Goal: Information Seeking & Learning: Learn about a topic

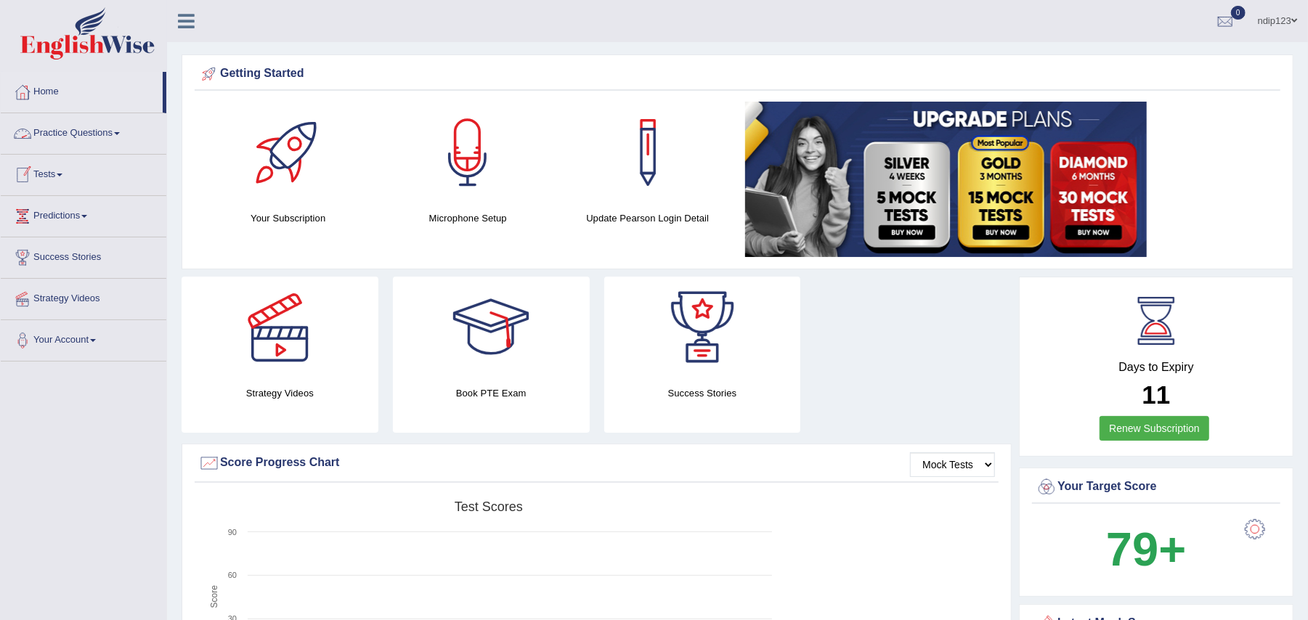
click at [88, 129] on link "Practice Questions" at bounding box center [84, 131] width 166 height 36
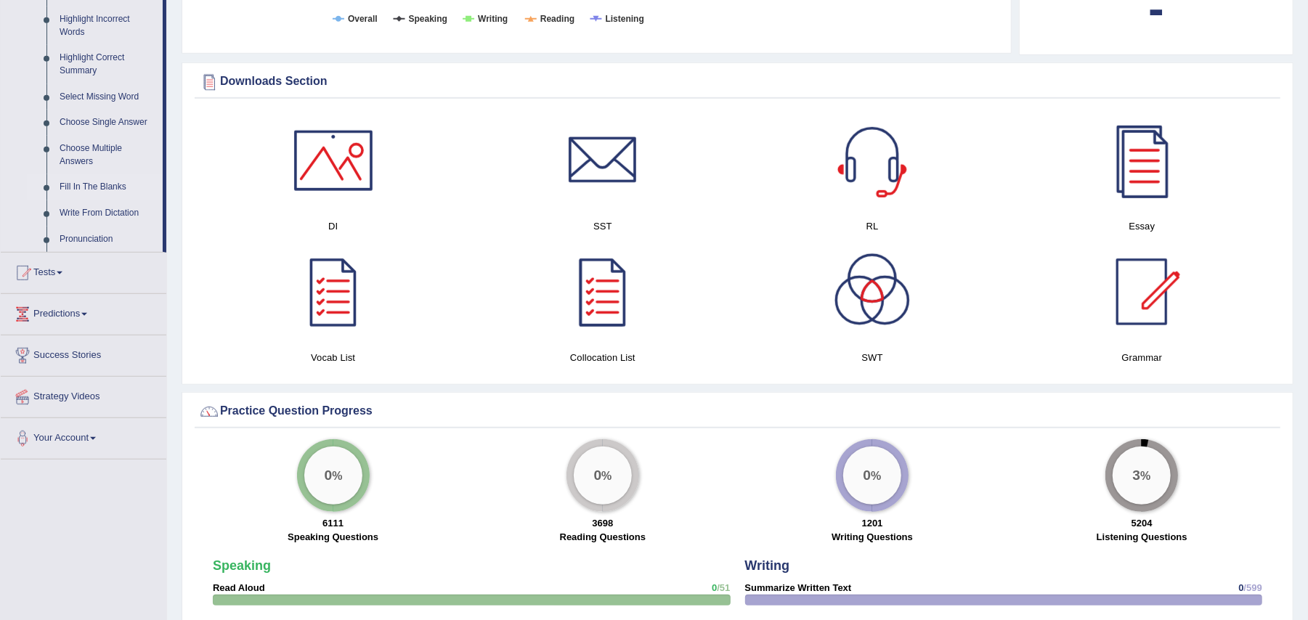
scroll to position [581, 0]
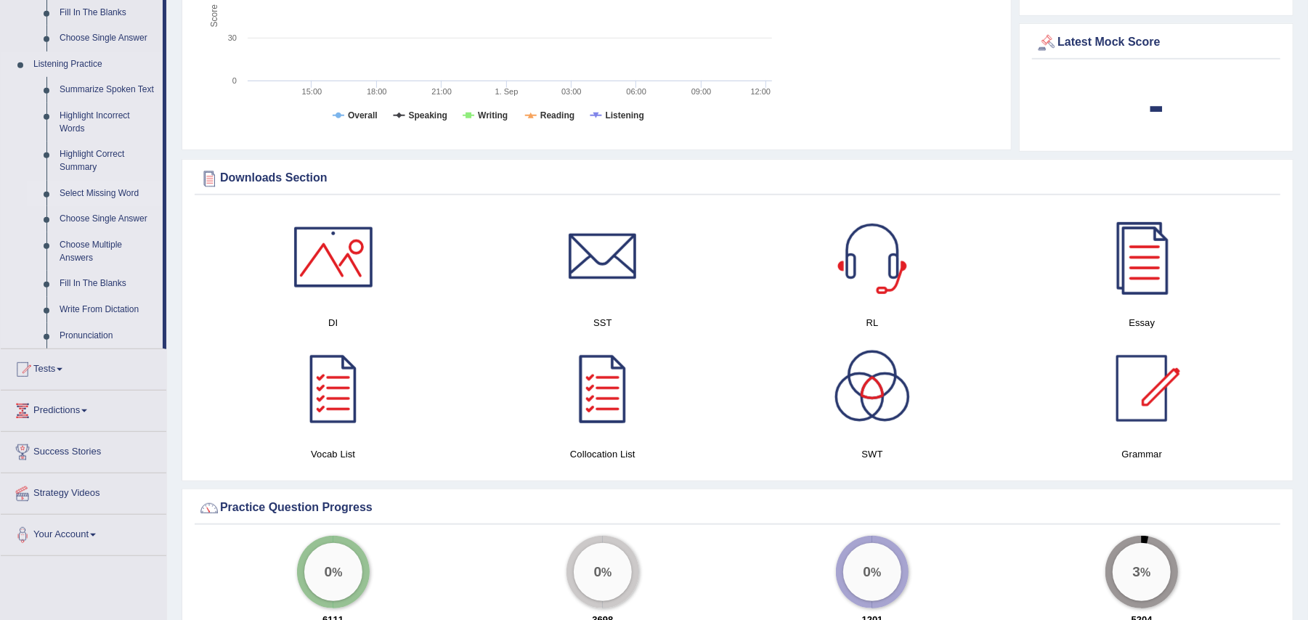
click at [100, 192] on link "Select Missing Word" at bounding box center [108, 194] width 110 height 26
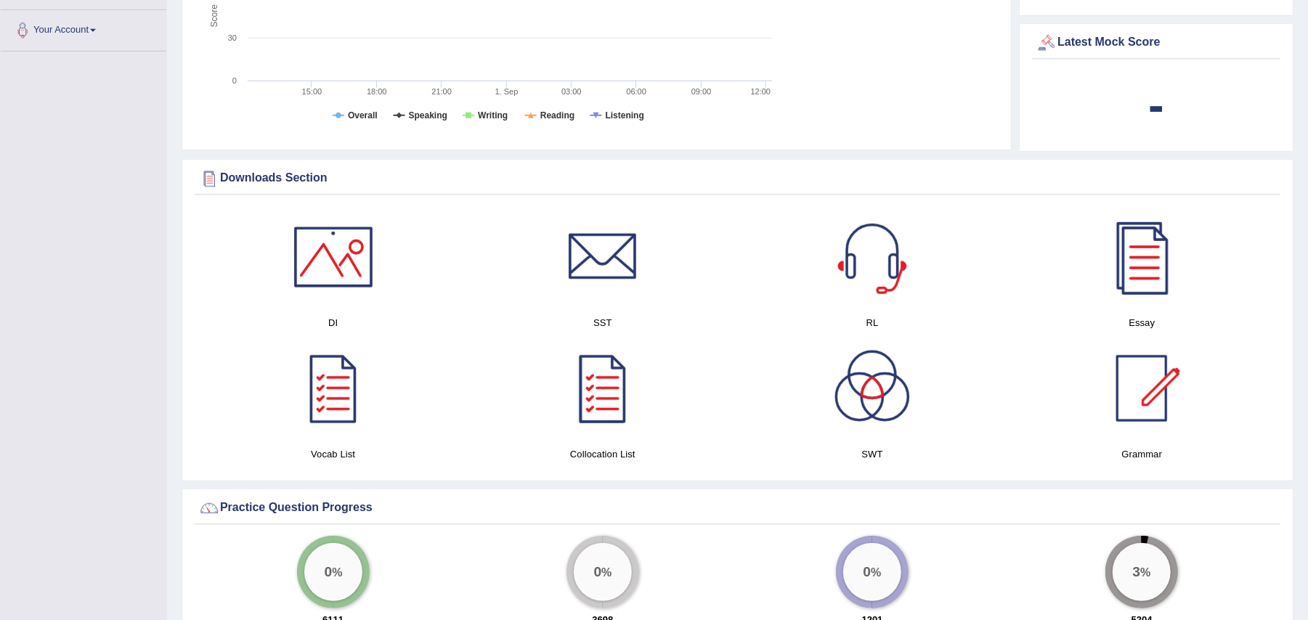
scroll to position [196, 0]
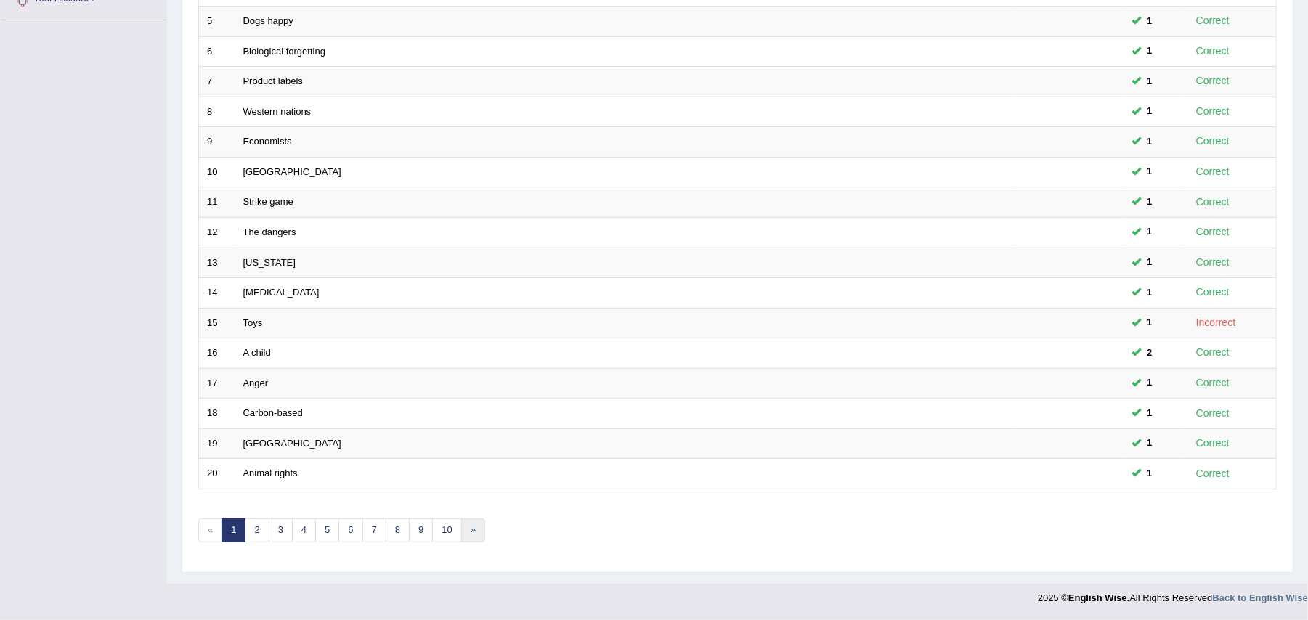
click at [479, 527] on link "»" at bounding box center [473, 531] width 24 height 24
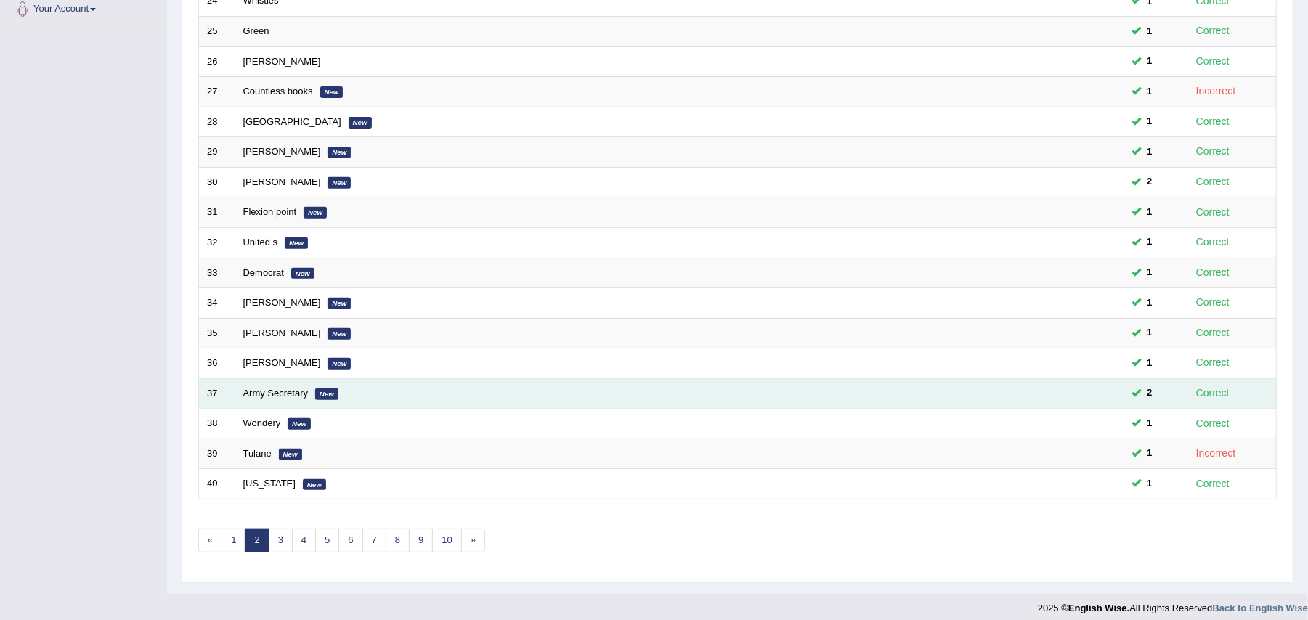
scroll to position [347, 0]
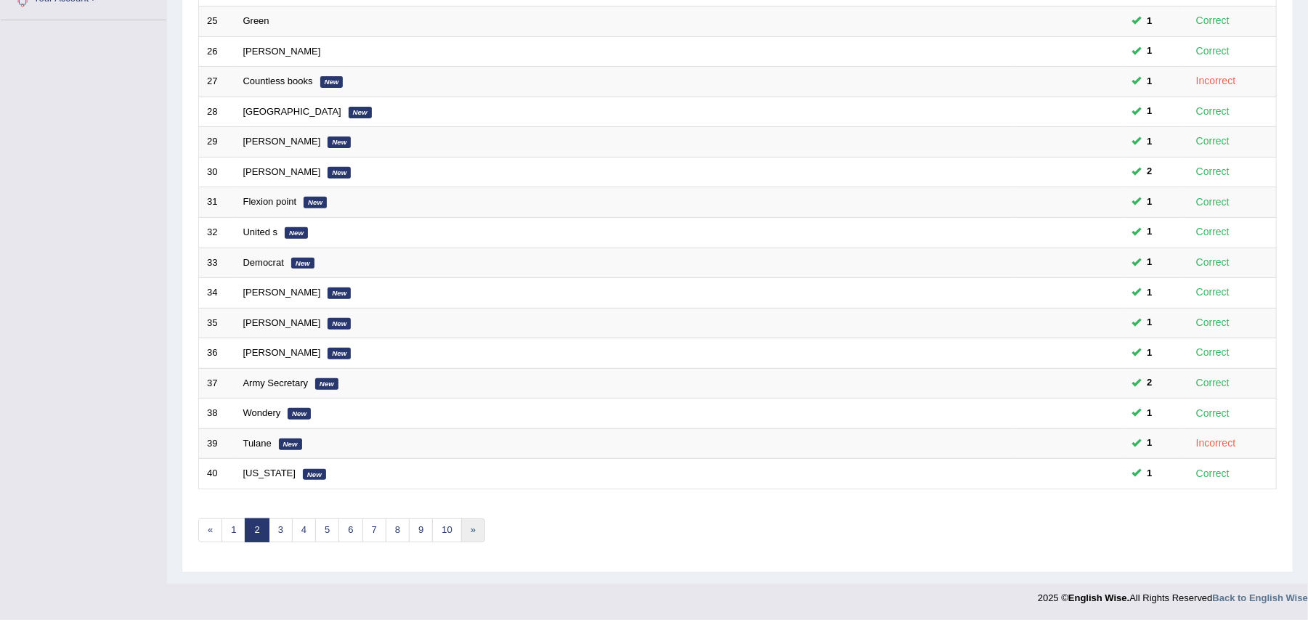
click at [480, 532] on link "»" at bounding box center [473, 531] width 24 height 24
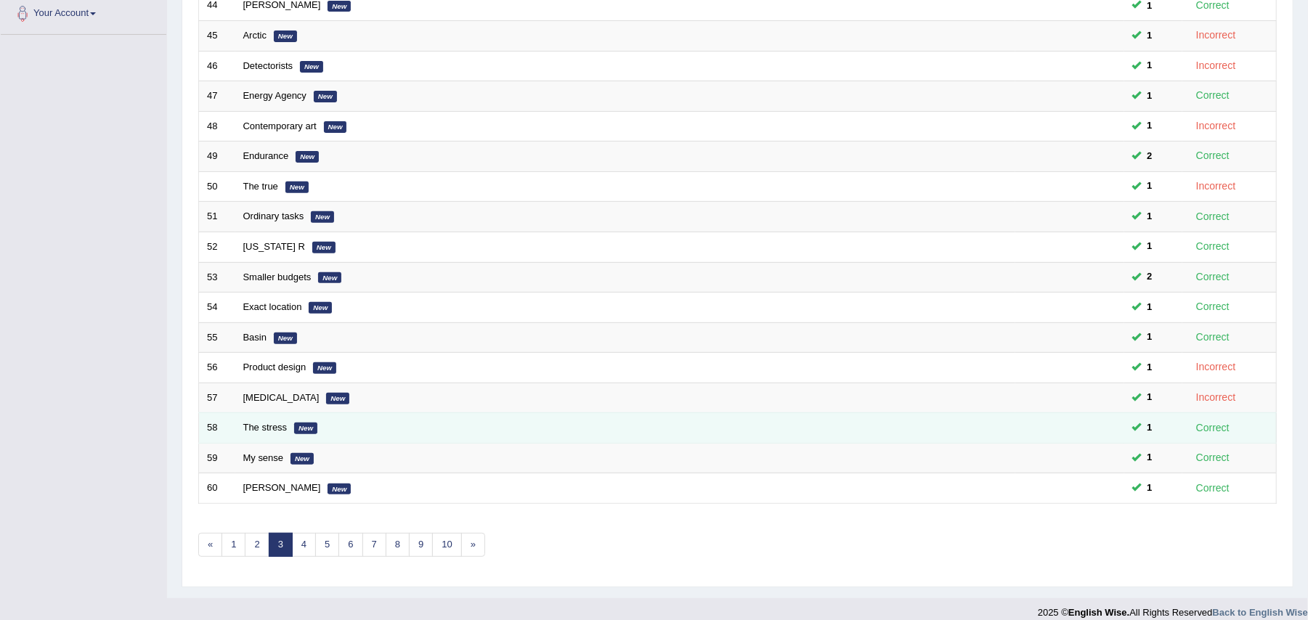
scroll to position [347, 0]
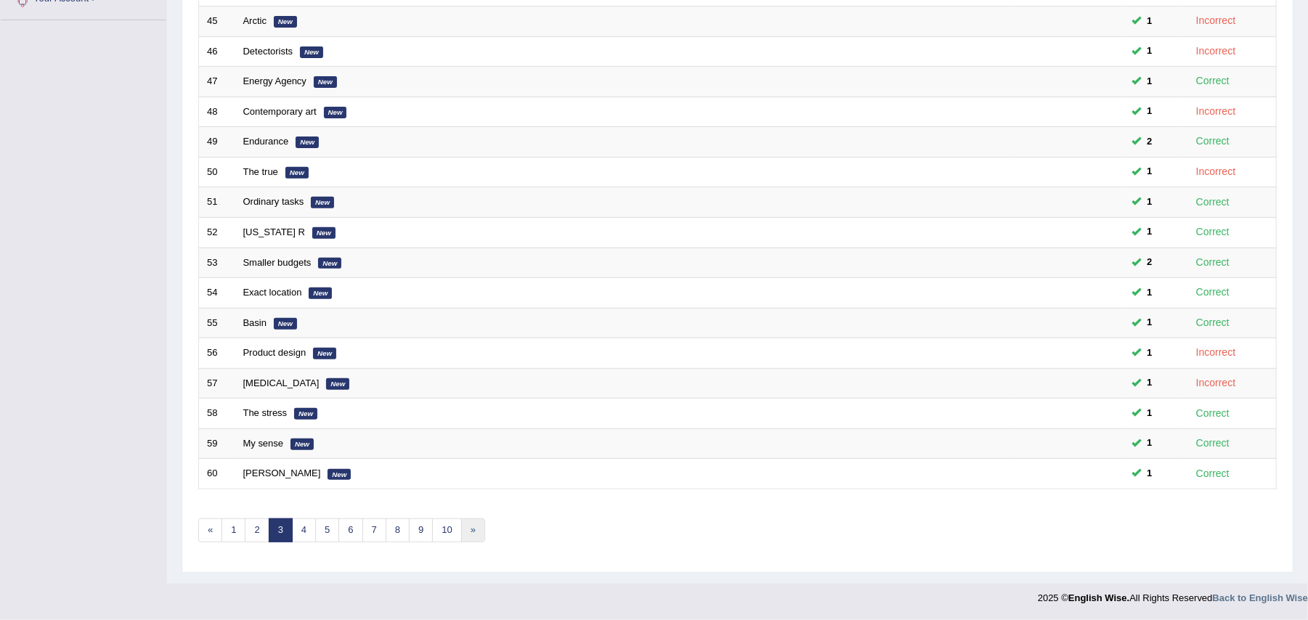
click at [472, 527] on link "»" at bounding box center [473, 531] width 24 height 24
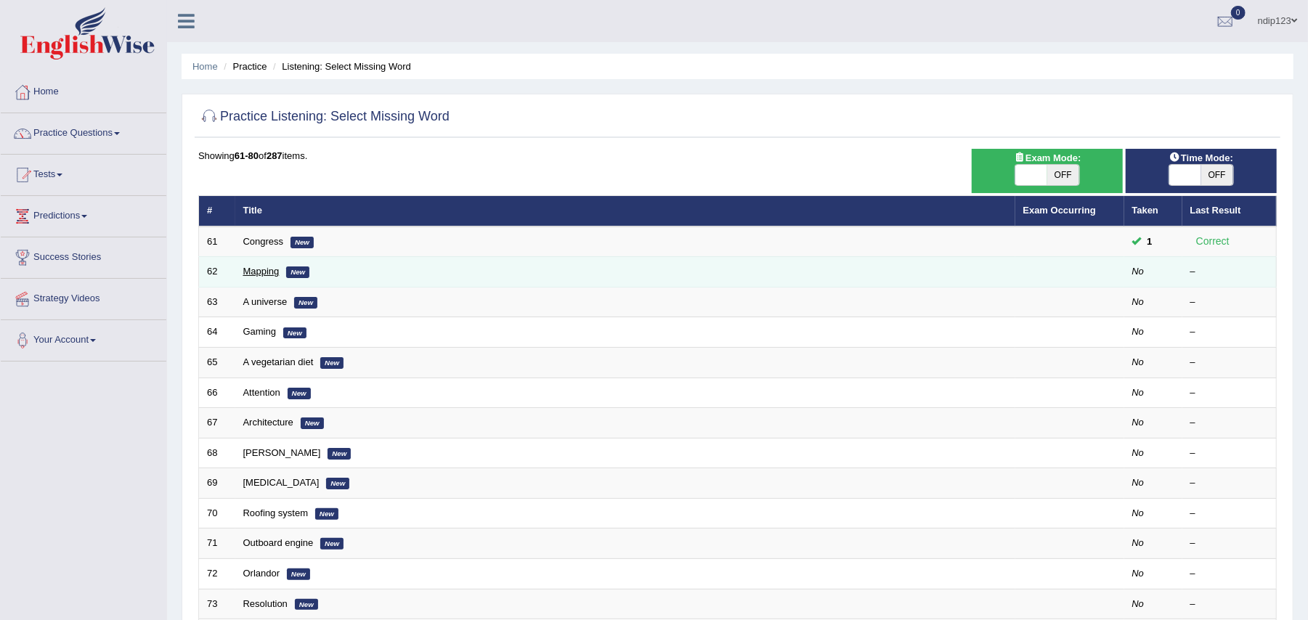
click at [260, 270] on link "Mapping" at bounding box center [261, 271] width 36 height 11
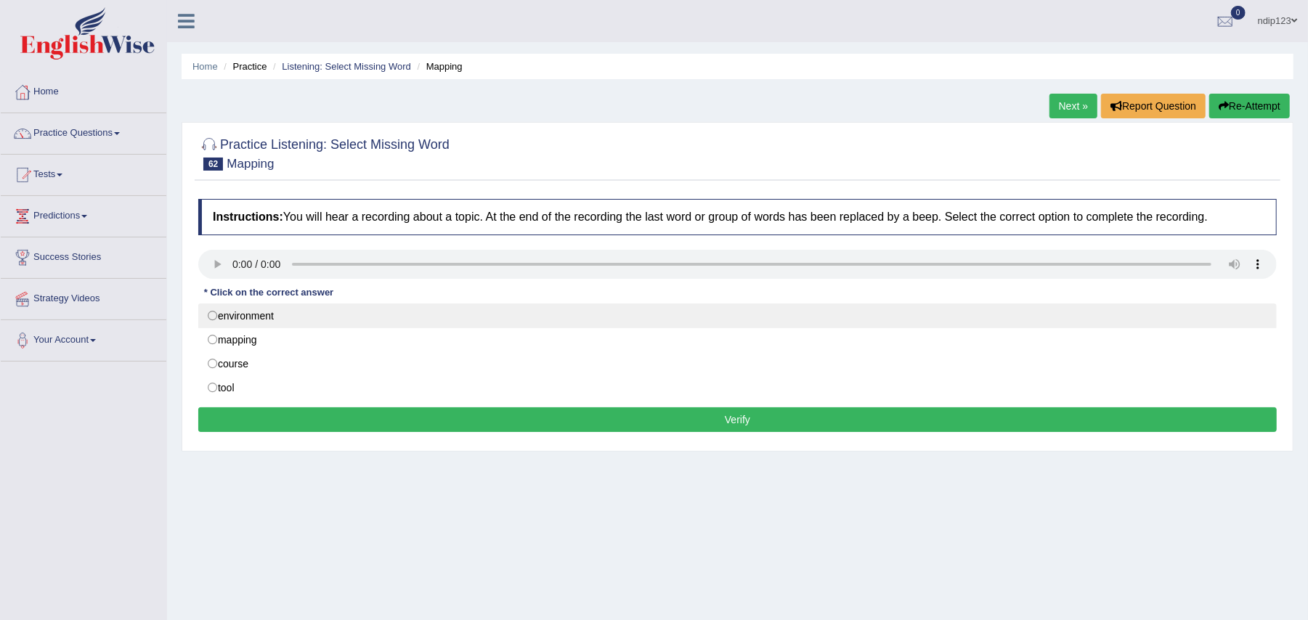
click at [212, 312] on label "environment" at bounding box center [737, 316] width 1079 height 25
radio input "true"
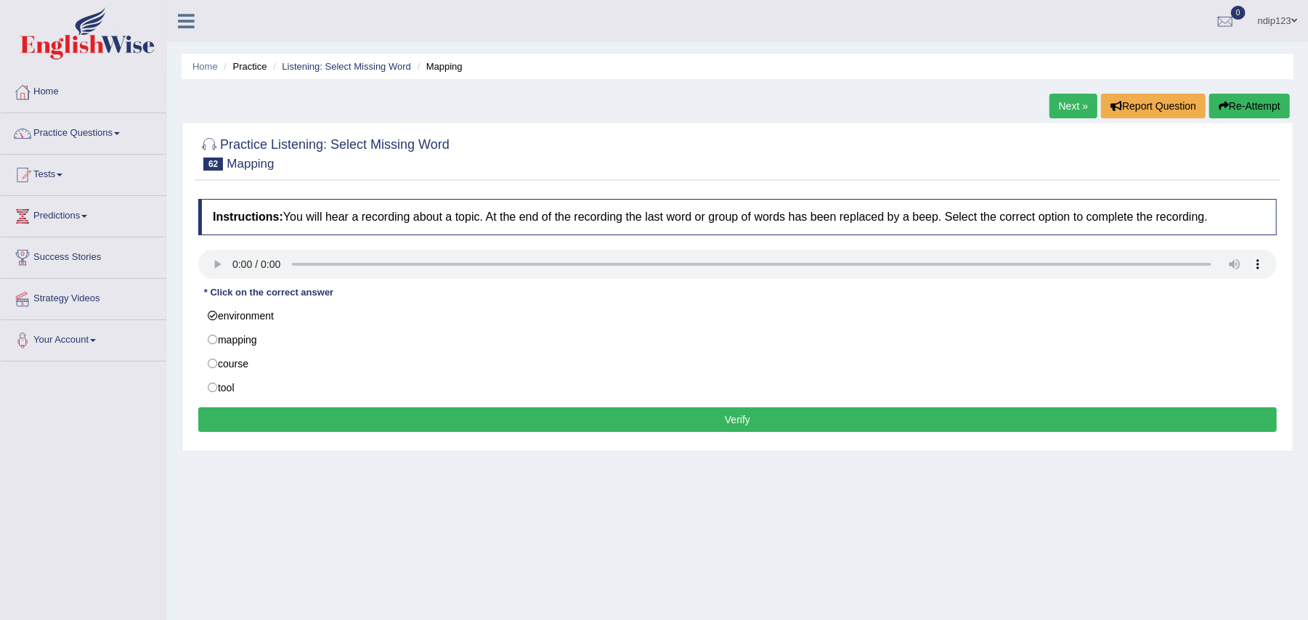
click at [739, 420] on button "Verify" at bounding box center [737, 420] width 1079 height 25
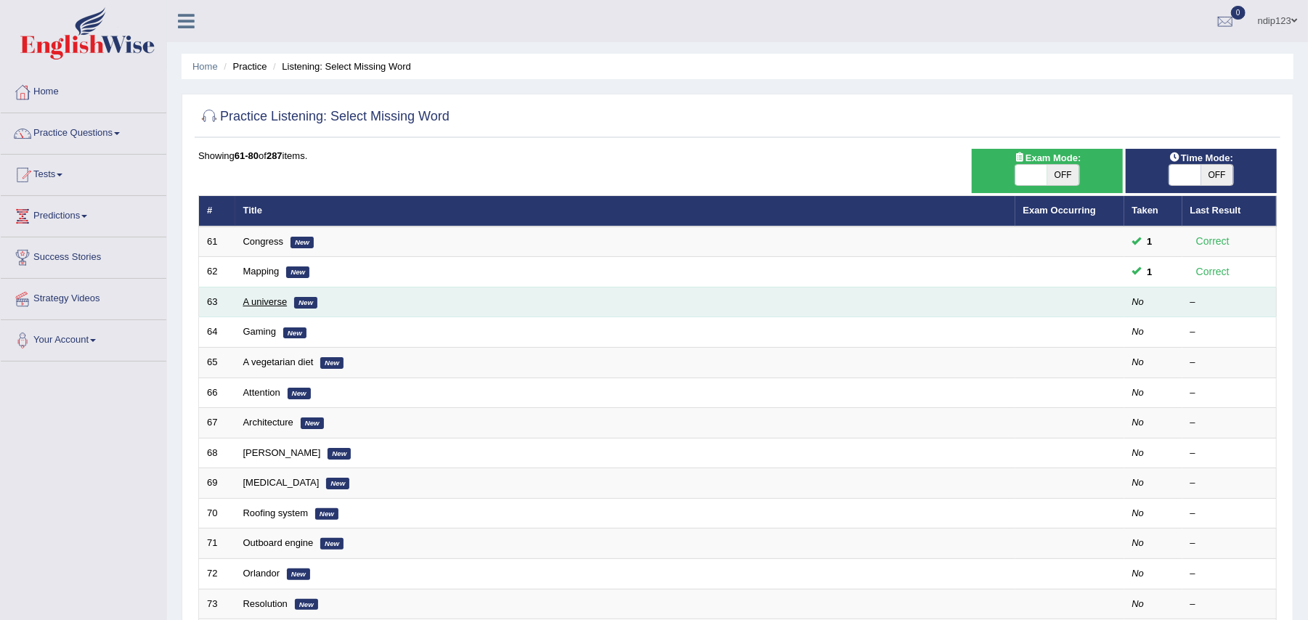
click at [259, 303] on link "A universe" at bounding box center [265, 301] width 44 height 11
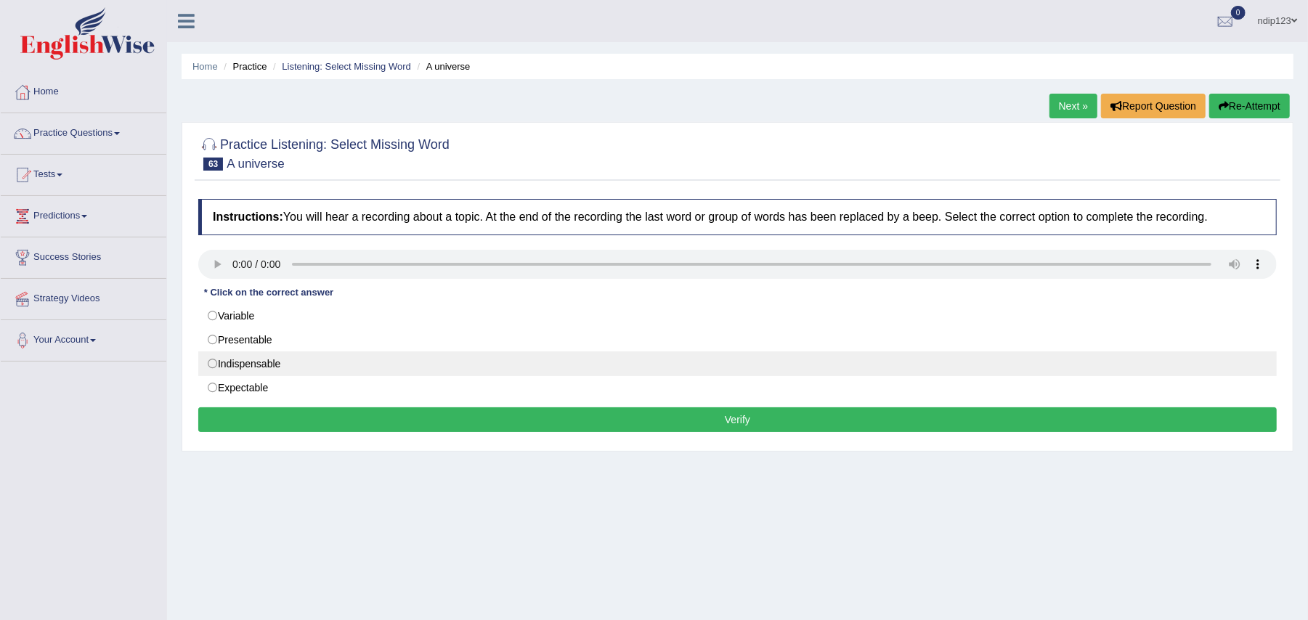
click at [213, 366] on label "Indispensable" at bounding box center [737, 364] width 1079 height 25
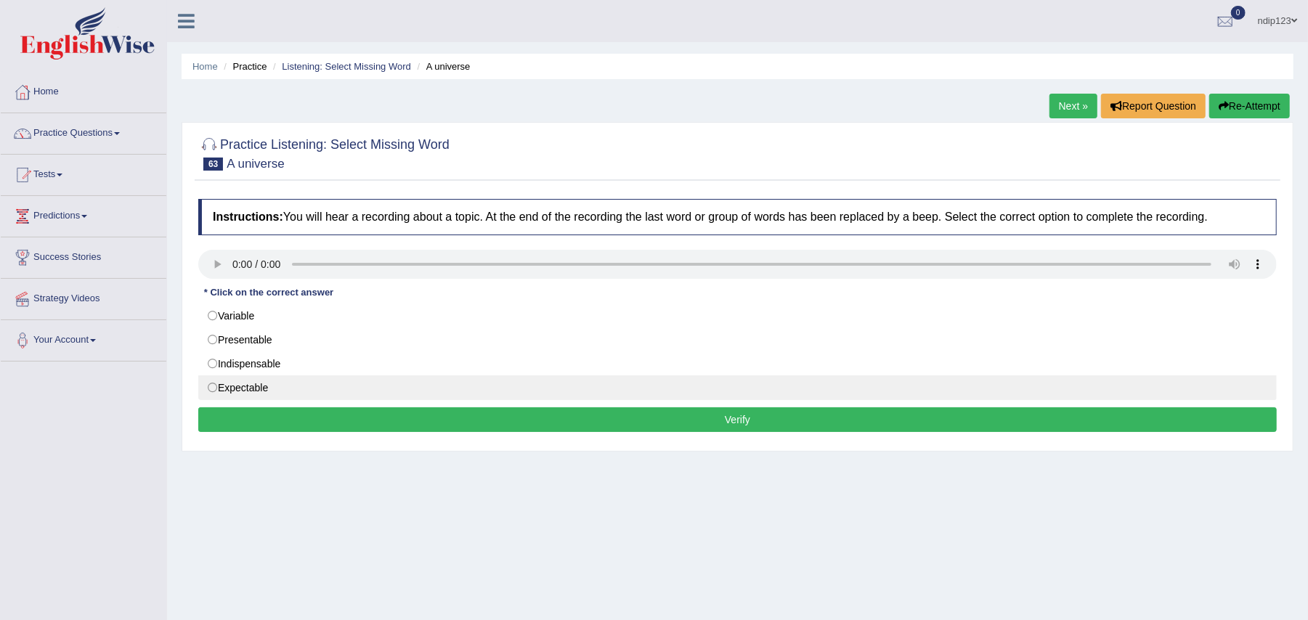
radio input "true"
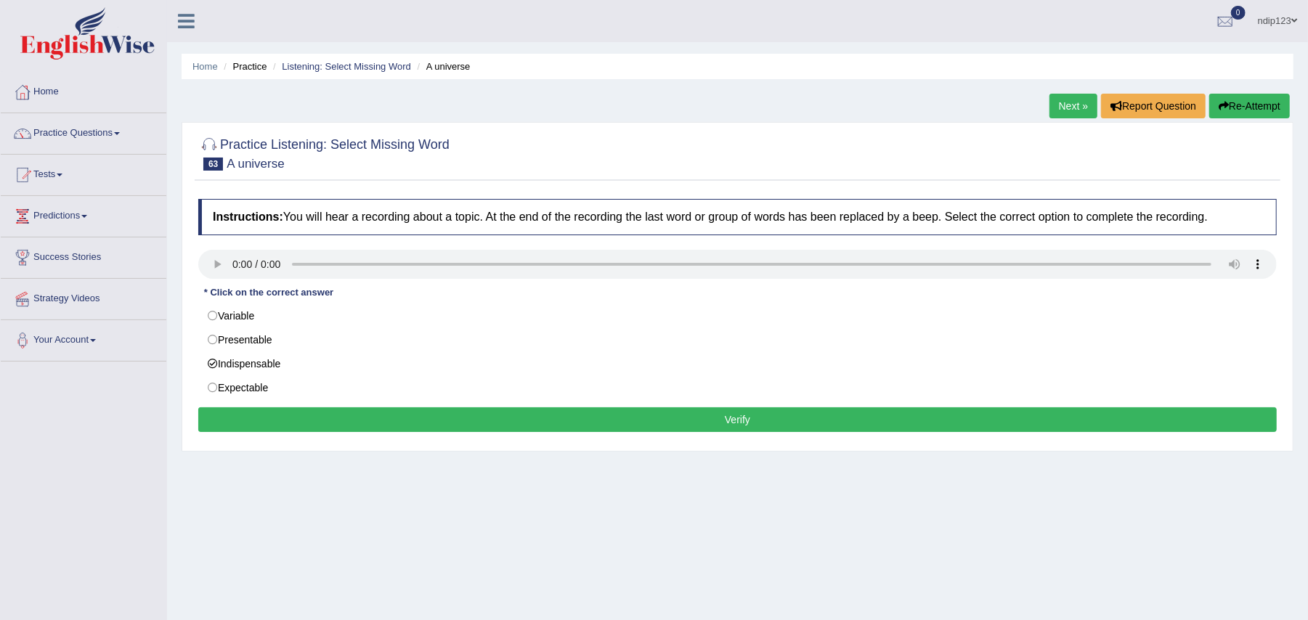
click at [745, 424] on button "Verify" at bounding box center [737, 420] width 1079 height 25
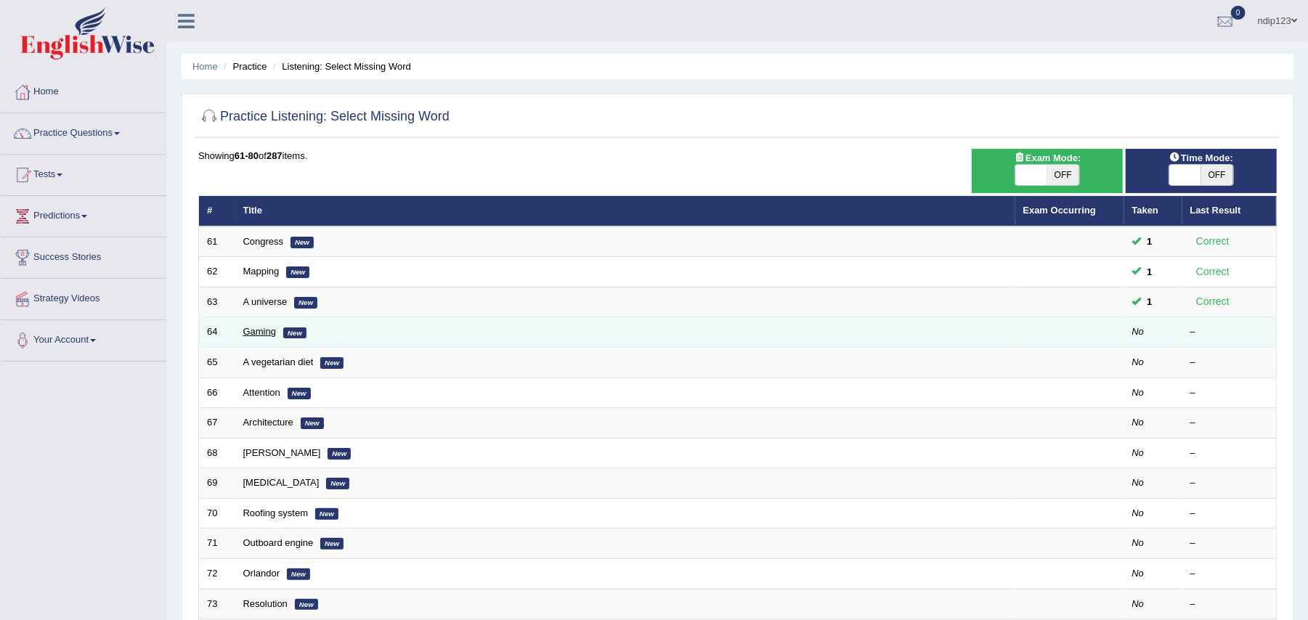
click at [257, 331] on link "Gaming" at bounding box center [259, 331] width 33 height 11
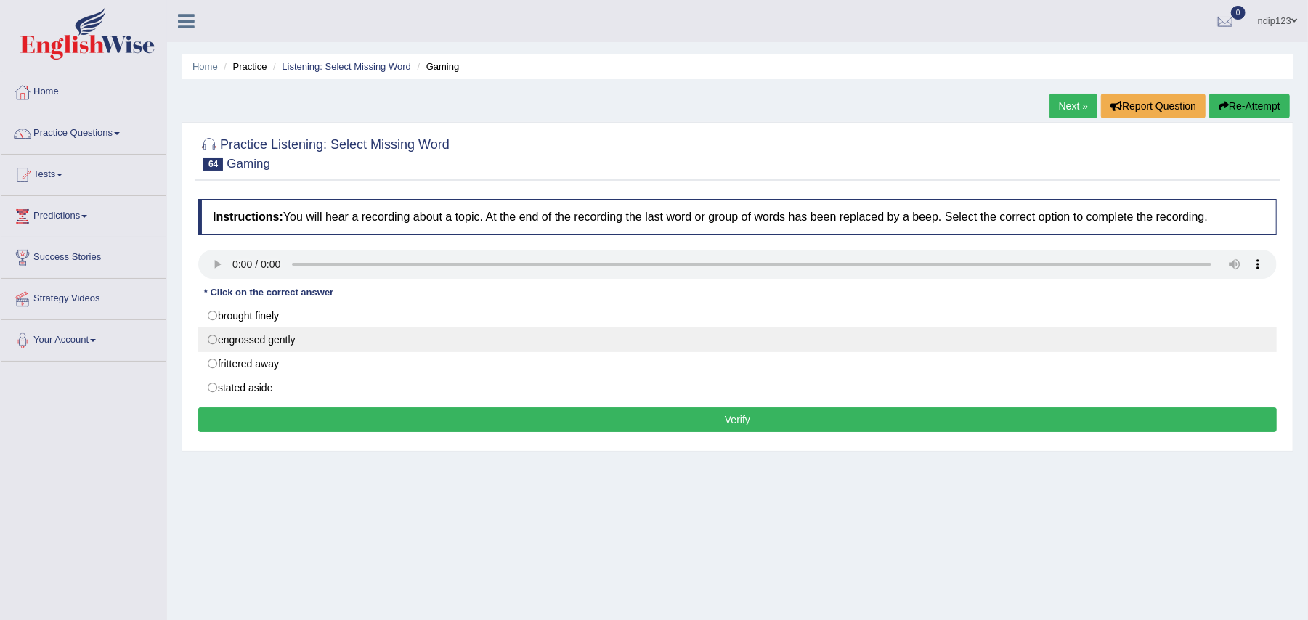
click at [215, 340] on label "engrossed gently" at bounding box center [737, 340] width 1079 height 25
radio input "true"
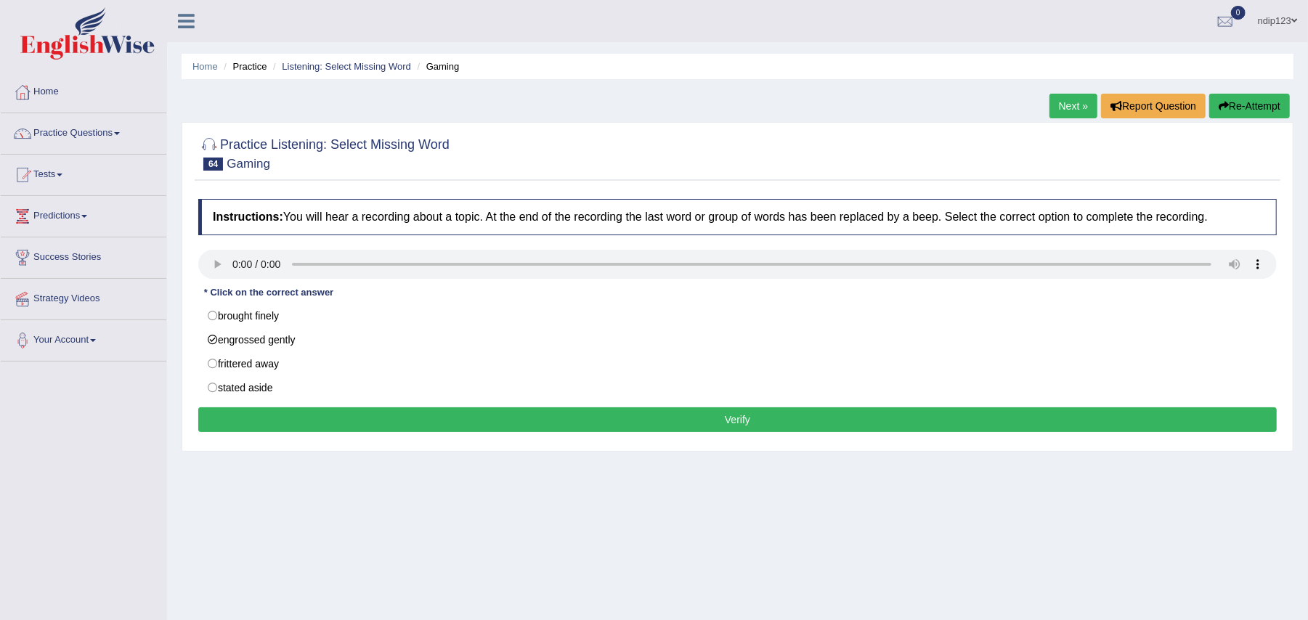
click at [757, 423] on button "Verify" at bounding box center [737, 420] width 1079 height 25
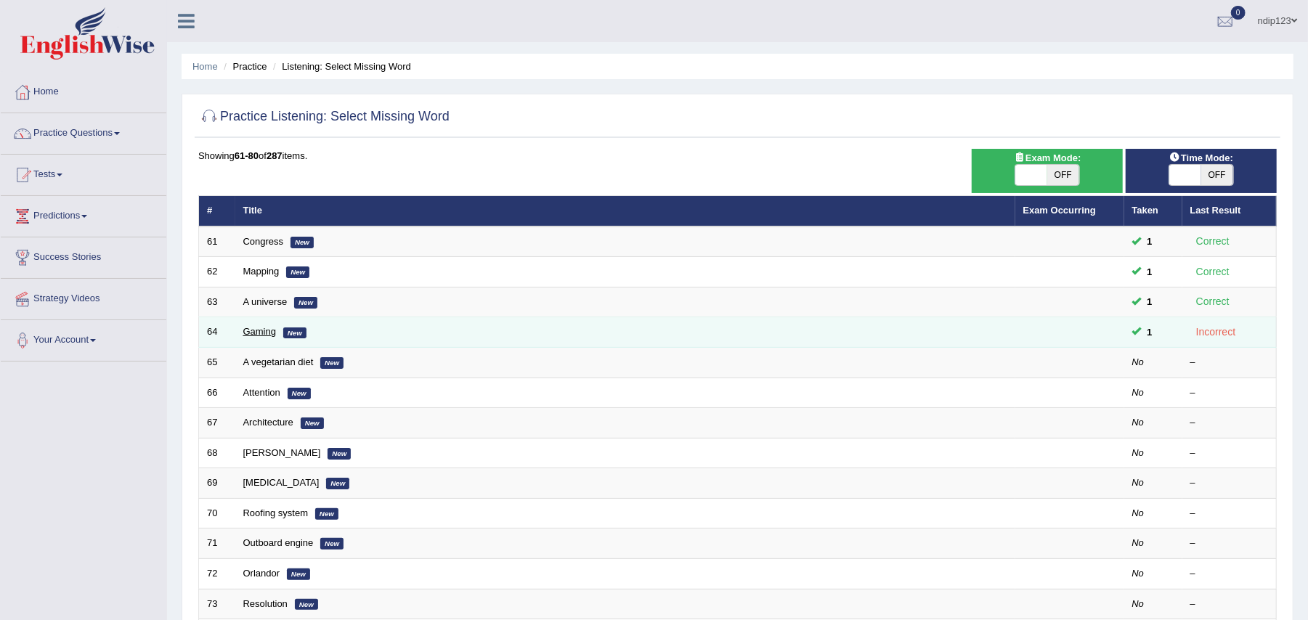
click at [265, 337] on link "Gaming" at bounding box center [259, 331] width 33 height 11
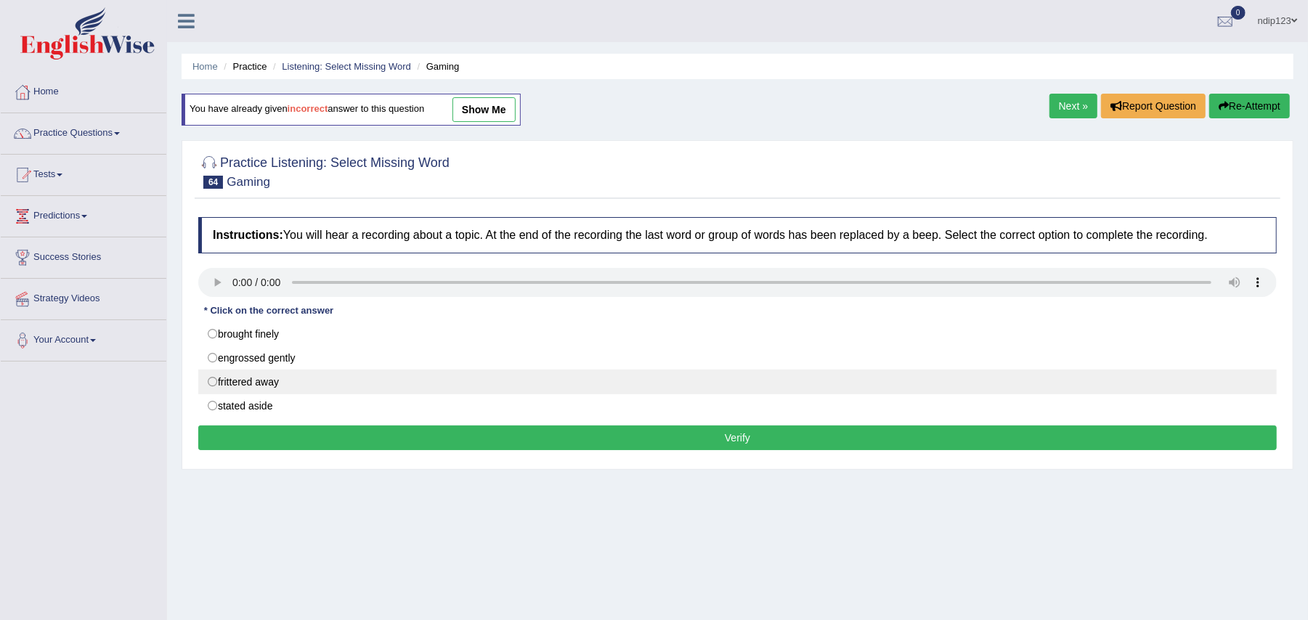
click at [210, 381] on label "frittered away" at bounding box center [737, 382] width 1079 height 25
radio input "true"
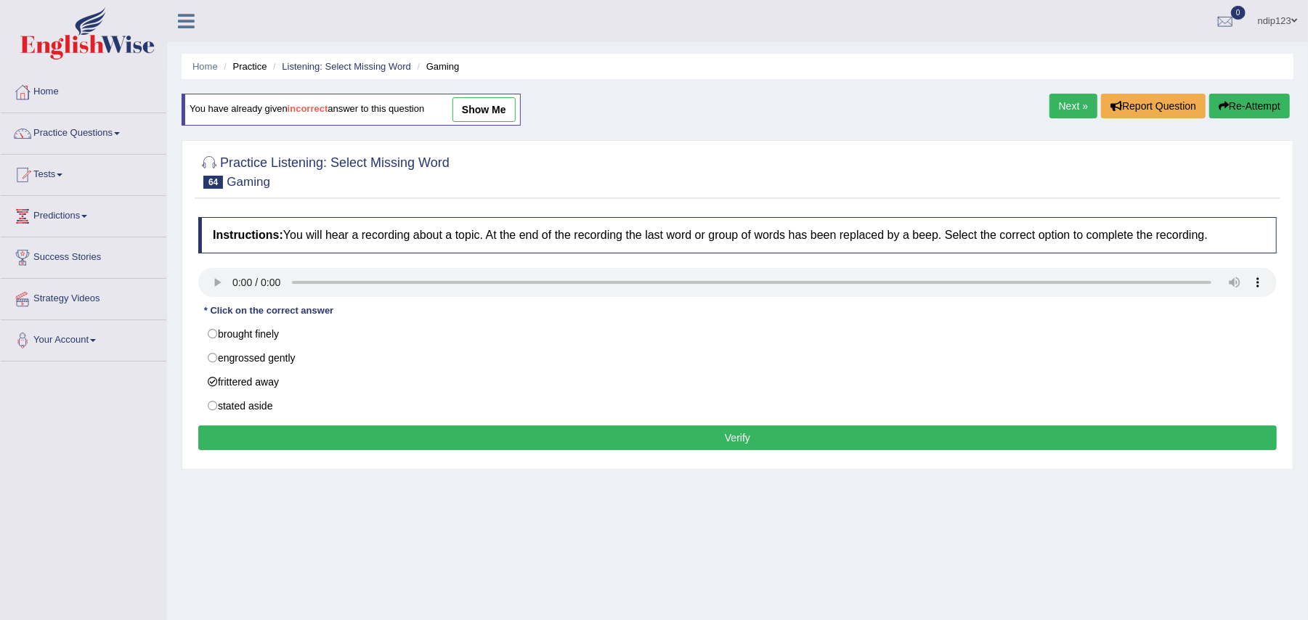
click at [707, 446] on button "Verify" at bounding box center [737, 438] width 1079 height 25
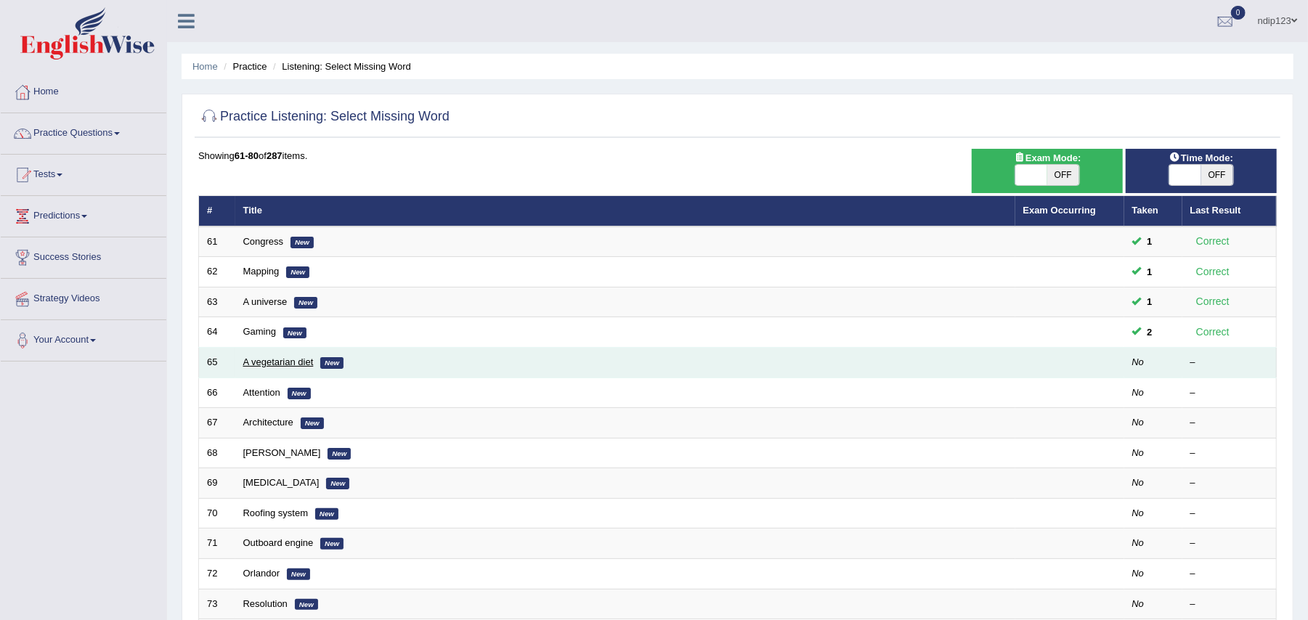
click at [266, 363] on link "A vegetarian diet" at bounding box center [278, 362] width 70 height 11
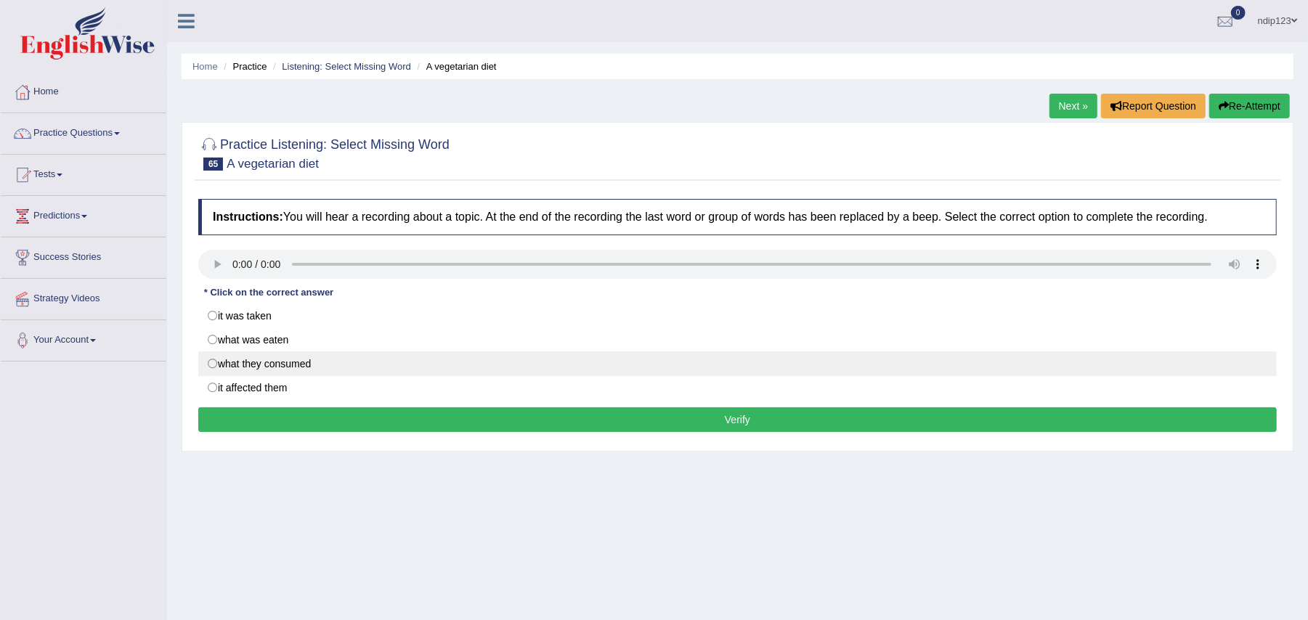
click at [216, 367] on label "what they consumed" at bounding box center [737, 364] width 1079 height 25
radio input "true"
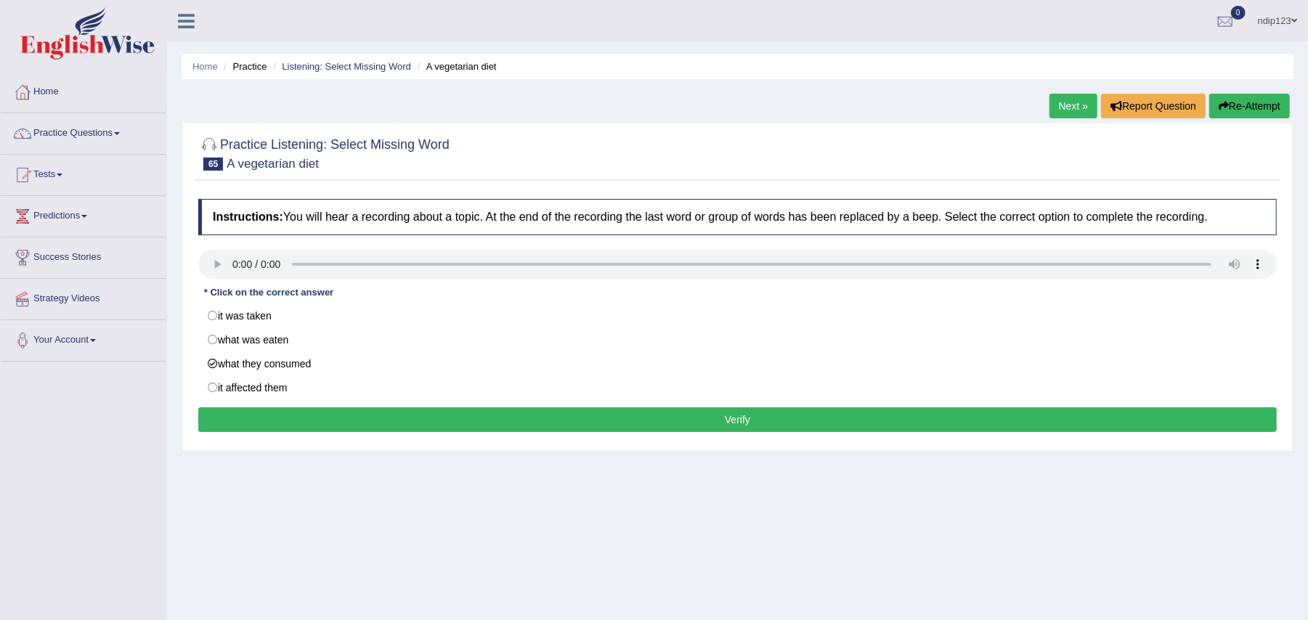
click at [754, 426] on button "Verify" at bounding box center [737, 420] width 1079 height 25
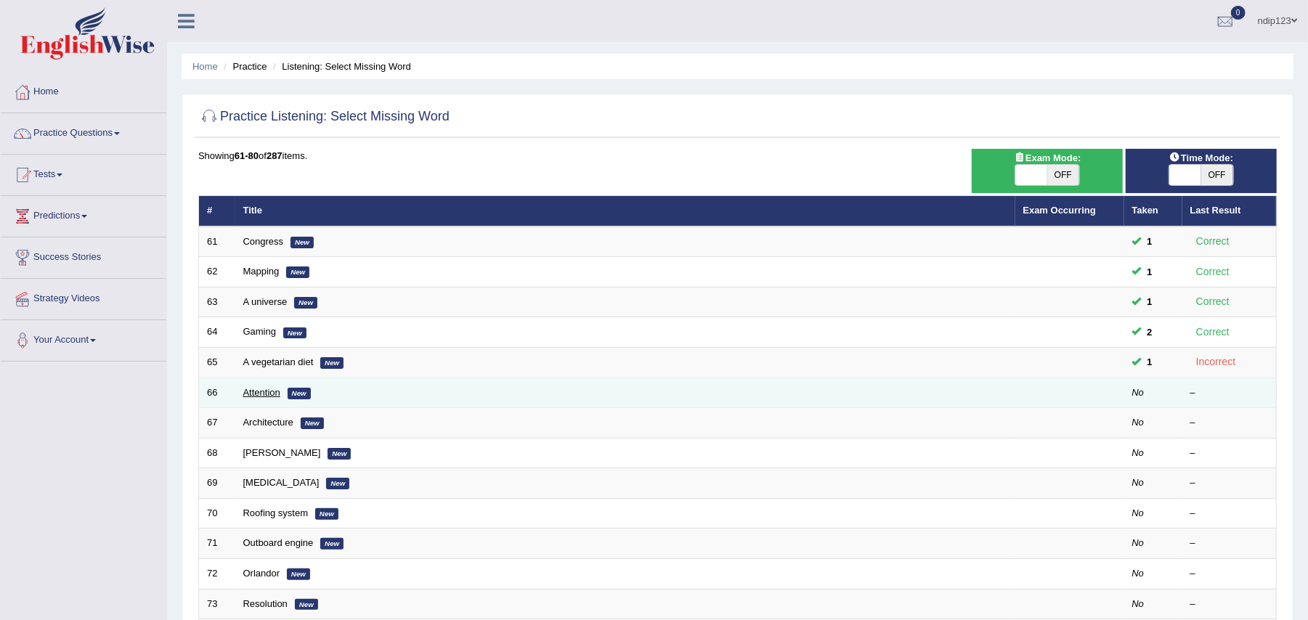
click at [259, 391] on link "Attention" at bounding box center [261, 392] width 37 height 11
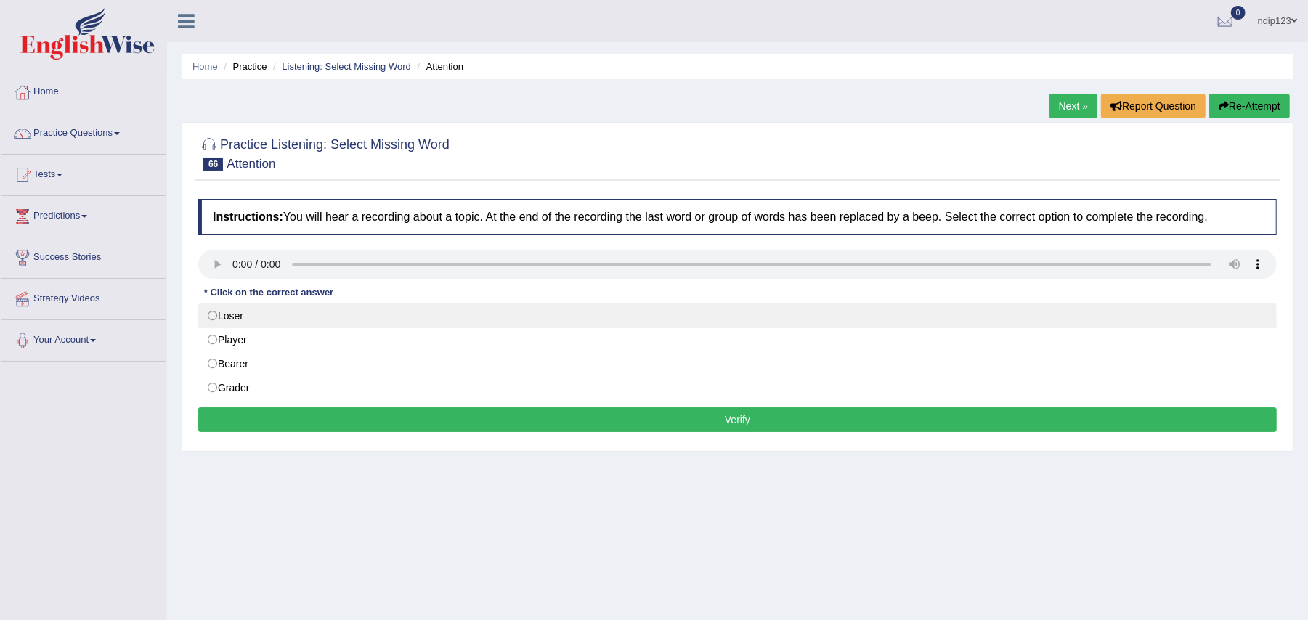
click at [214, 315] on label "Loser" at bounding box center [737, 316] width 1079 height 25
radio input "true"
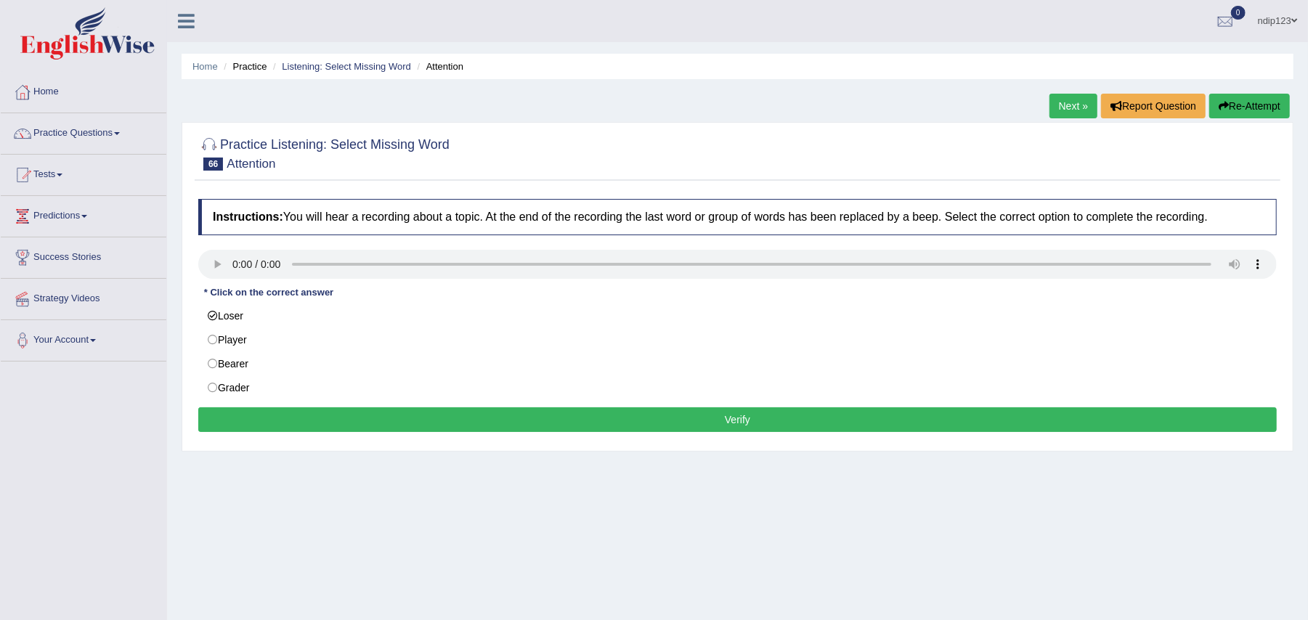
click at [742, 418] on button "Verify" at bounding box center [737, 420] width 1079 height 25
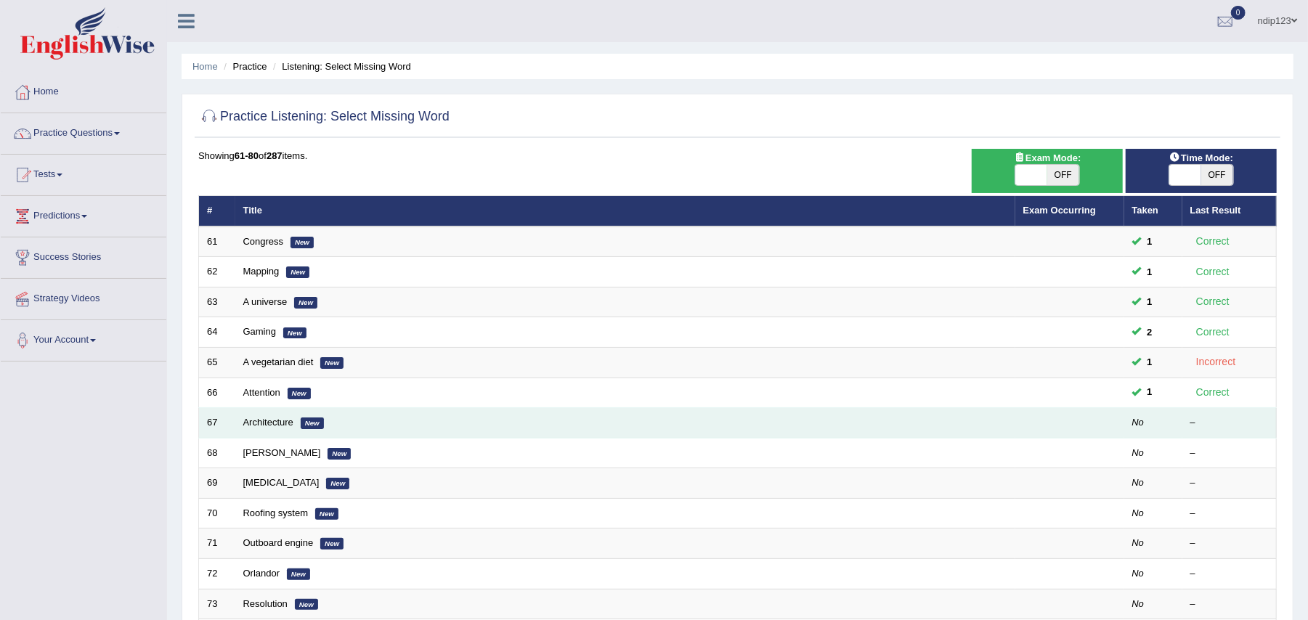
scroll to position [97, 0]
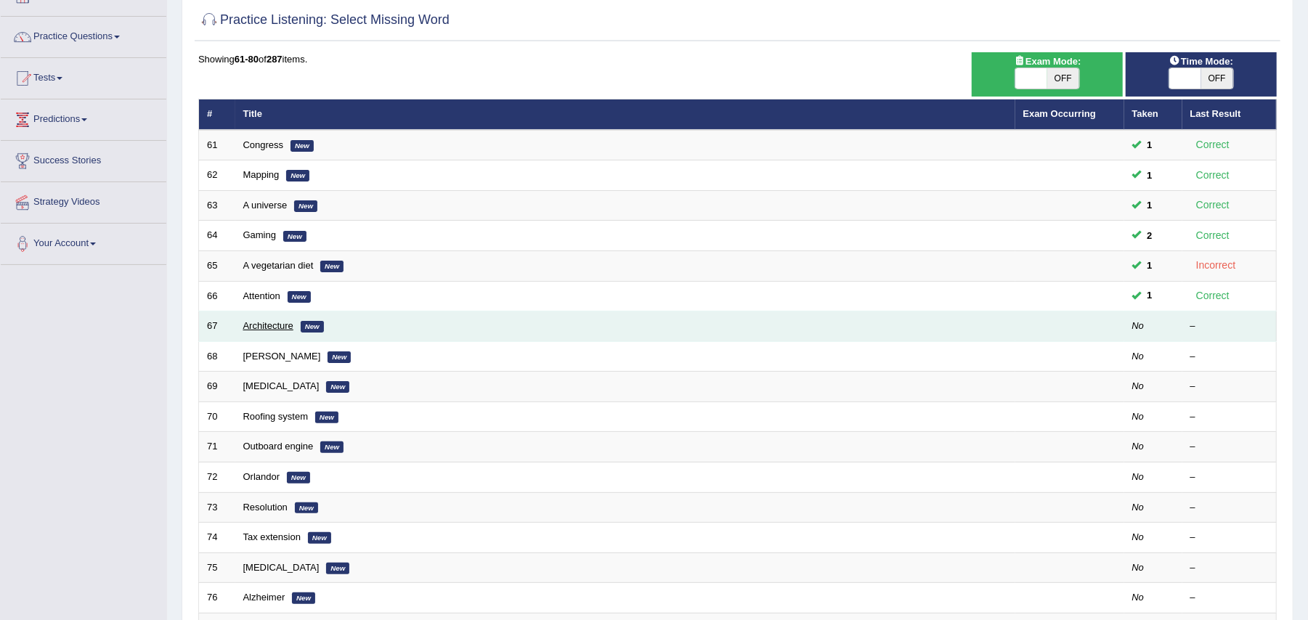
click at [268, 325] on link "Architecture" at bounding box center [268, 325] width 50 height 11
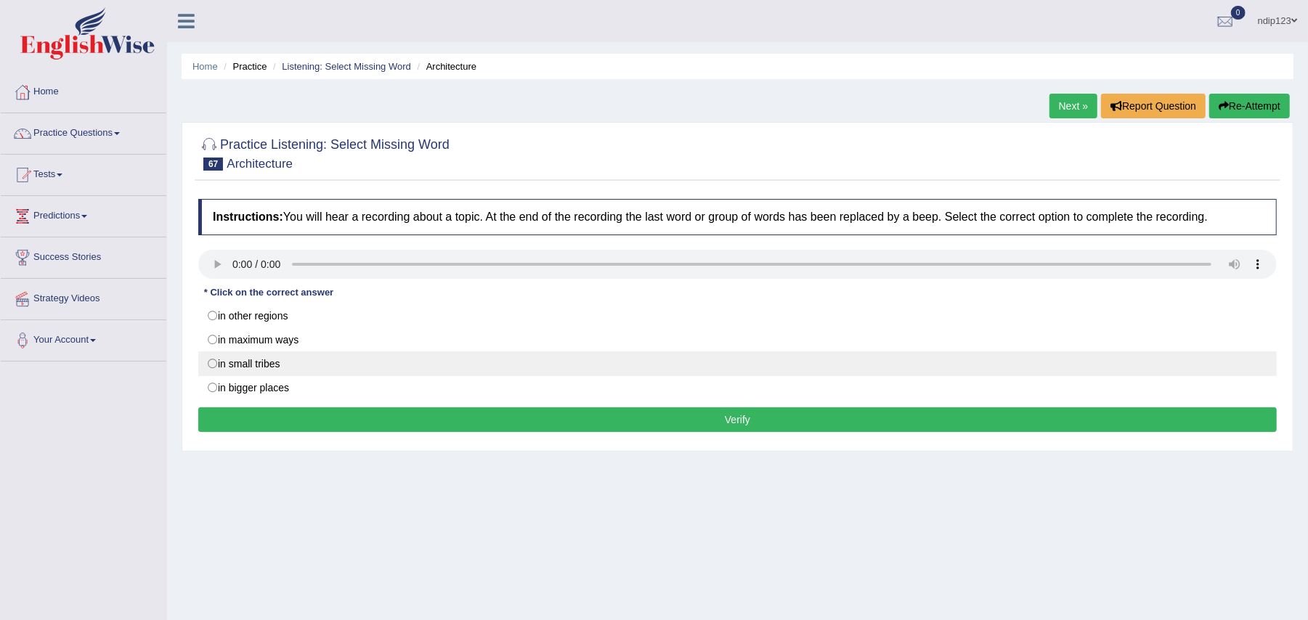
click at [213, 368] on label "in small tribes" at bounding box center [737, 364] width 1079 height 25
radio input "true"
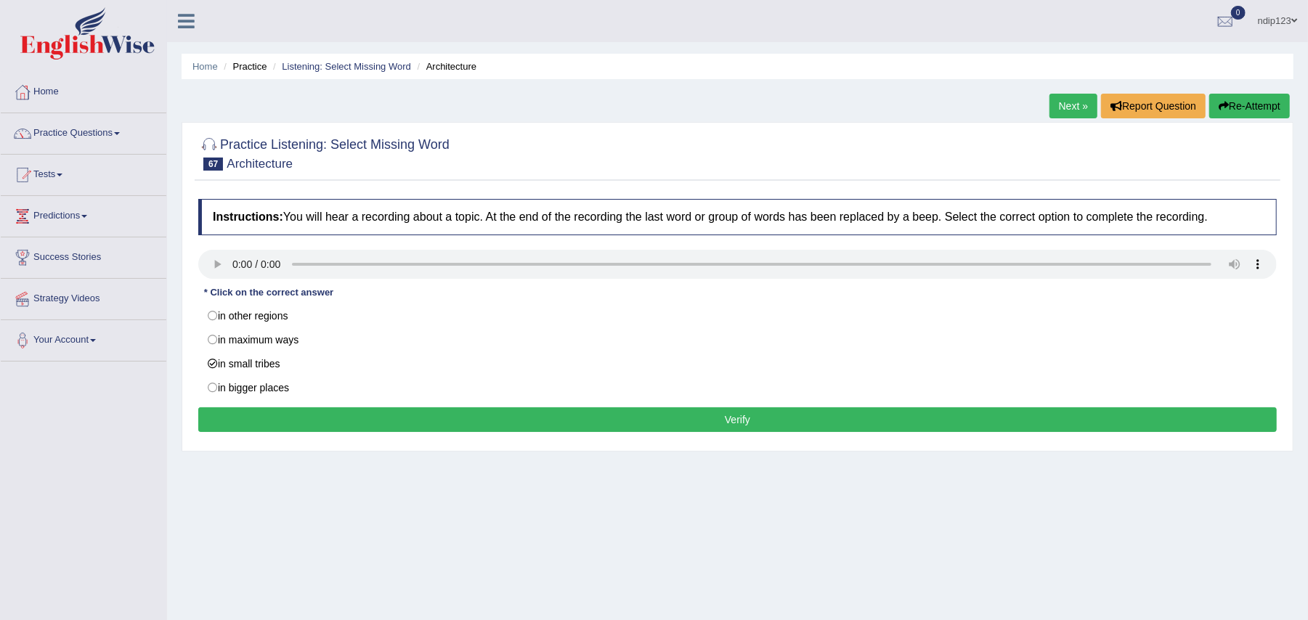
click at [713, 420] on button "Verify" at bounding box center [737, 420] width 1079 height 25
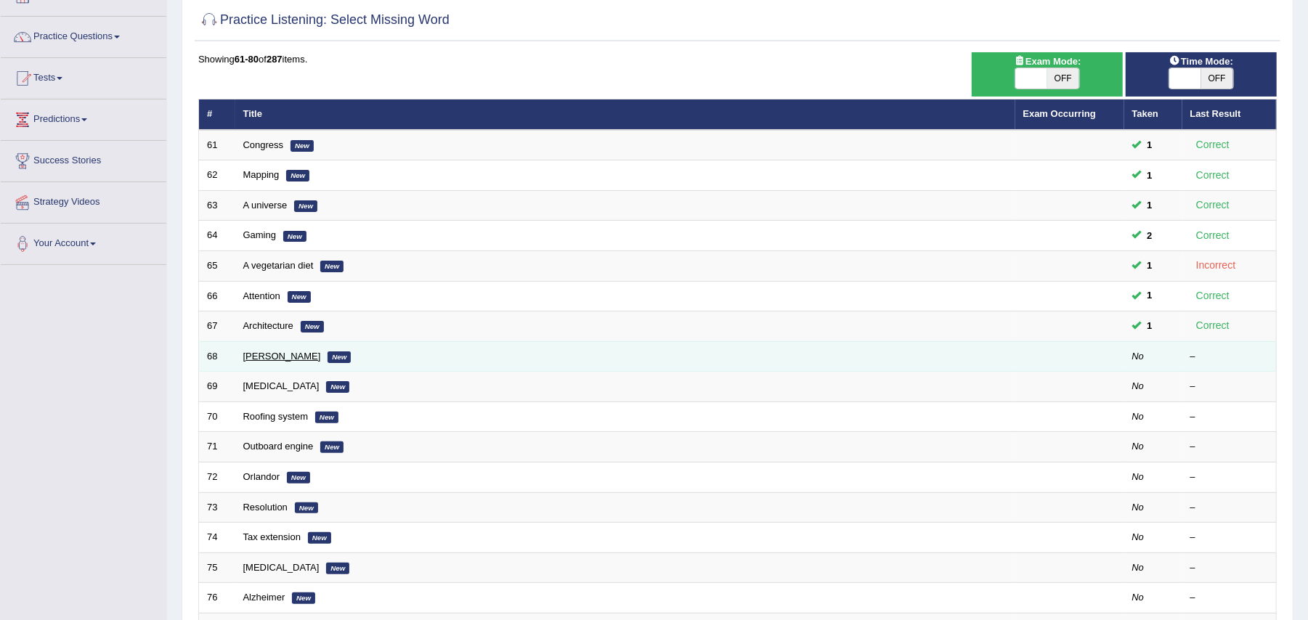
click at [297, 357] on link "[PERSON_NAME]" at bounding box center [282, 356] width 78 height 11
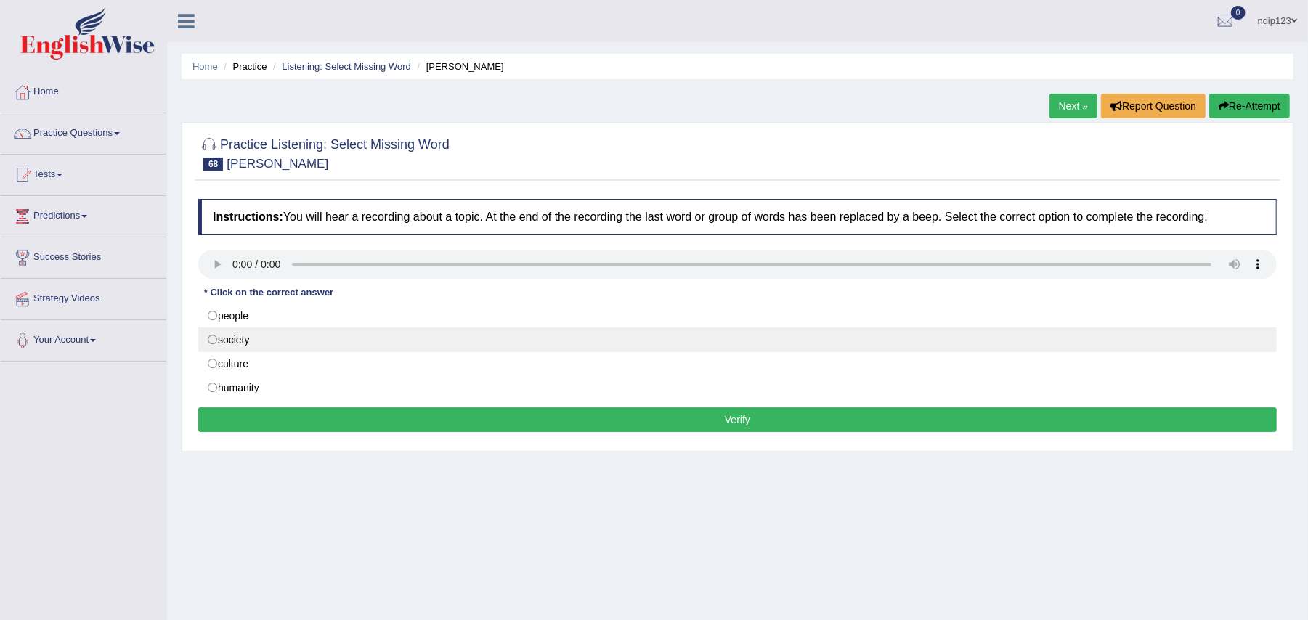
click at [210, 341] on label "society" at bounding box center [737, 340] width 1079 height 25
radio input "true"
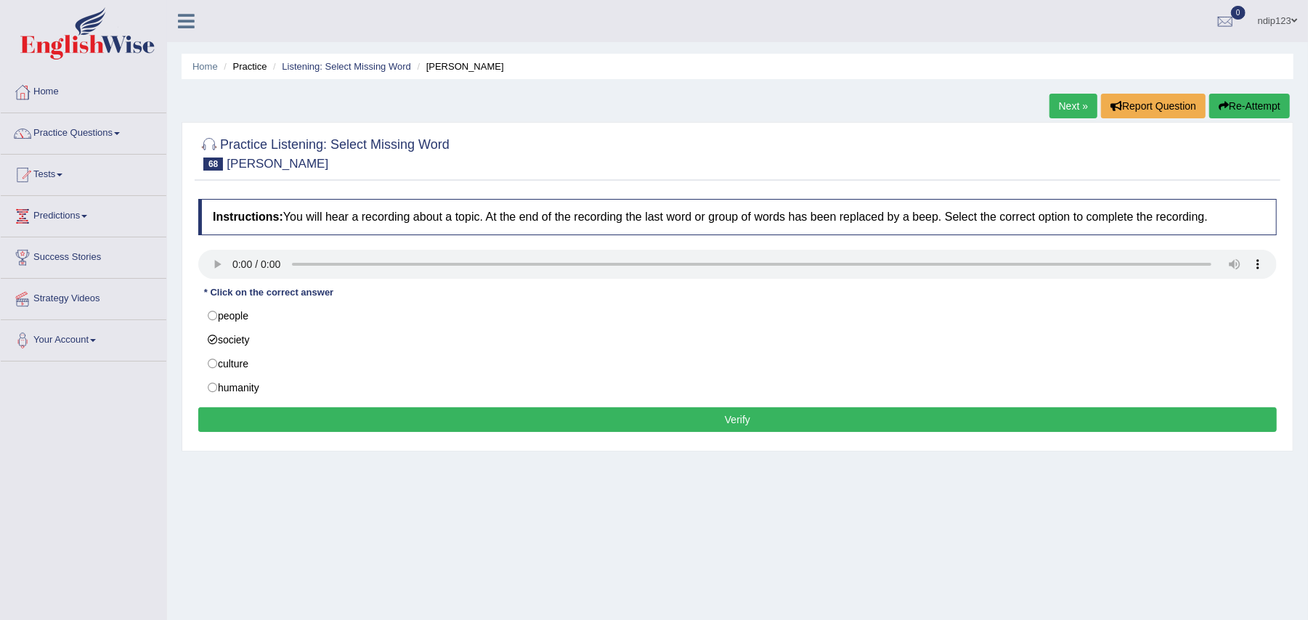
click at [747, 420] on button "Verify" at bounding box center [737, 420] width 1079 height 25
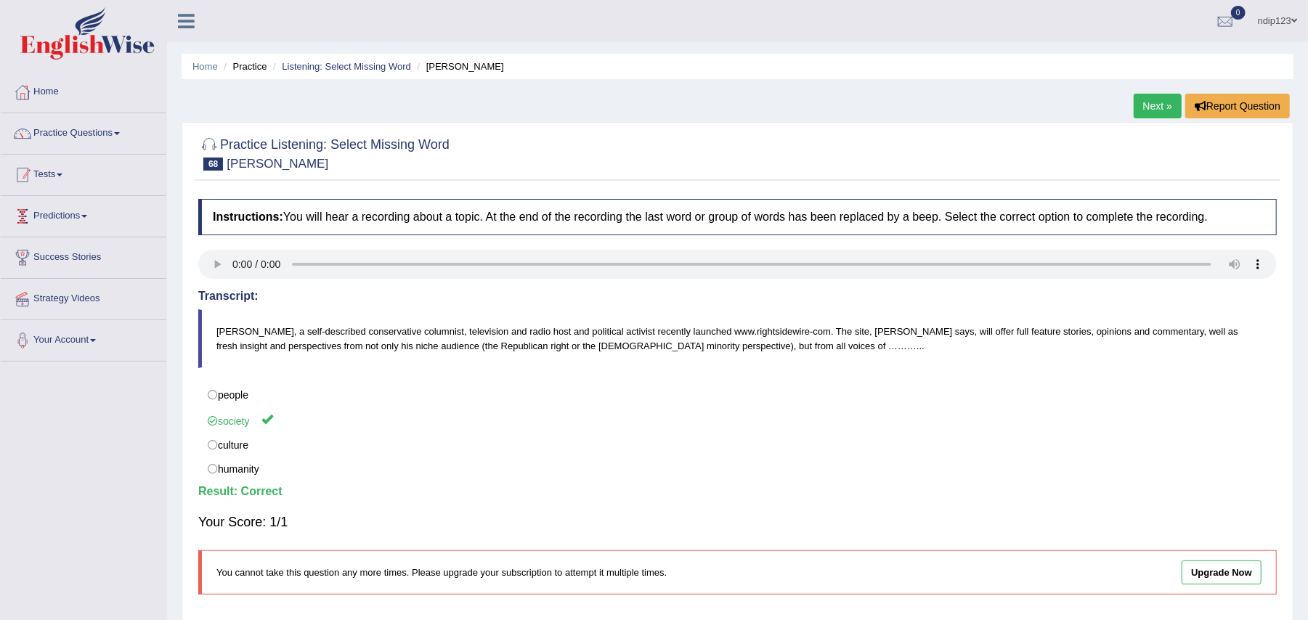
drag, startPoint x: 53, startPoint y: 154, endPoint x: 68, endPoint y: 167, distance: 19.5
click at [61, 158] on ul "Home Practice Questions Speaking Practice Read Aloud Repeat Sentence Describe I…" at bounding box center [84, 217] width 166 height 290
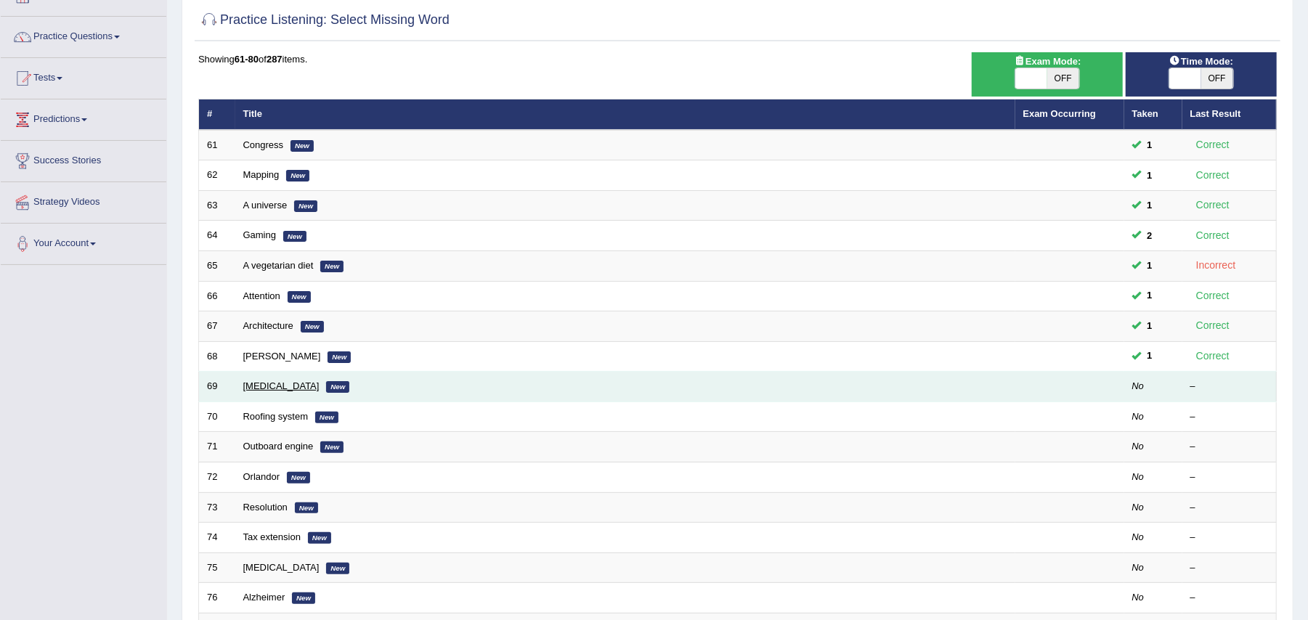
click at [274, 386] on link "Skin cancer" at bounding box center [281, 386] width 76 height 11
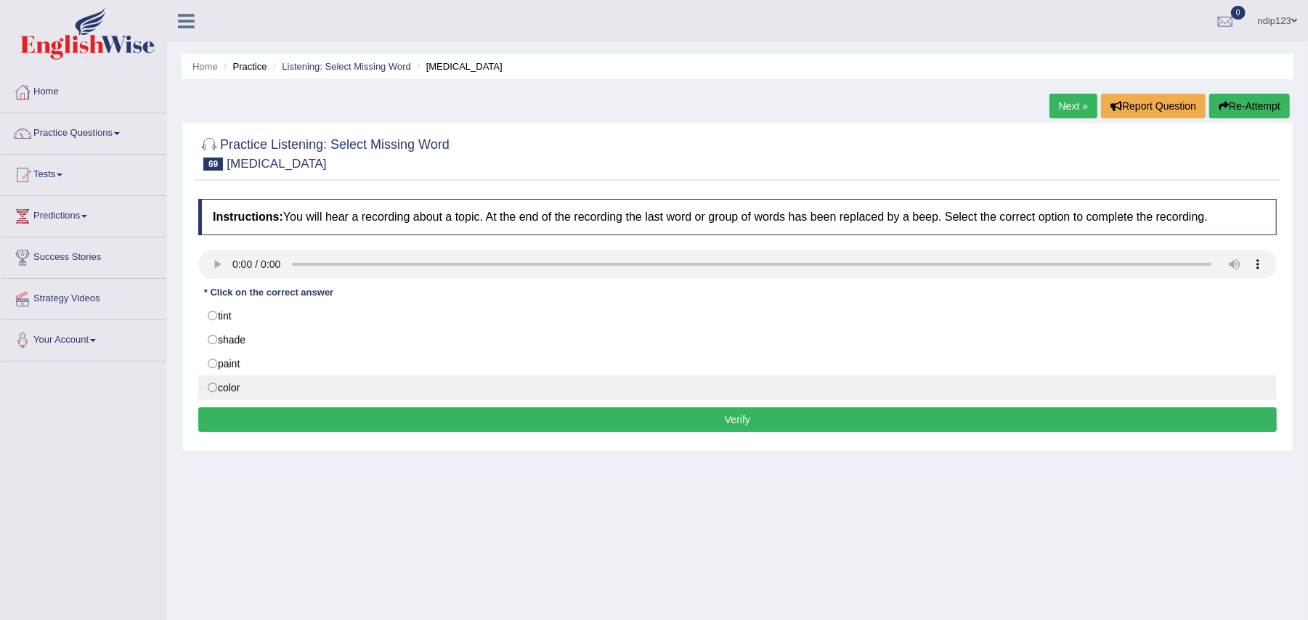
click at [213, 395] on label "color" at bounding box center [737, 388] width 1079 height 25
radio input "true"
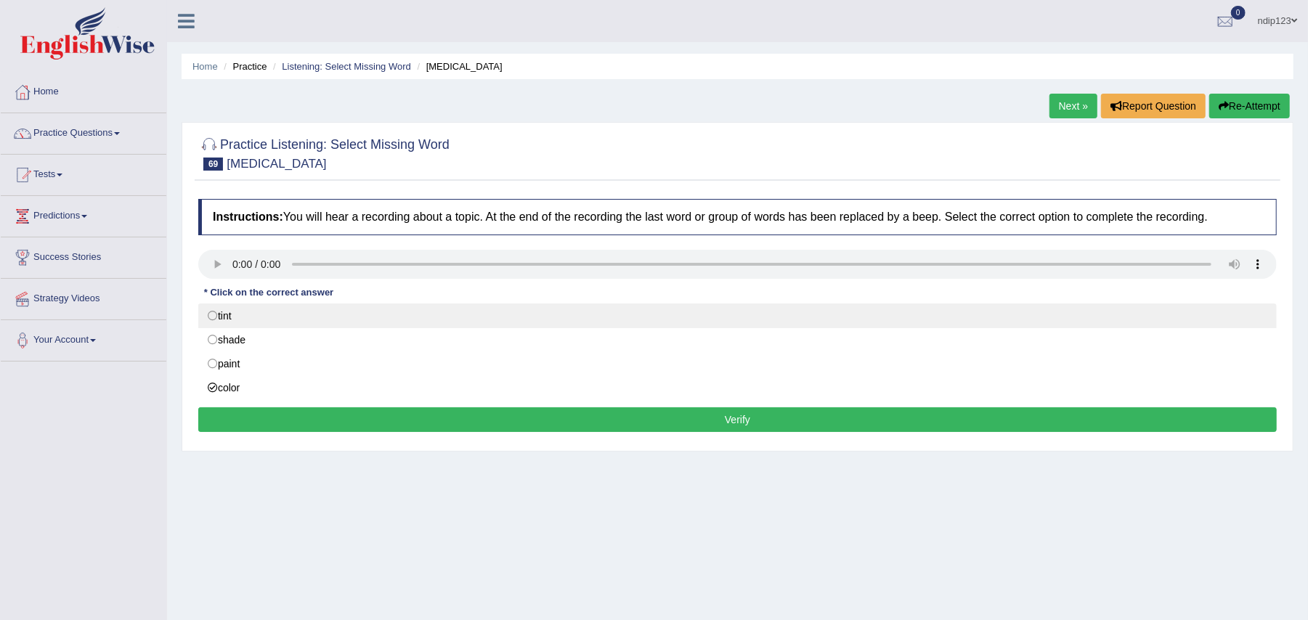
click at [219, 314] on label "tint" at bounding box center [737, 316] width 1079 height 25
radio input "true"
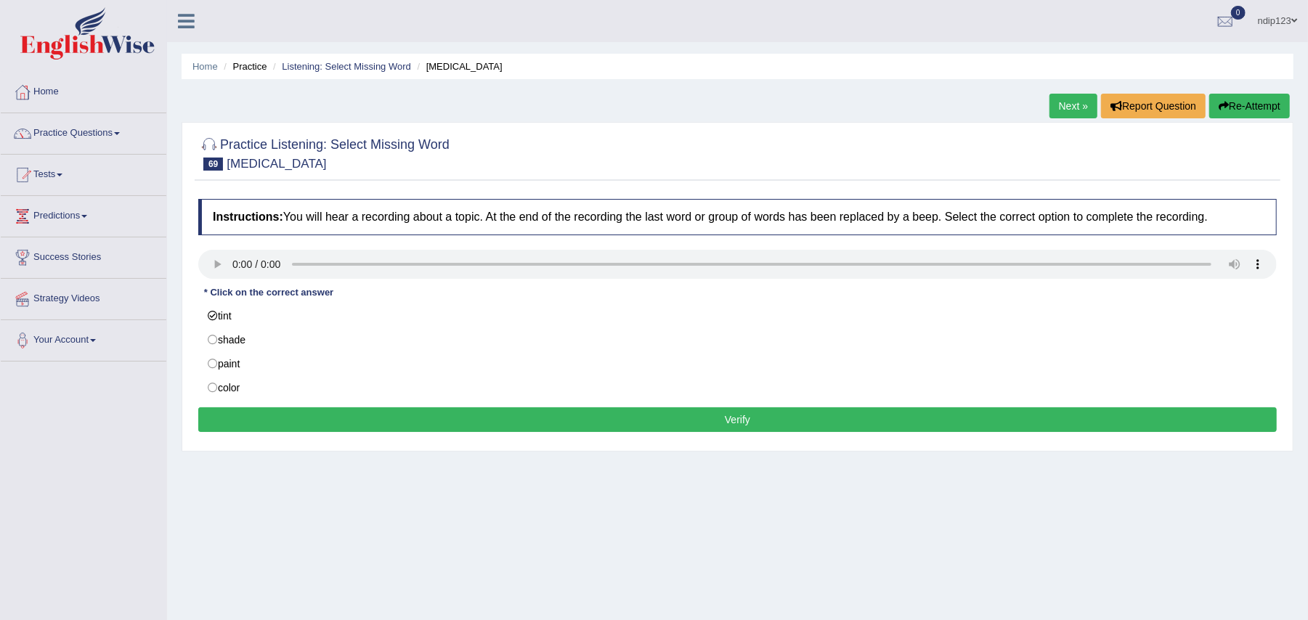
click at [747, 411] on button "Verify" at bounding box center [737, 420] width 1079 height 25
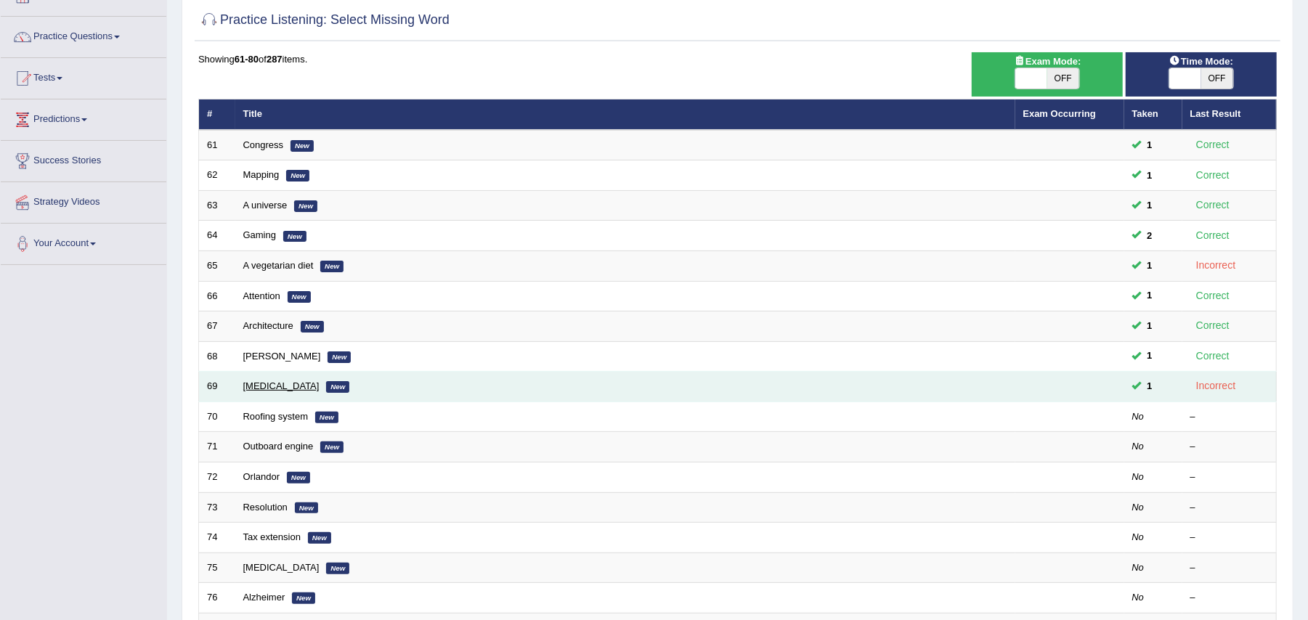
click at [264, 388] on link "[MEDICAL_DATA]" at bounding box center [281, 386] width 76 height 11
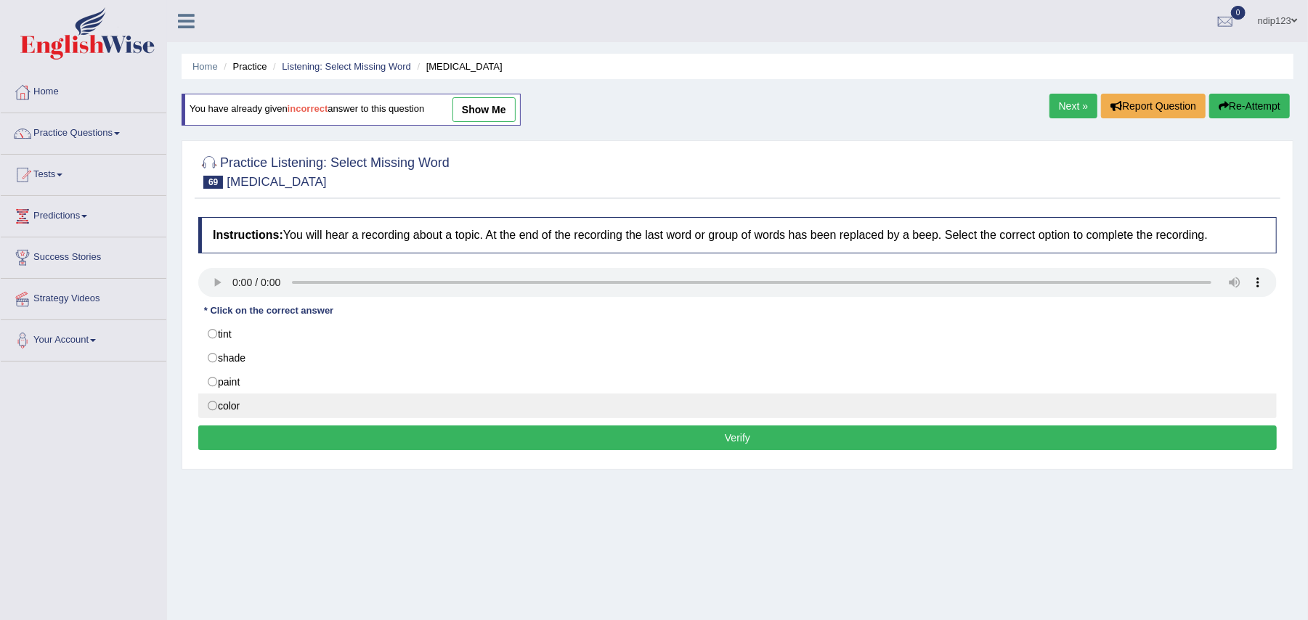
click at [216, 410] on label "color" at bounding box center [737, 406] width 1079 height 25
radio input "true"
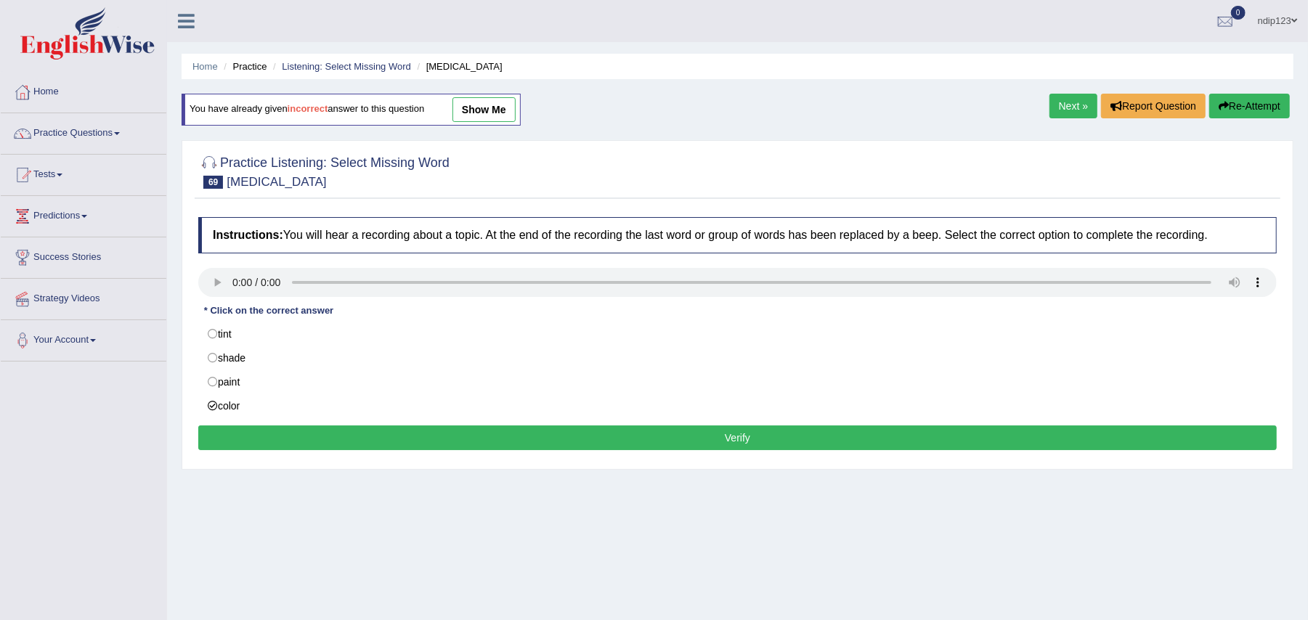
click at [718, 445] on button "Verify" at bounding box center [737, 438] width 1079 height 25
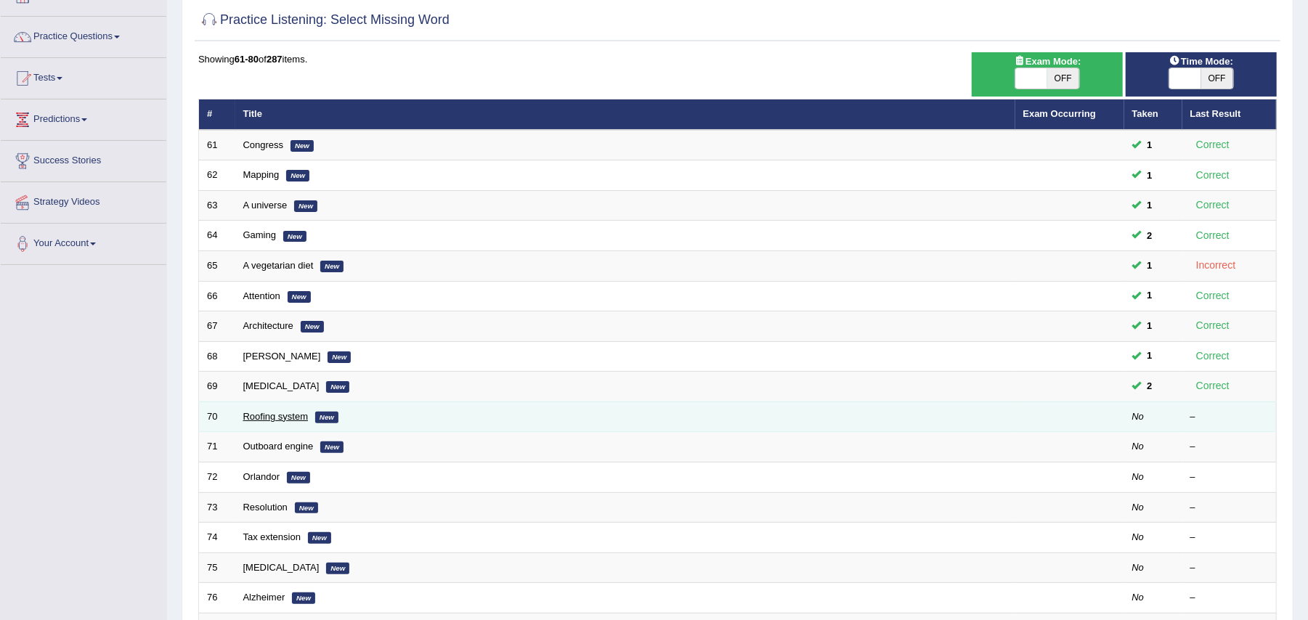
click at [280, 418] on link "Roofing system" at bounding box center [275, 416] width 65 height 11
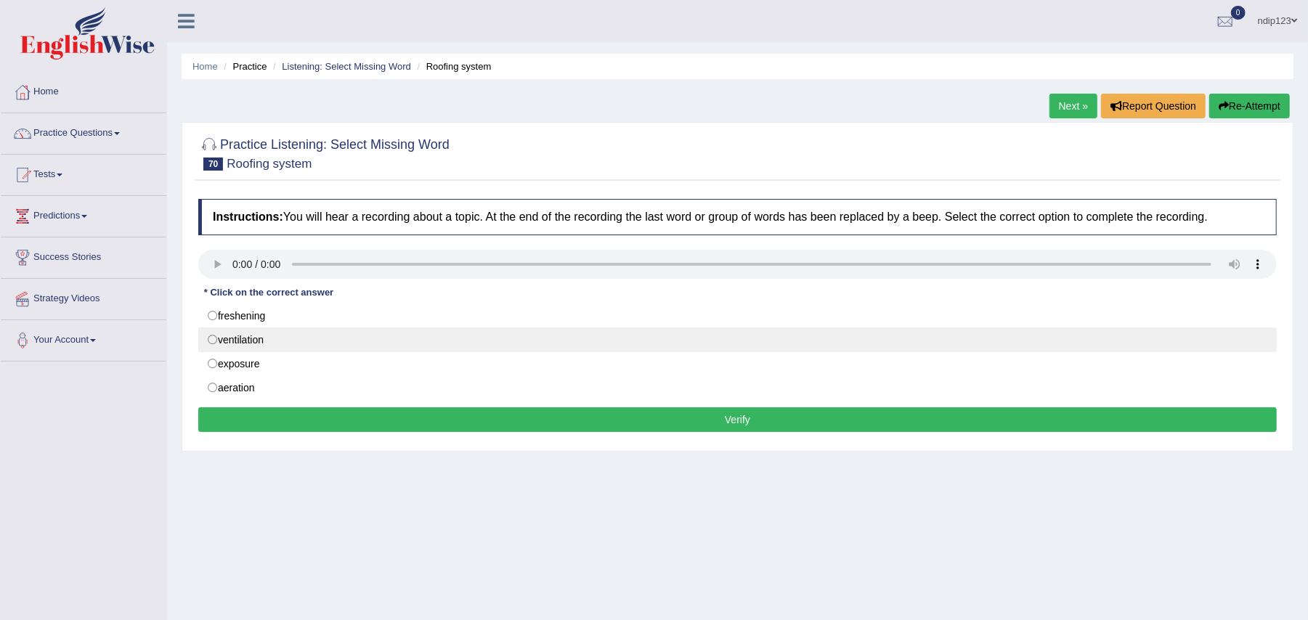
click at [215, 339] on label "ventilation" at bounding box center [737, 340] width 1079 height 25
radio input "true"
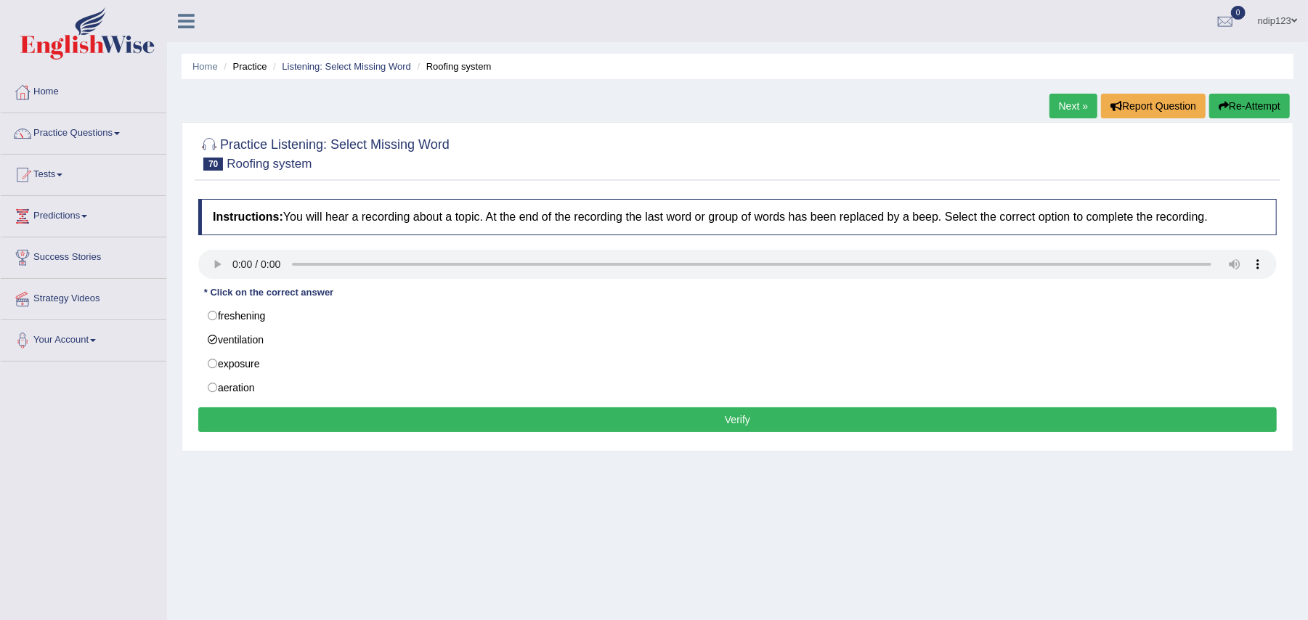
click at [730, 419] on button "Verify" at bounding box center [737, 420] width 1079 height 25
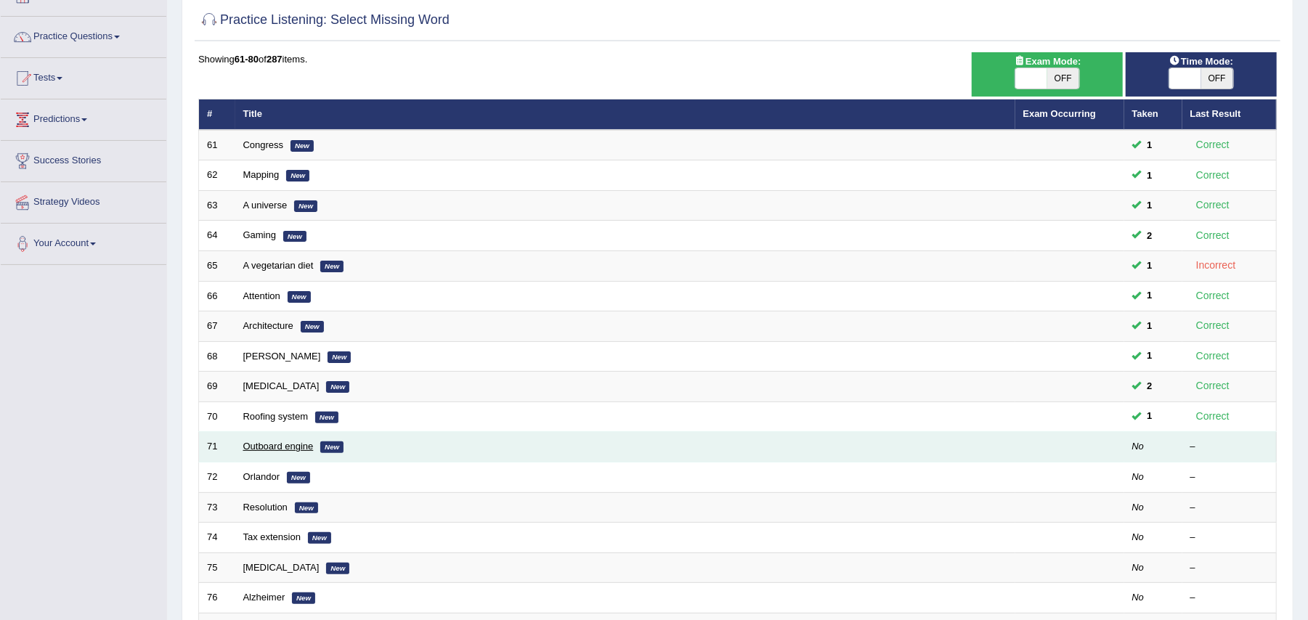
click at [286, 452] on link "Outboard engine" at bounding box center [278, 446] width 70 height 11
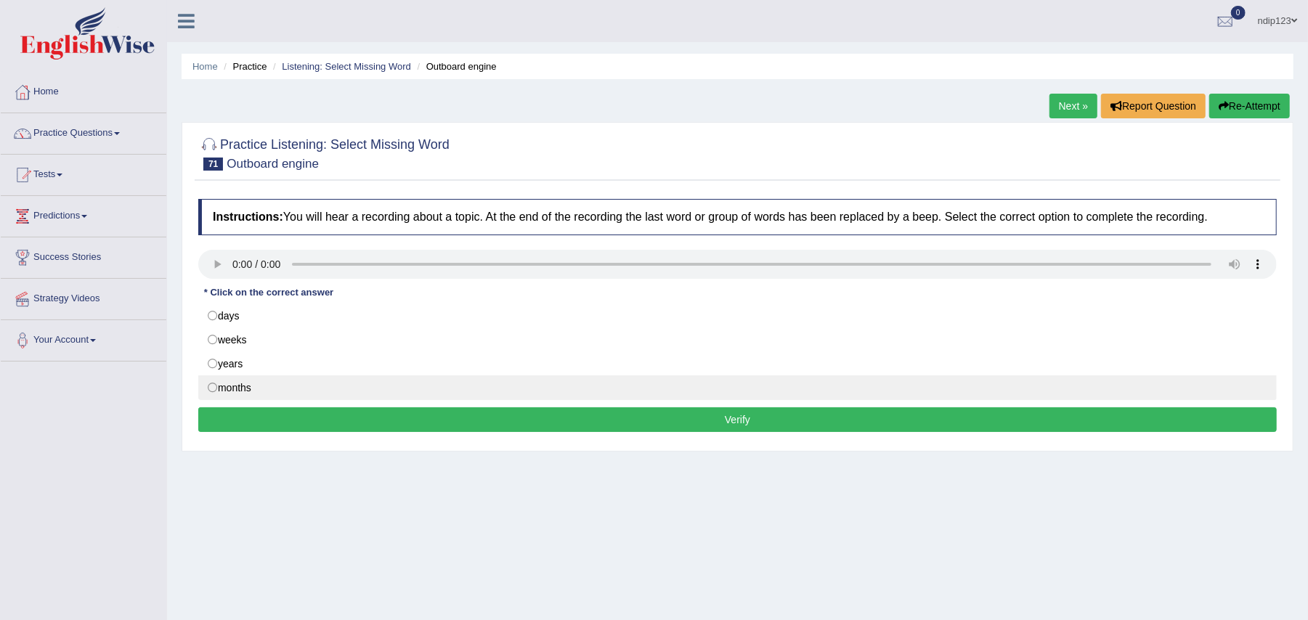
click at [216, 390] on label "months" at bounding box center [737, 388] width 1079 height 25
radio input "true"
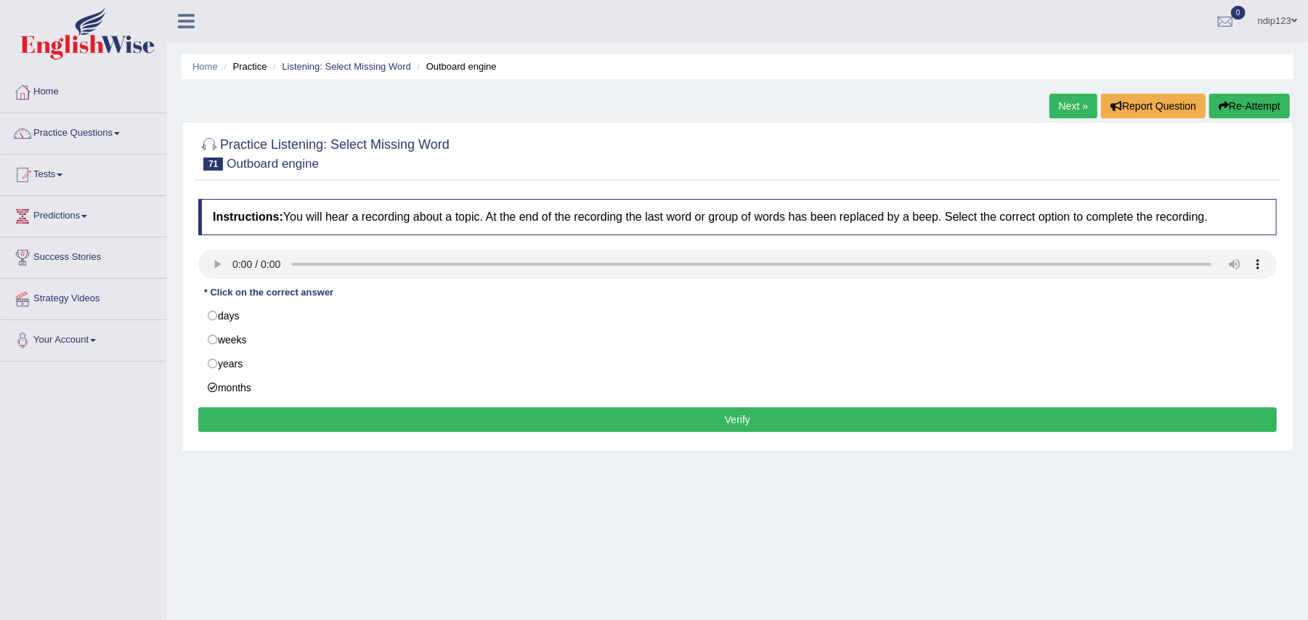
click at [744, 421] on button "Verify" at bounding box center [737, 420] width 1079 height 25
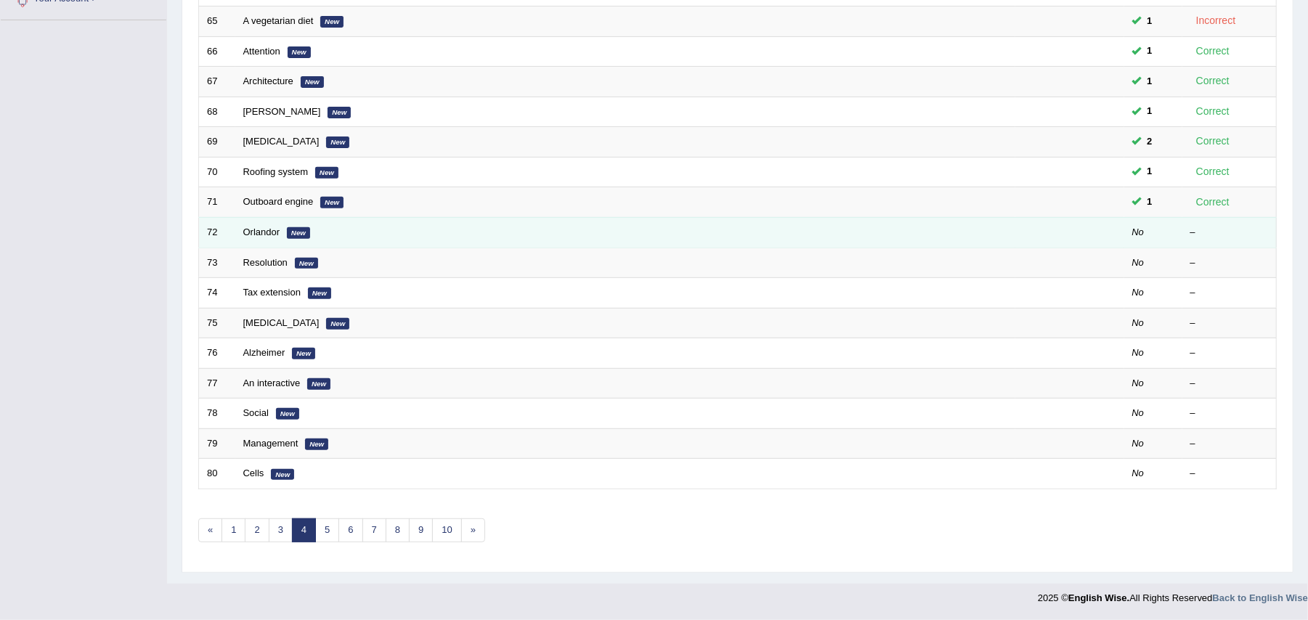
scroll to position [347, 0]
click at [265, 227] on link "Orlandor" at bounding box center [261, 232] width 37 height 11
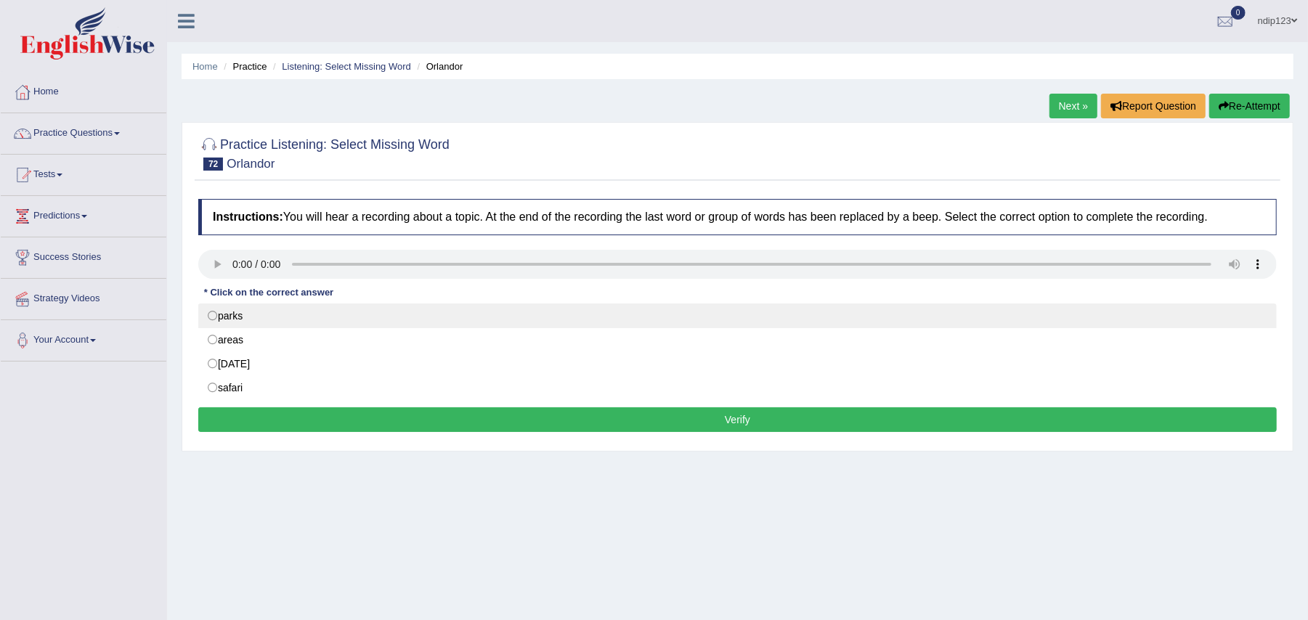
click at [213, 315] on label "parks" at bounding box center [737, 316] width 1079 height 25
radio input "true"
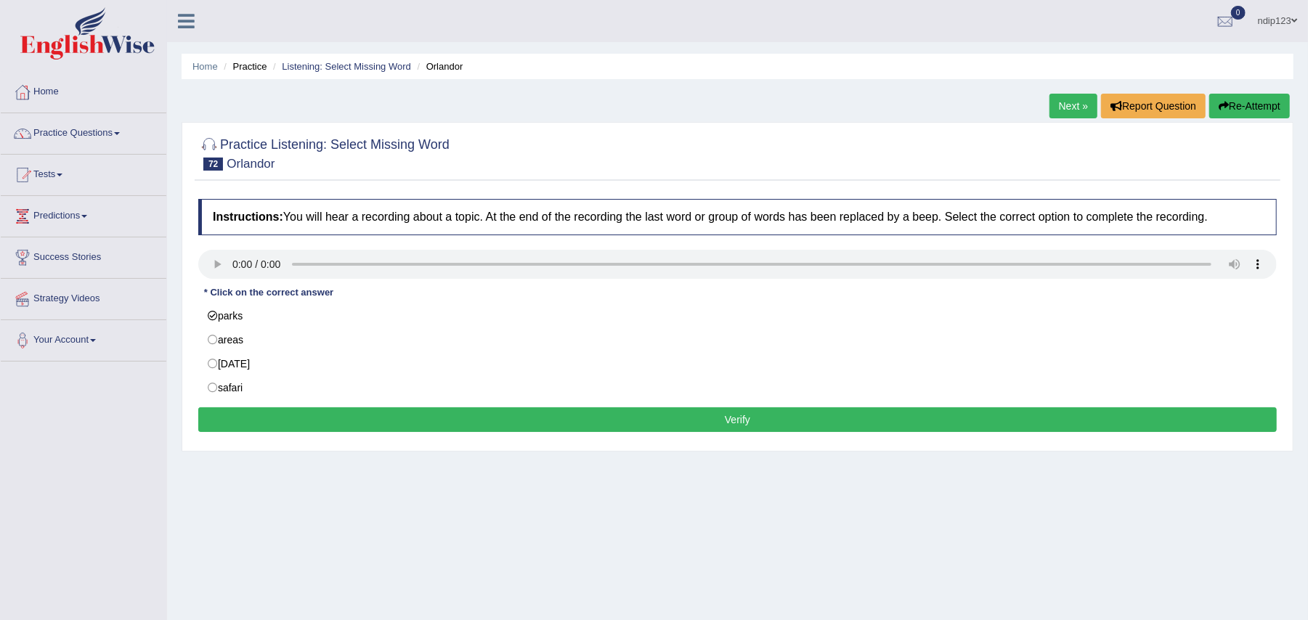
click at [742, 422] on button "Verify" at bounding box center [737, 420] width 1079 height 25
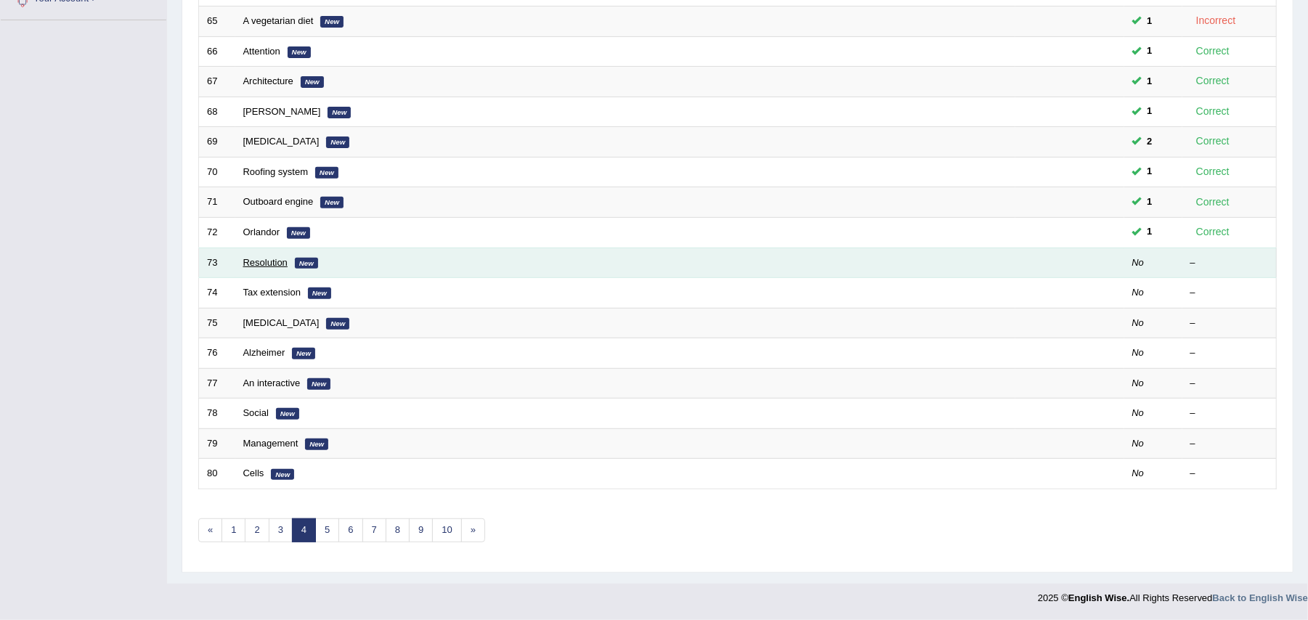
click at [271, 260] on link "Resolution" at bounding box center [265, 262] width 44 height 11
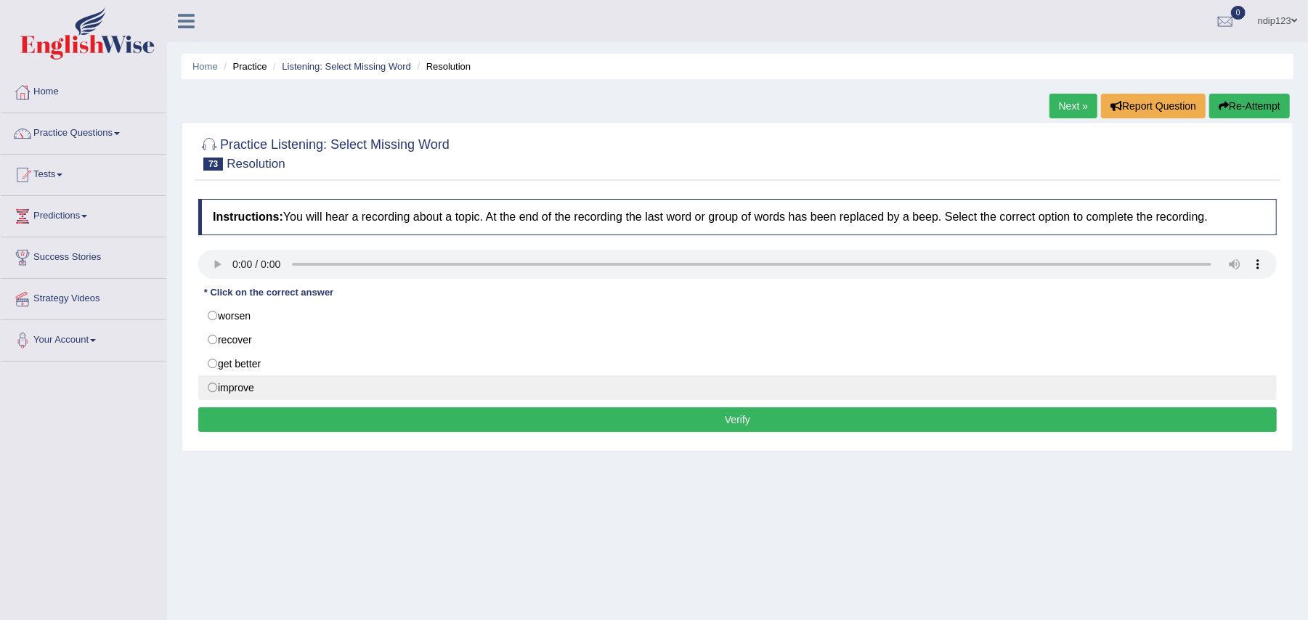
click at [212, 387] on label "improve" at bounding box center [737, 388] width 1079 height 25
radio input "true"
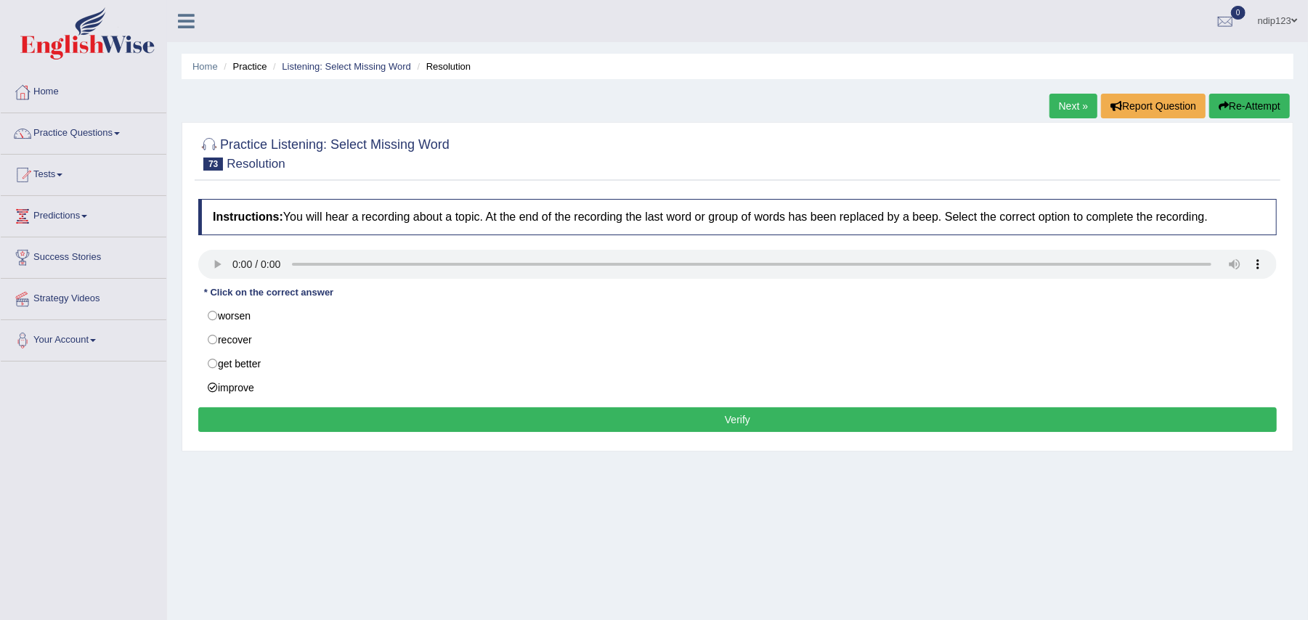
click at [753, 422] on button "Verify" at bounding box center [737, 420] width 1079 height 25
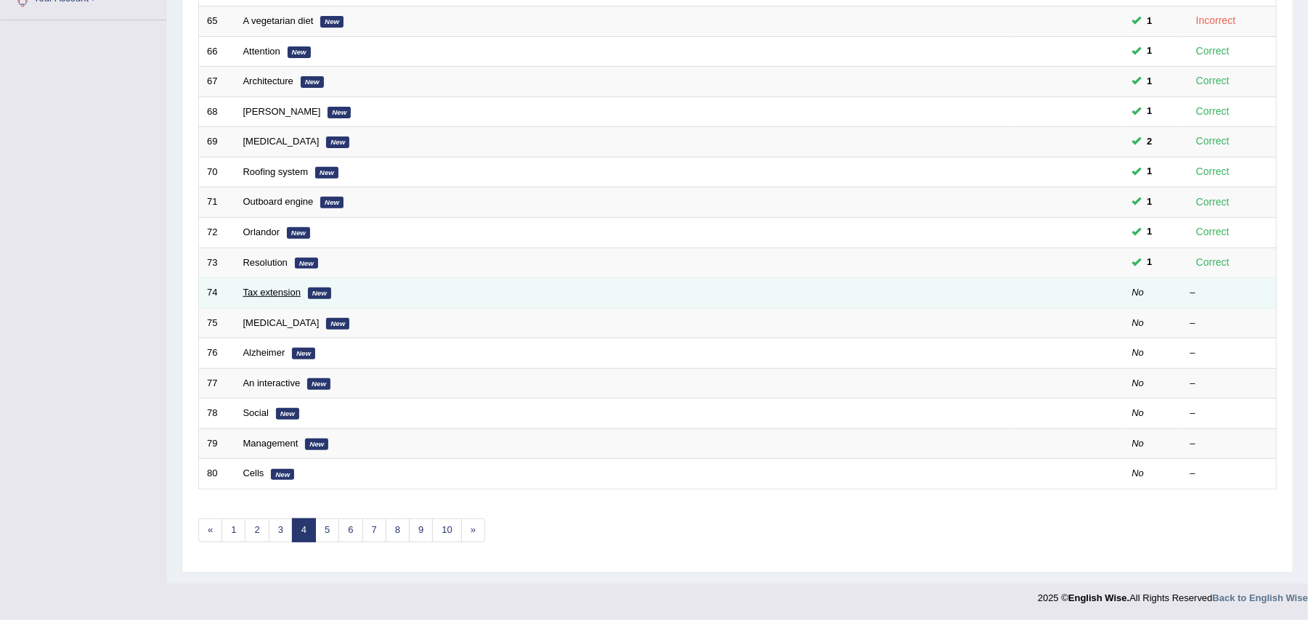
click at [257, 289] on link "Tax extension" at bounding box center [272, 292] width 58 height 11
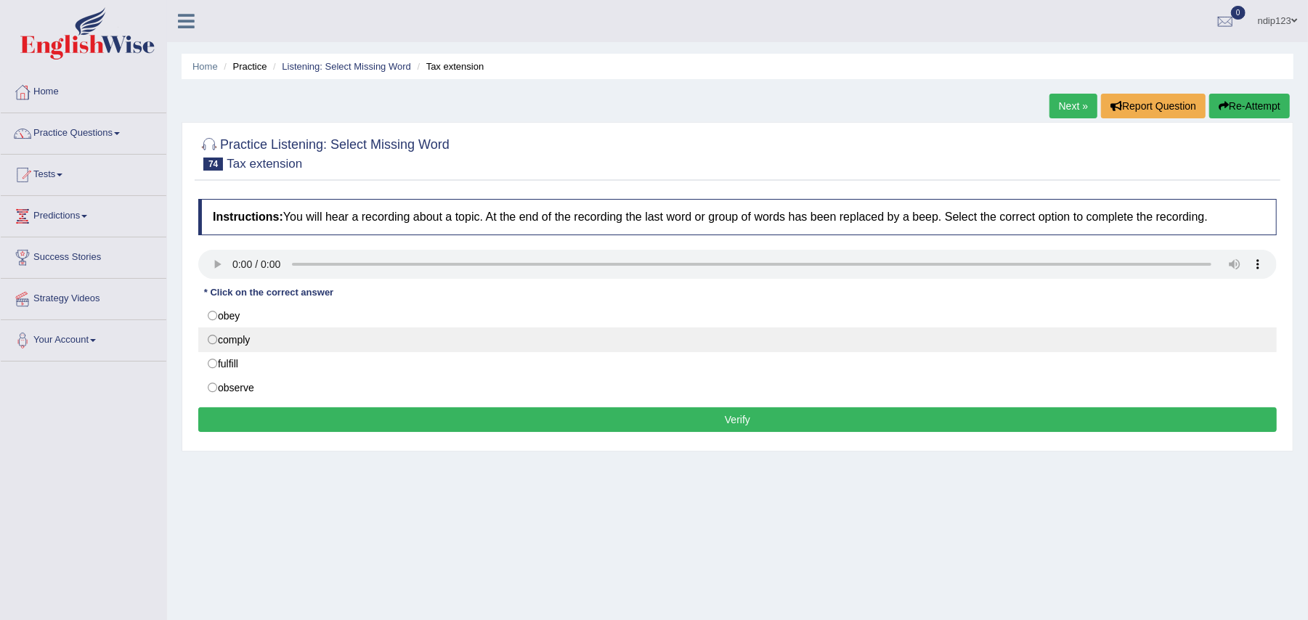
click at [212, 338] on label "comply" at bounding box center [737, 340] width 1079 height 25
radio input "true"
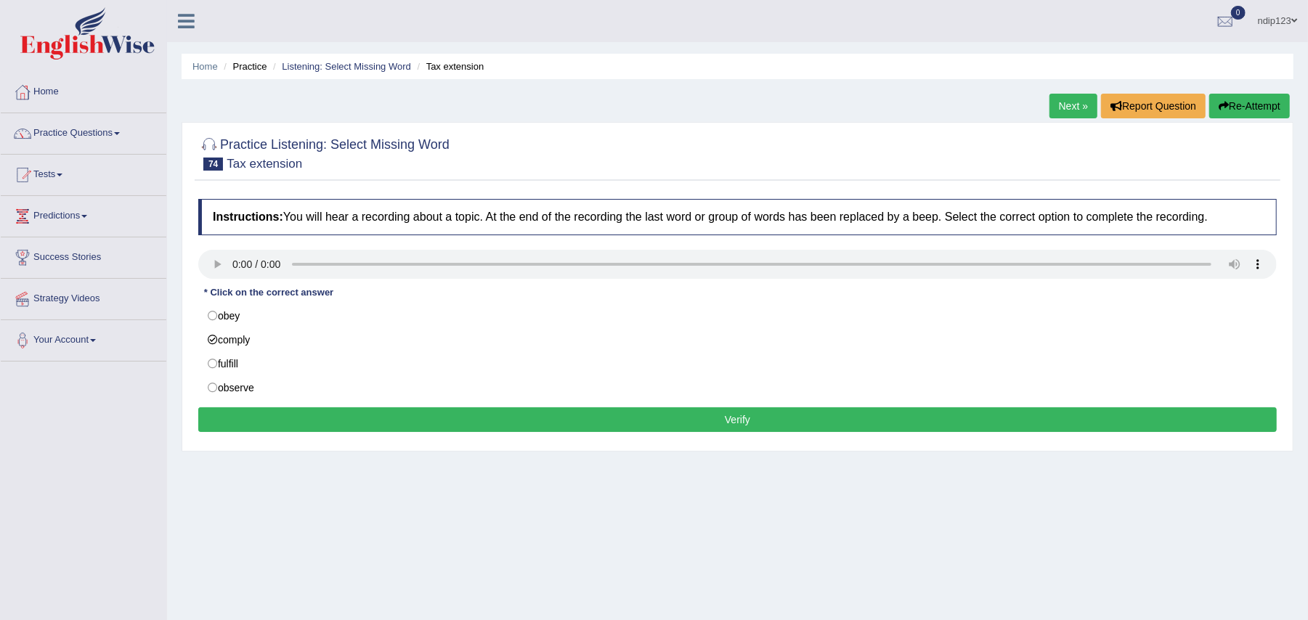
click at [742, 425] on button "Verify" at bounding box center [737, 420] width 1079 height 25
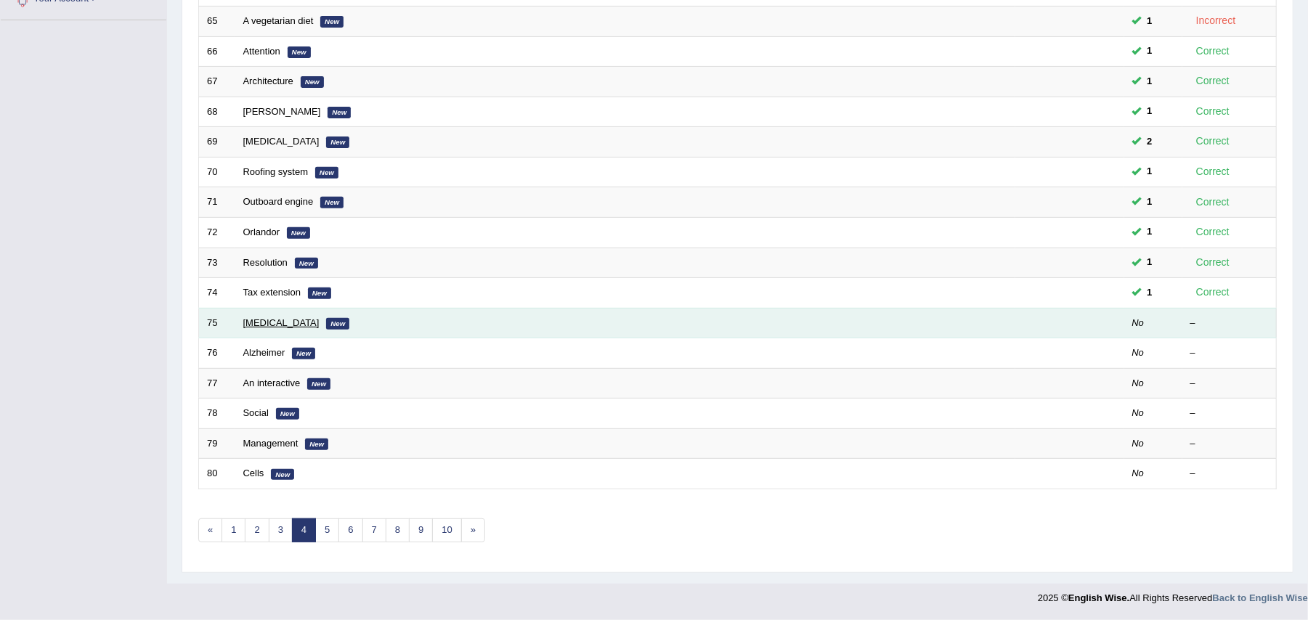
click at [269, 317] on link "Medication management" at bounding box center [281, 322] width 76 height 11
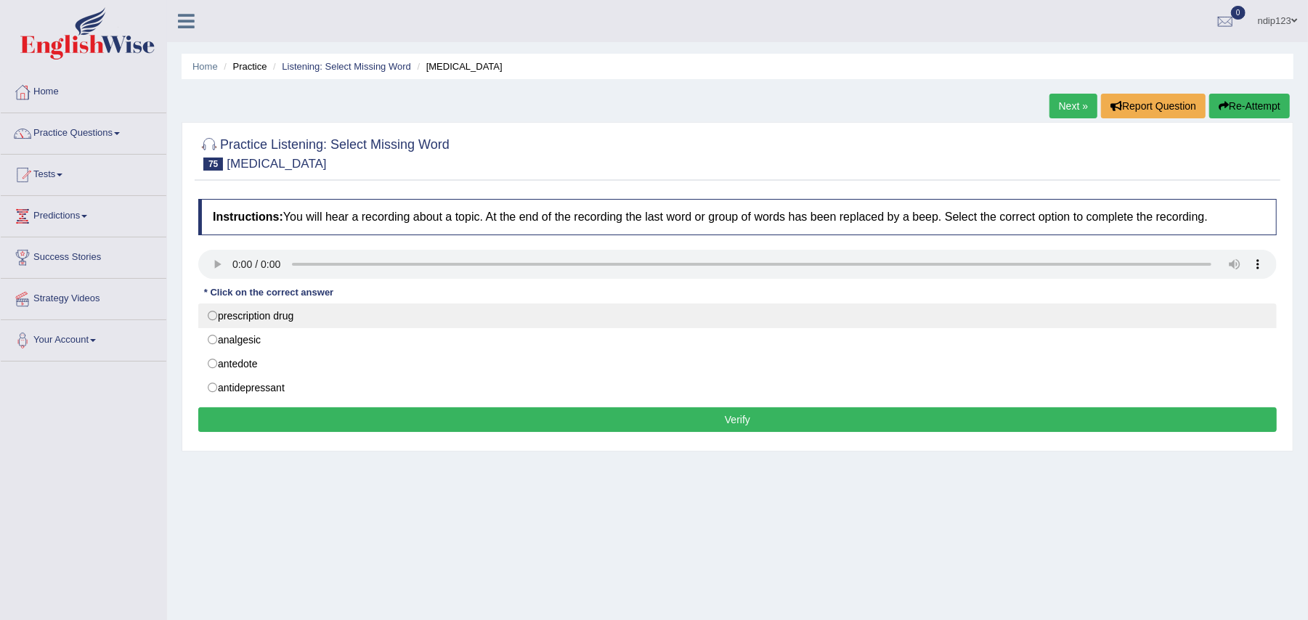
click at [214, 315] on label "prescription drug" at bounding box center [737, 316] width 1079 height 25
radio input "true"
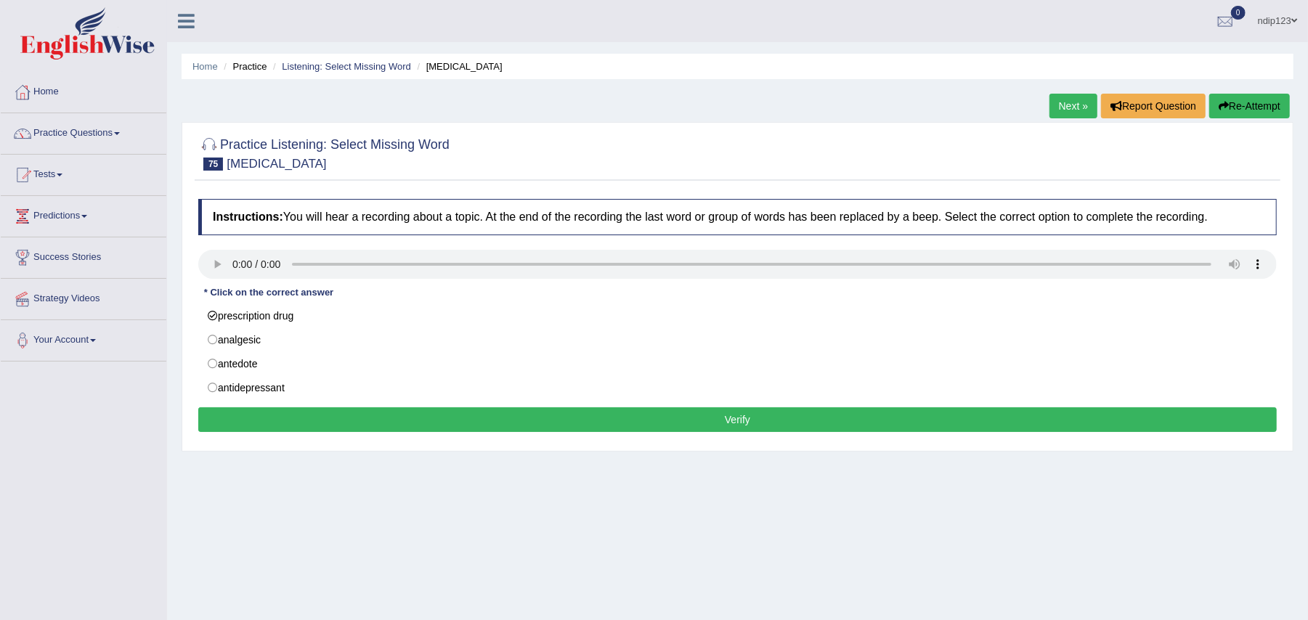
click at [761, 424] on button "Verify" at bounding box center [737, 420] width 1079 height 25
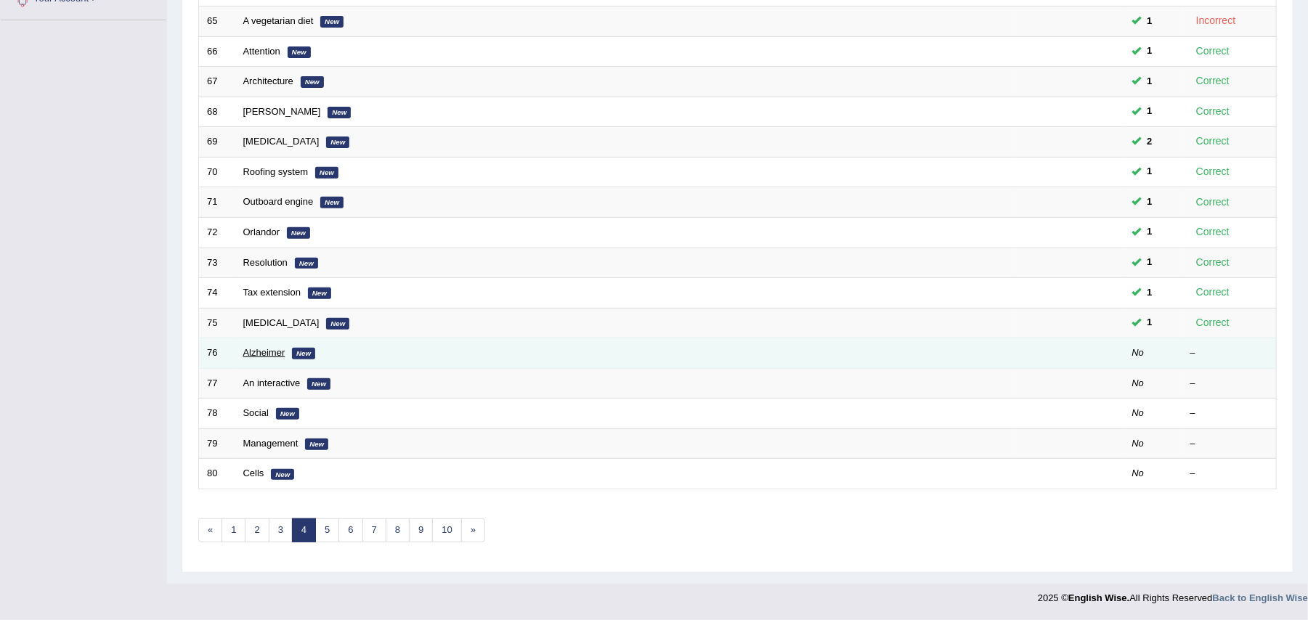
click at [271, 352] on link "Alzheimer" at bounding box center [264, 352] width 42 height 11
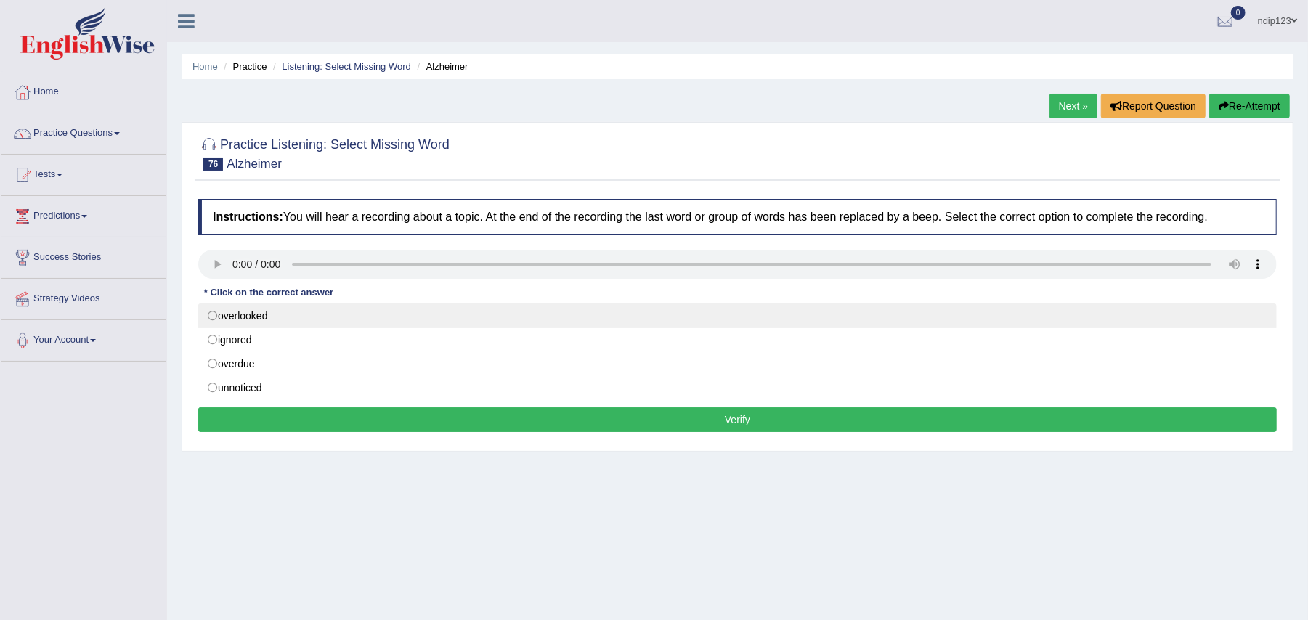
click at [212, 312] on label "overlooked" at bounding box center [737, 316] width 1079 height 25
radio input "true"
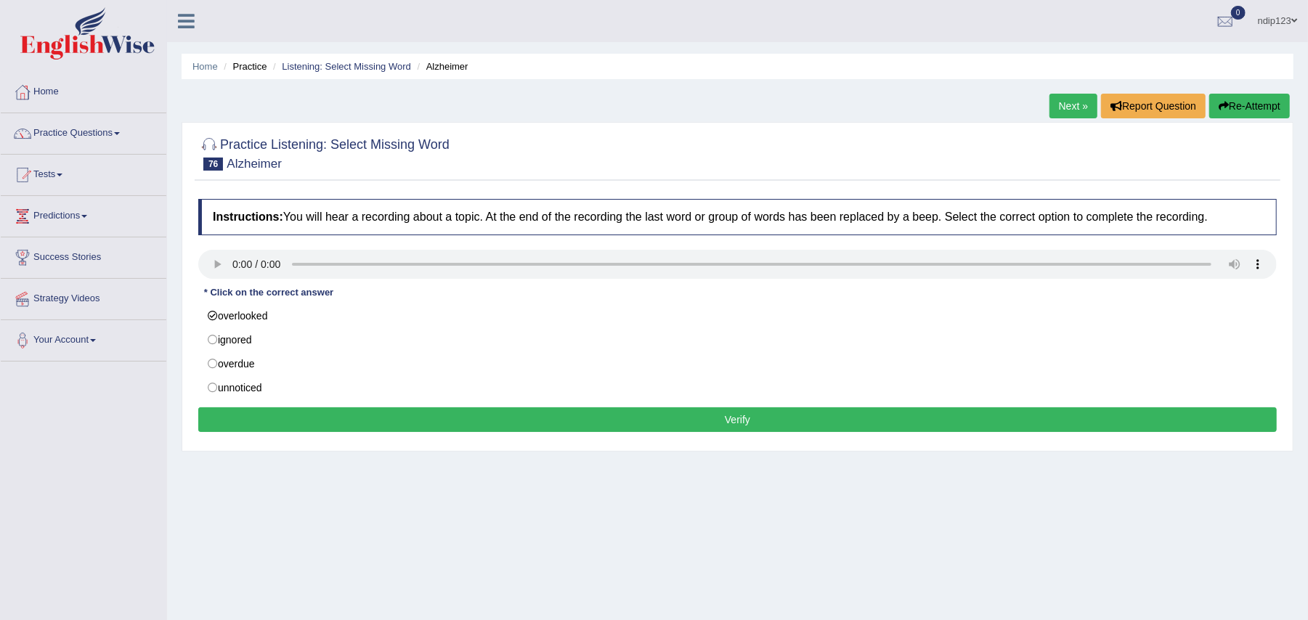
click at [750, 419] on button "Verify" at bounding box center [737, 420] width 1079 height 25
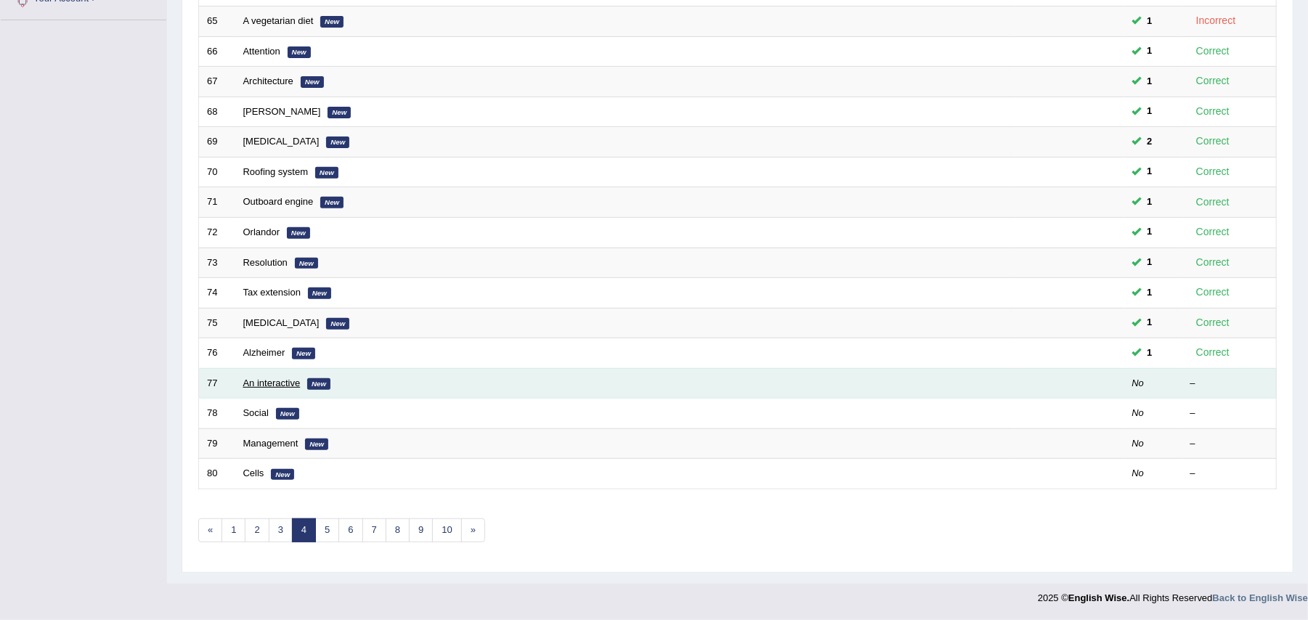
click at [273, 378] on link "An interactive" at bounding box center [271, 383] width 57 height 11
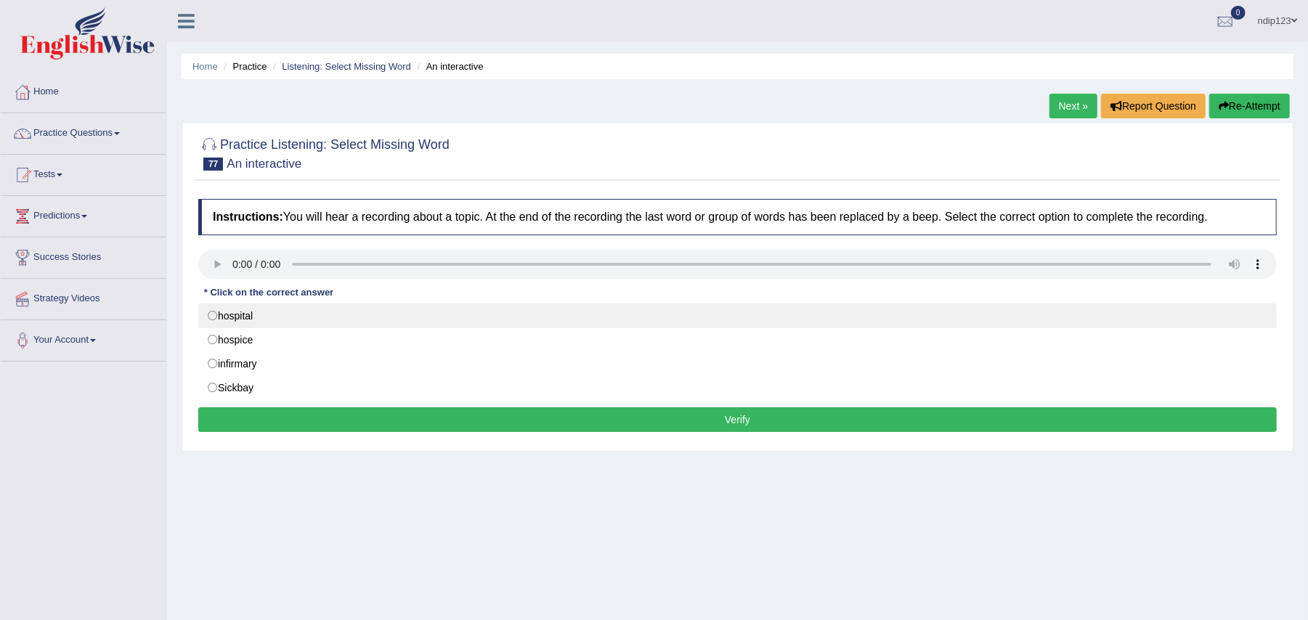
click at [218, 315] on label "hospital" at bounding box center [737, 316] width 1079 height 25
radio input "true"
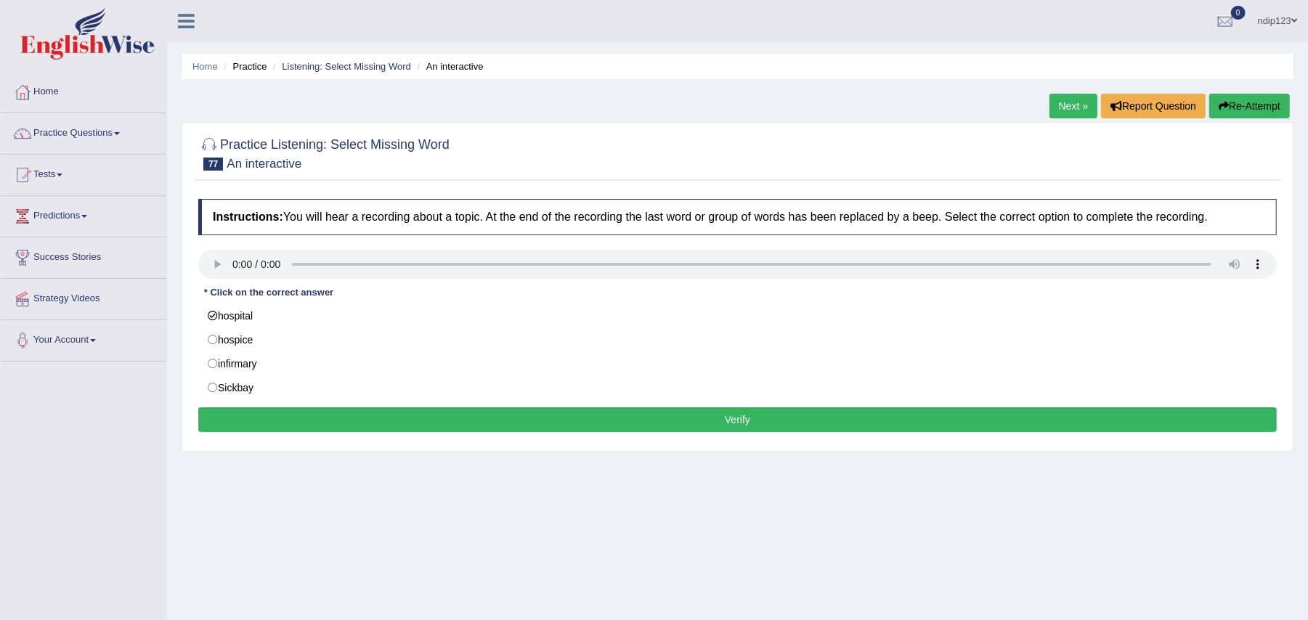
click at [753, 422] on button "Verify" at bounding box center [737, 420] width 1079 height 25
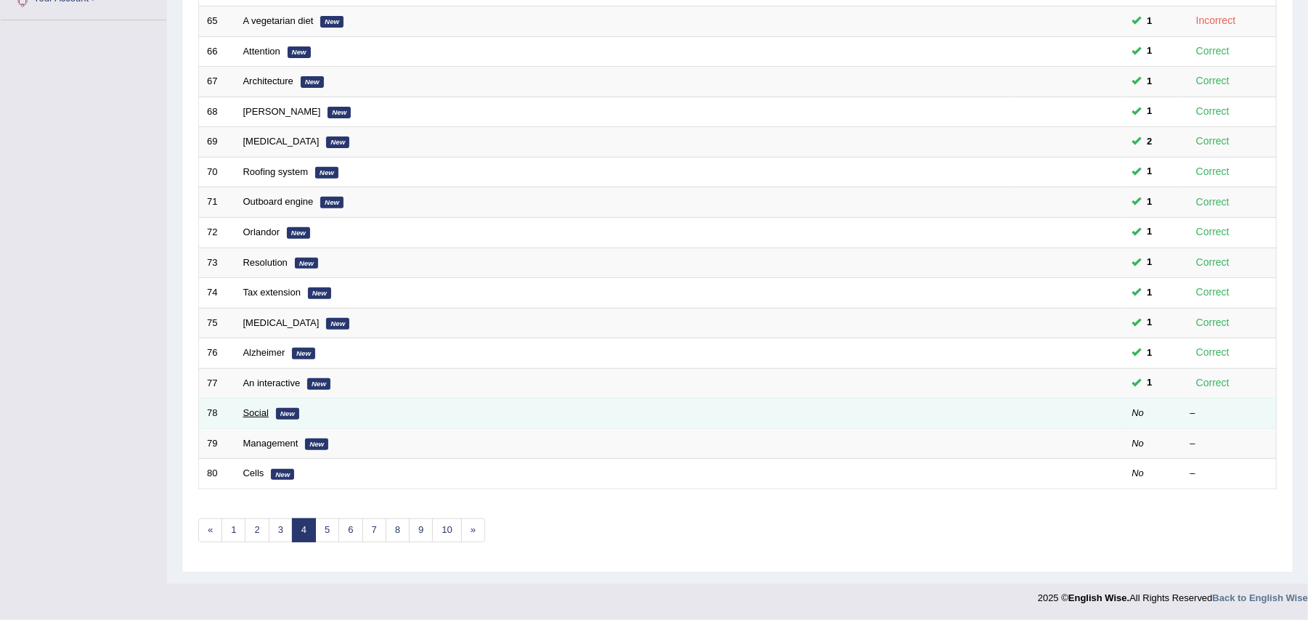
click at [256, 413] on link "Social" at bounding box center [255, 413] width 25 height 11
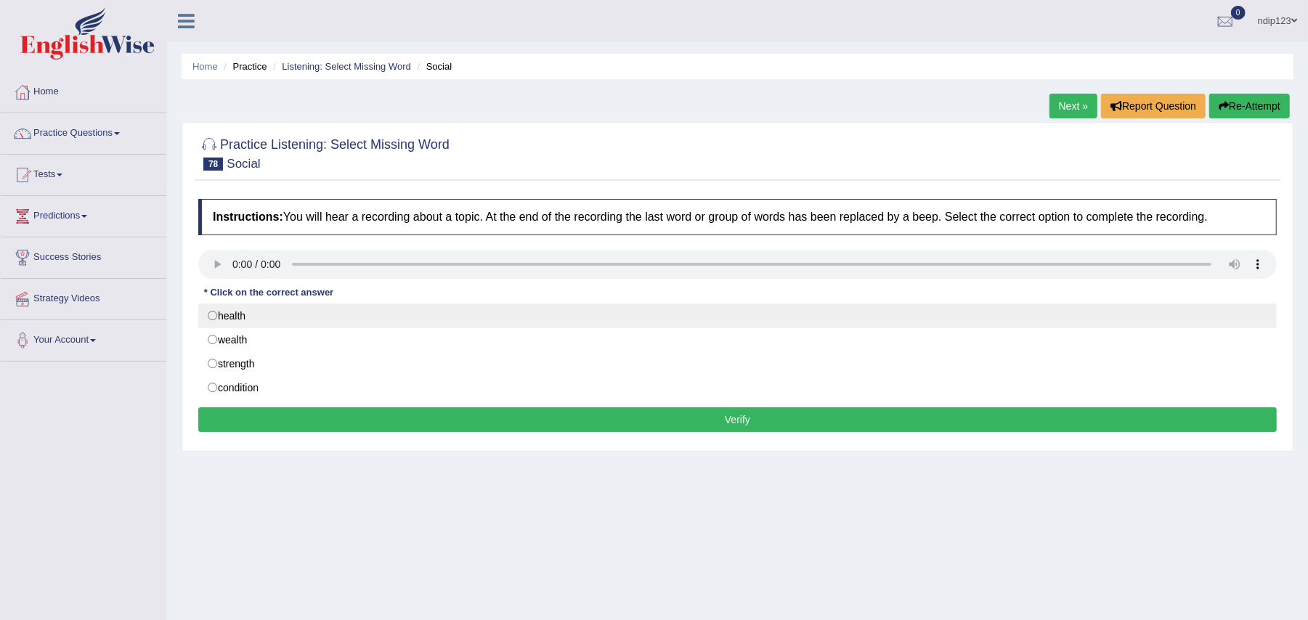
click at [215, 317] on label "health" at bounding box center [737, 316] width 1079 height 25
radio input "true"
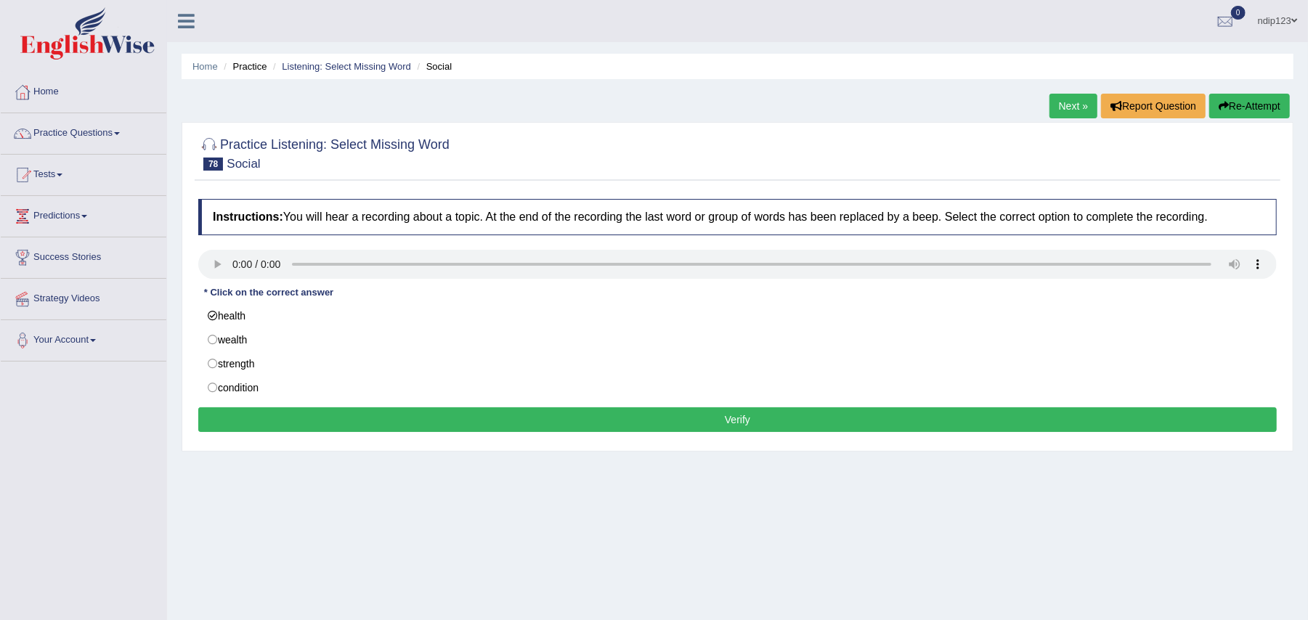
click at [748, 414] on button "Verify" at bounding box center [737, 420] width 1079 height 25
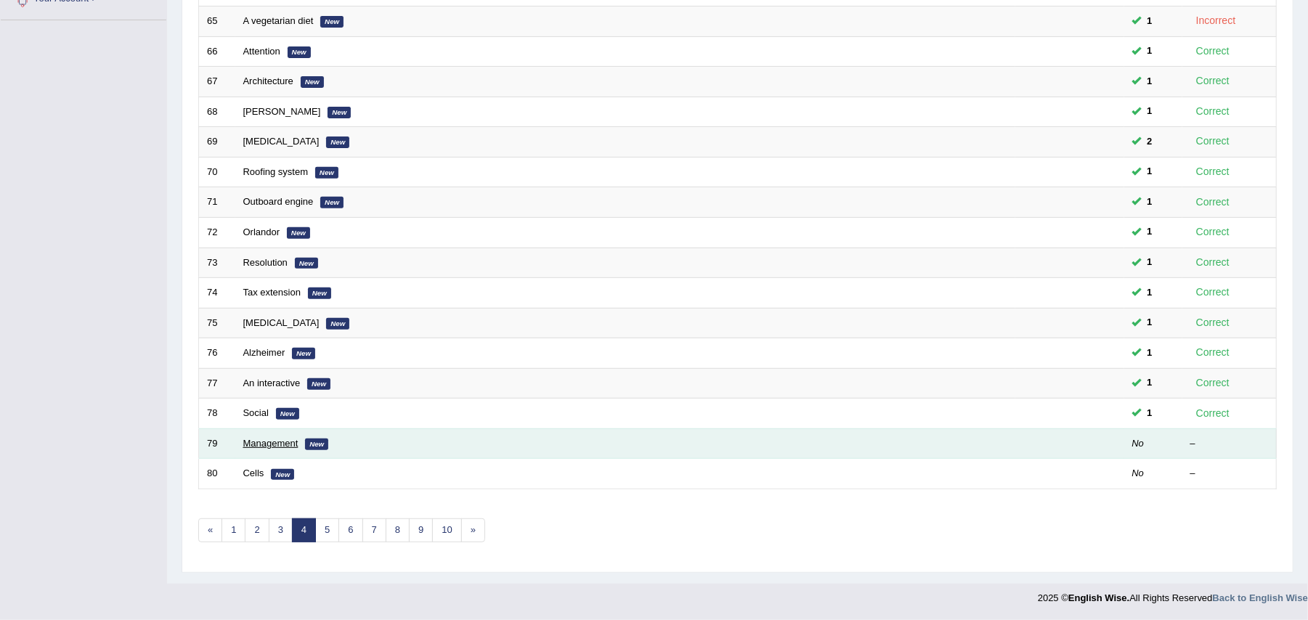
click at [257, 438] on link "Management" at bounding box center [270, 443] width 55 height 11
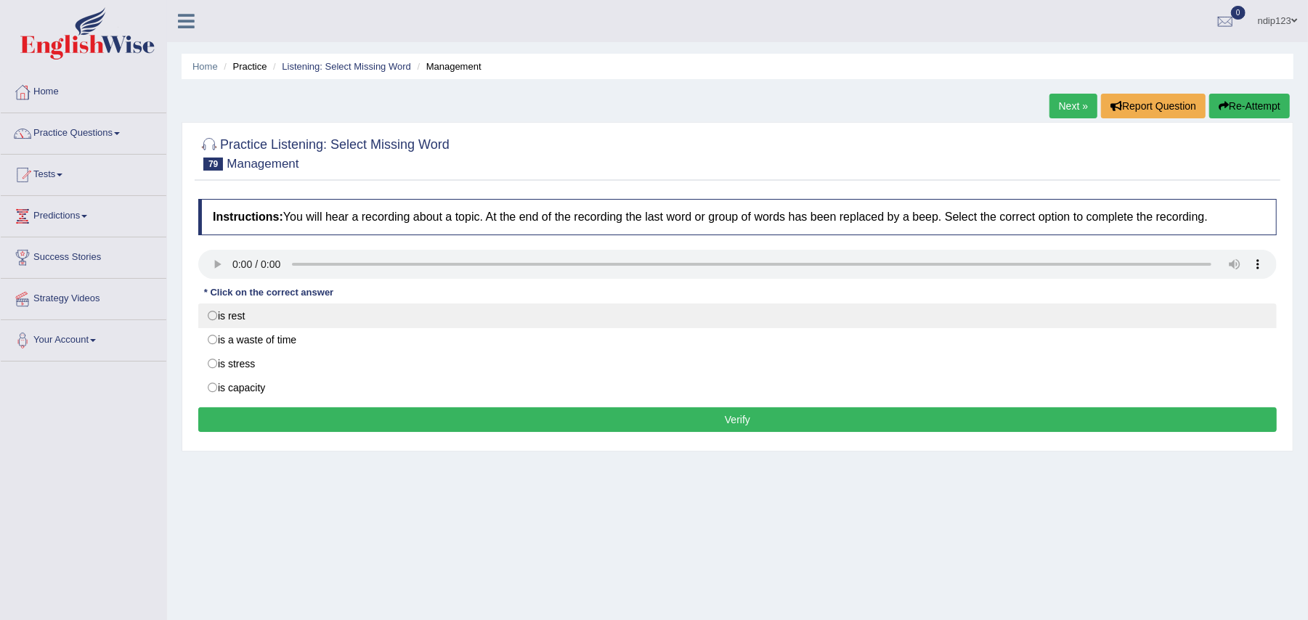
click at [216, 315] on label "is rest" at bounding box center [737, 316] width 1079 height 25
radio input "true"
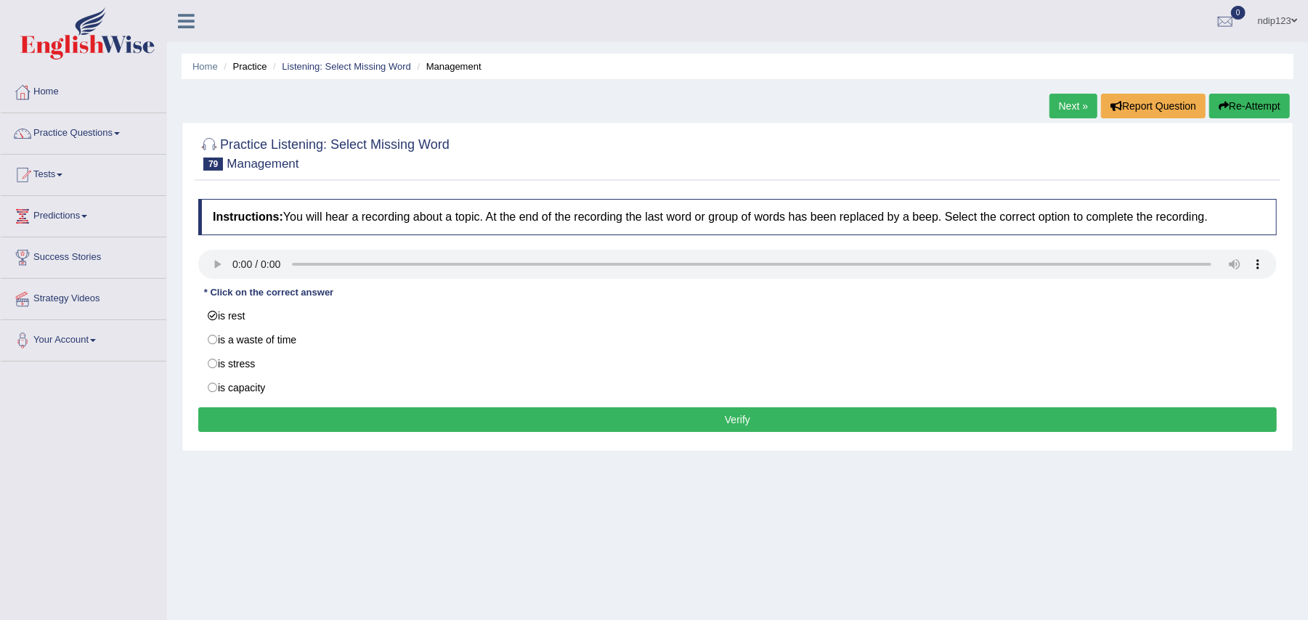
click at [759, 417] on button "Verify" at bounding box center [737, 420] width 1079 height 25
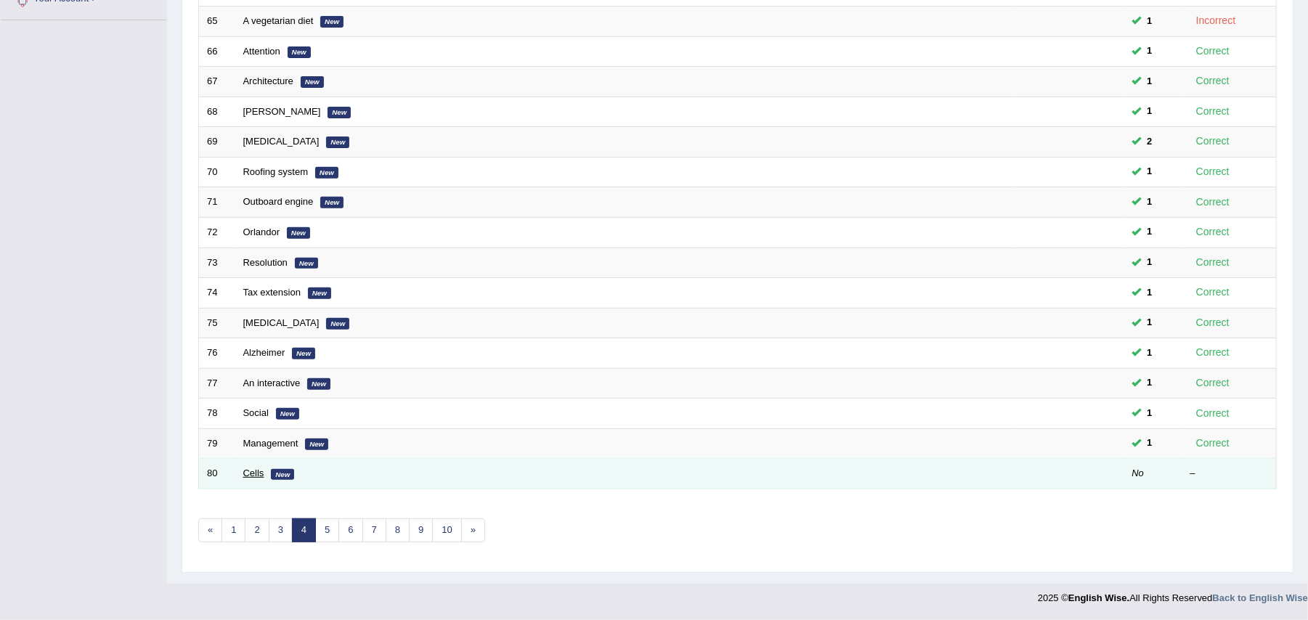
click at [253, 471] on link "Cells" at bounding box center [253, 473] width 21 height 11
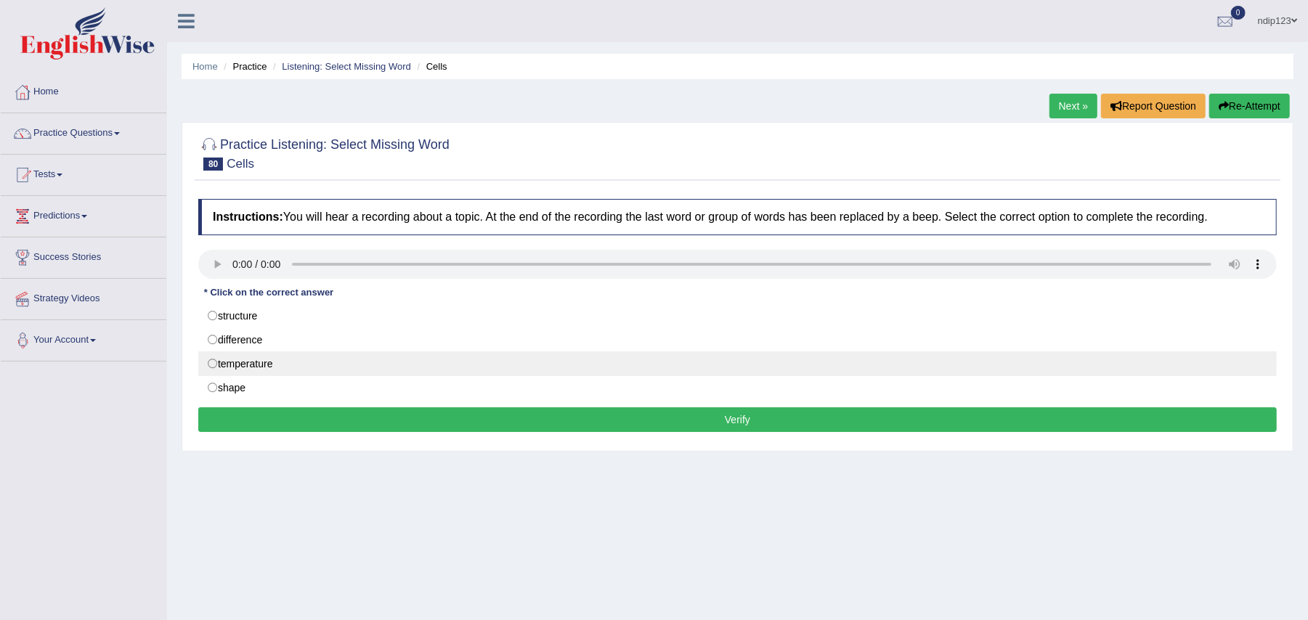
click at [216, 363] on label "temperature" at bounding box center [737, 364] width 1079 height 25
radio input "true"
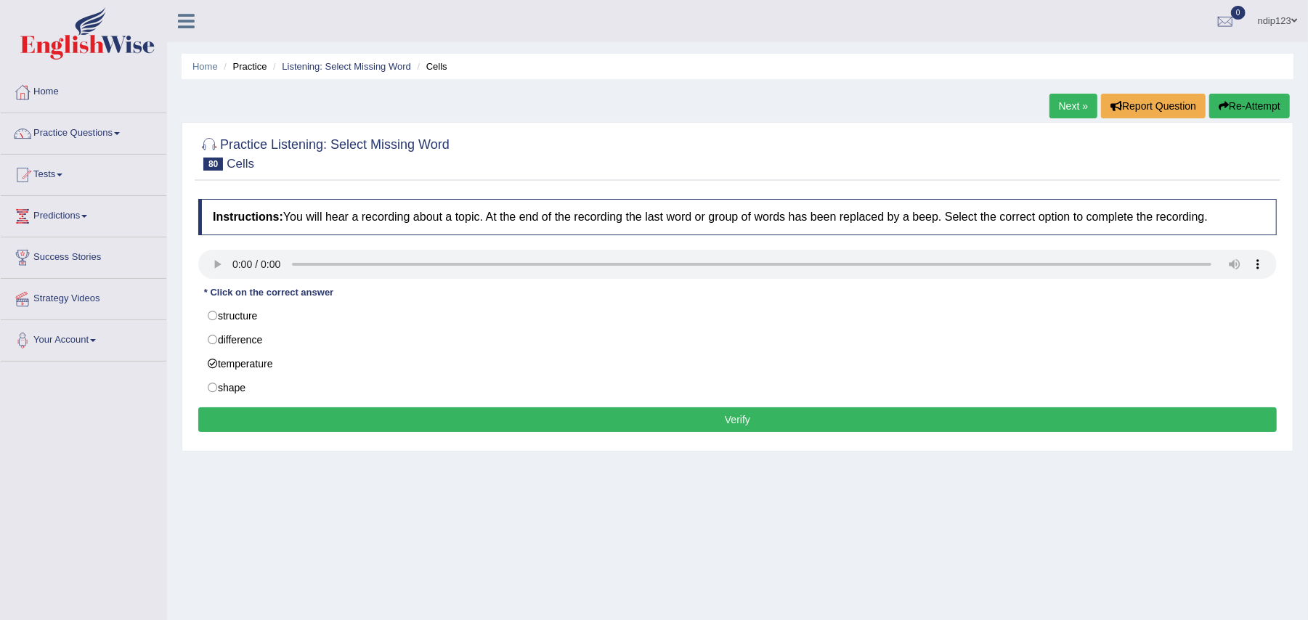
click at [758, 418] on button "Verify" at bounding box center [737, 420] width 1079 height 25
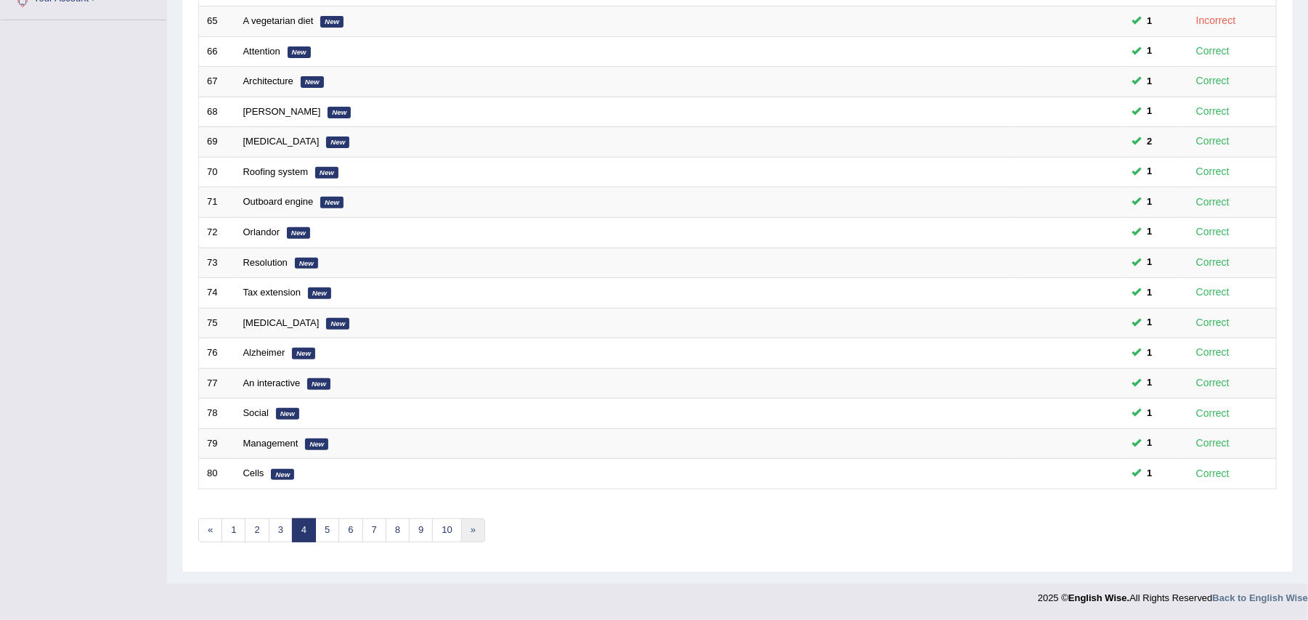
click at [480, 532] on link "»" at bounding box center [473, 531] width 24 height 24
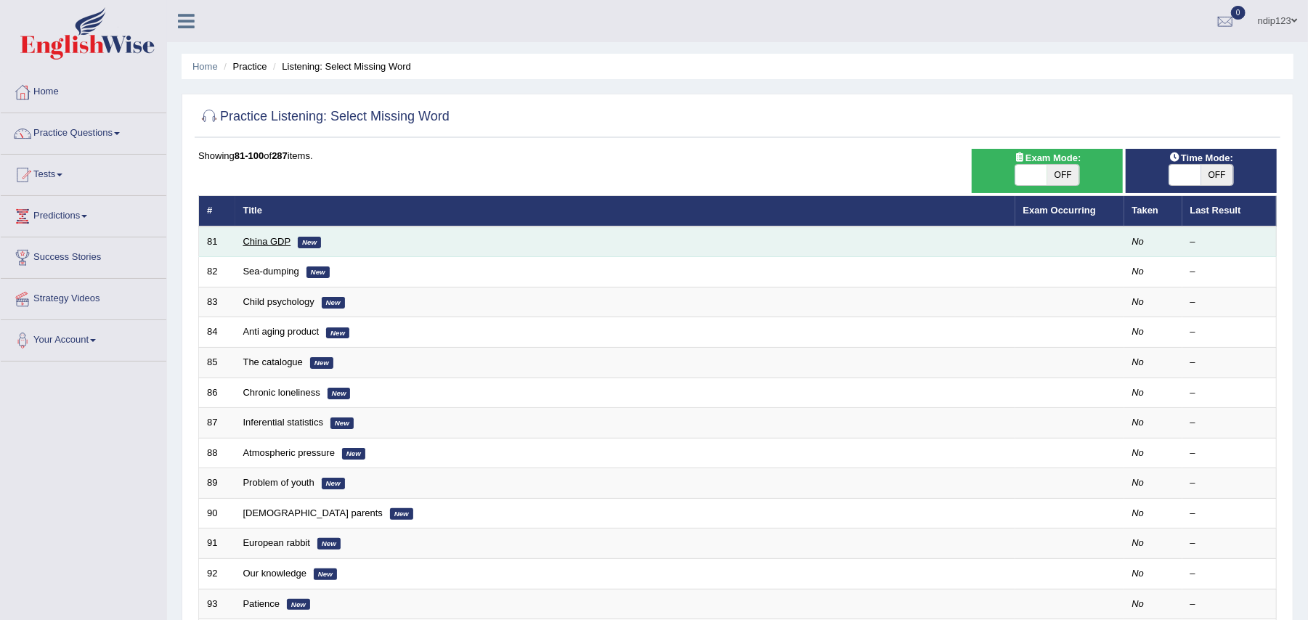
drag, startPoint x: 0, startPoint y: 0, endPoint x: 262, endPoint y: 239, distance: 354.8
click at [262, 239] on link "China GDP" at bounding box center [267, 241] width 48 height 11
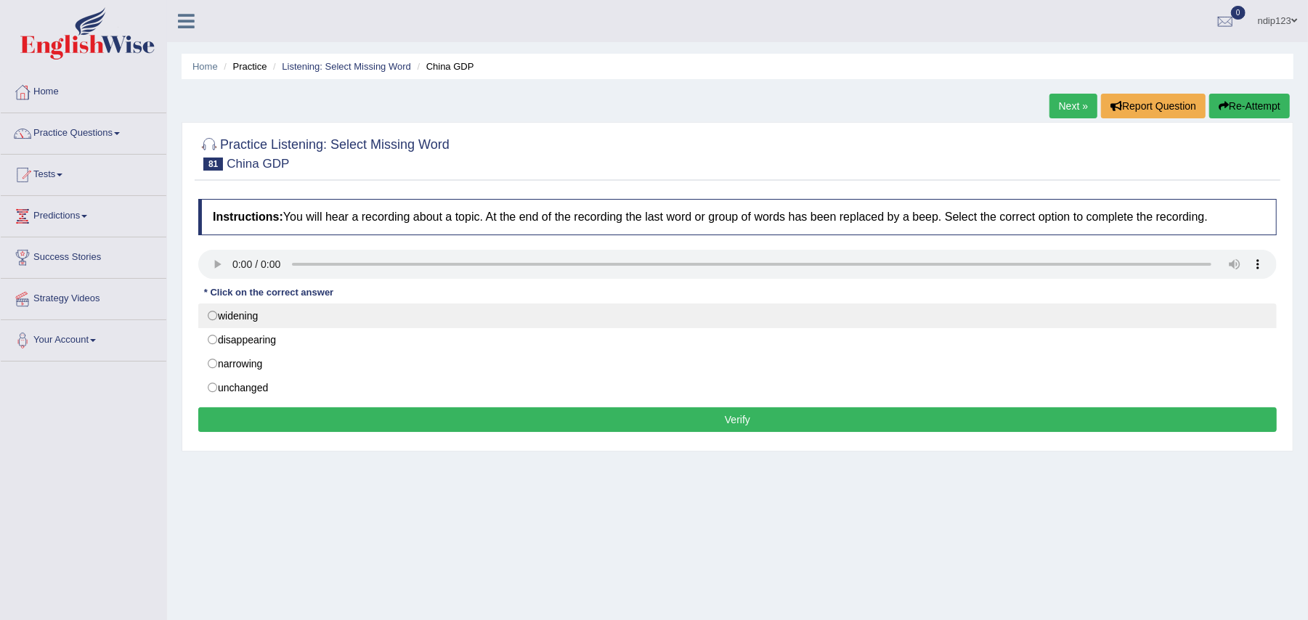
click at [215, 314] on label "widening" at bounding box center [737, 316] width 1079 height 25
radio input "true"
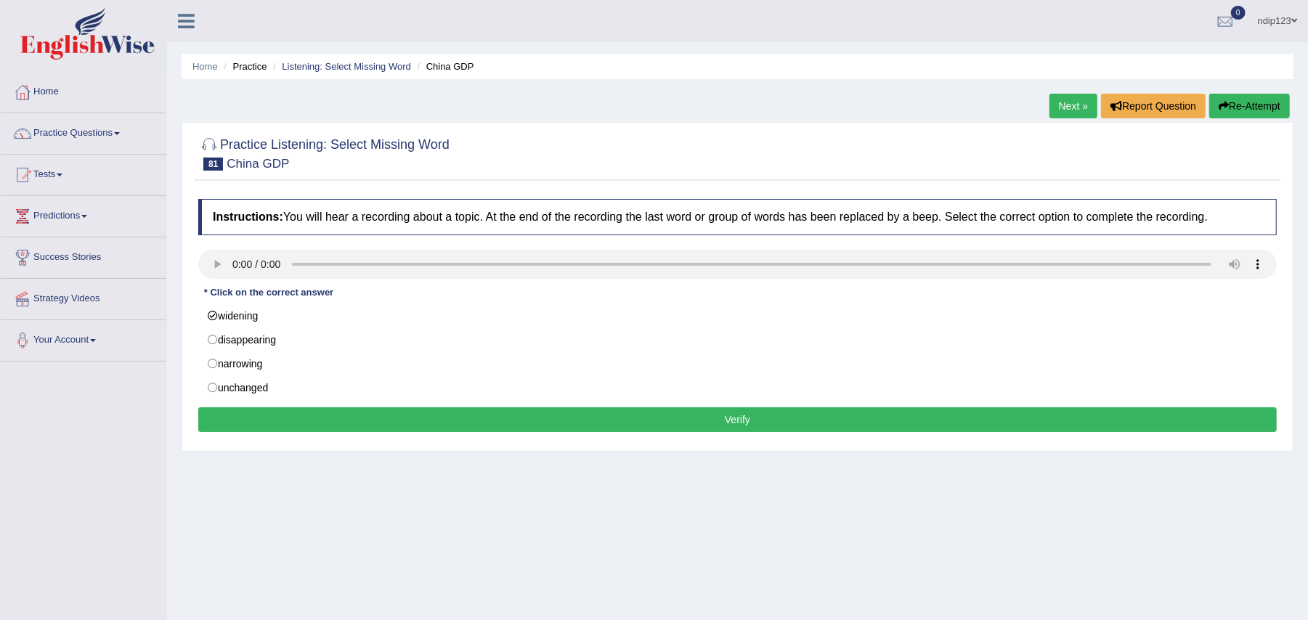
click at [736, 421] on button "Verify" at bounding box center [737, 420] width 1079 height 25
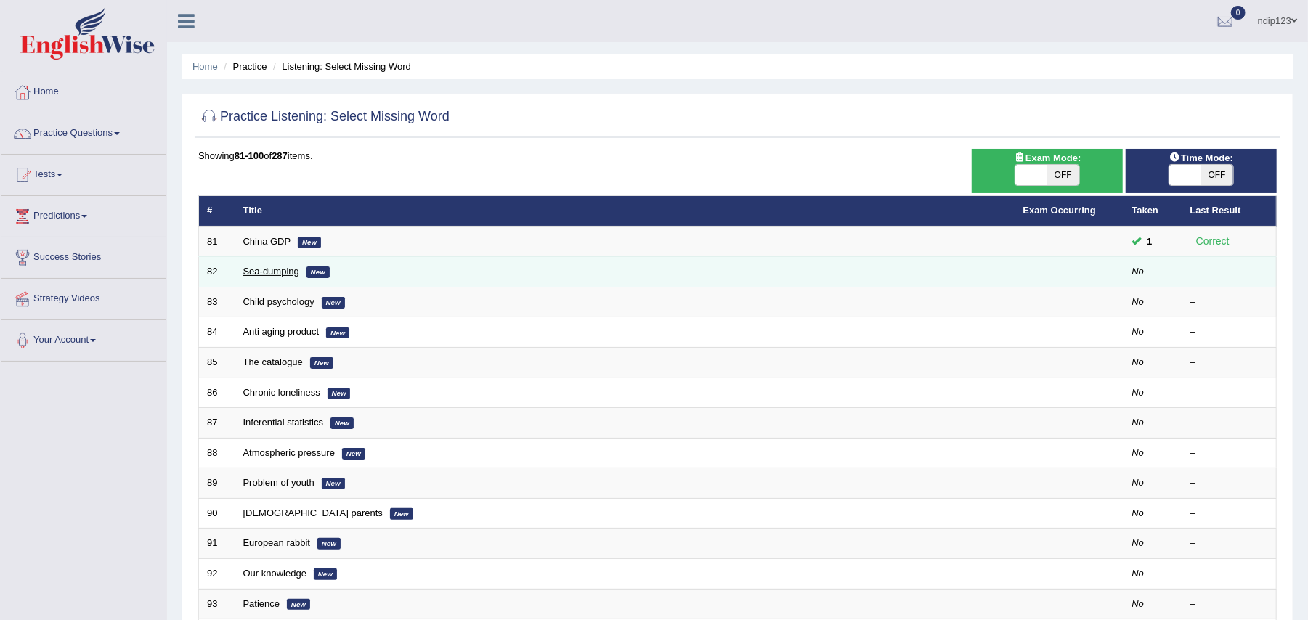
click at [279, 272] on link "Sea-dumping" at bounding box center [271, 271] width 56 height 11
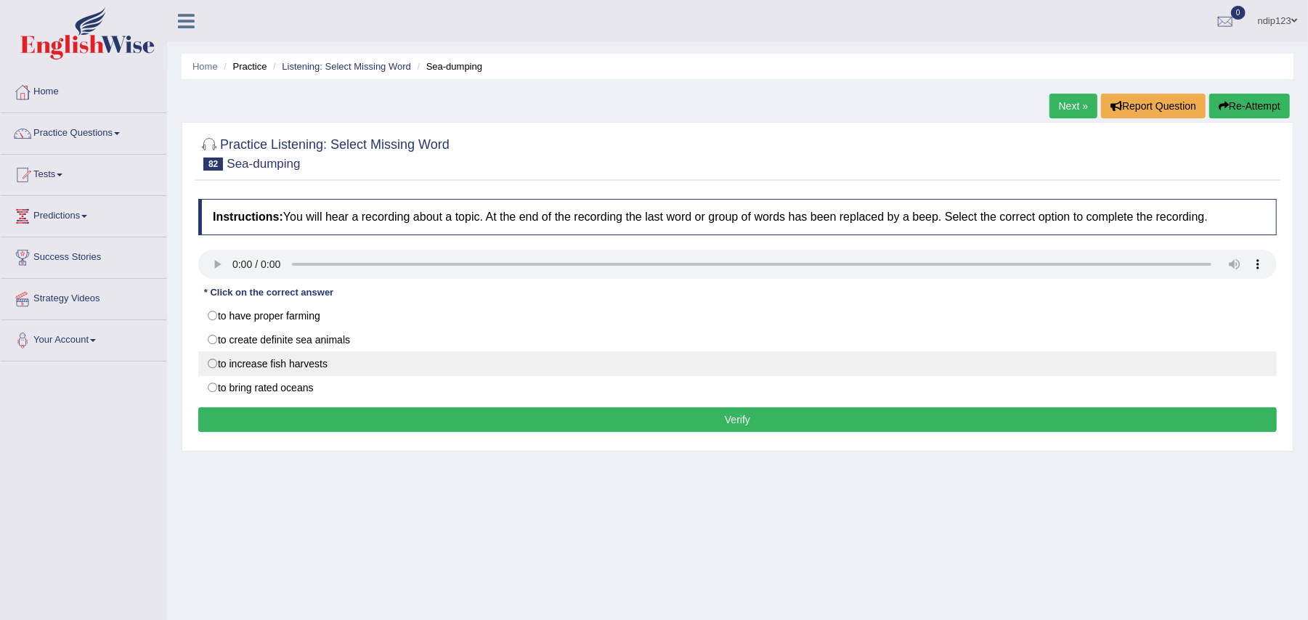
click at [213, 368] on label "to increase fish harvests" at bounding box center [737, 364] width 1079 height 25
radio input "true"
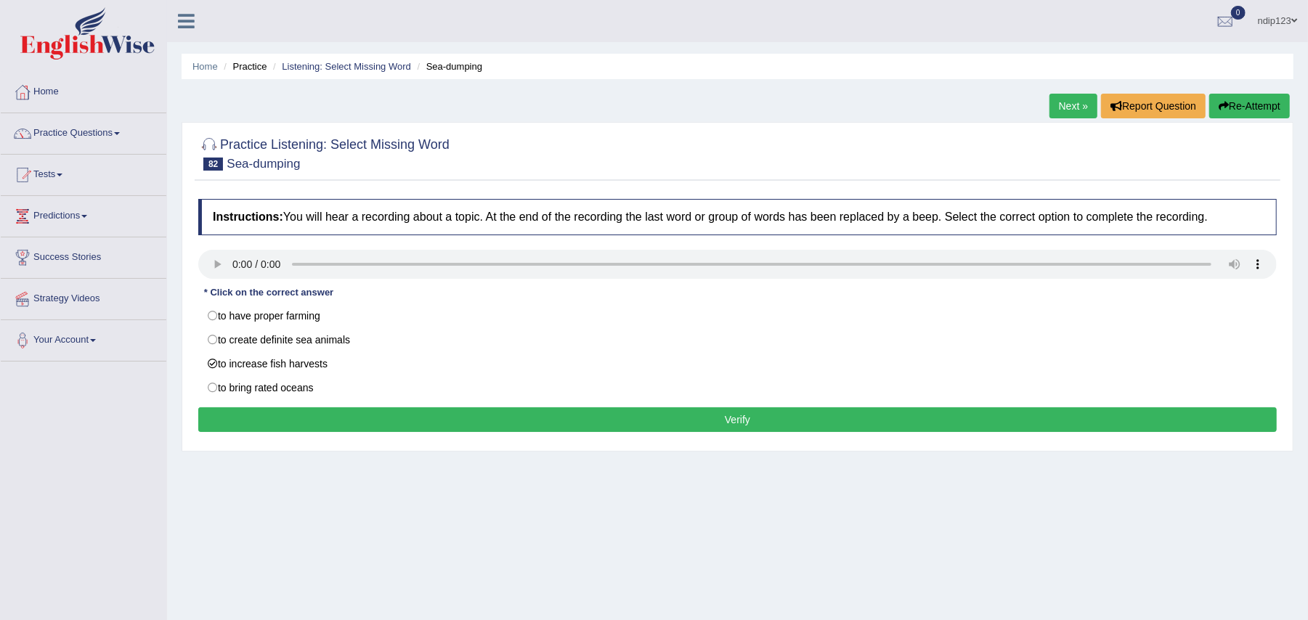
click at [740, 420] on button "Verify" at bounding box center [737, 420] width 1079 height 25
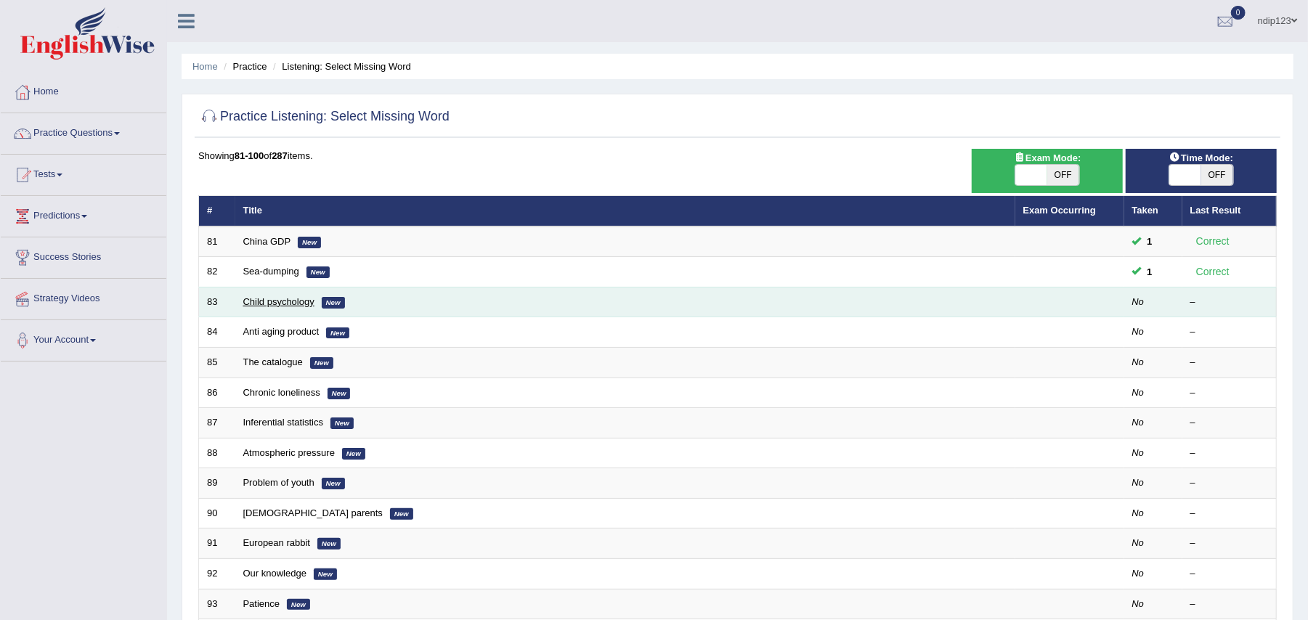
click at [303, 304] on link "Child psychology" at bounding box center [278, 301] width 71 height 11
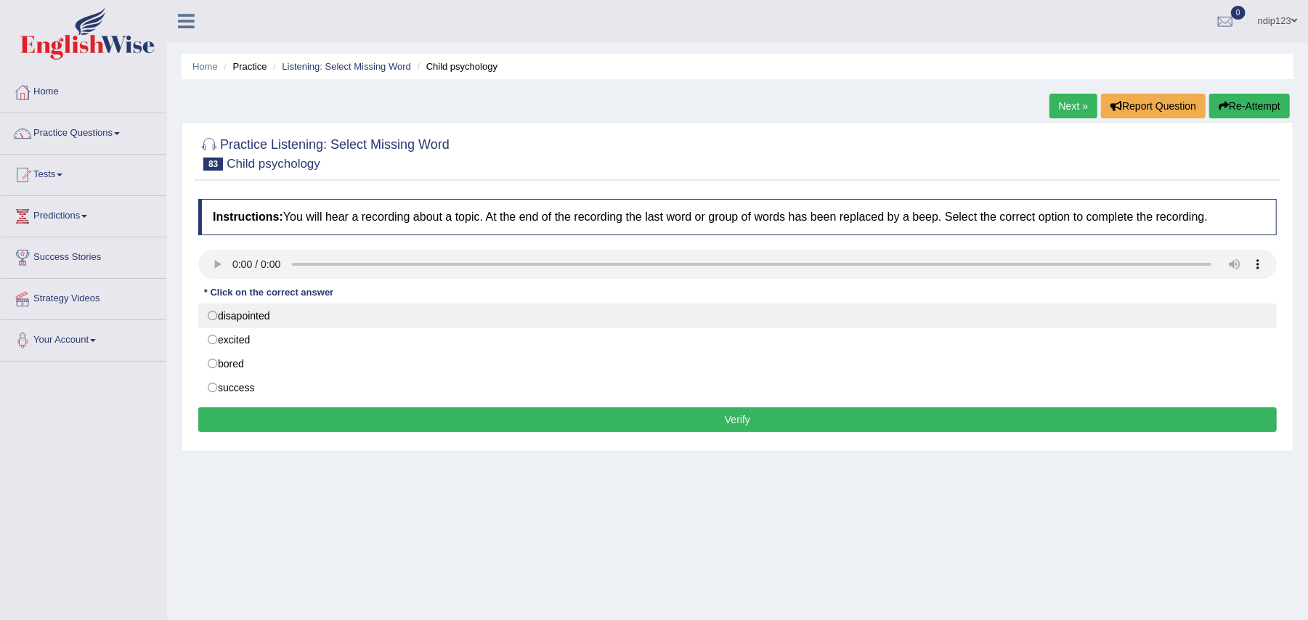
click at [213, 314] on label "disapointed" at bounding box center [737, 316] width 1079 height 25
radio input "true"
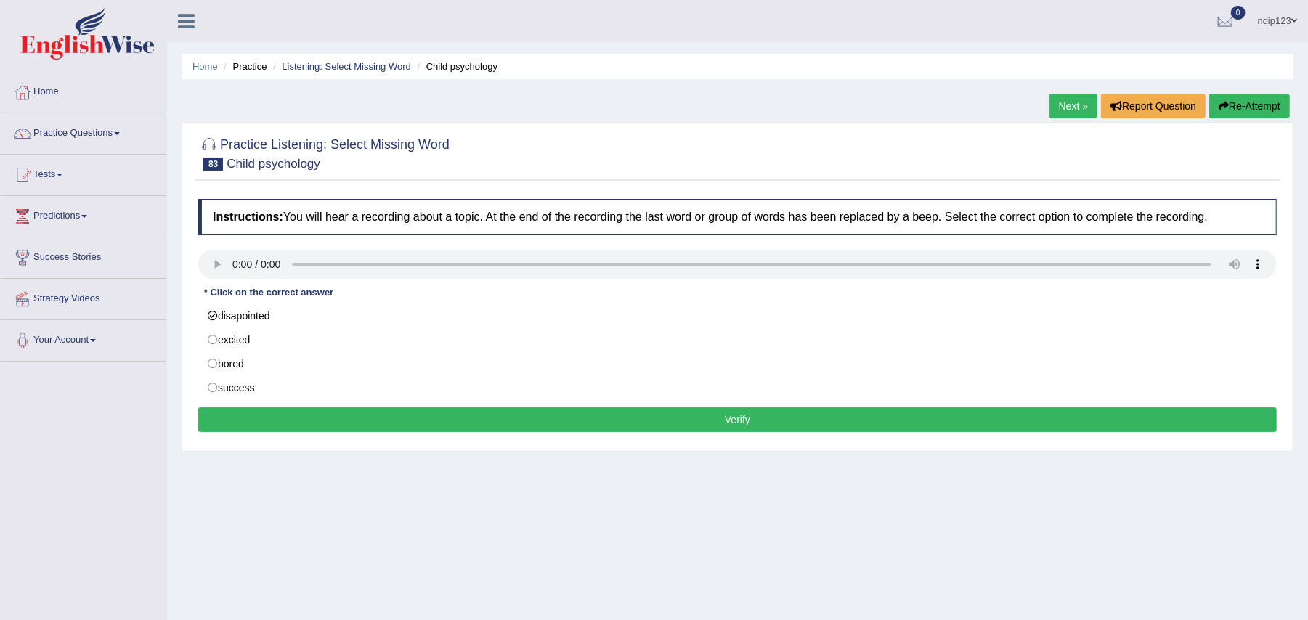
click at [735, 420] on button "Verify" at bounding box center [737, 420] width 1079 height 25
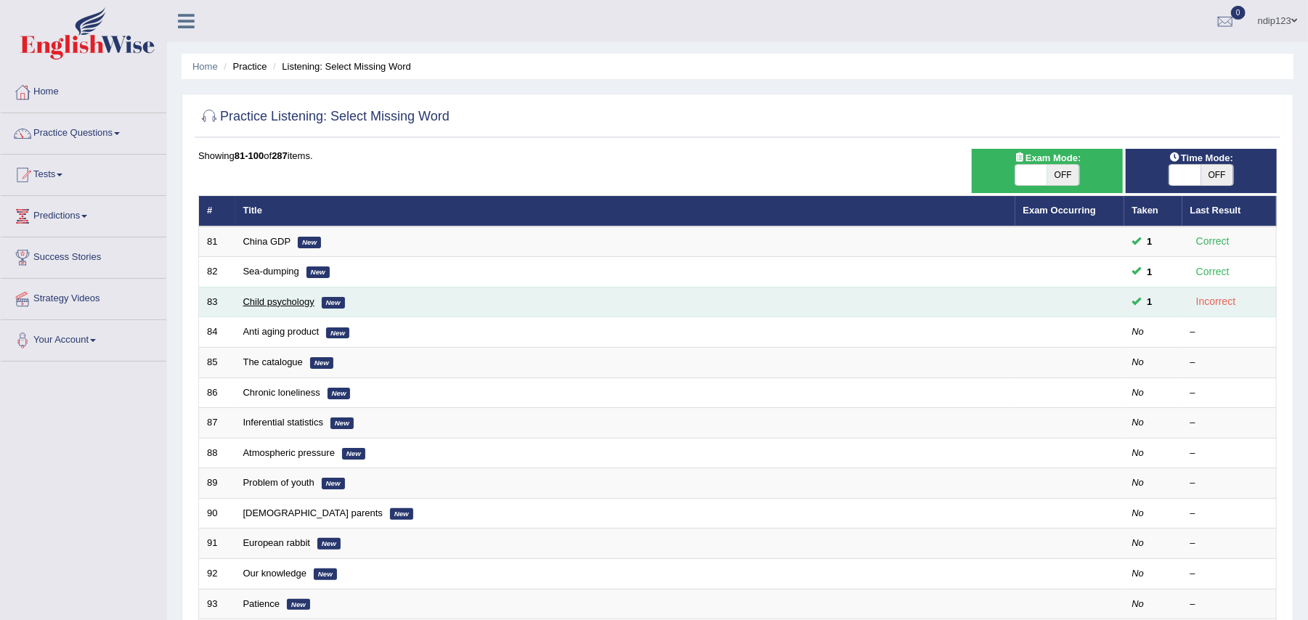
click at [270, 306] on link "Child psychology" at bounding box center [278, 301] width 71 height 11
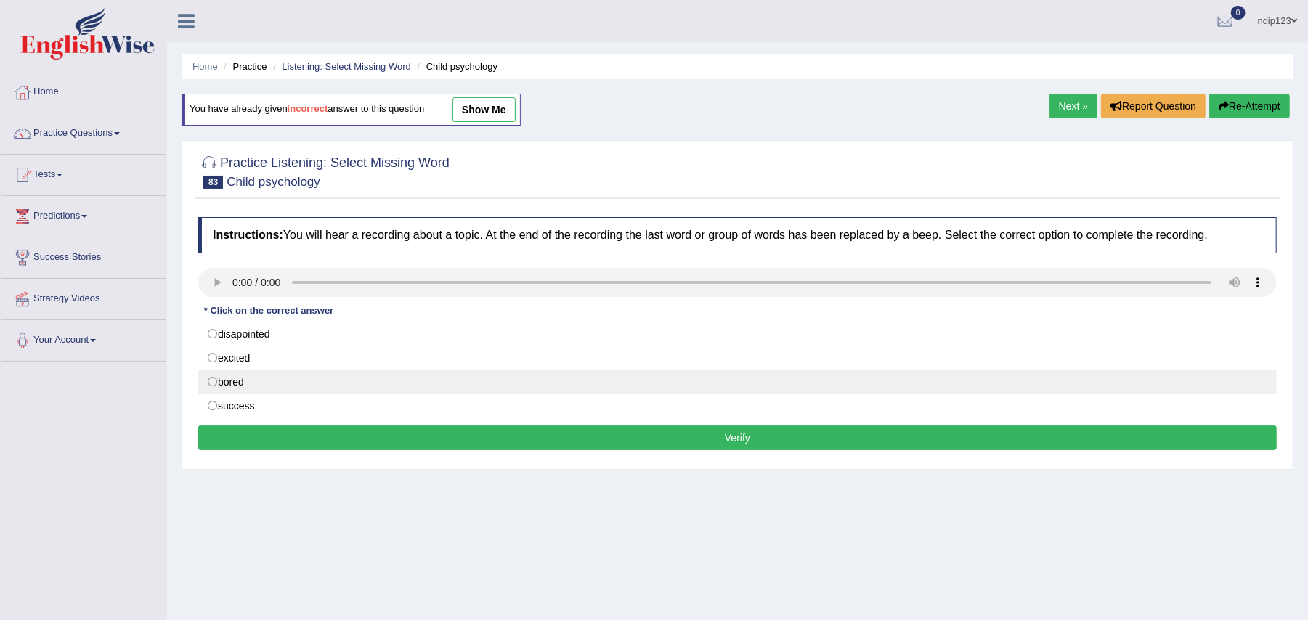
click at [214, 379] on label "bored" at bounding box center [737, 382] width 1079 height 25
radio input "true"
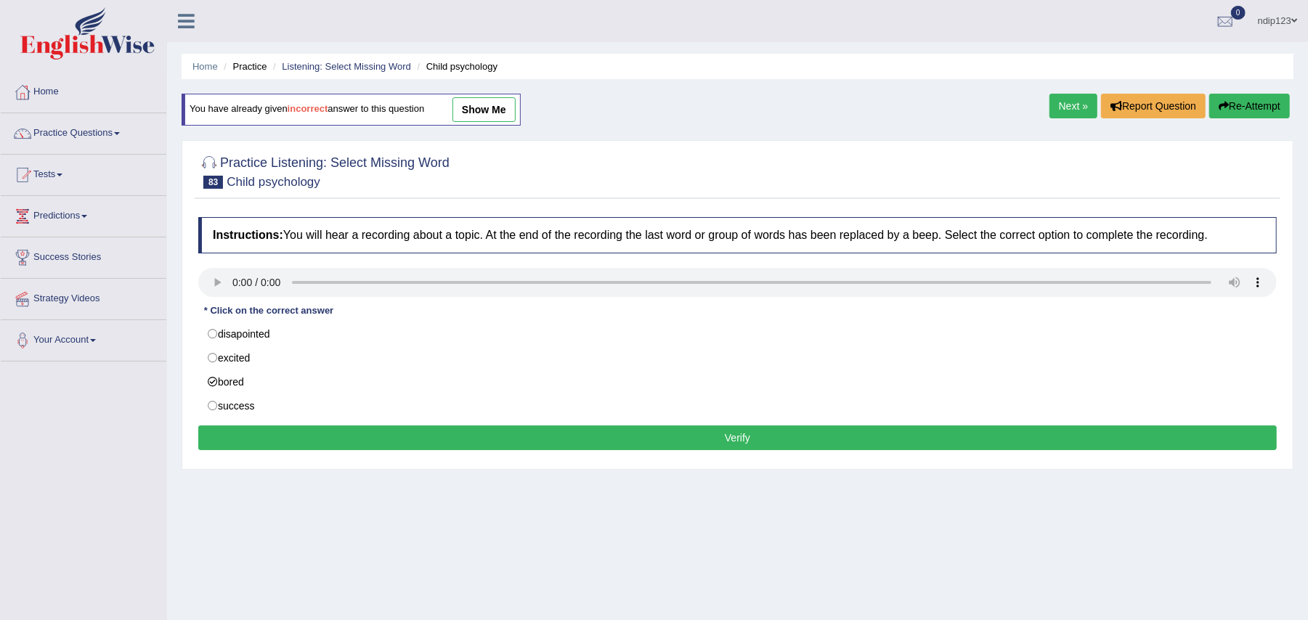
click at [771, 440] on button "Verify" at bounding box center [737, 438] width 1079 height 25
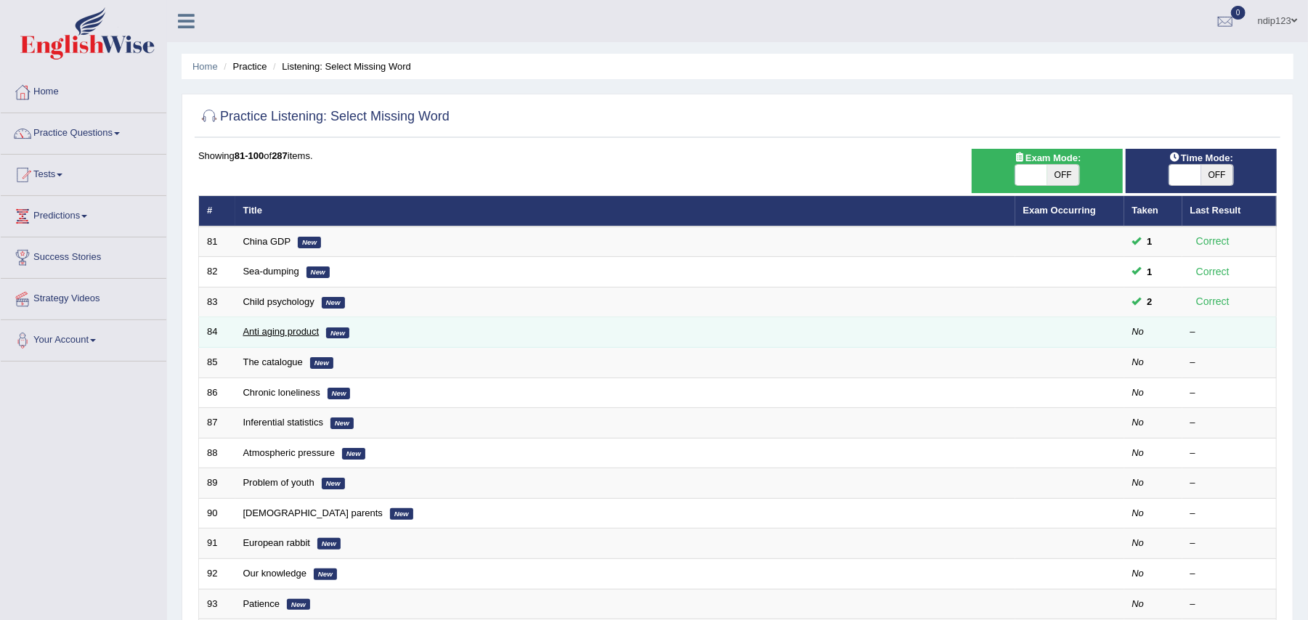
click at [283, 335] on link "Anti aging product" at bounding box center [281, 331] width 76 height 11
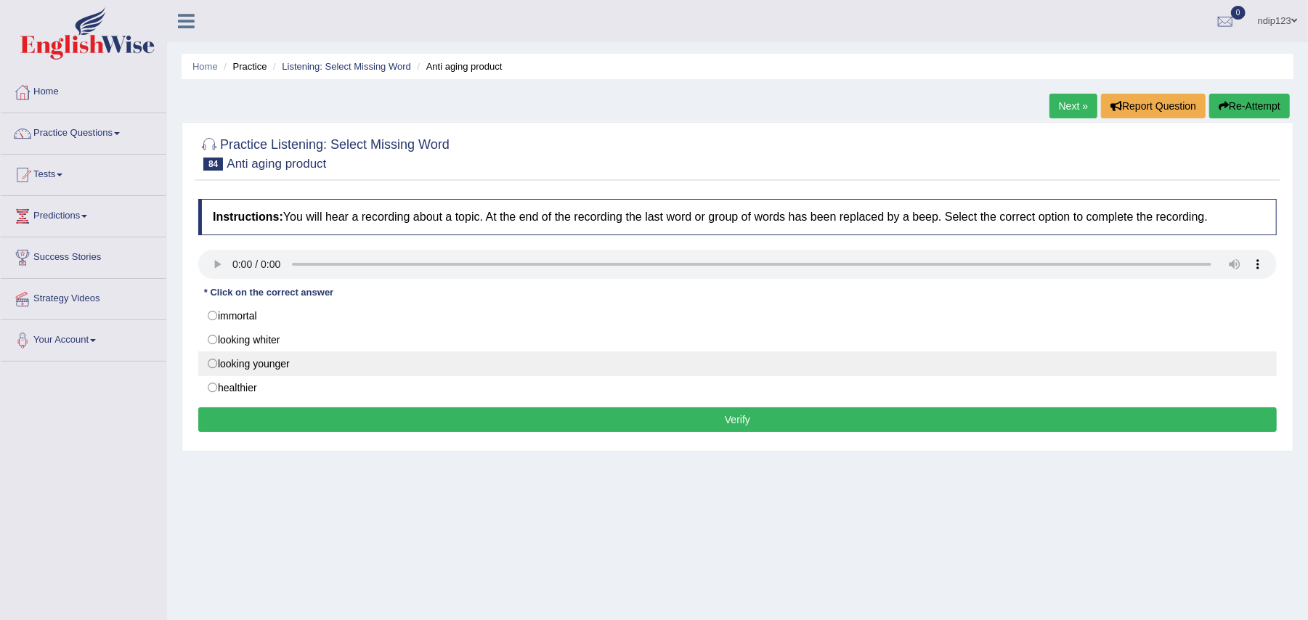
click at [210, 367] on label "looking younger" at bounding box center [737, 364] width 1079 height 25
radio input "true"
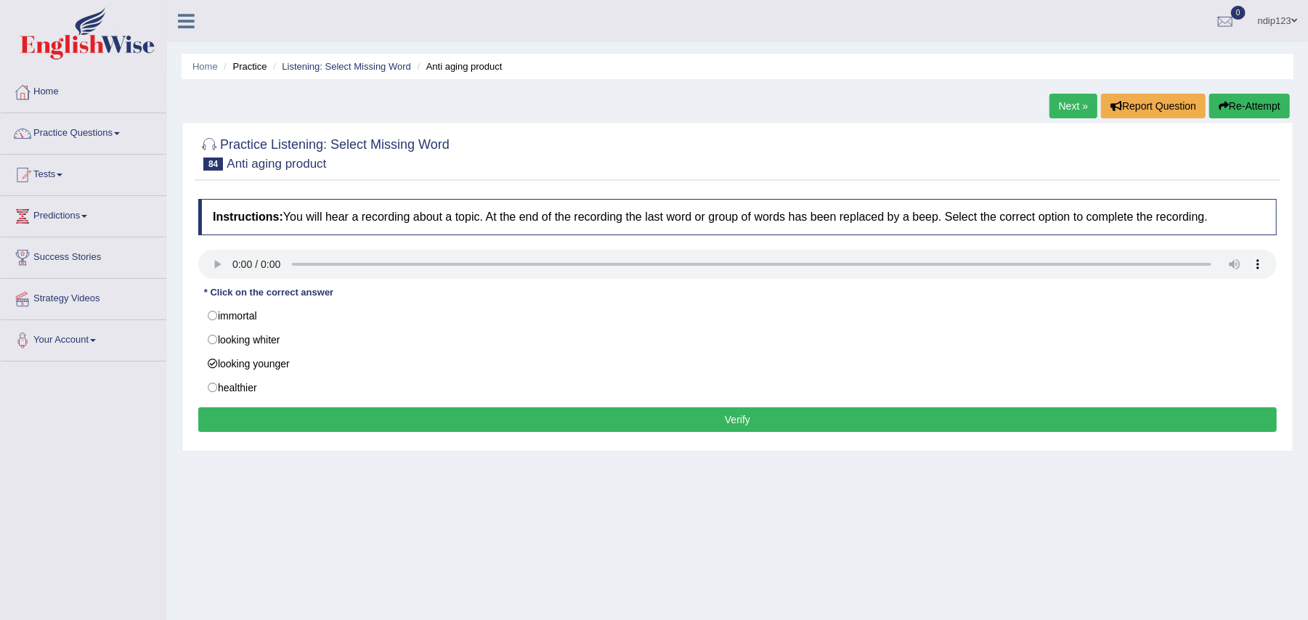
click at [726, 420] on button "Verify" at bounding box center [737, 420] width 1079 height 25
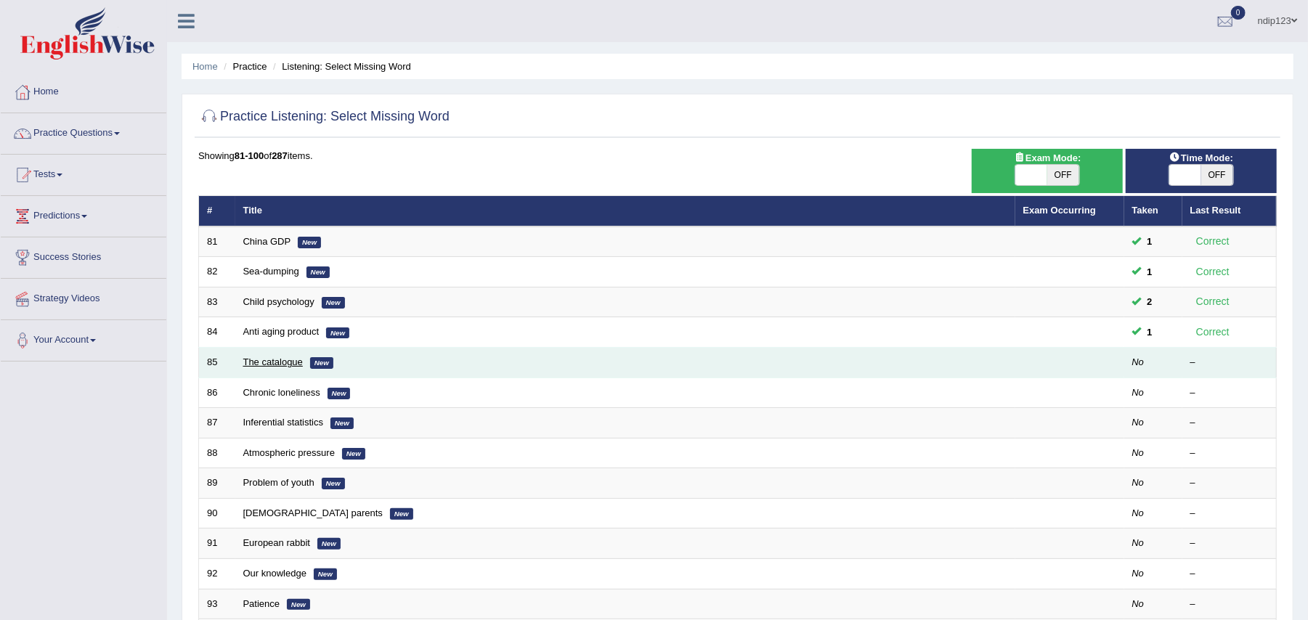
click at [257, 366] on link "The catalogue" at bounding box center [273, 362] width 60 height 11
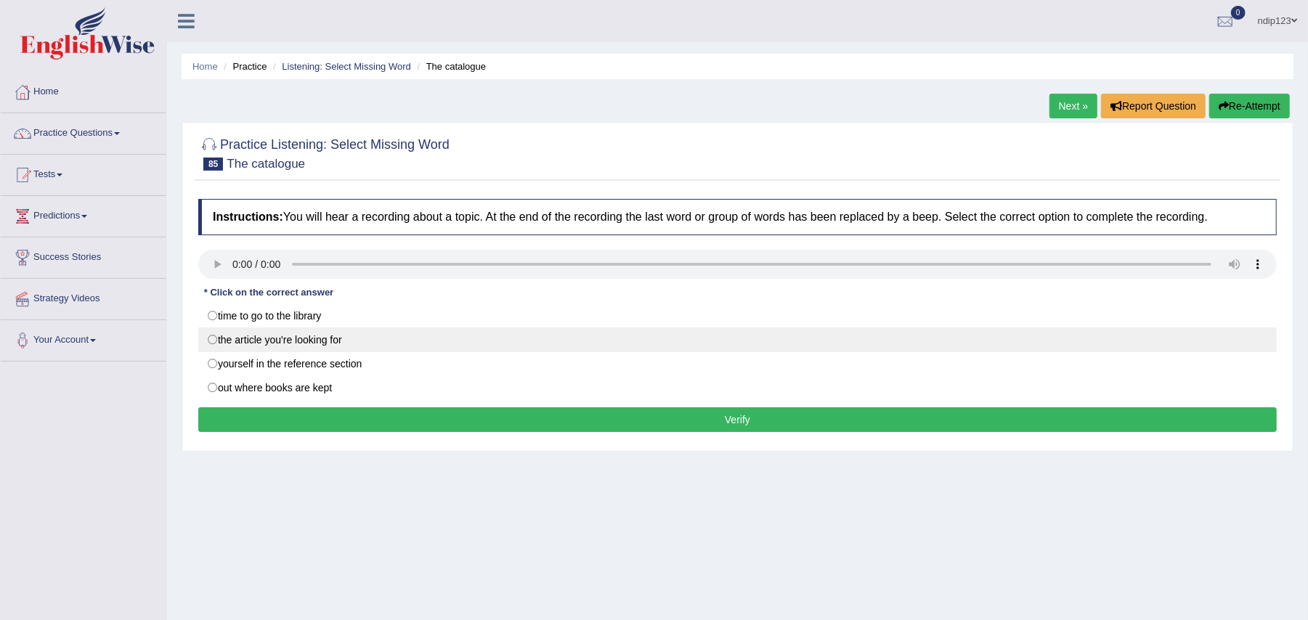
click at [215, 341] on label "the article you're looking for" at bounding box center [737, 340] width 1079 height 25
radio input "true"
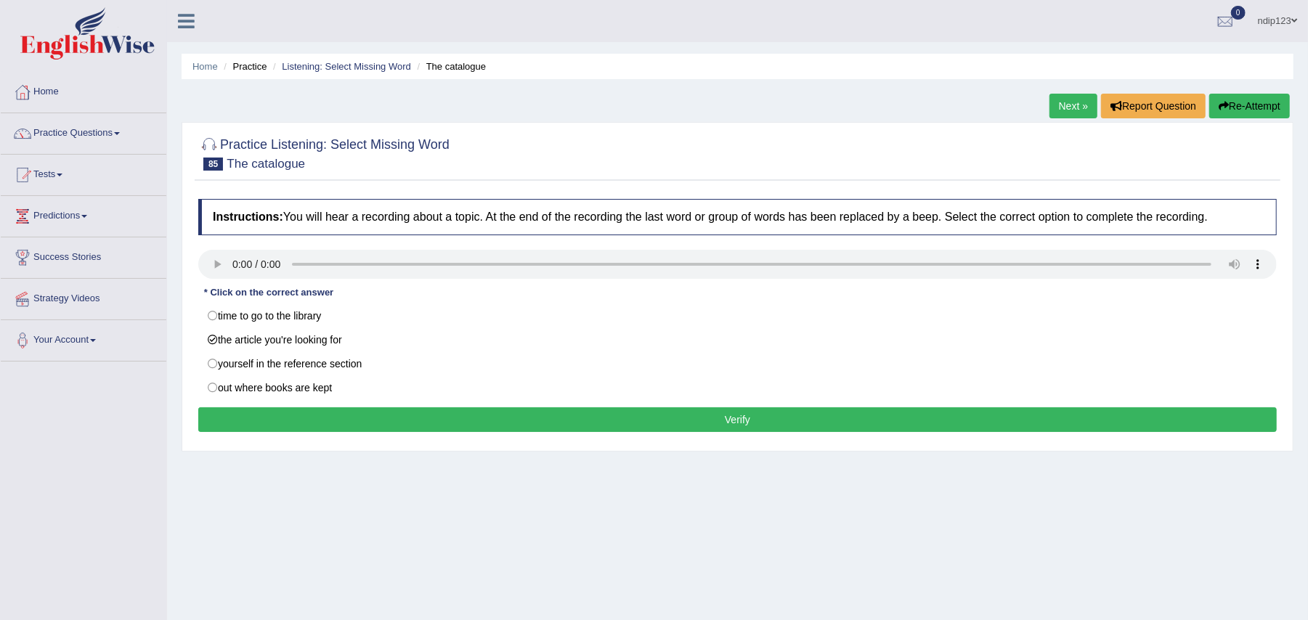
click at [738, 426] on button "Verify" at bounding box center [737, 420] width 1079 height 25
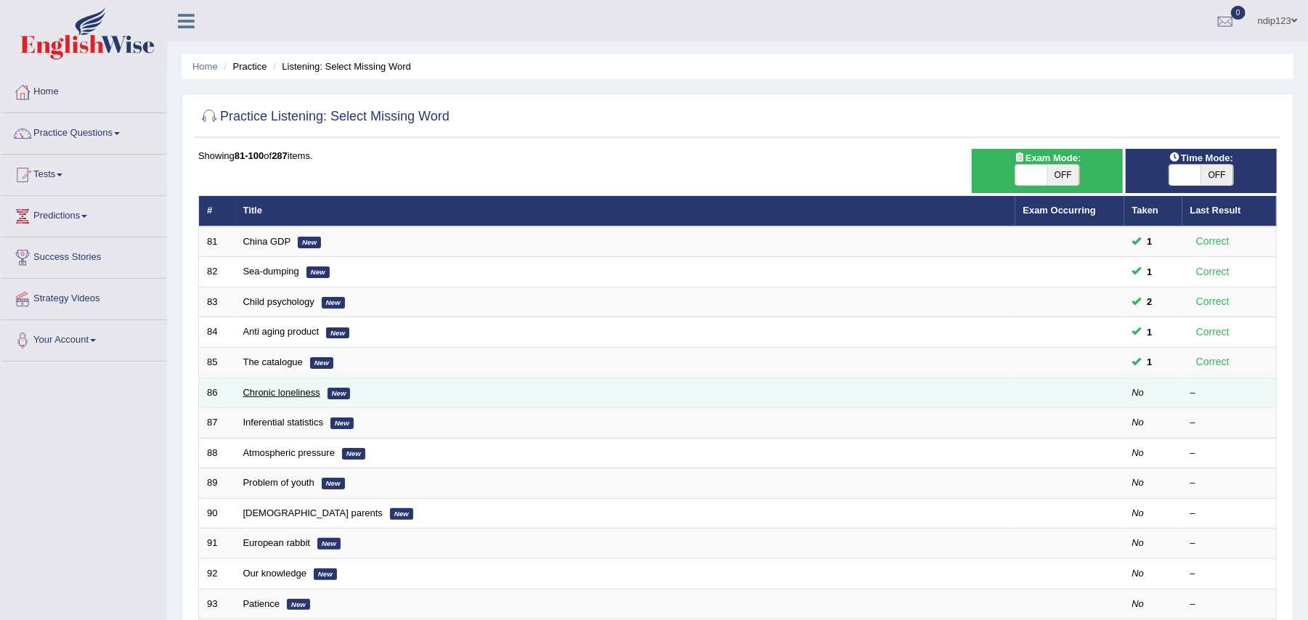
click at [263, 394] on link "Chronic loneliness" at bounding box center [281, 392] width 77 height 11
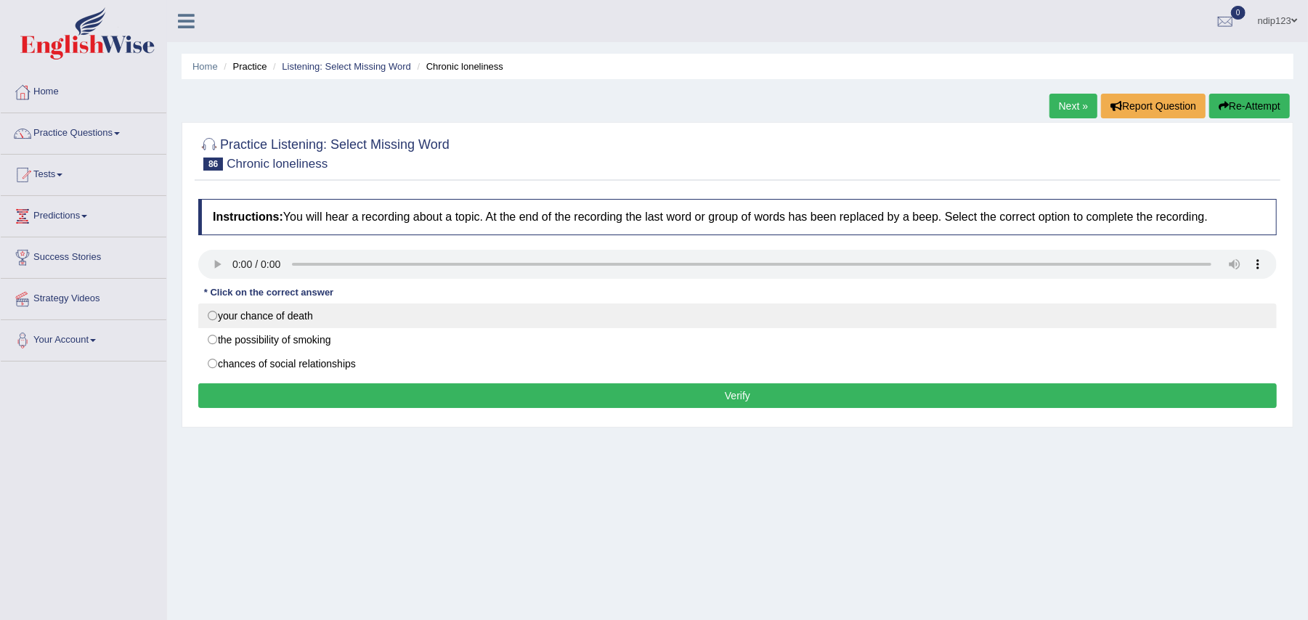
click at [212, 314] on label "your chance of death" at bounding box center [737, 316] width 1079 height 25
radio input "true"
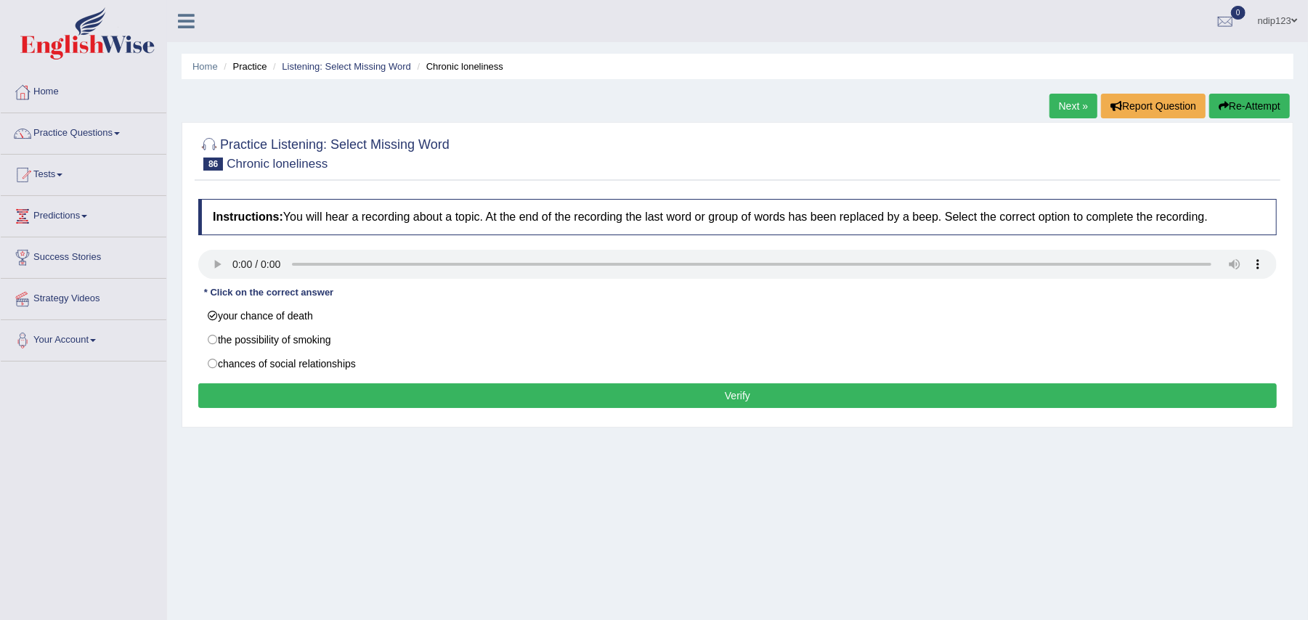
click at [745, 394] on button "Verify" at bounding box center [737, 396] width 1079 height 25
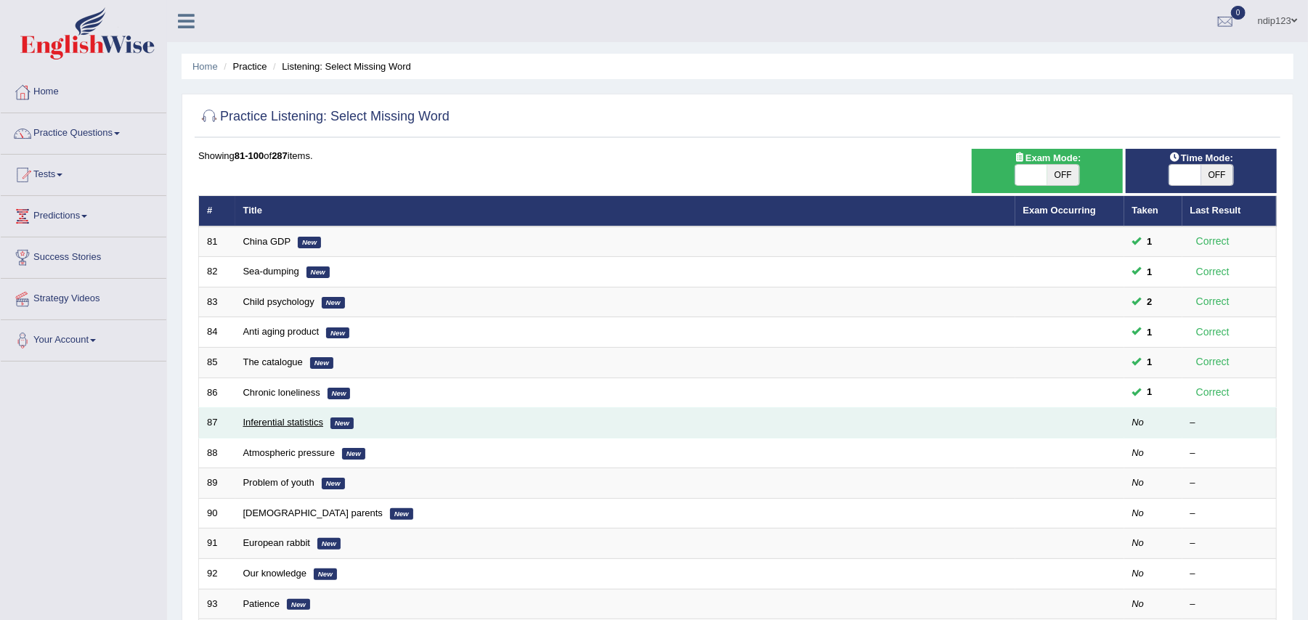
click at [283, 428] on link "Inferential statistics" at bounding box center [283, 422] width 81 height 11
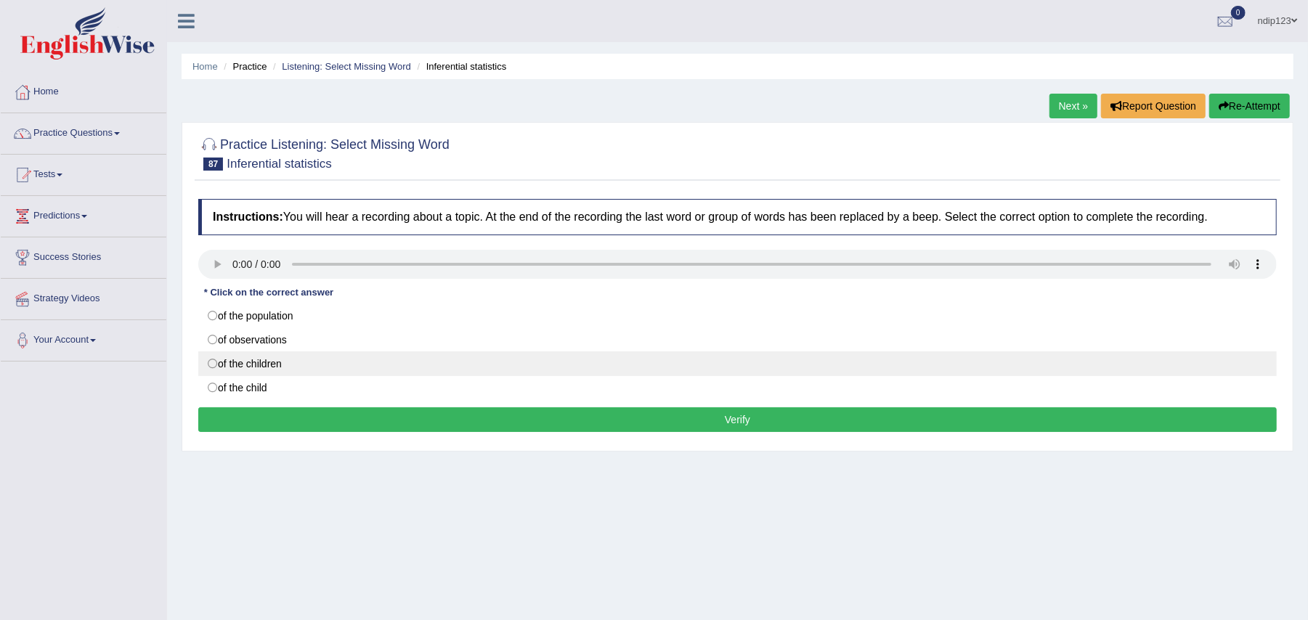
click at [216, 366] on label "of the children" at bounding box center [737, 364] width 1079 height 25
radio input "true"
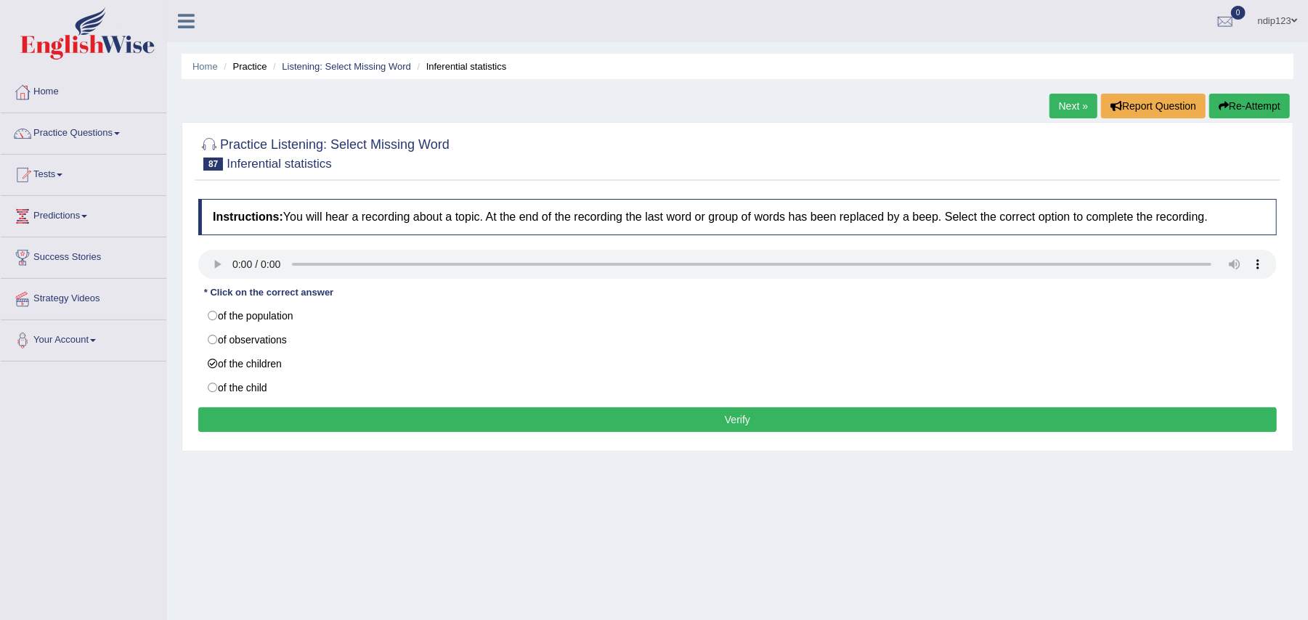
click at [733, 419] on button "Verify" at bounding box center [737, 420] width 1079 height 25
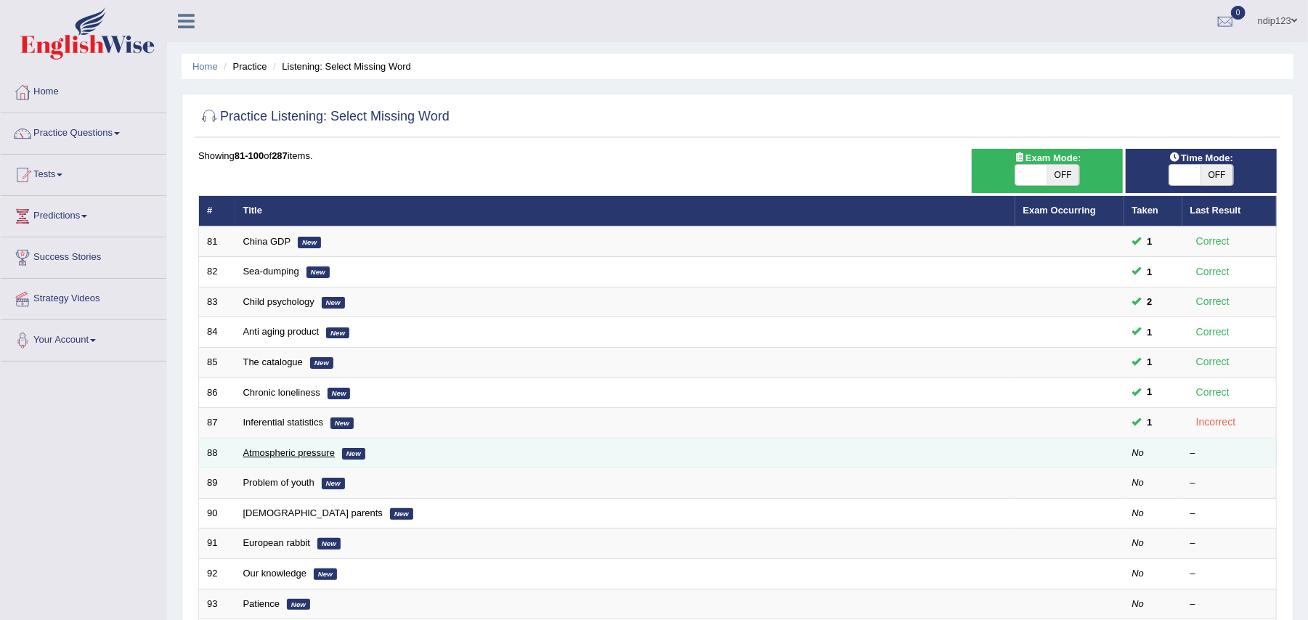
click at [280, 453] on link "Atmospheric pressure" at bounding box center [289, 452] width 92 height 11
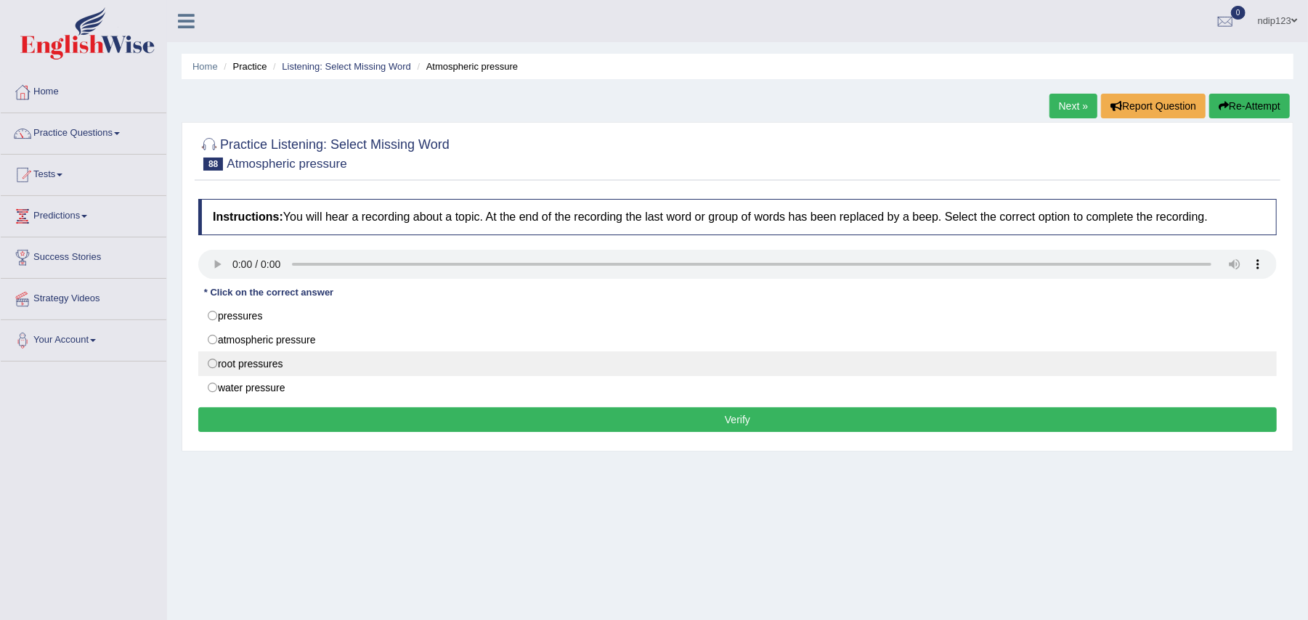
click at [215, 368] on label "root pressures" at bounding box center [737, 364] width 1079 height 25
radio input "true"
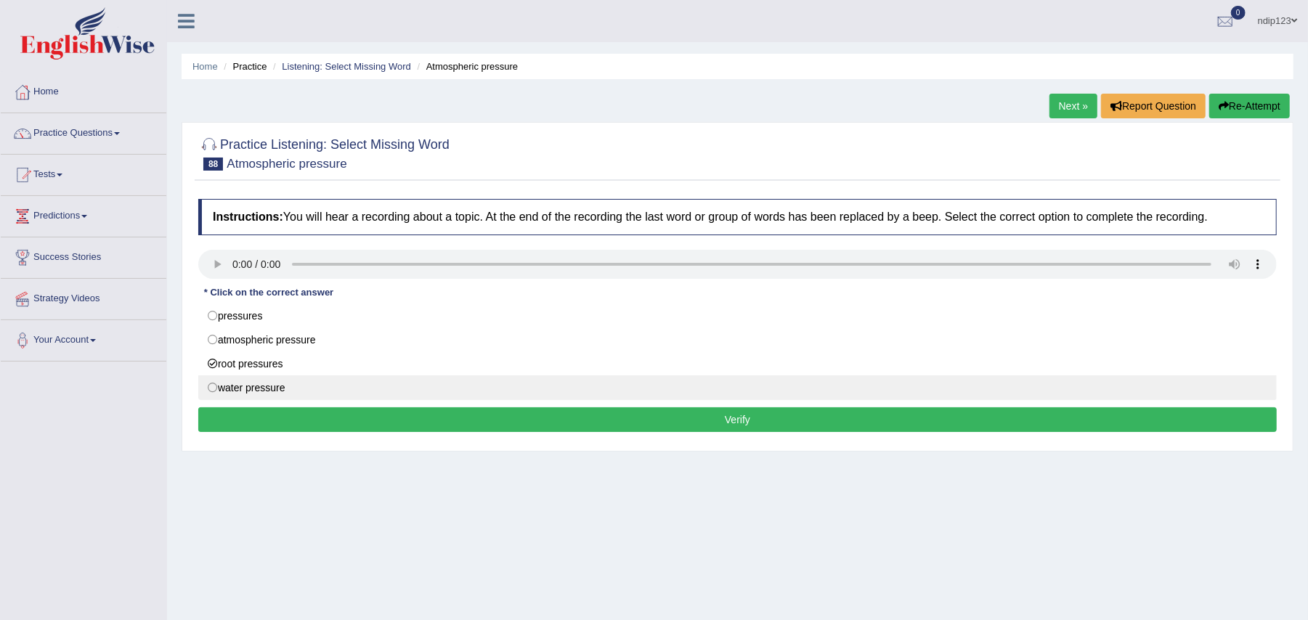
click at [209, 392] on label "water pressure" at bounding box center [737, 388] width 1079 height 25
radio input "true"
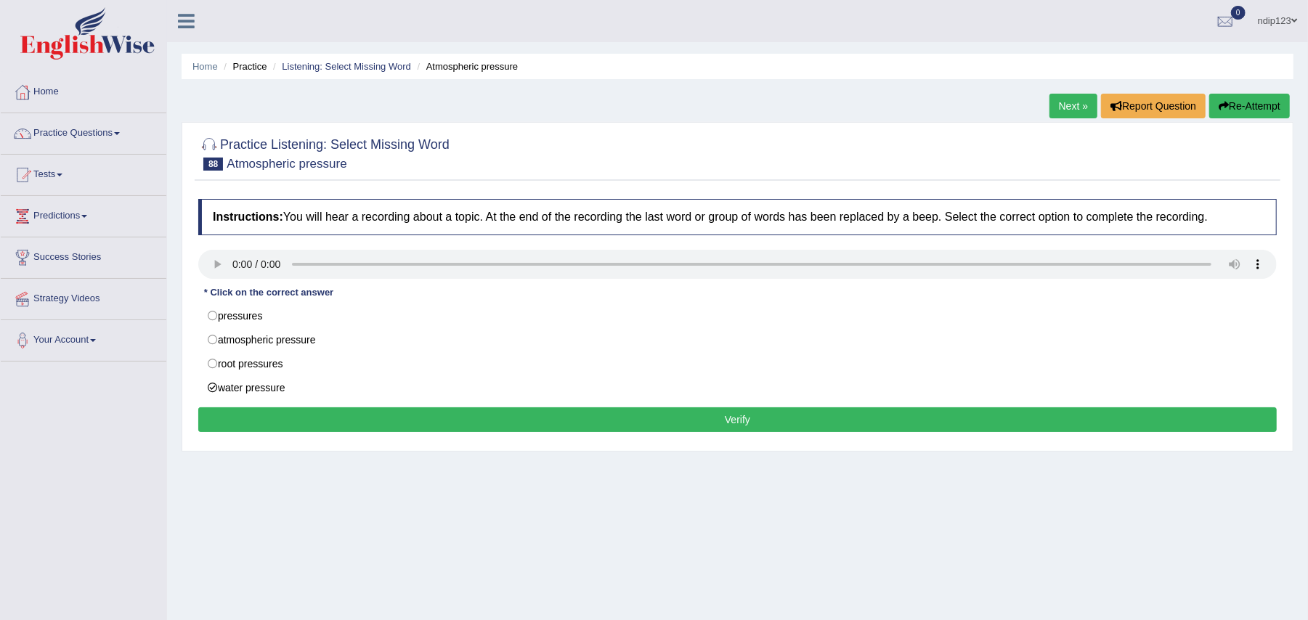
click at [742, 421] on button "Verify" at bounding box center [737, 420] width 1079 height 25
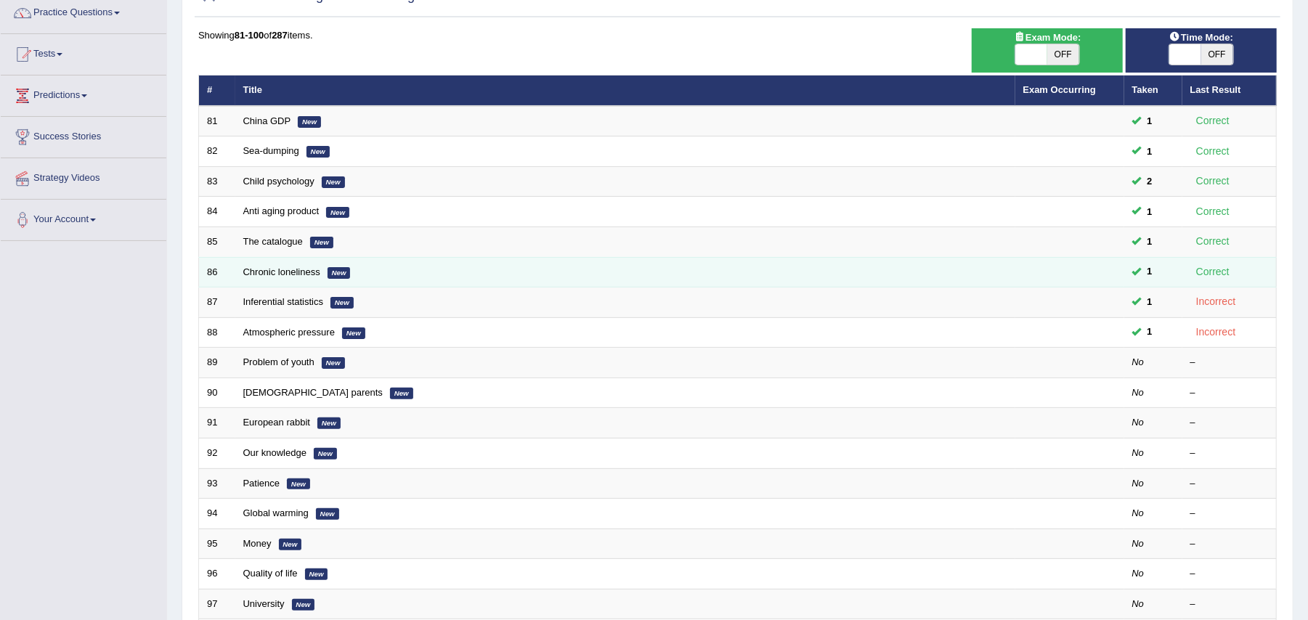
scroll to position [193, 0]
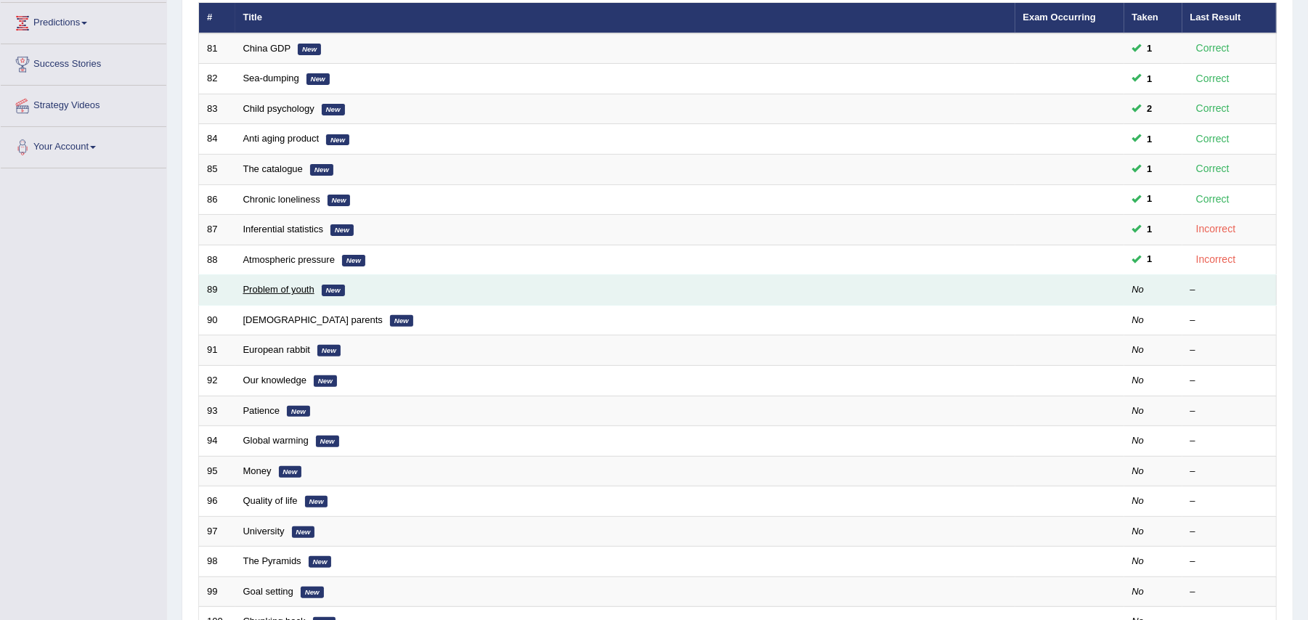
click at [270, 292] on link "Problem of youth" at bounding box center [278, 289] width 71 height 11
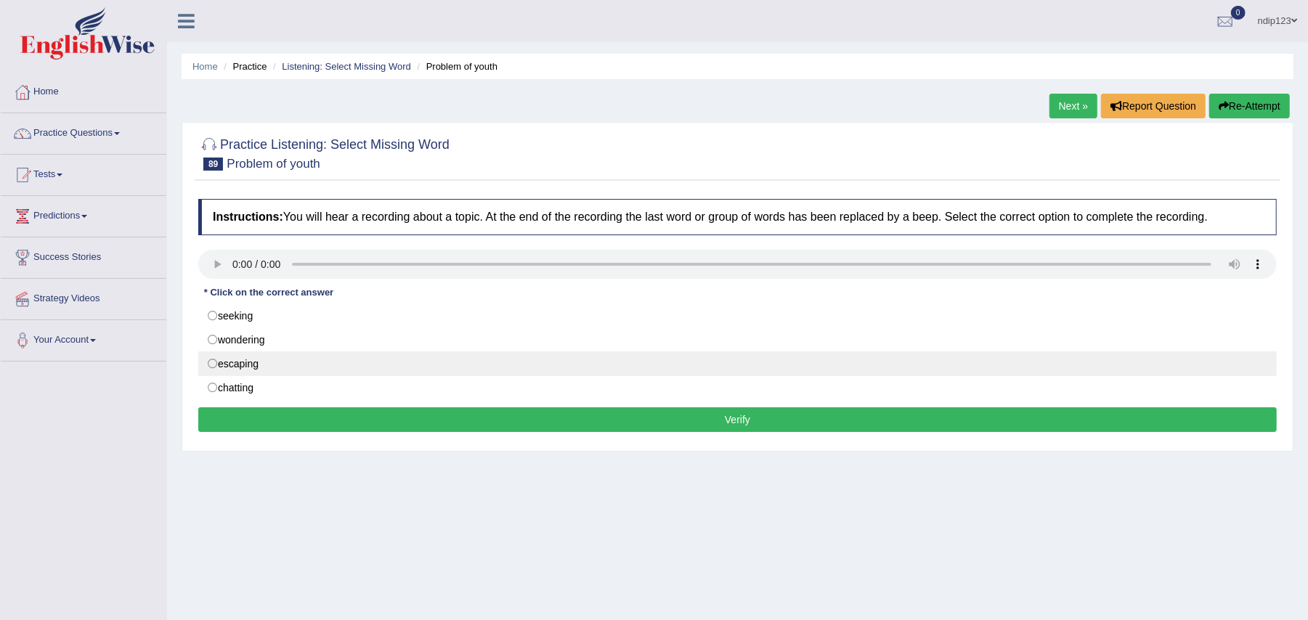
click at [212, 365] on label "escaping" at bounding box center [737, 364] width 1079 height 25
radio input "true"
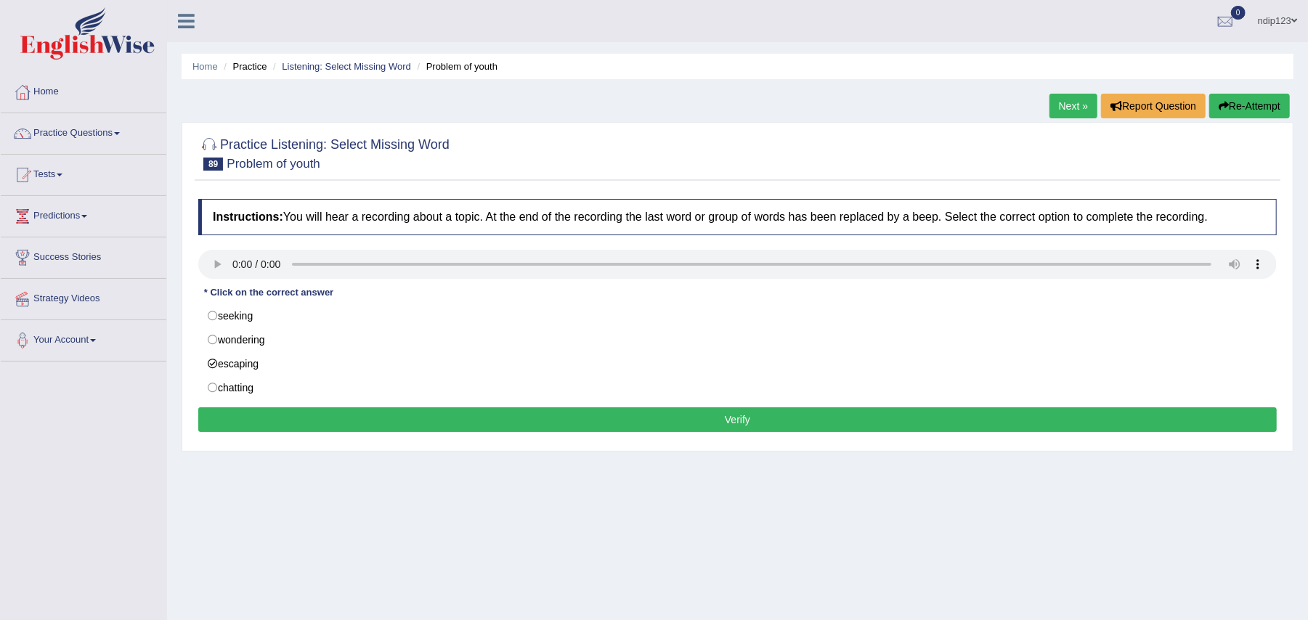
click at [734, 416] on button "Verify" at bounding box center [737, 420] width 1079 height 25
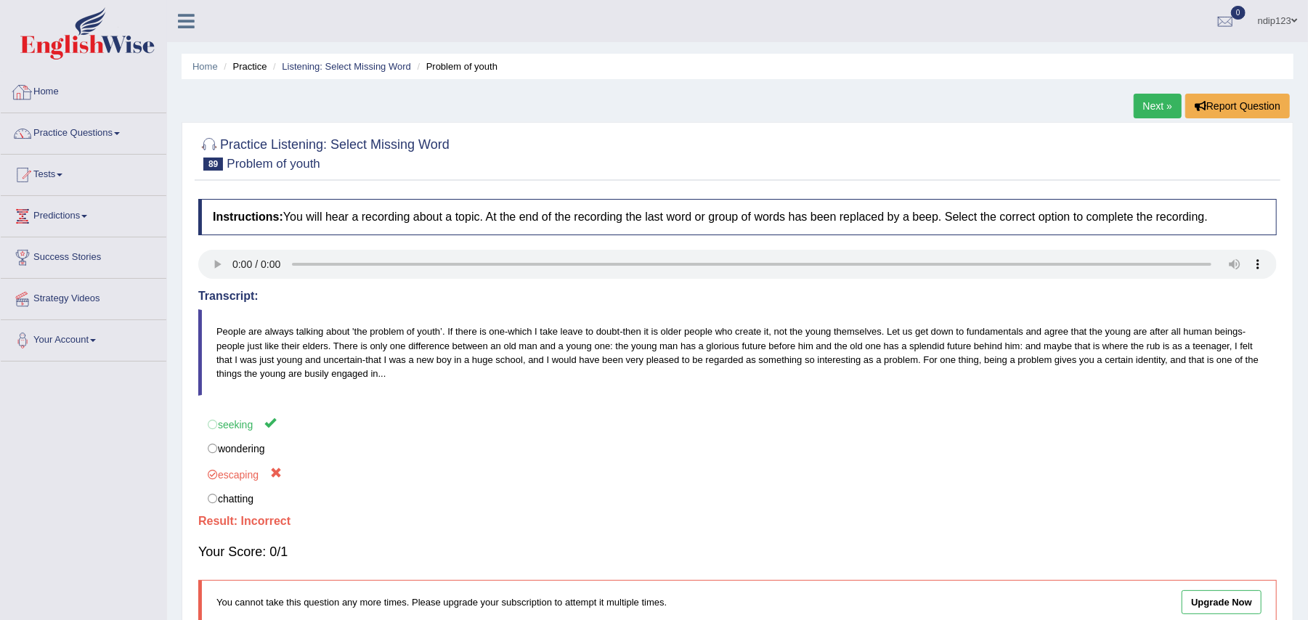
click at [64, 87] on link "Home" at bounding box center [84, 90] width 166 height 36
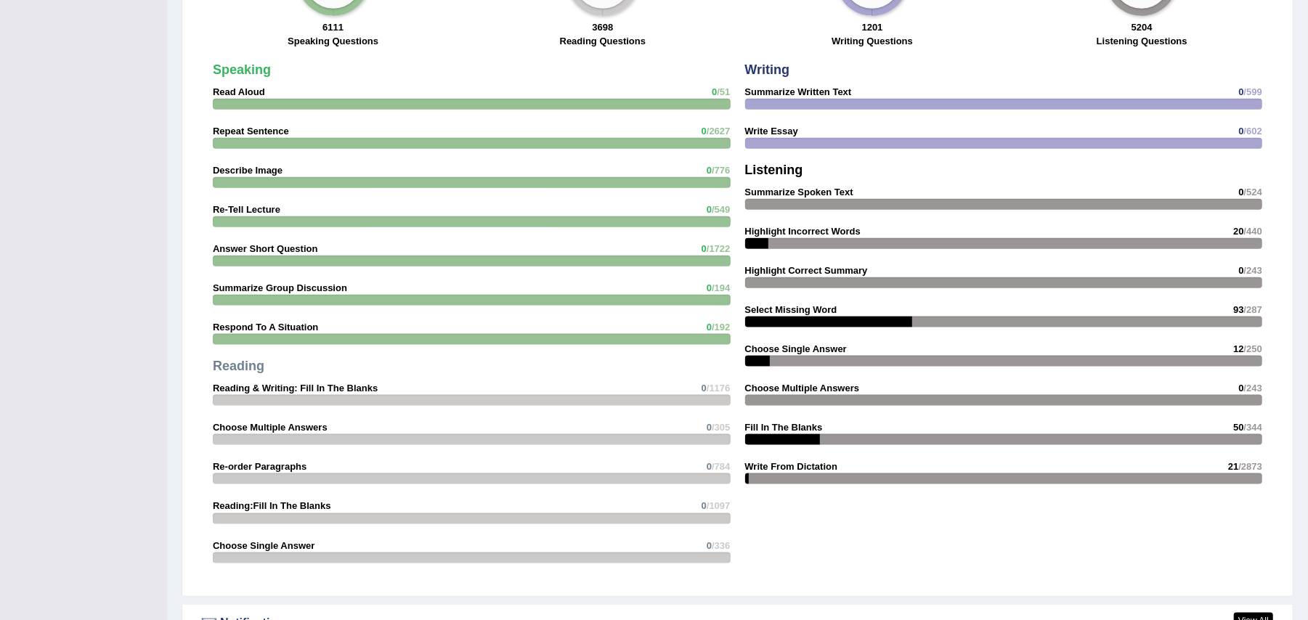
scroll to position [1162, 0]
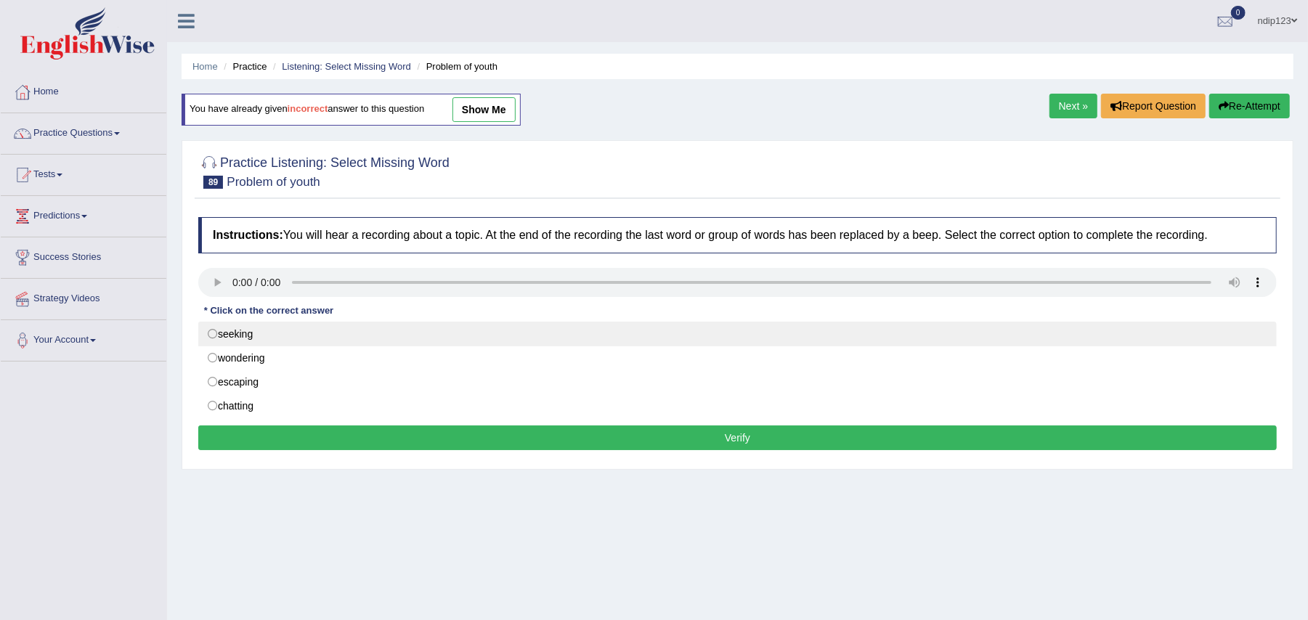
click at [211, 334] on label "seeking" at bounding box center [737, 334] width 1079 height 25
radio input "true"
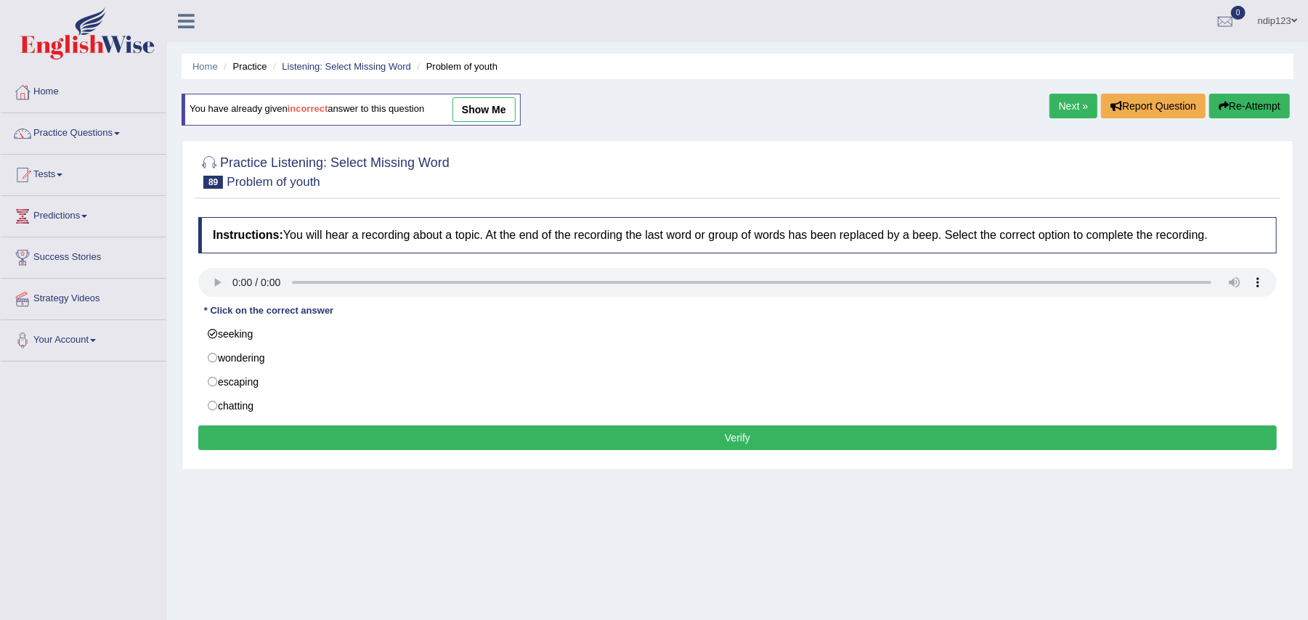
click at [750, 437] on button "Verify" at bounding box center [737, 438] width 1079 height 25
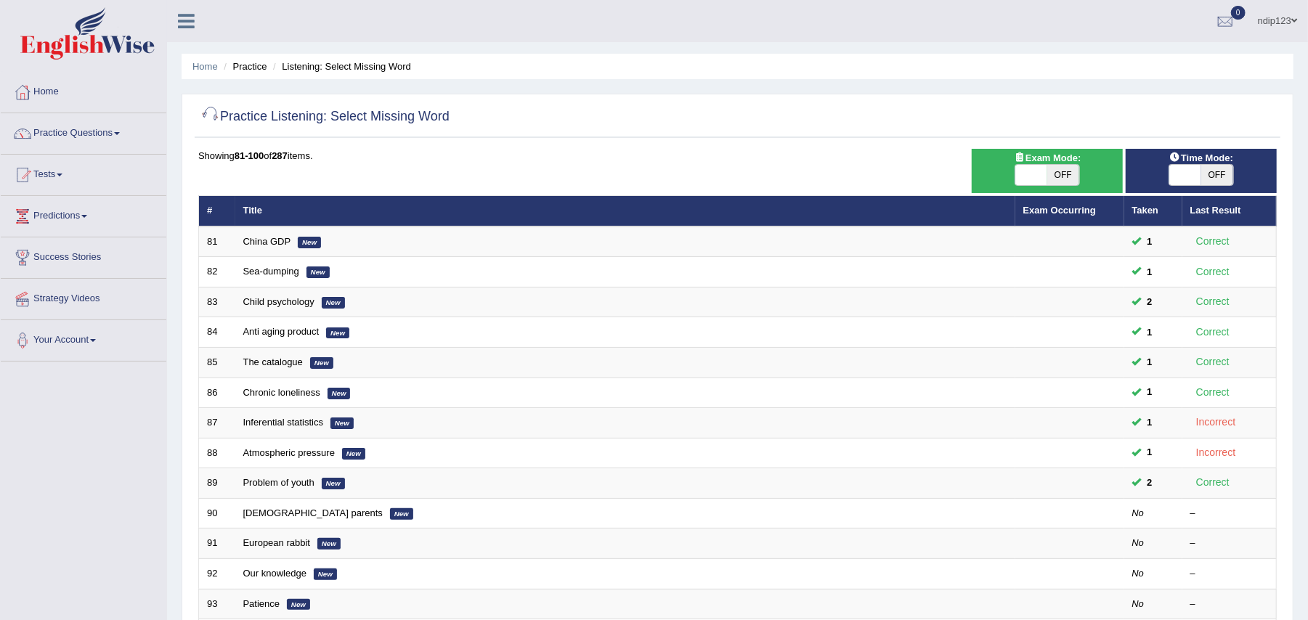
click at [126, 134] on link "Practice Questions" at bounding box center [84, 131] width 166 height 36
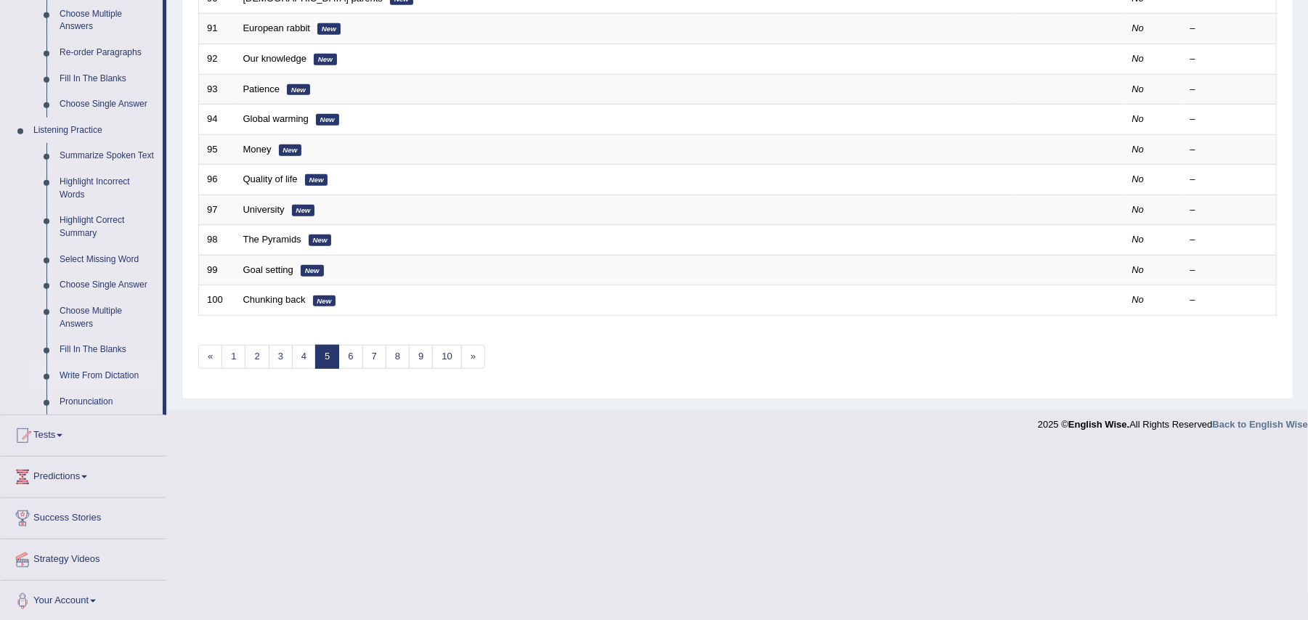
scroll to position [520, 0]
click at [97, 343] on link "Fill In The Blanks" at bounding box center [108, 347] width 110 height 26
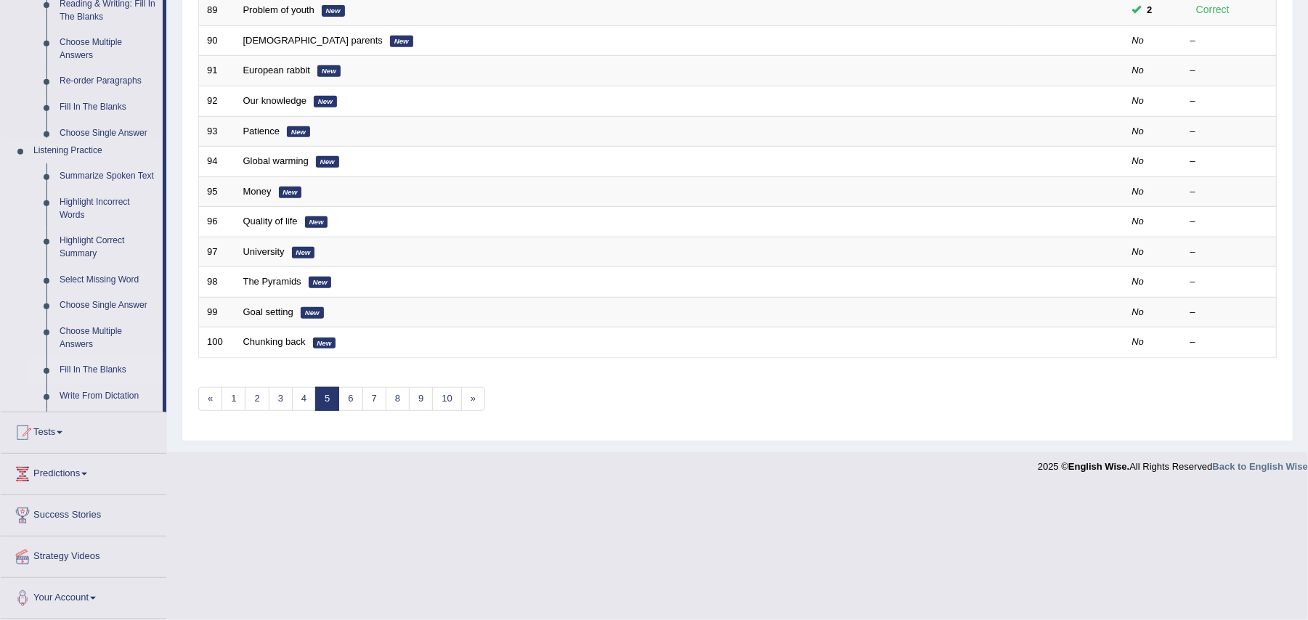
scroll to position [362, 0]
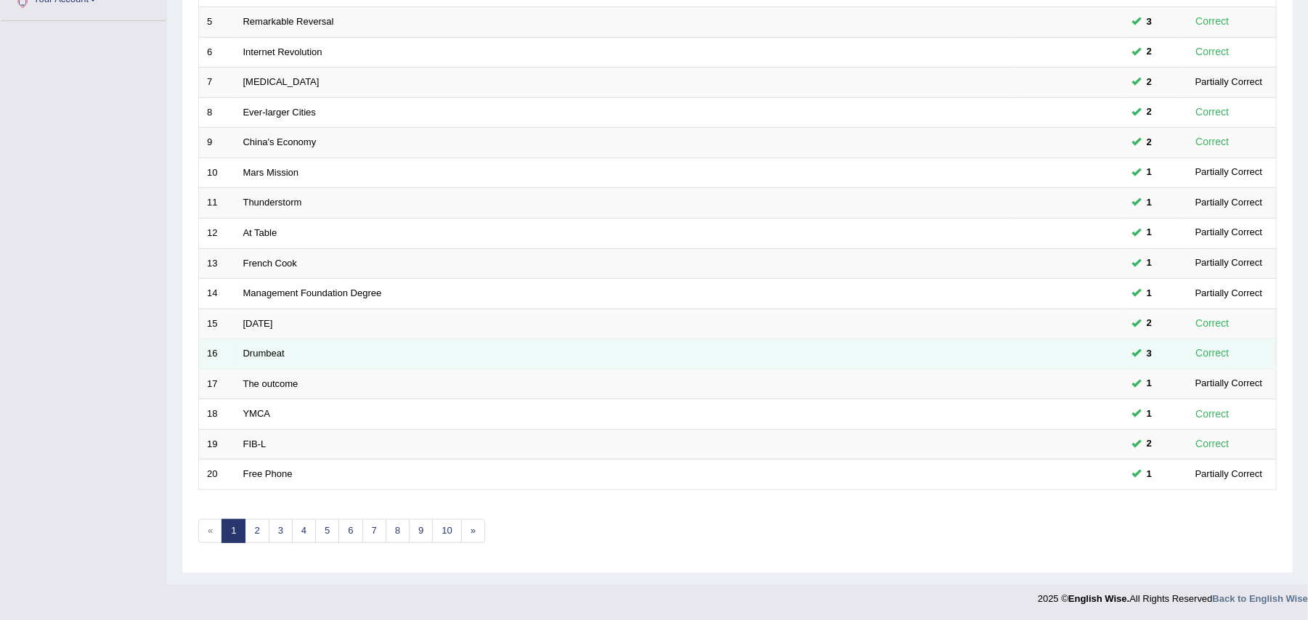
scroll to position [347, 0]
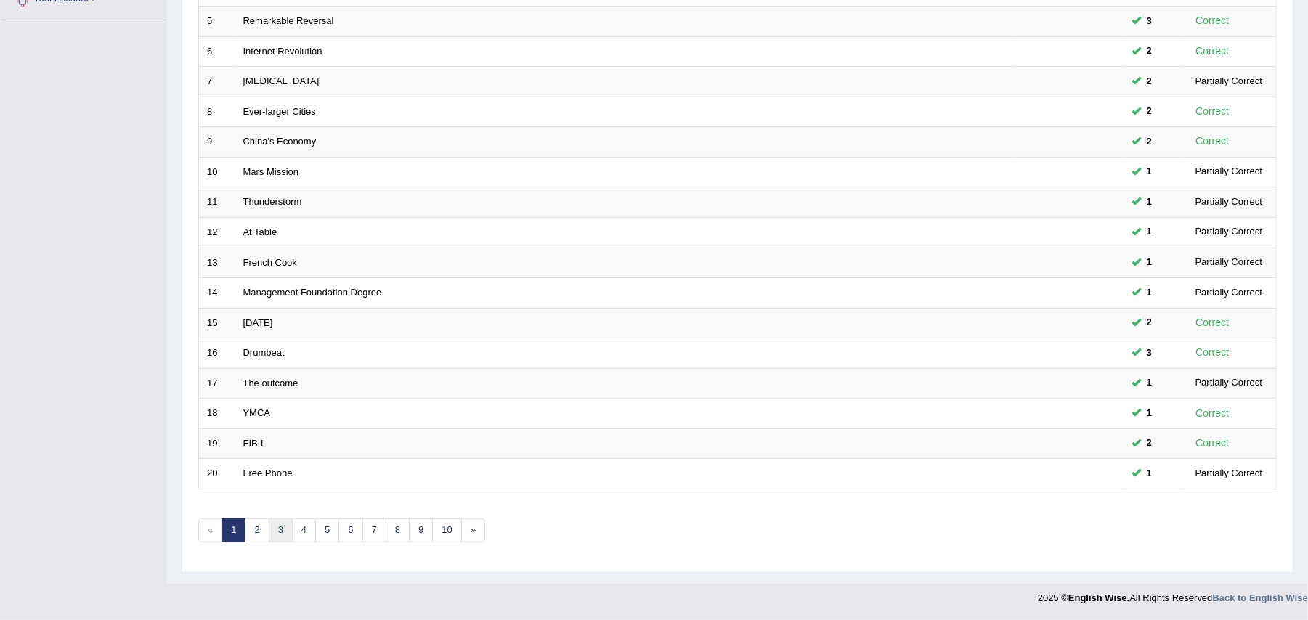
click at [282, 523] on link "3" at bounding box center [281, 531] width 24 height 24
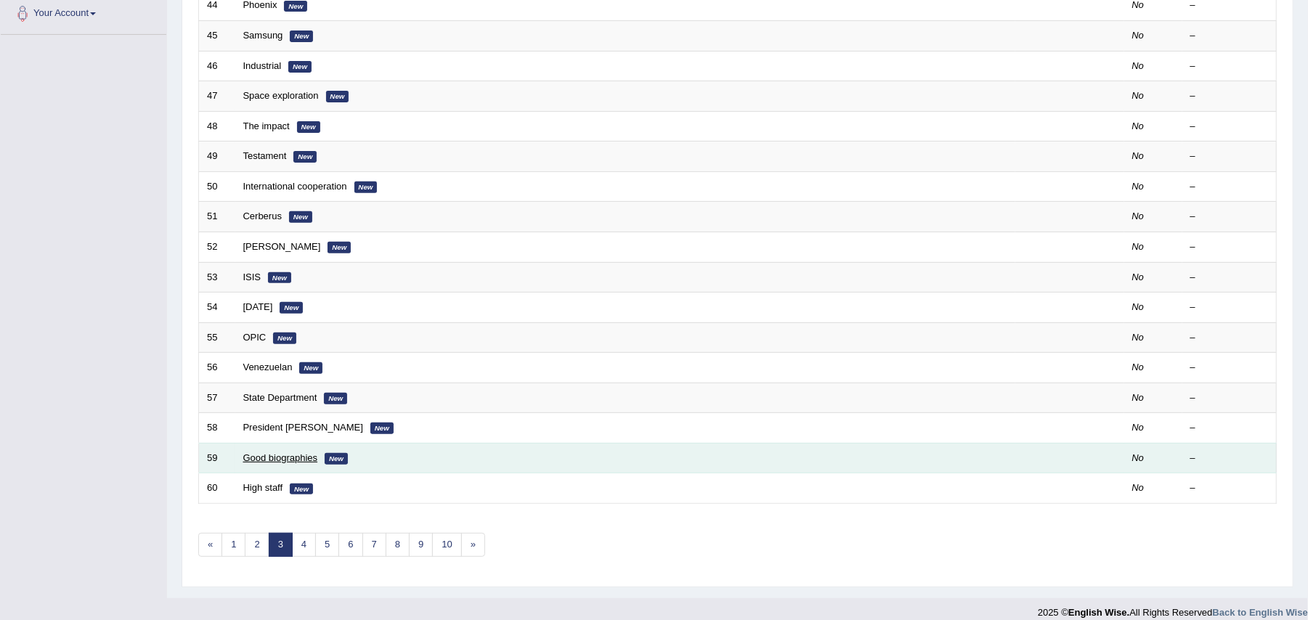
scroll to position [347, 0]
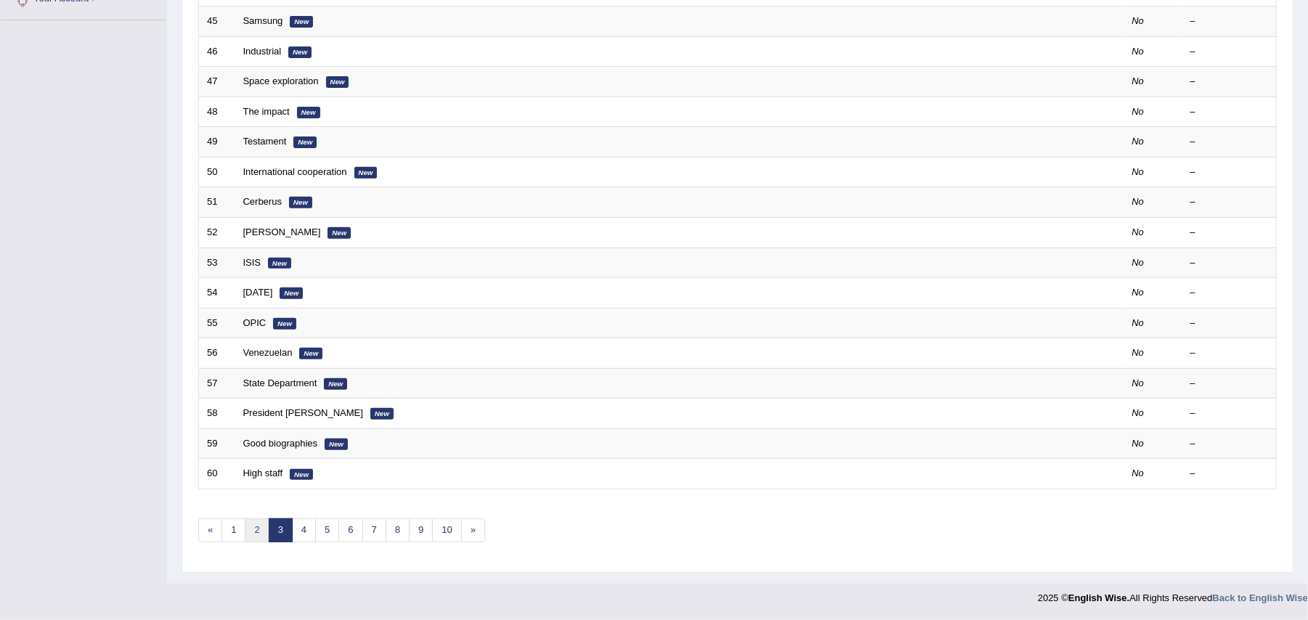
click at [257, 532] on link "2" at bounding box center [257, 531] width 24 height 24
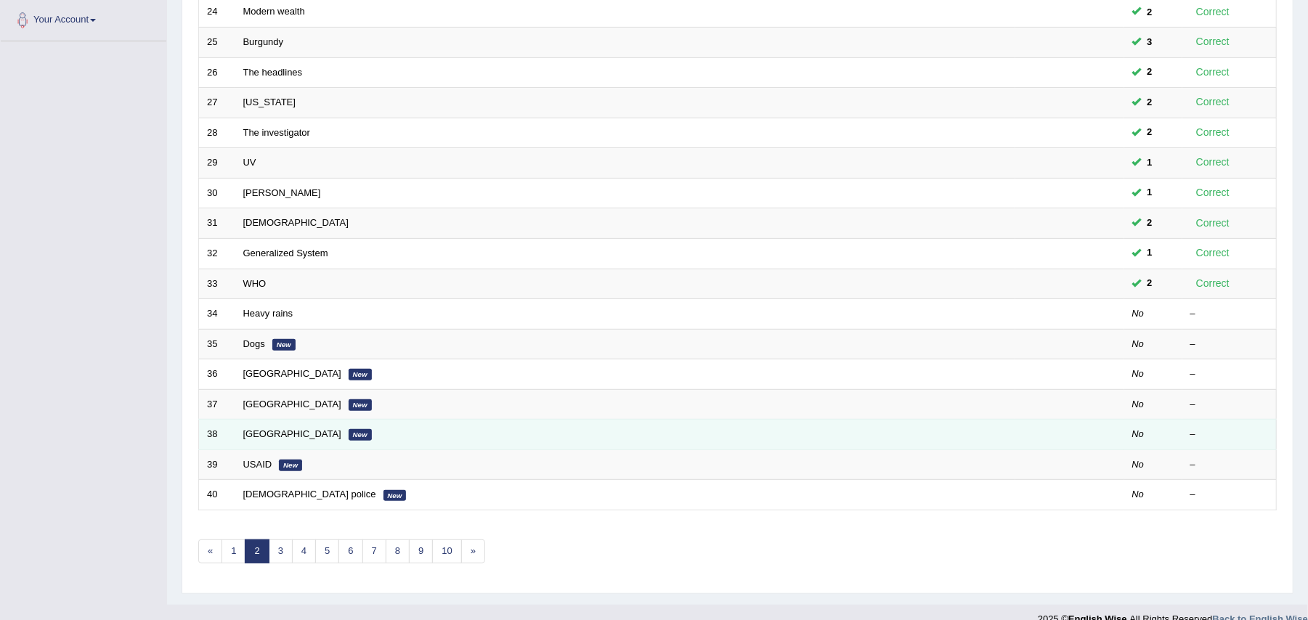
scroll to position [347, 0]
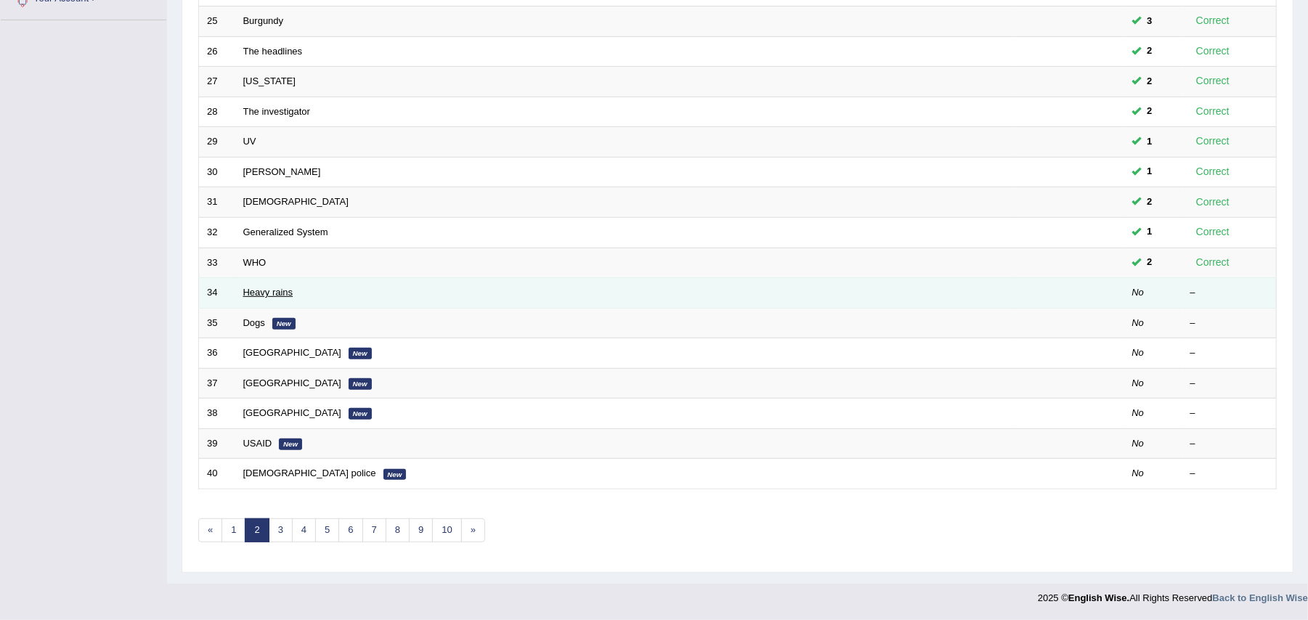
click at [263, 287] on link "Heavy rains" at bounding box center [268, 292] width 50 height 11
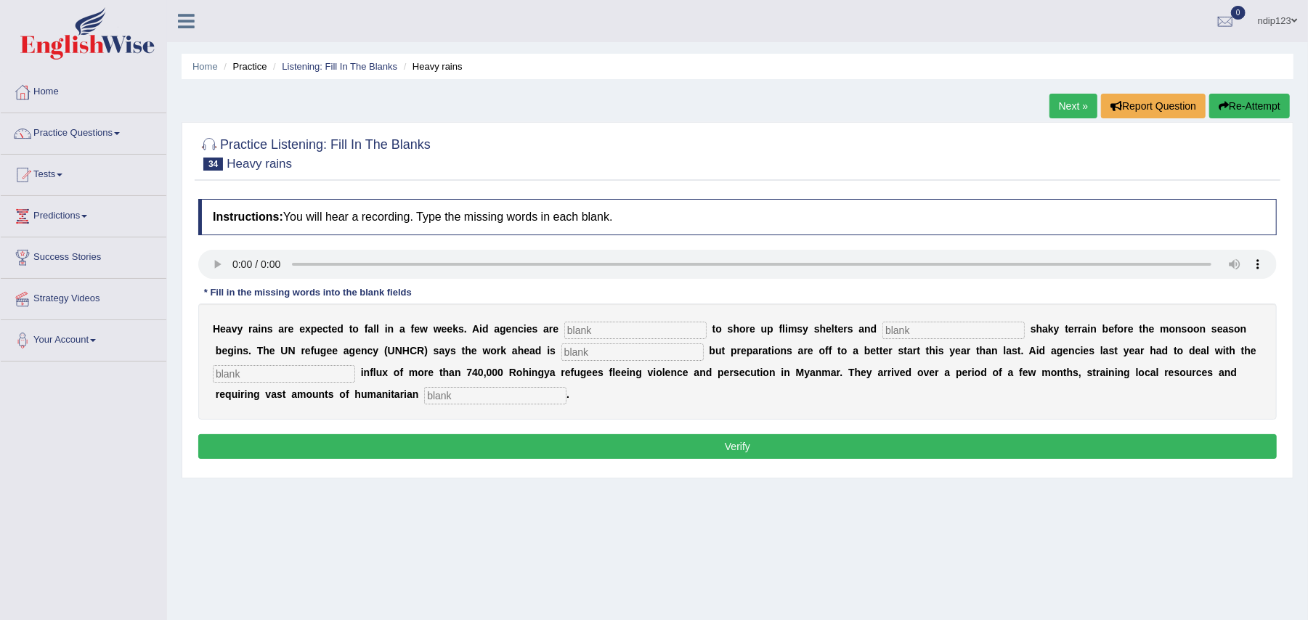
click at [609, 323] on input "text" at bounding box center [635, 330] width 142 height 17
type input "raising"
click at [934, 335] on input "text" at bounding box center [954, 330] width 142 height 17
type input "stabilize"
click at [610, 347] on input "text" at bounding box center [633, 352] width 142 height 17
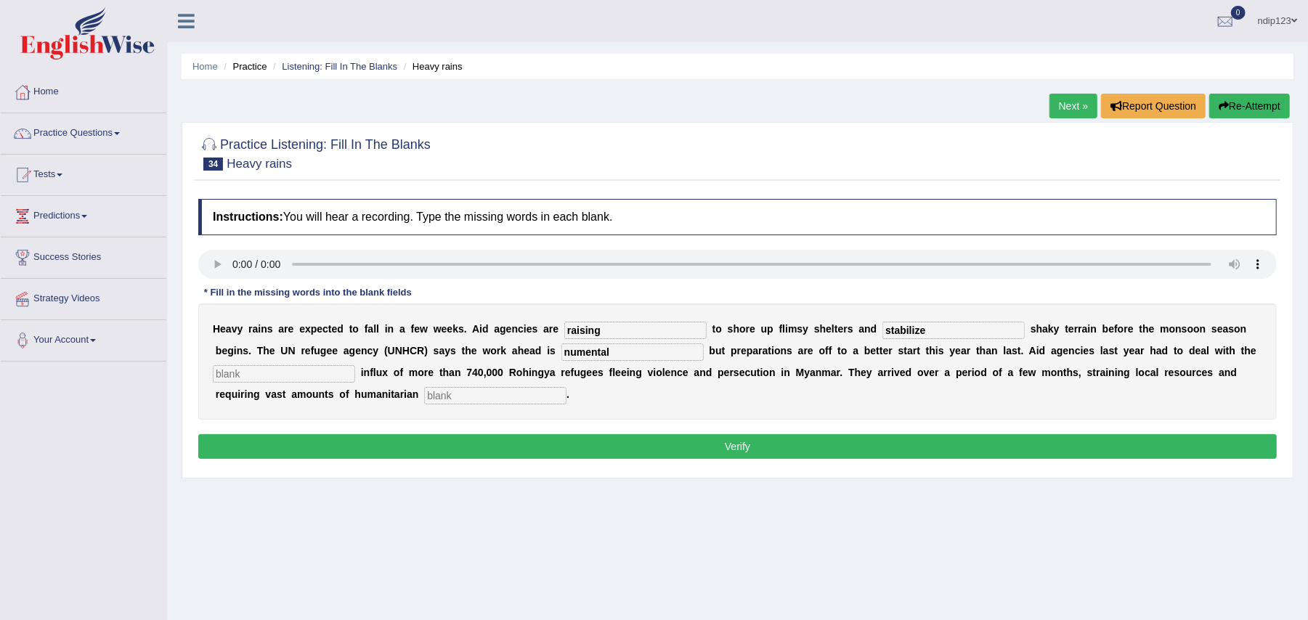
type input "numental"
click at [328, 379] on input "text" at bounding box center [284, 373] width 142 height 17
type input "massive"
click at [503, 387] on div "H e a v y r a i n s a r e e x p e c t e d t o f a l l i n a f e w w e e k s . A…" at bounding box center [737, 362] width 1079 height 116
click at [492, 400] on input "text" at bounding box center [495, 395] width 142 height 17
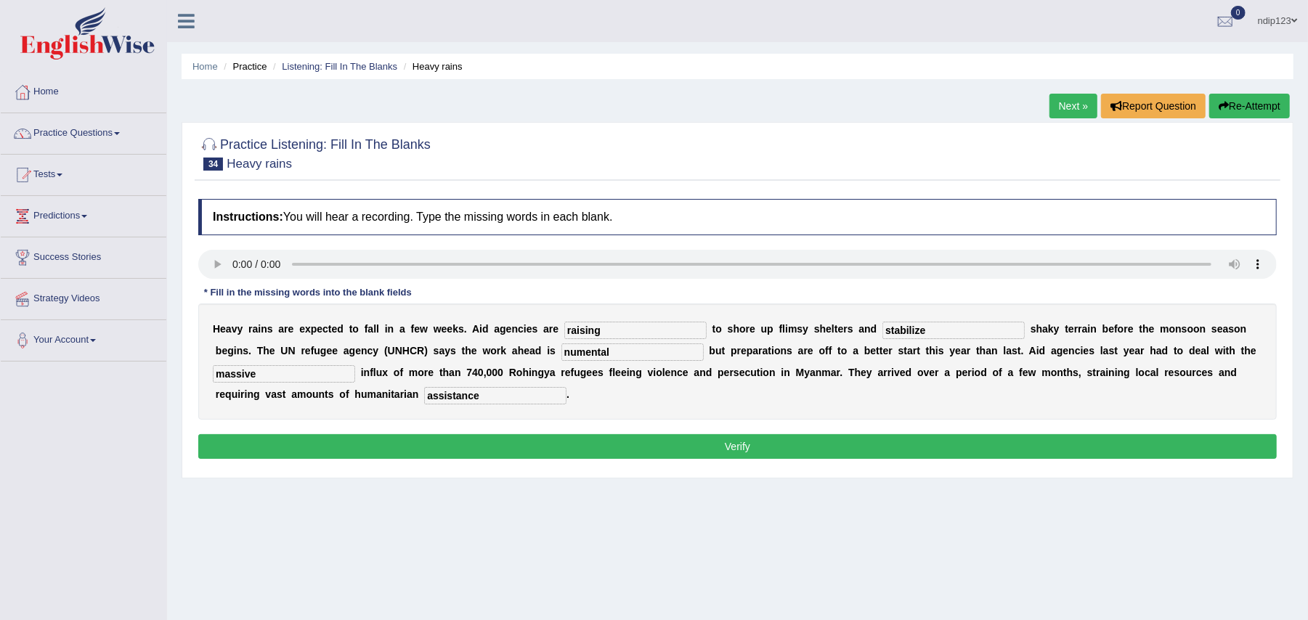
type input "assistance"
click at [736, 451] on button "Verify" at bounding box center [737, 446] width 1079 height 25
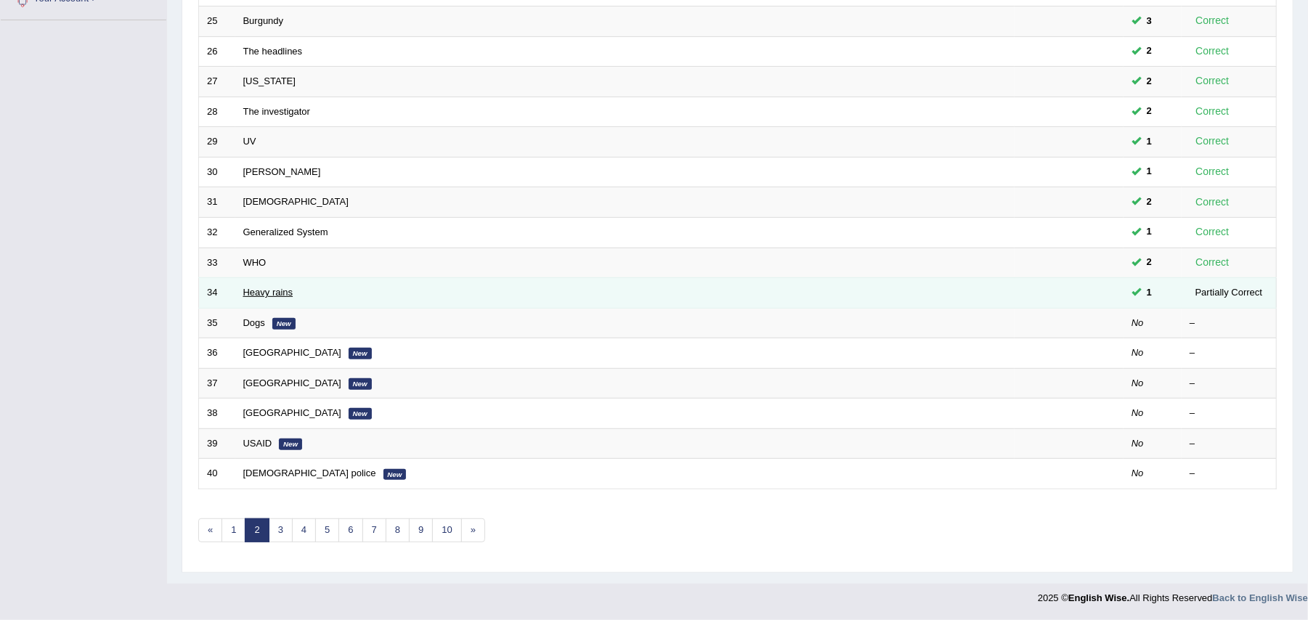
click at [251, 287] on link "Heavy rains" at bounding box center [268, 292] width 50 height 11
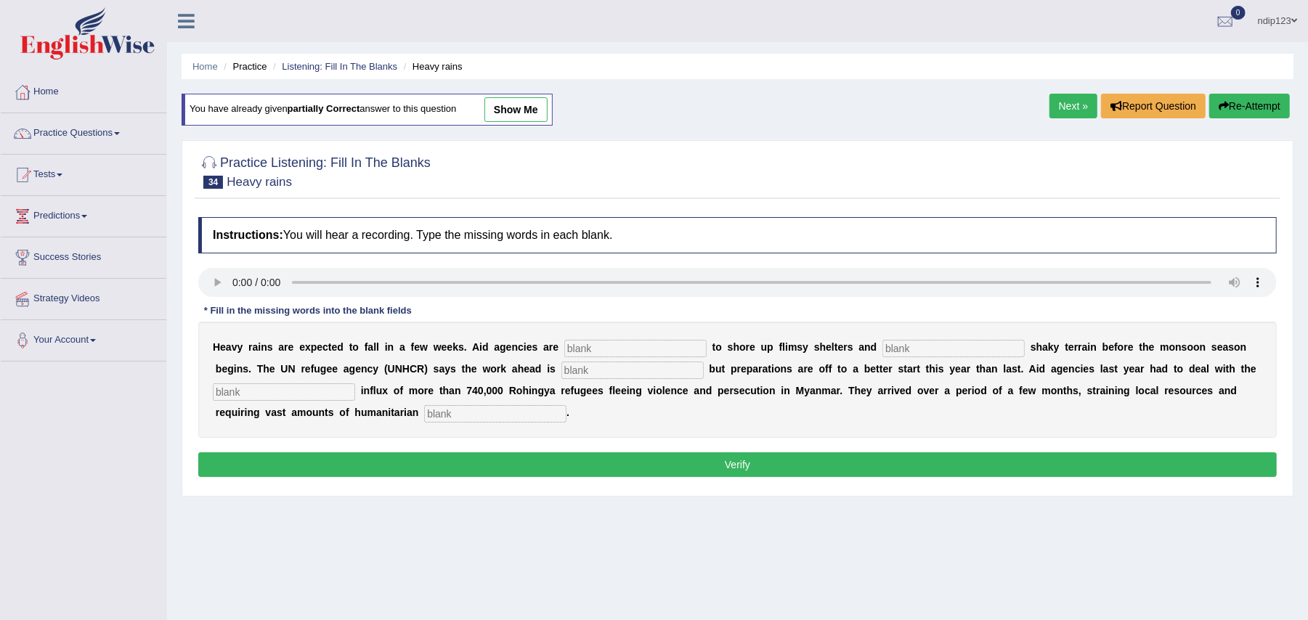
click at [663, 352] on input "text" at bounding box center [635, 348] width 142 height 17
type input "racing"
click at [918, 344] on input "text" at bounding box center [954, 348] width 142 height 17
type input "stabilize"
click at [683, 370] on input "text" at bounding box center [633, 370] width 142 height 17
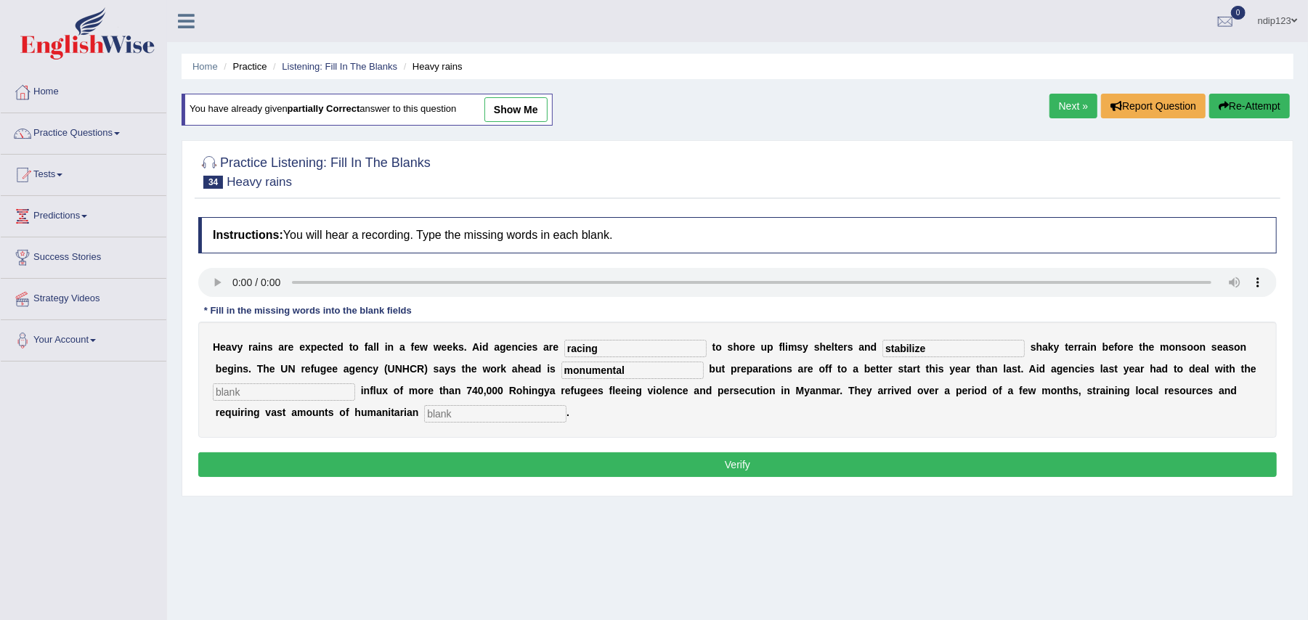
type input "monumental"
click at [337, 391] on input "text" at bounding box center [284, 392] width 142 height 17
type input "massive"
click at [501, 413] on input "text" at bounding box center [495, 413] width 142 height 17
type input "assistance"
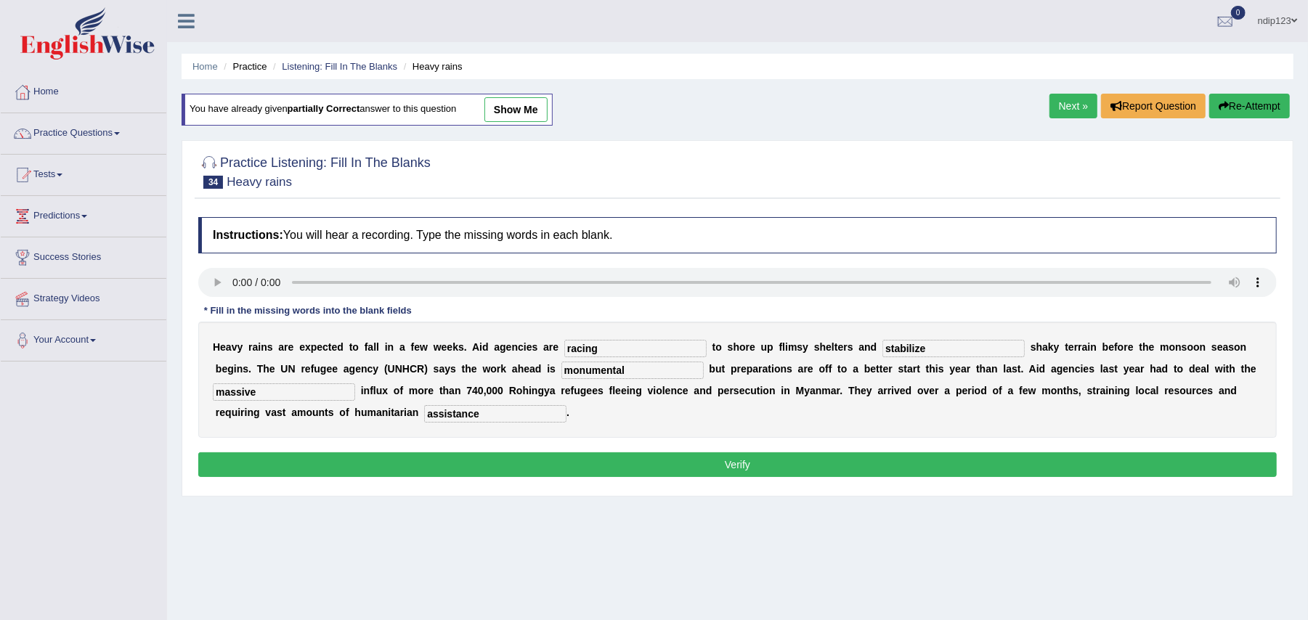
click at [721, 469] on button "Verify" at bounding box center [737, 465] width 1079 height 25
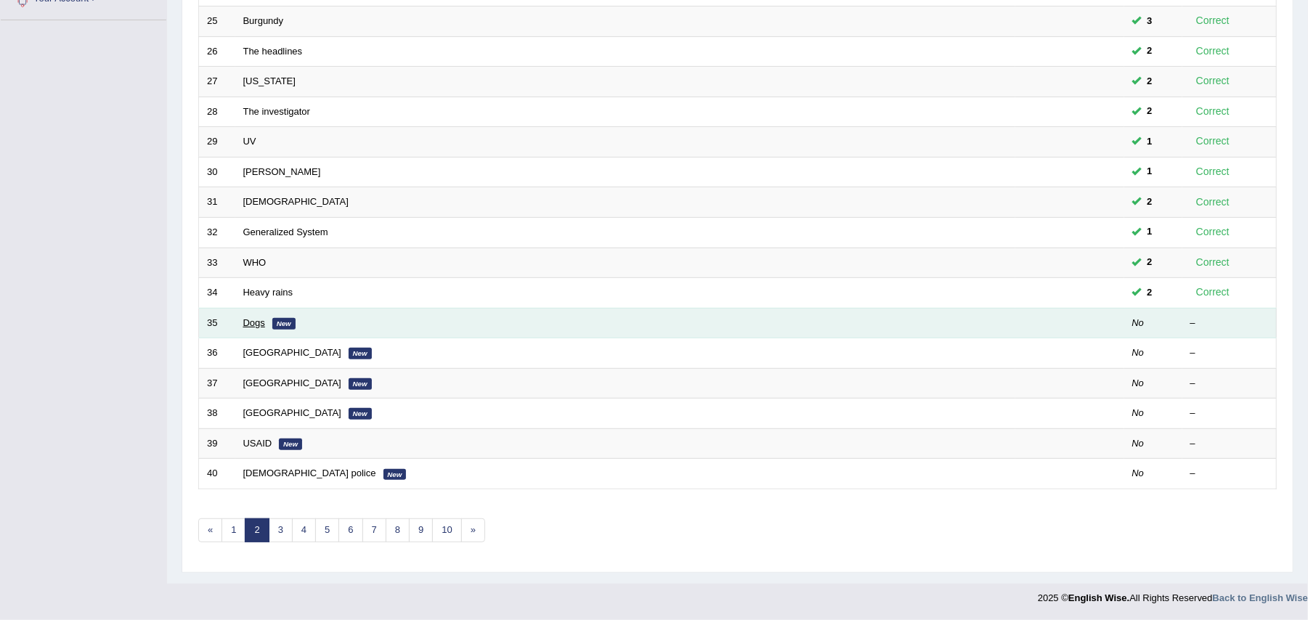
click at [259, 324] on link "Dogs" at bounding box center [254, 322] width 22 height 11
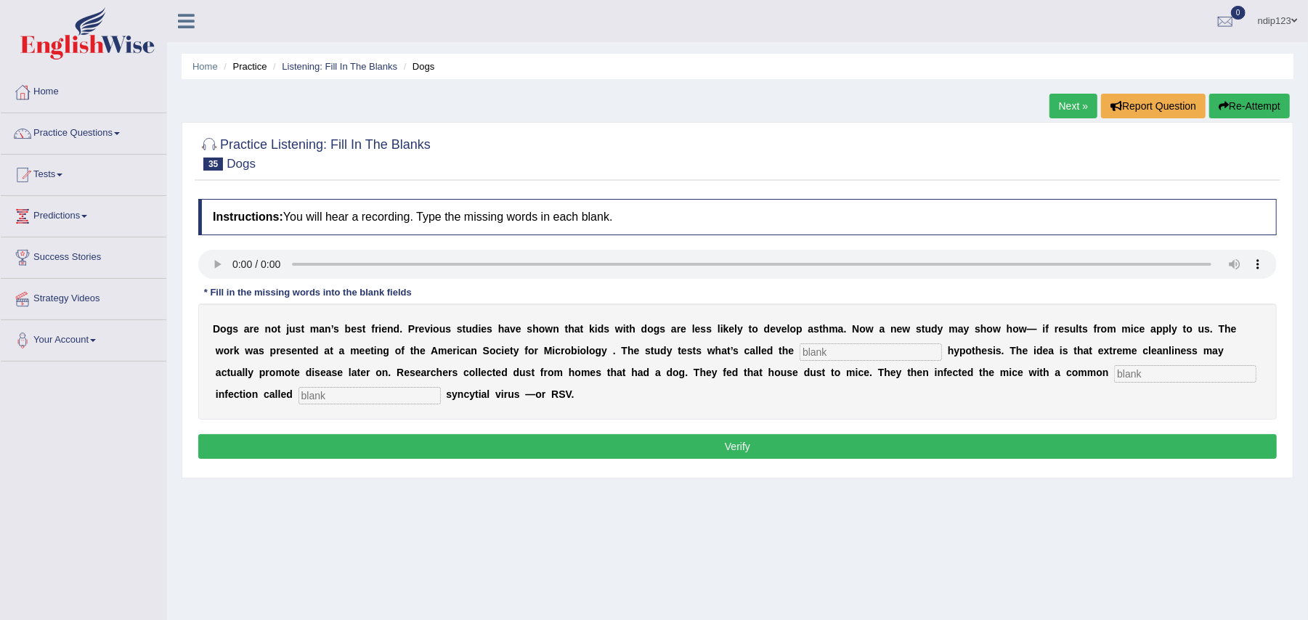
click at [848, 353] on input "text" at bounding box center [871, 352] width 142 height 17
type input "hygiene"
click at [1146, 376] on input "text" at bounding box center [1185, 373] width 142 height 17
type input "child"
click at [341, 397] on input "text" at bounding box center [370, 395] width 142 height 17
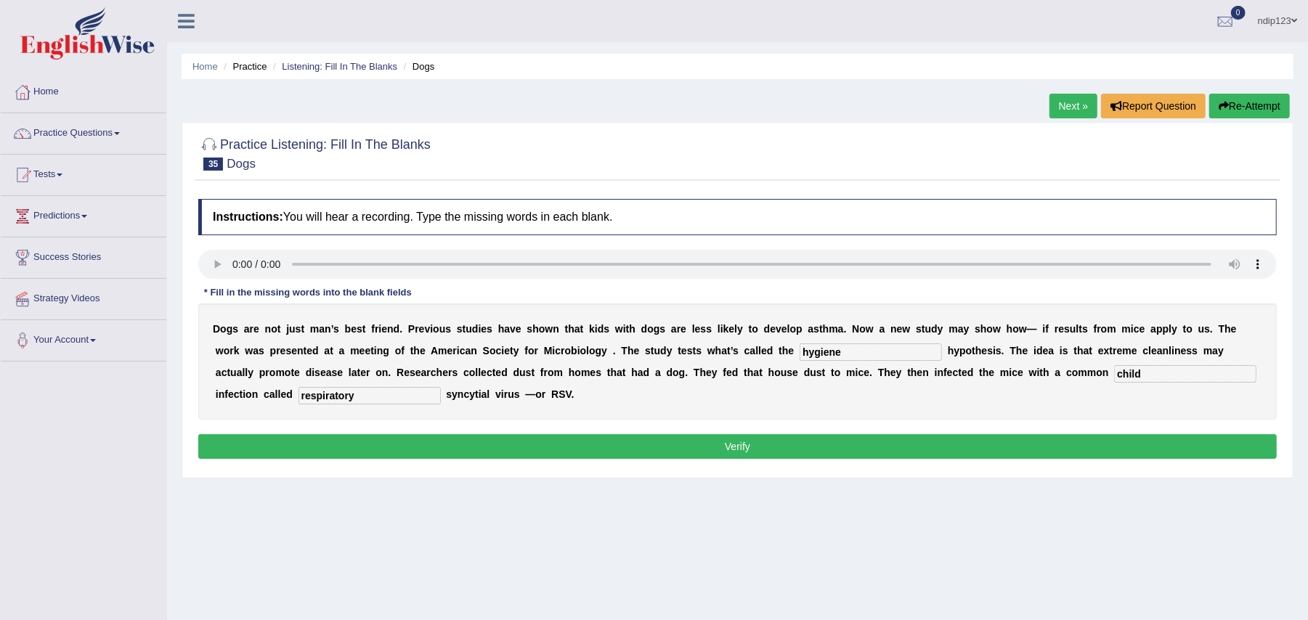
type input "respiratory"
click at [750, 445] on button "Verify" at bounding box center [737, 446] width 1079 height 25
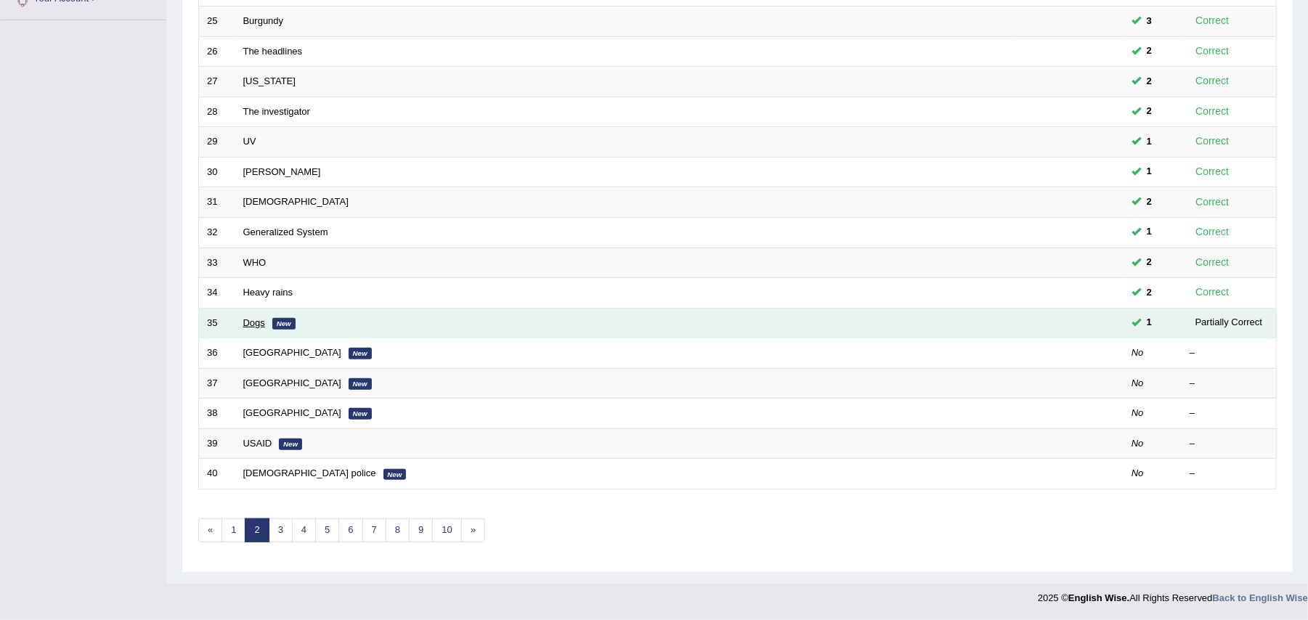
click at [262, 320] on link "Dogs" at bounding box center [254, 322] width 22 height 11
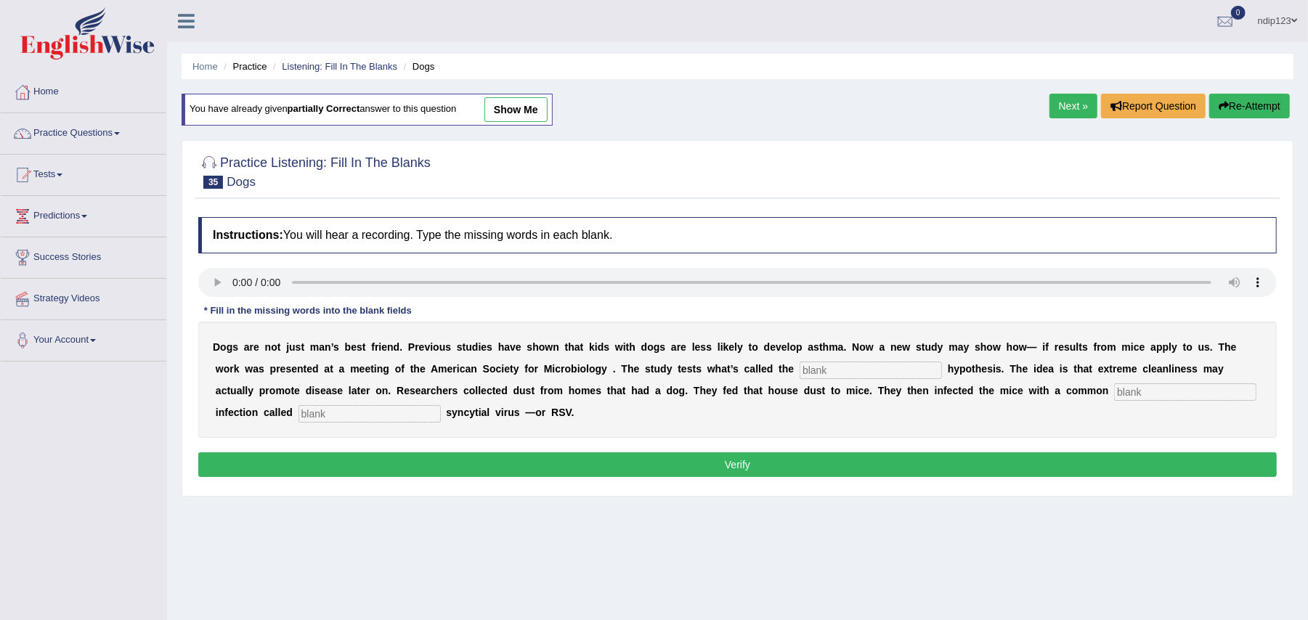
click at [835, 372] on input "text" at bounding box center [871, 370] width 142 height 17
type input "hygiene"
click at [1154, 394] on input "text" at bounding box center [1185, 392] width 142 height 17
click at [1134, 394] on input "text" at bounding box center [1185, 392] width 142 height 17
type input "childhood"
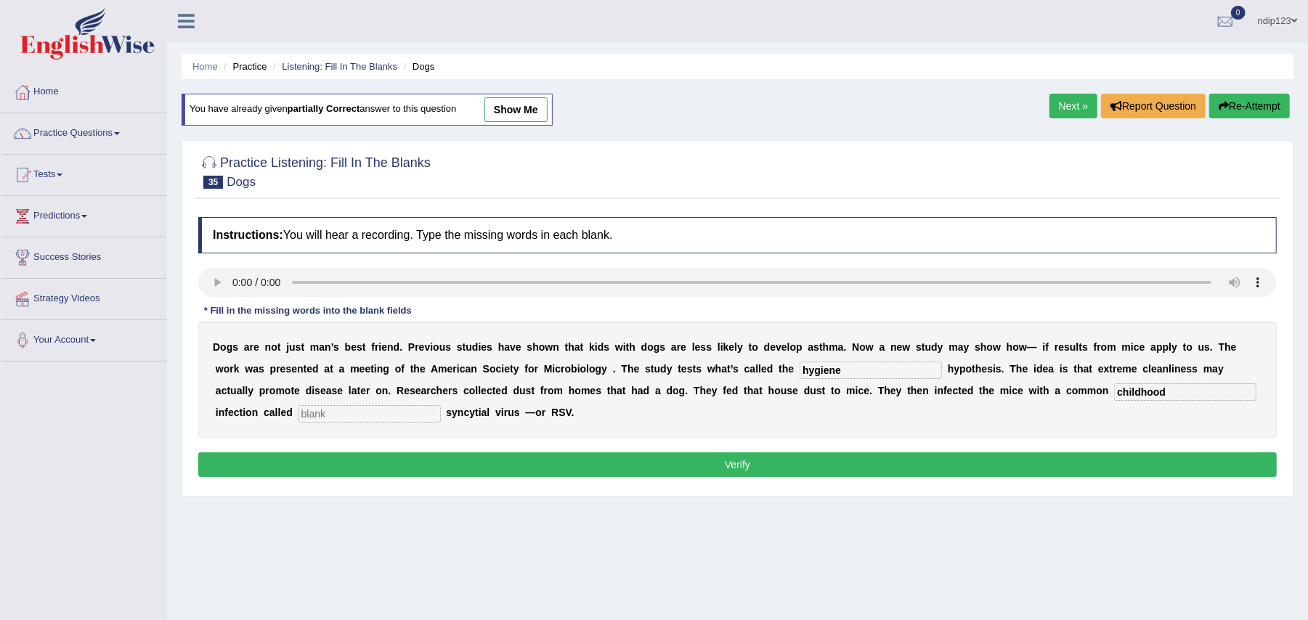
click at [384, 413] on input "text" at bounding box center [370, 413] width 142 height 17
type input "respiratory"
click at [754, 468] on button "Verify" at bounding box center [737, 465] width 1079 height 25
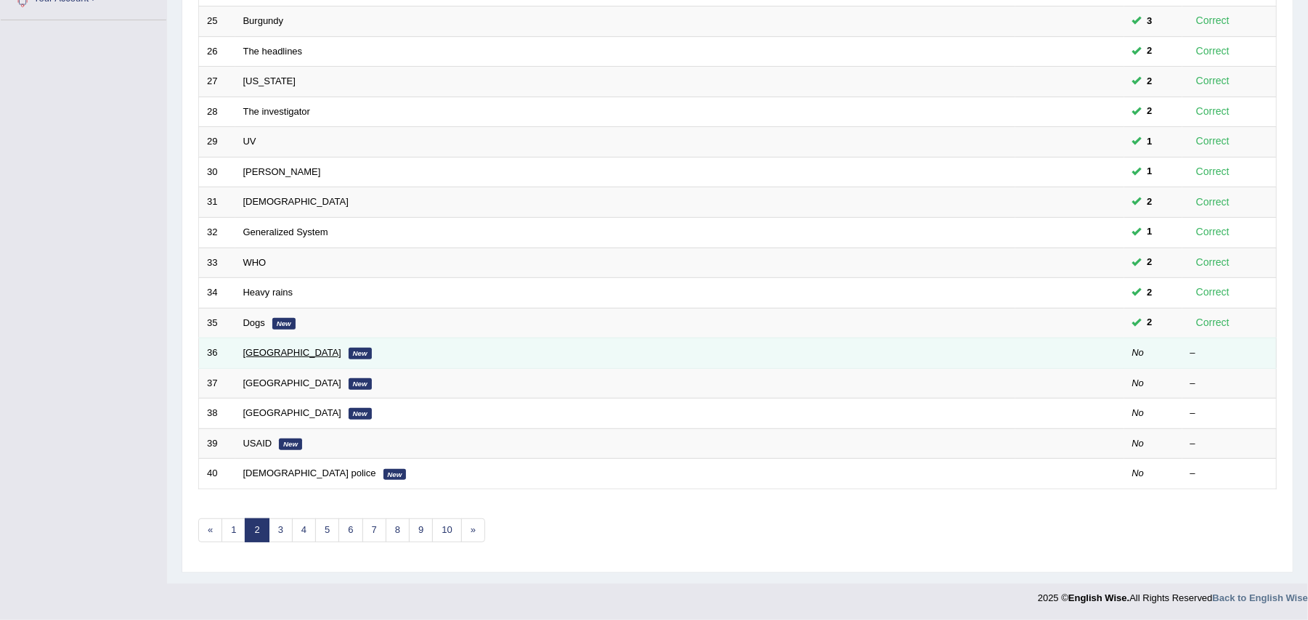
click at [260, 347] on link "[GEOGRAPHIC_DATA]" at bounding box center [292, 352] width 98 height 11
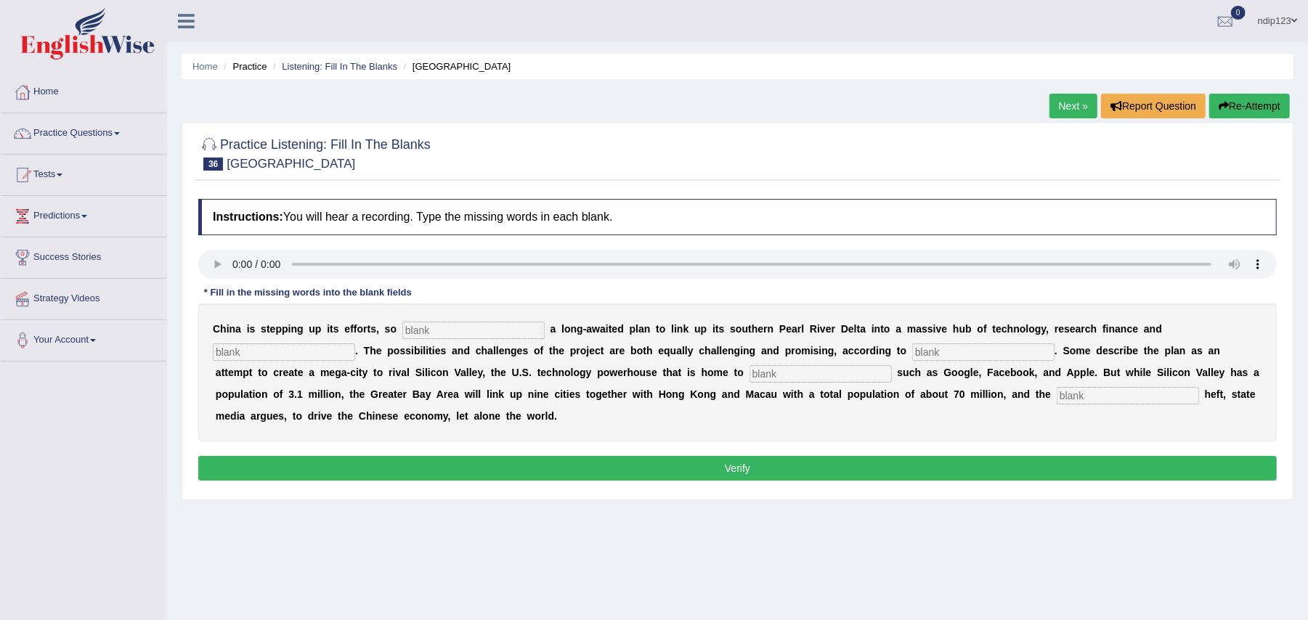
drag, startPoint x: 274, startPoint y: 343, endPoint x: 266, endPoint y: 405, distance: 63.0
click at [235, 366] on div "C h i n a i s s t e p p i n g u p i t s e f f o r t s , s o a l o n g - a w a i…" at bounding box center [737, 373] width 1079 height 138
click at [241, 289] on div "* Fill in the missing words into the blank fields" at bounding box center [307, 293] width 219 height 14
click at [262, 354] on input "text" at bounding box center [284, 352] width 142 height 17
type input "innovation"
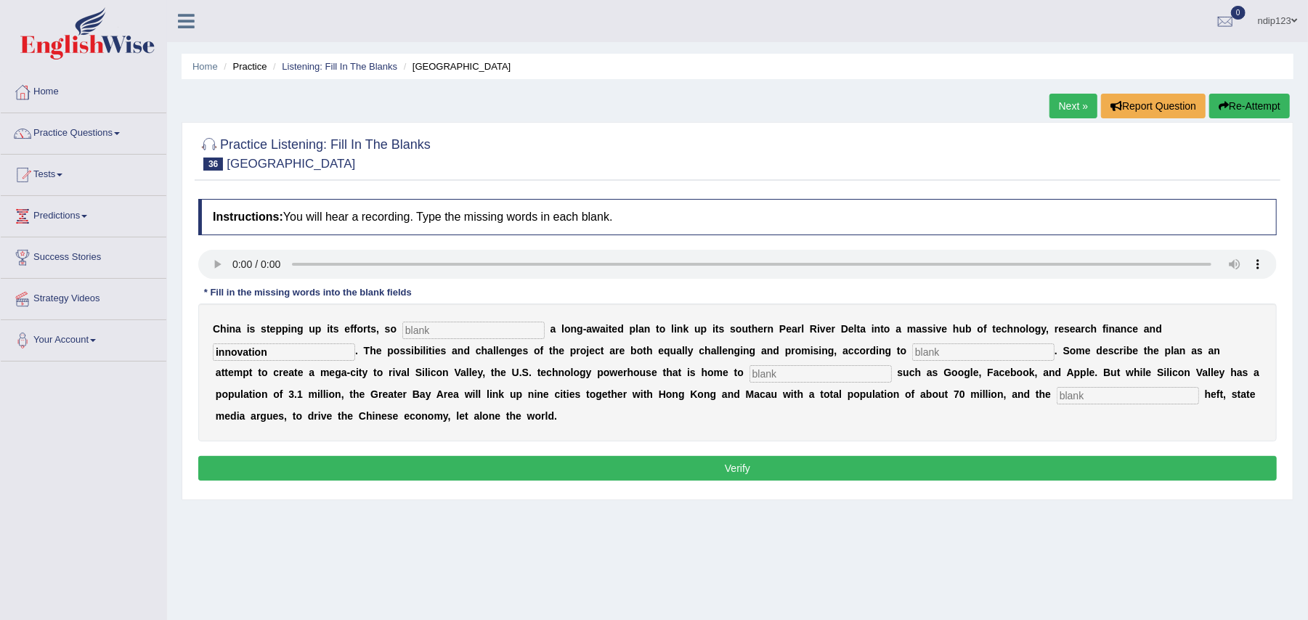
click at [973, 347] on input "text" at bounding box center [983, 352] width 142 height 17
type input "analyst"
click at [827, 376] on input "text" at bounding box center [821, 373] width 142 height 17
type input "companies"
click at [1087, 401] on input "text" at bounding box center [1128, 395] width 142 height 17
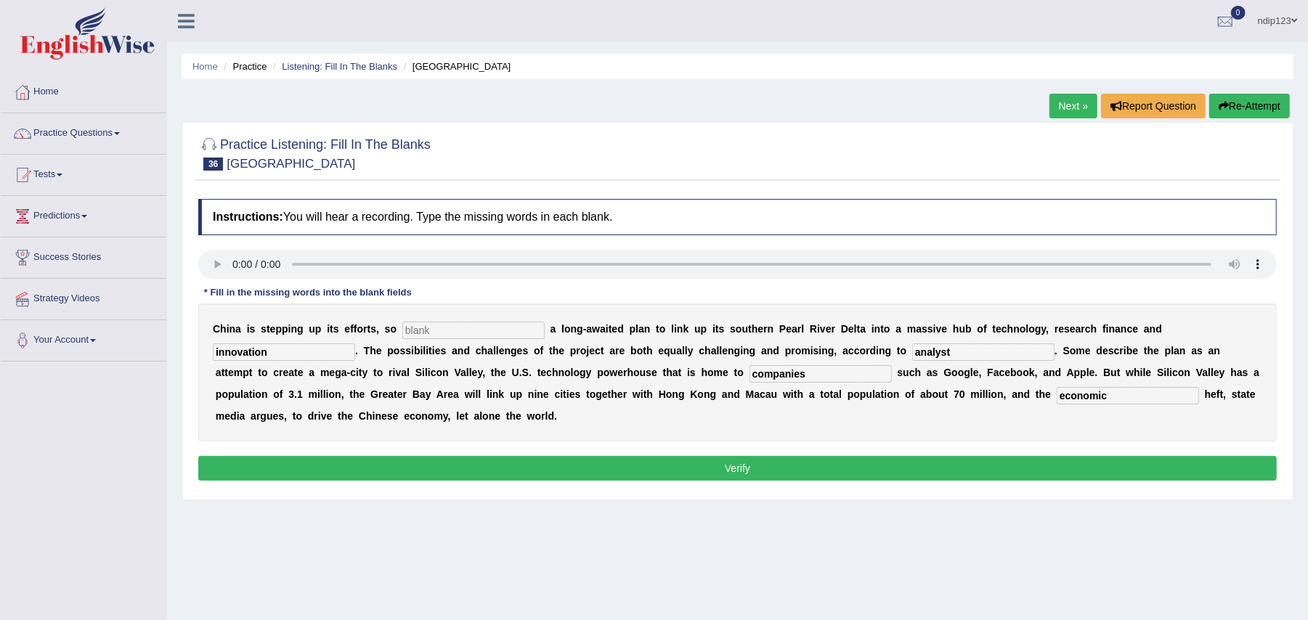
type input "economic"
click at [513, 332] on input "text" at bounding box center [473, 330] width 142 height 17
click at [491, 329] on input "text" at bounding box center [473, 330] width 142 height 17
type input "igniting"
click at [732, 469] on button "Verify" at bounding box center [737, 468] width 1079 height 25
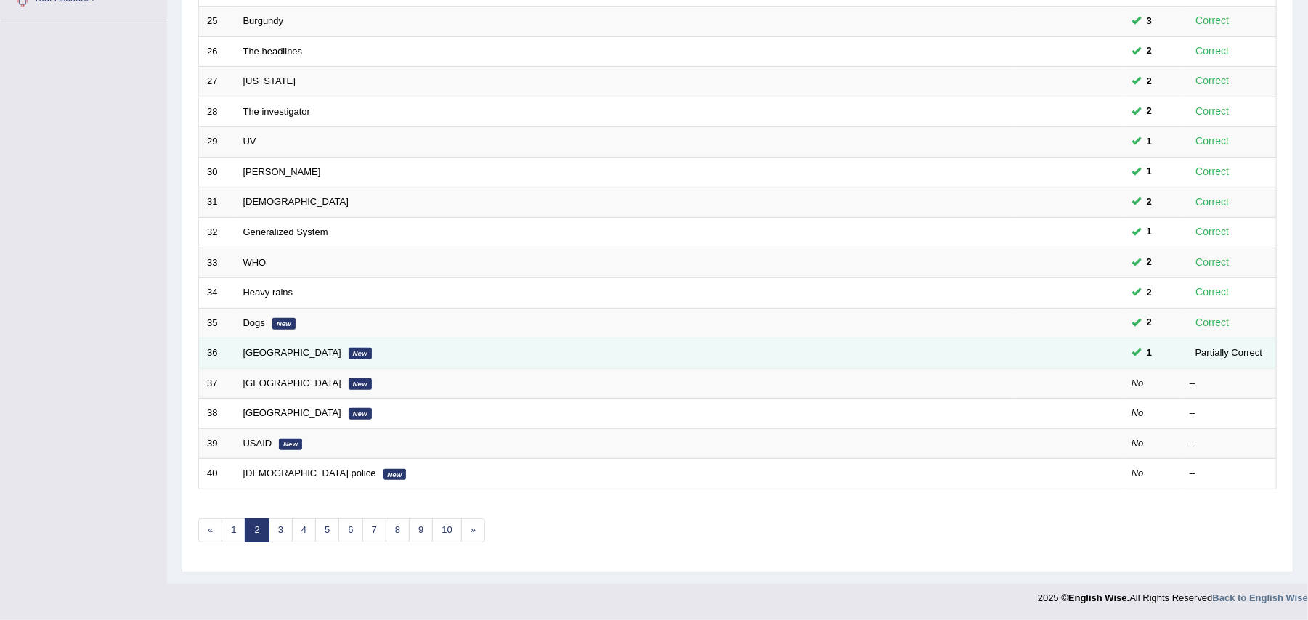
click at [346, 358] on td "Silicon Valley New" at bounding box center [624, 354] width 779 height 31
click at [292, 358] on td "Silicon Valley New" at bounding box center [624, 354] width 779 height 31
click at [259, 341] on td "Silicon Valley New" at bounding box center [624, 354] width 779 height 31
click at [266, 352] on link "[GEOGRAPHIC_DATA]" at bounding box center [292, 352] width 98 height 11
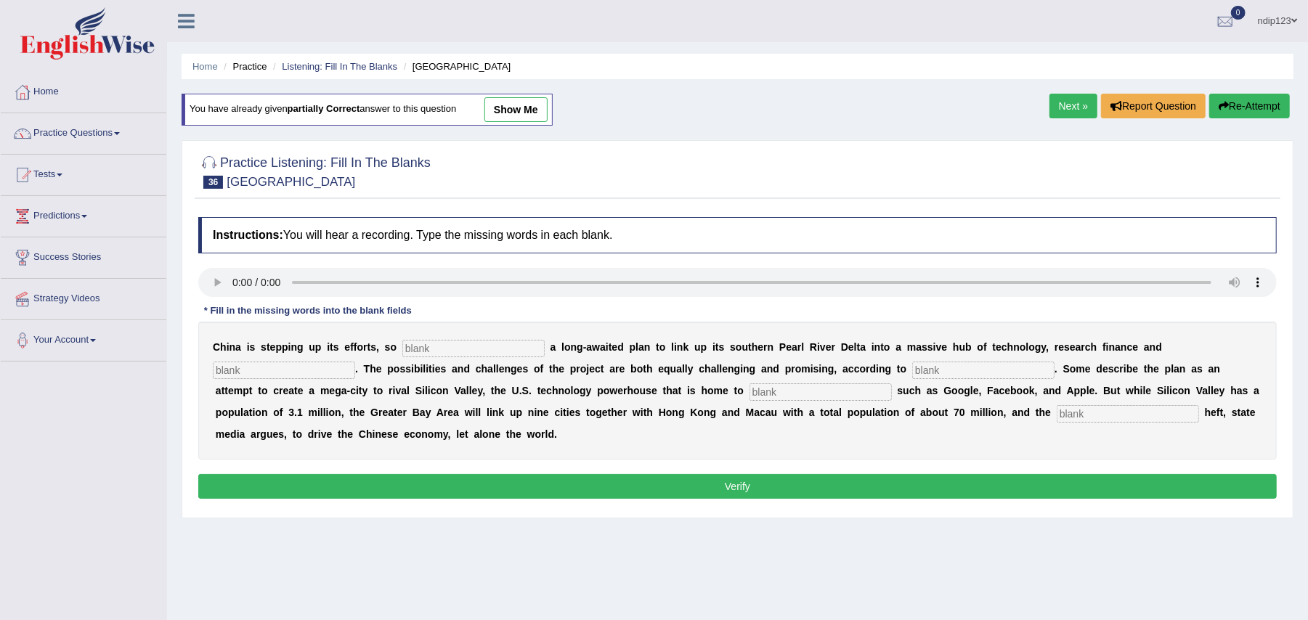
click at [468, 349] on input "text" at bounding box center [473, 348] width 142 height 17
type input "announcing"
click at [321, 369] on input "text" at bounding box center [284, 370] width 142 height 17
type input "innovation"
click at [942, 367] on input "text" at bounding box center [983, 370] width 142 height 17
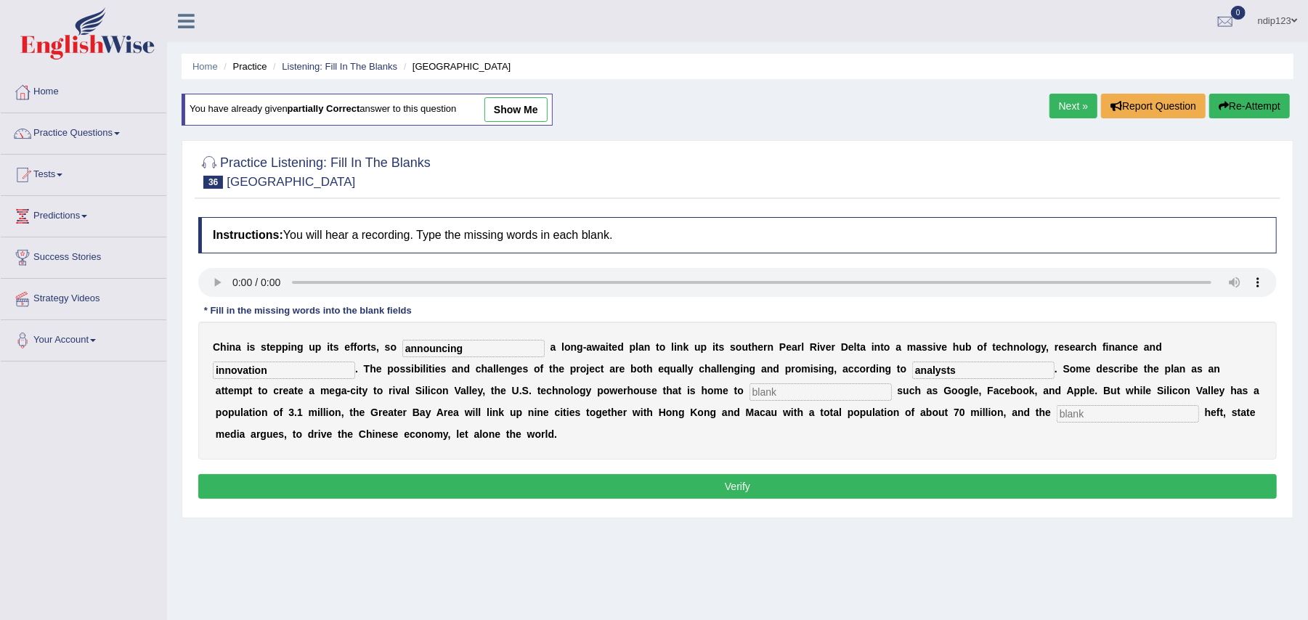
type input "analysts"
click at [806, 394] on input "text" at bounding box center [821, 392] width 142 height 17
type input "companies"
click at [1149, 413] on input "text" at bounding box center [1128, 413] width 142 height 17
click at [1079, 413] on input "ecomic" at bounding box center [1128, 413] width 142 height 17
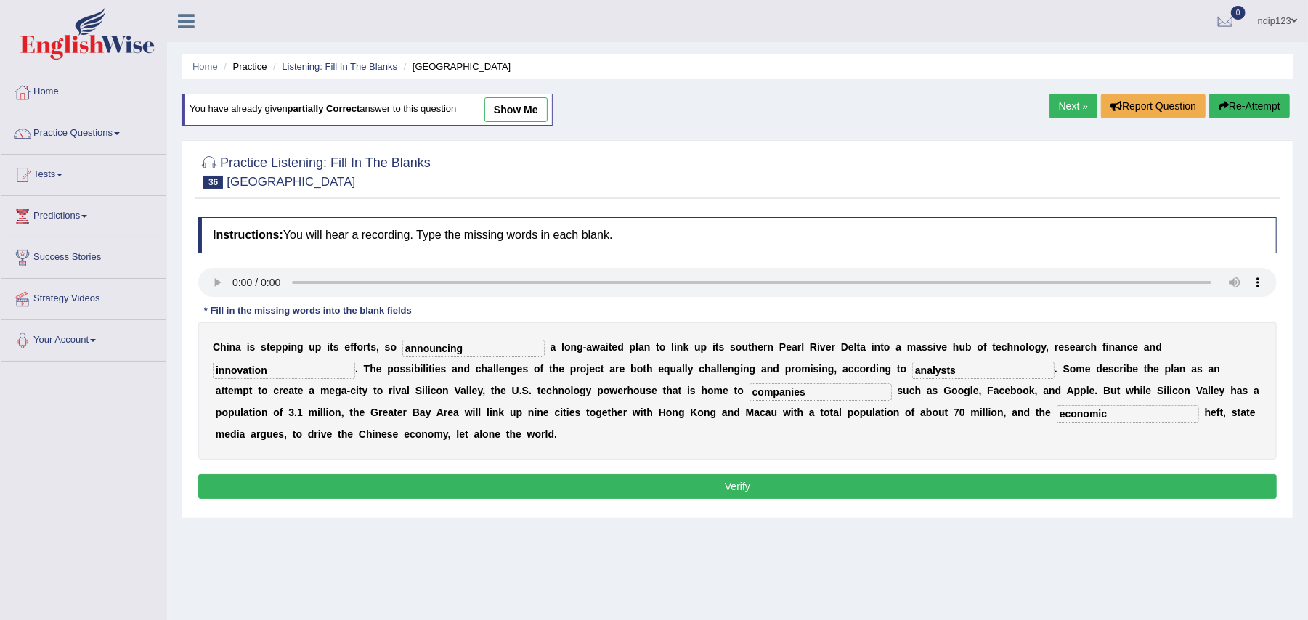
type input "economic"
click at [731, 494] on button "Verify" at bounding box center [737, 486] width 1079 height 25
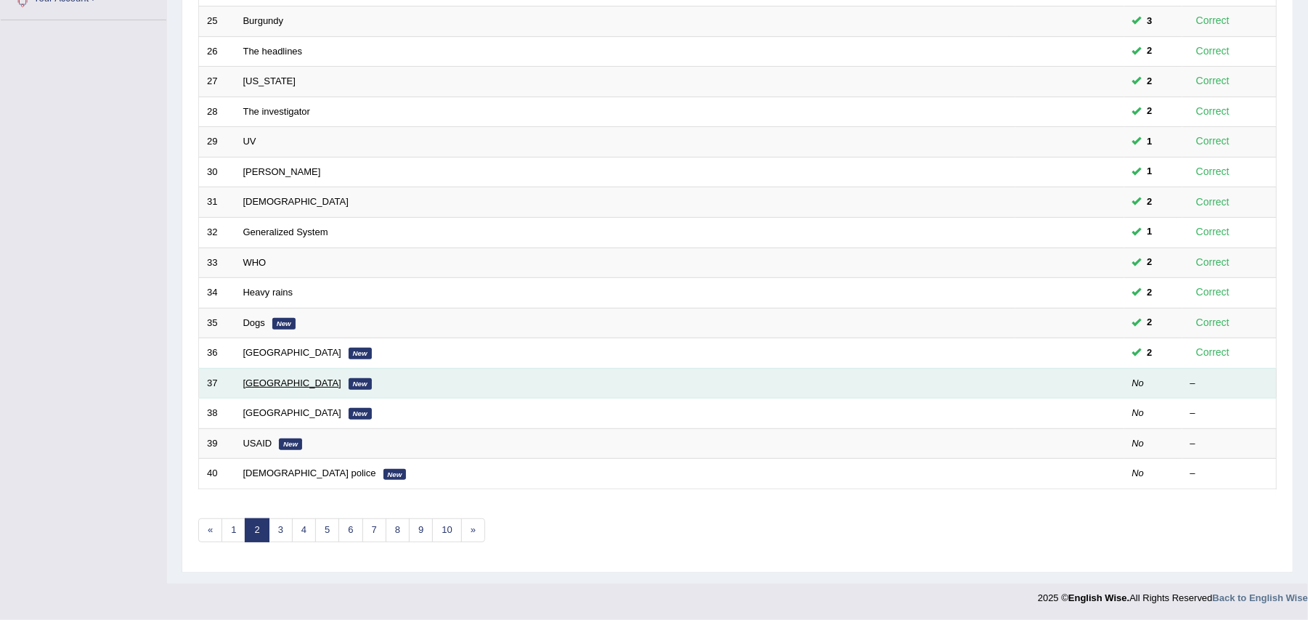
click at [269, 378] on link "[GEOGRAPHIC_DATA]" at bounding box center [292, 383] width 98 height 11
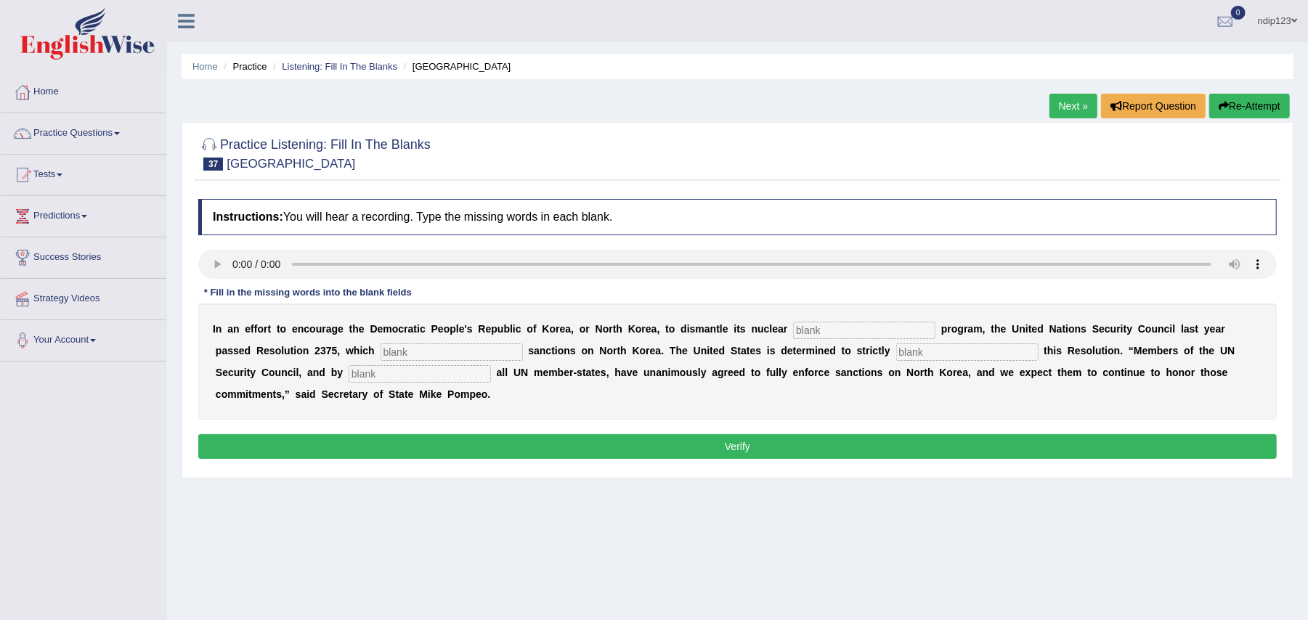
click at [832, 330] on input "text" at bounding box center [864, 330] width 142 height 17
type input "weapons"
click at [413, 344] on input "text" at bounding box center [452, 352] width 142 height 17
type input "imposes"
click at [933, 349] on input "text" at bounding box center [967, 352] width 142 height 17
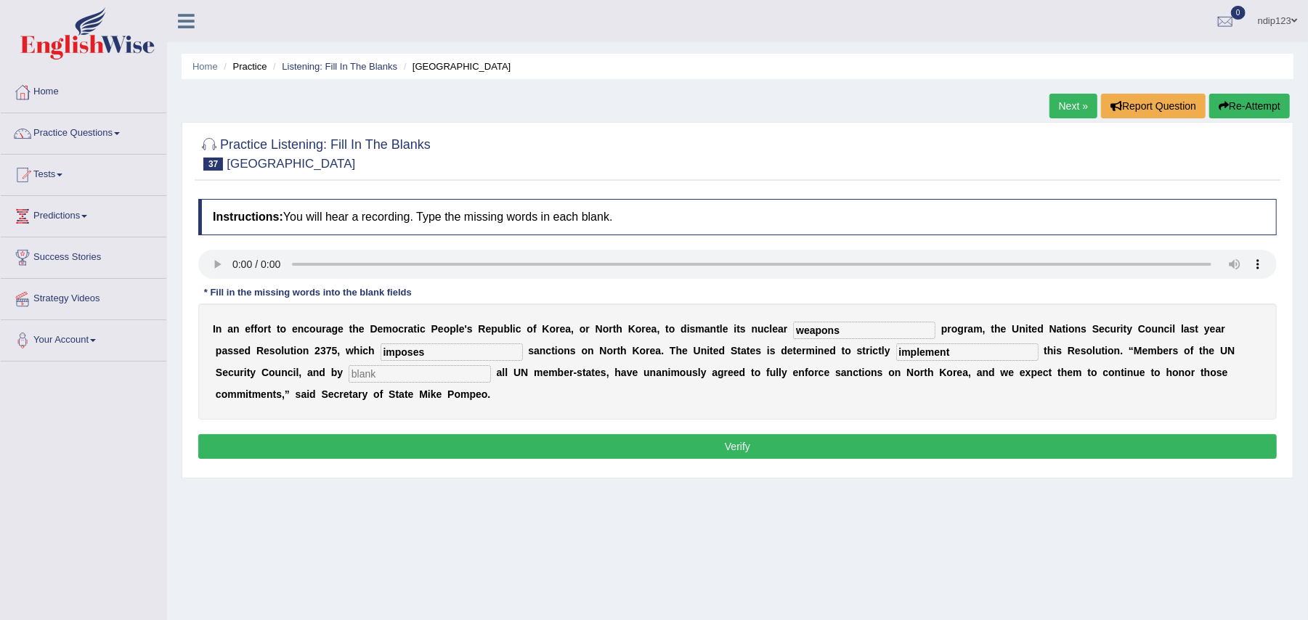
type input "implement"
click at [396, 378] on input "text" at bounding box center [420, 373] width 142 height 17
type input "extension"
click at [780, 440] on button "Verify" at bounding box center [737, 446] width 1079 height 25
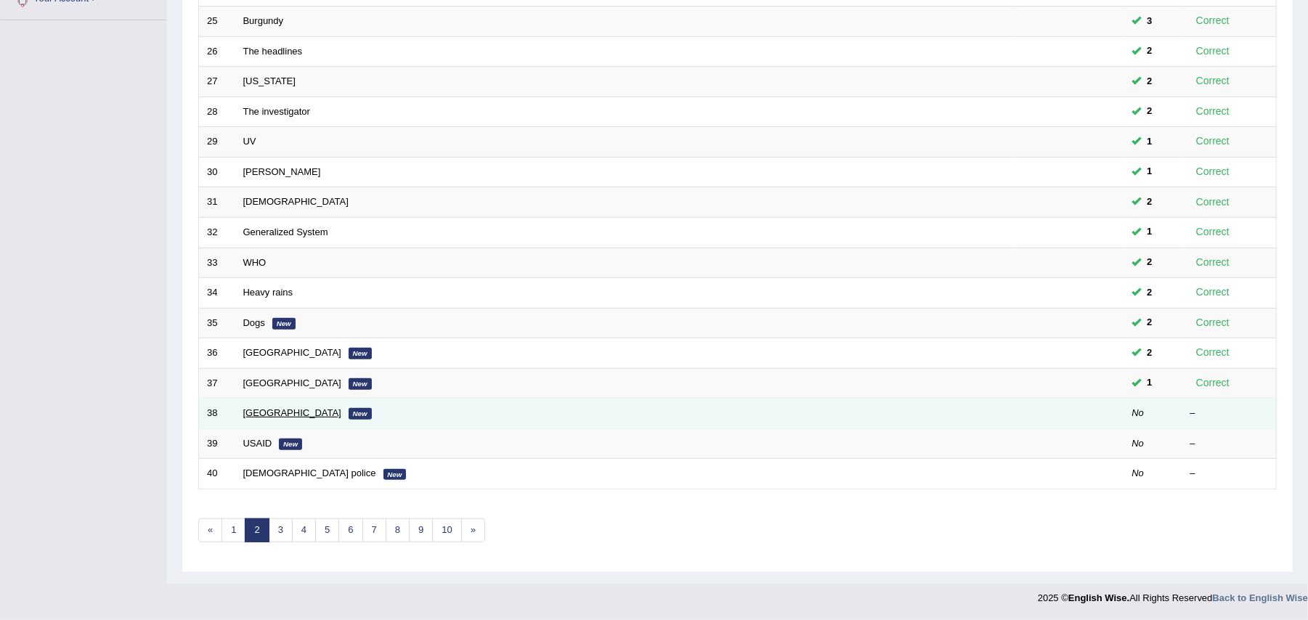
click at [268, 413] on link "[GEOGRAPHIC_DATA]" at bounding box center [292, 413] width 98 height 11
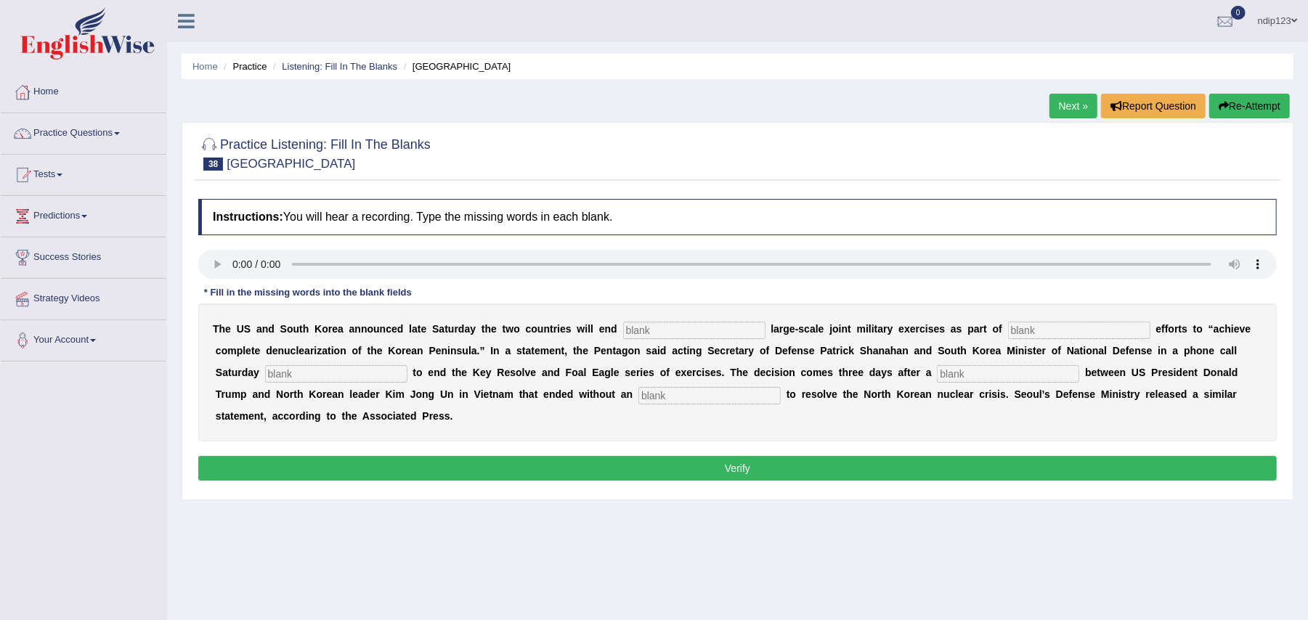
drag, startPoint x: 639, startPoint y: 333, endPoint x: 651, endPoint y: 333, distance: 11.6
click at [641, 333] on input "text" at bounding box center [694, 330] width 142 height 17
type input "annual"
click at [1050, 331] on input "text" at bounding box center [1079, 330] width 142 height 17
type input "diplomatic"
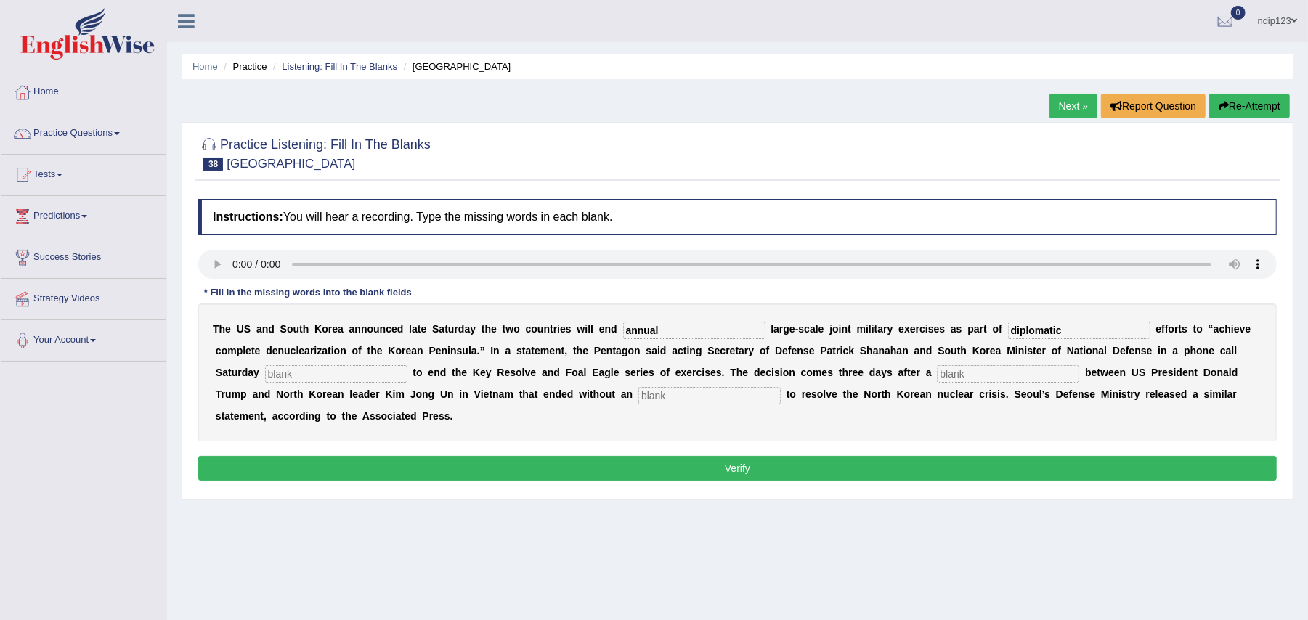
click at [395, 370] on input "text" at bounding box center [336, 373] width 142 height 17
type input "decided"
click at [963, 376] on input "text" at bounding box center [1008, 373] width 142 height 17
type input "summit"
click at [704, 405] on input "text" at bounding box center [710, 395] width 142 height 17
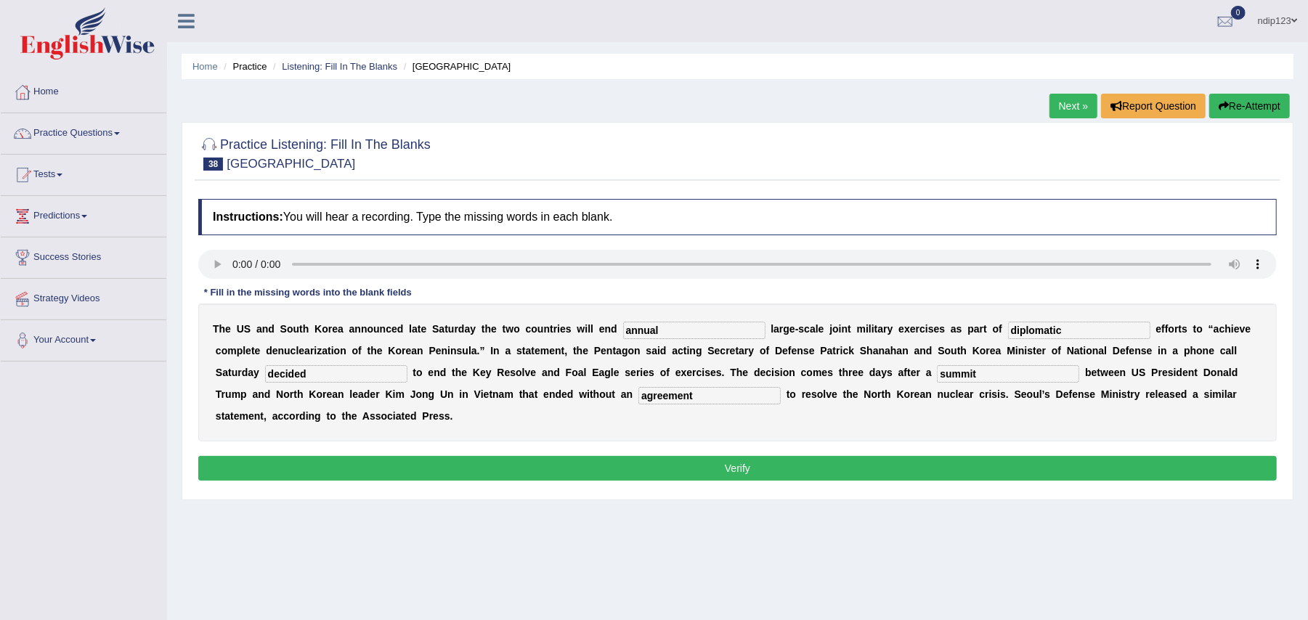
type input "agreement"
click at [764, 469] on button "Verify" at bounding box center [737, 468] width 1079 height 25
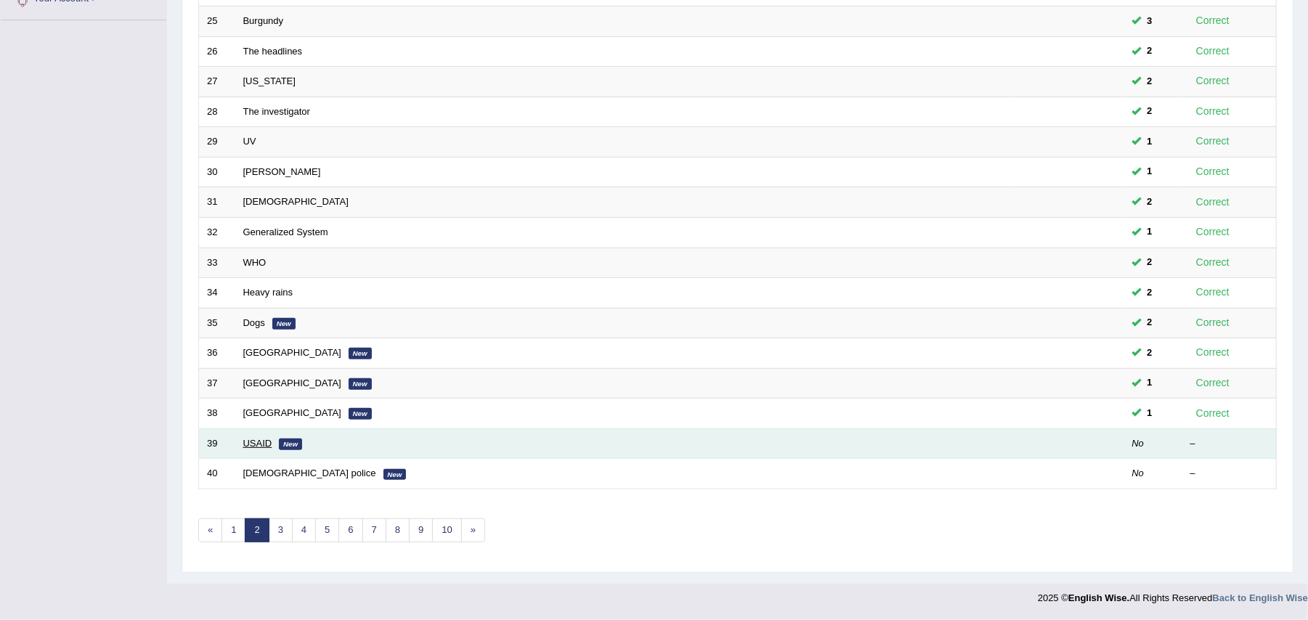
click at [265, 442] on link "USAID" at bounding box center [257, 443] width 29 height 11
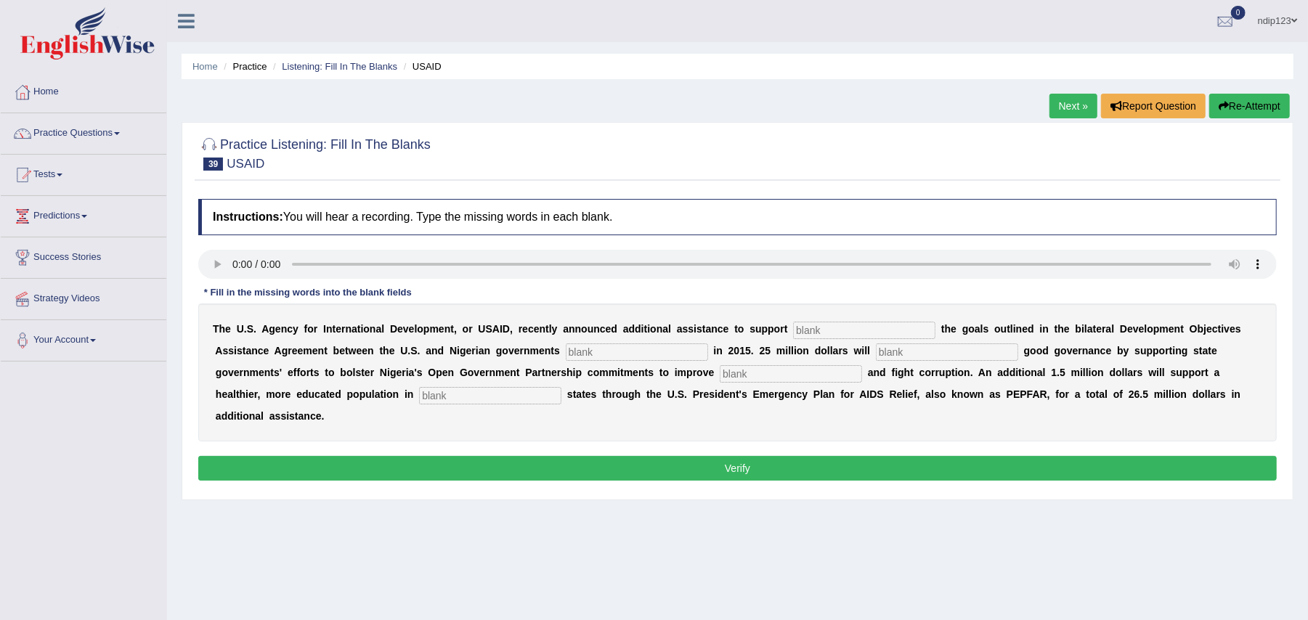
click at [847, 329] on input "text" at bounding box center [864, 330] width 142 height 17
type input "achieving"
click at [645, 347] on input "text" at bounding box center [637, 352] width 142 height 17
type input "signed"
click at [915, 353] on input "text" at bounding box center [947, 352] width 142 height 17
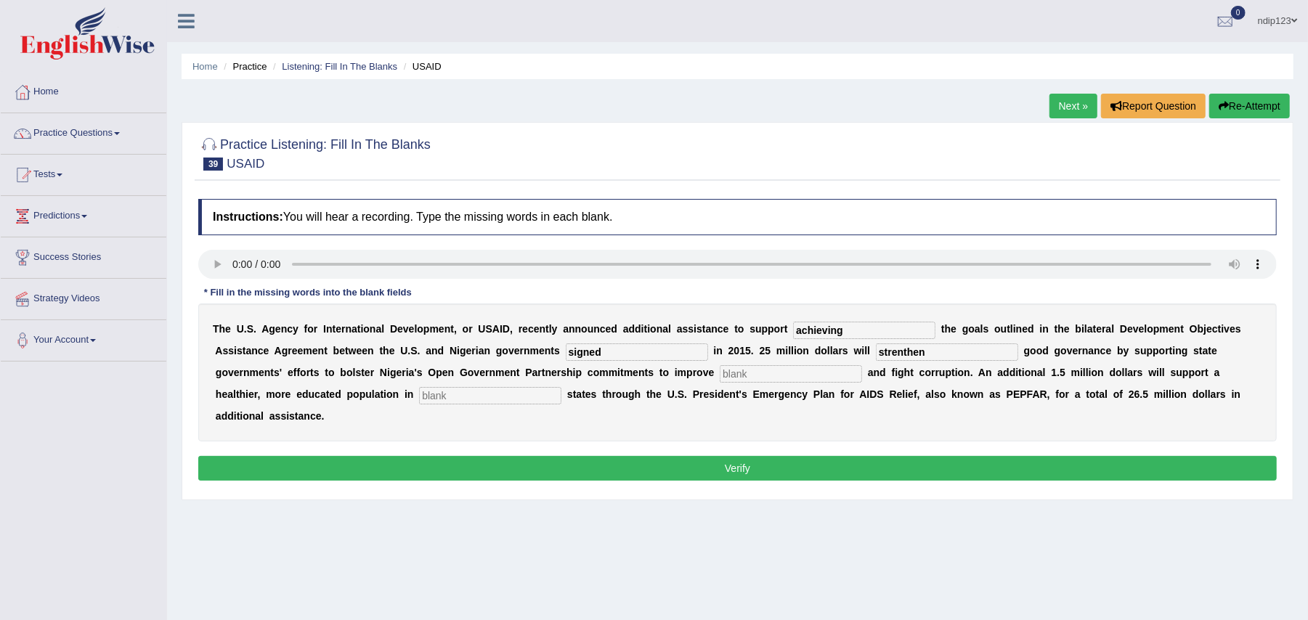
type input "strenthen"
click at [757, 373] on input "text" at bounding box center [791, 373] width 142 height 17
type input "transparency"
click at [523, 395] on input "text" at bounding box center [490, 395] width 142 height 17
click at [450, 401] on input "targetted" at bounding box center [490, 395] width 142 height 17
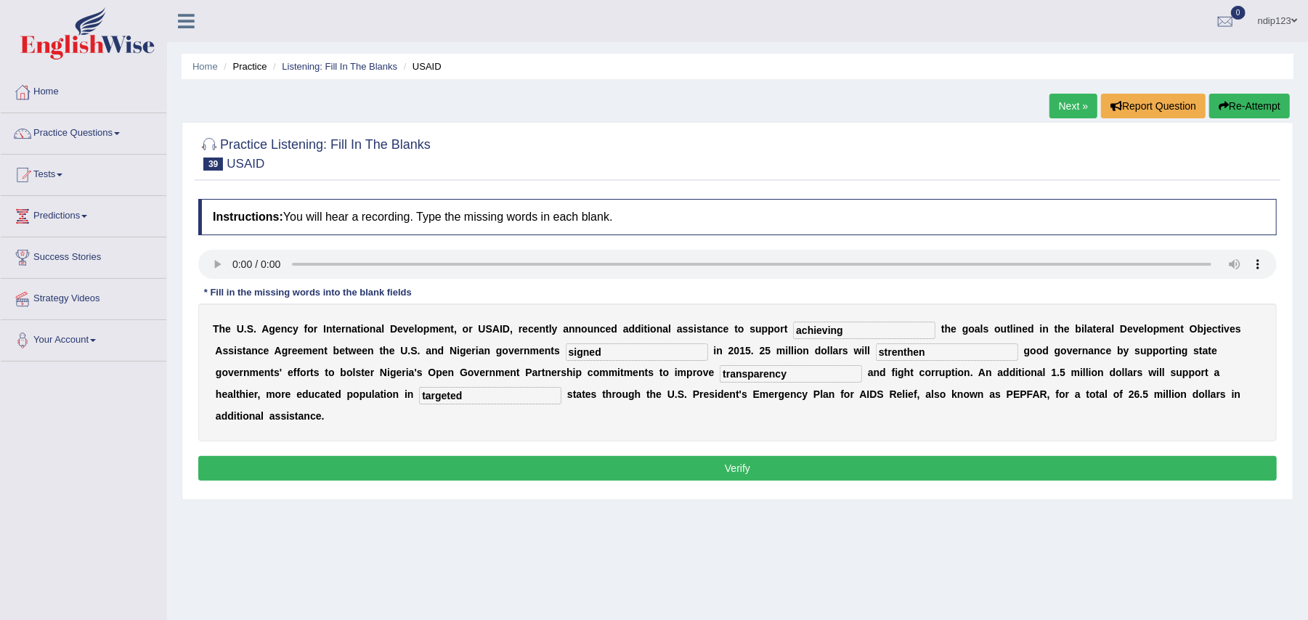
type input "targeted"
click at [759, 466] on button "Verify" at bounding box center [737, 468] width 1079 height 25
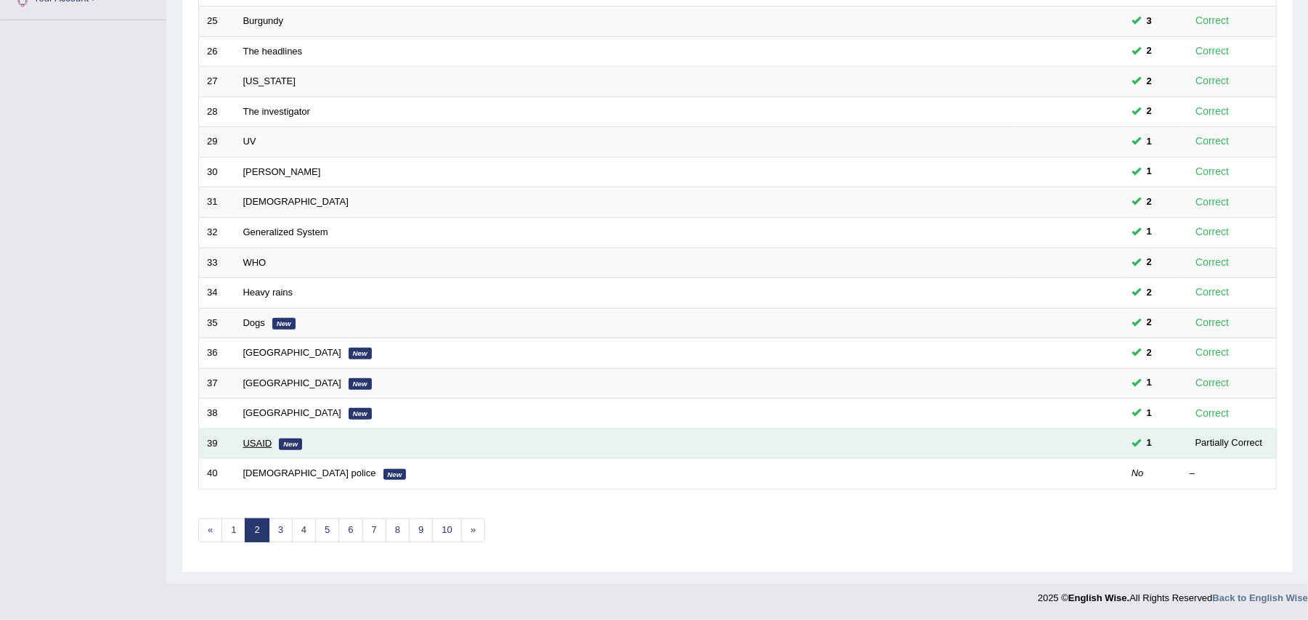
click at [251, 442] on link "USAID" at bounding box center [257, 443] width 29 height 11
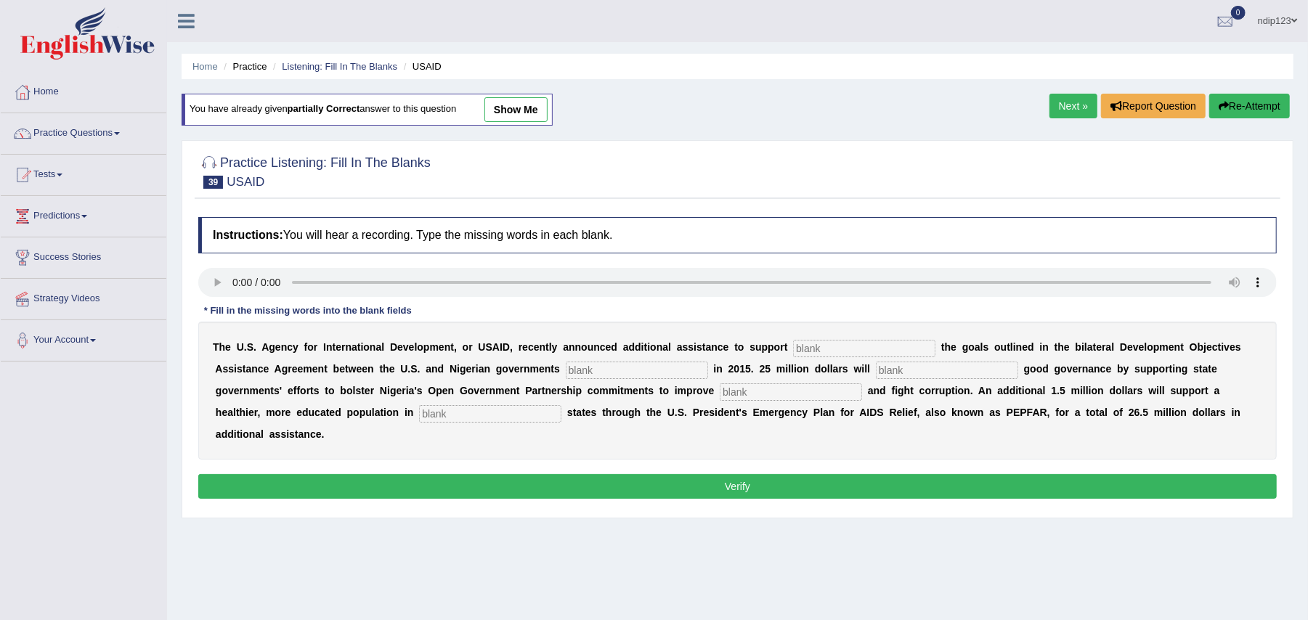
click at [878, 347] on input "text" at bounding box center [864, 348] width 142 height 17
type input "achieving"
click at [623, 370] on input "text" at bounding box center [637, 370] width 142 height 17
type input "signed"
click at [928, 373] on input "text" at bounding box center [947, 370] width 142 height 17
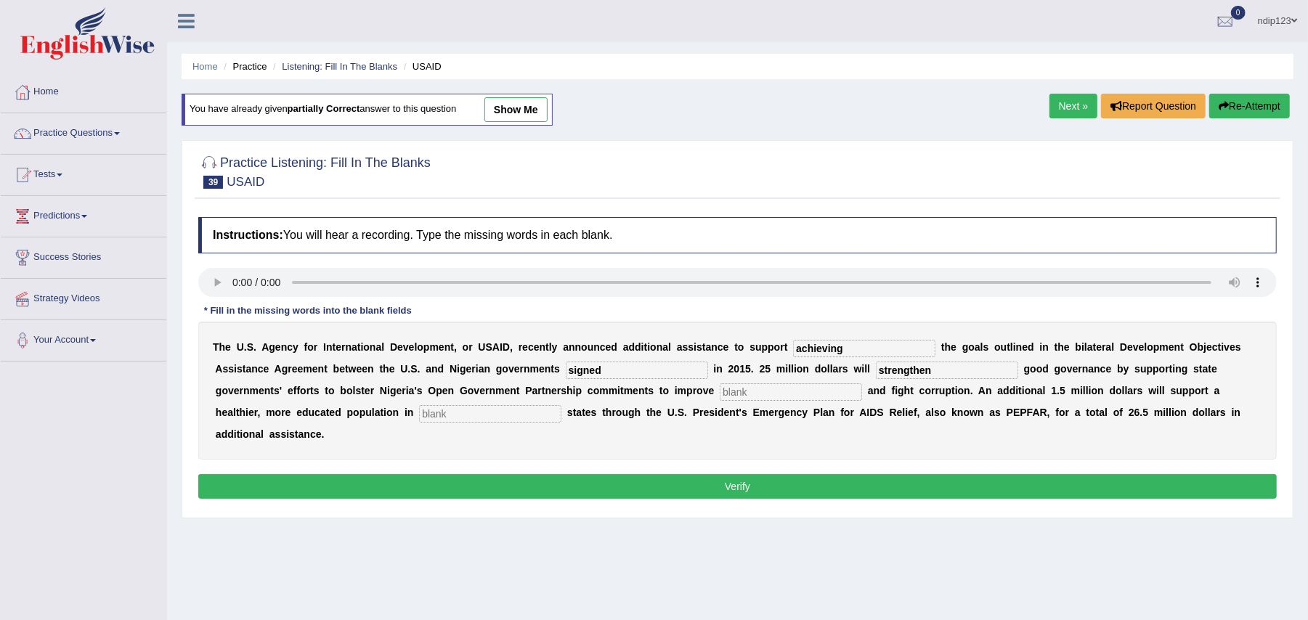
type input "strengthen"
click at [776, 398] on input "text" at bounding box center [791, 392] width 142 height 17
type input "transparency"
click at [491, 410] on input "text" at bounding box center [490, 413] width 142 height 17
type input "targeted"
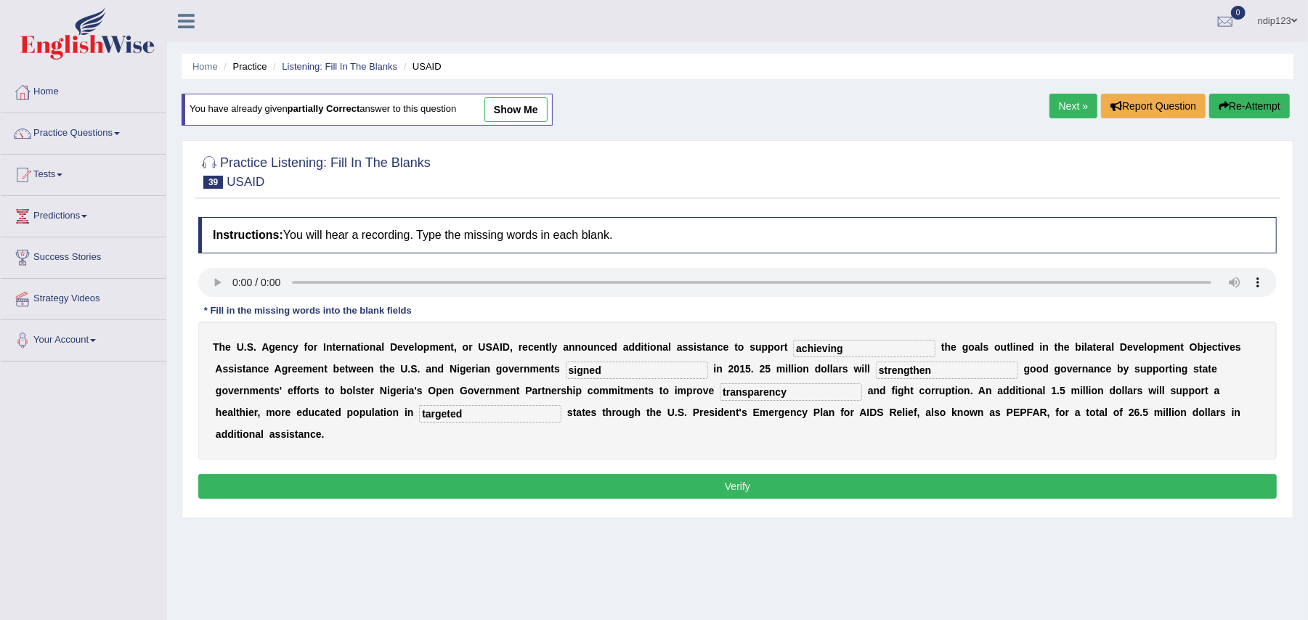
click at [750, 490] on button "Verify" at bounding box center [737, 486] width 1079 height 25
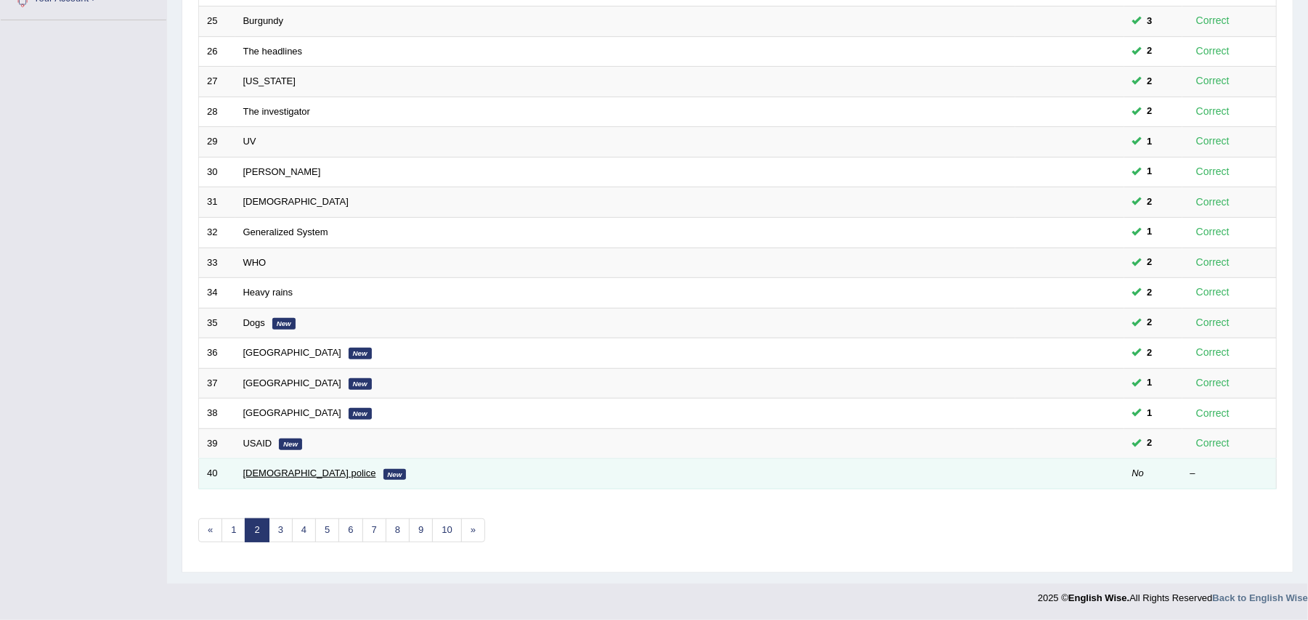
click at [289, 474] on link "[DEMOGRAPHIC_DATA] police" at bounding box center [309, 473] width 133 height 11
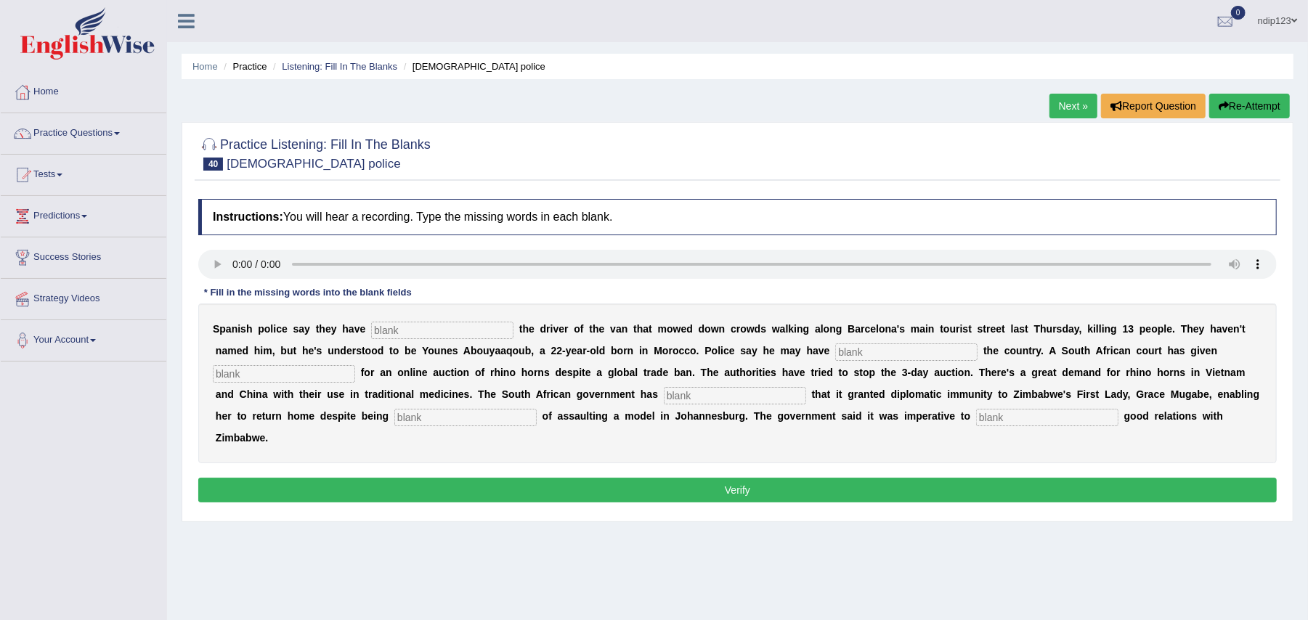
click at [477, 324] on input "text" at bounding box center [442, 330] width 142 height 17
type input "identify"
click at [878, 356] on input "text" at bounding box center [906, 352] width 142 height 17
type input "flet"
click at [318, 378] on input "text" at bounding box center [284, 373] width 142 height 17
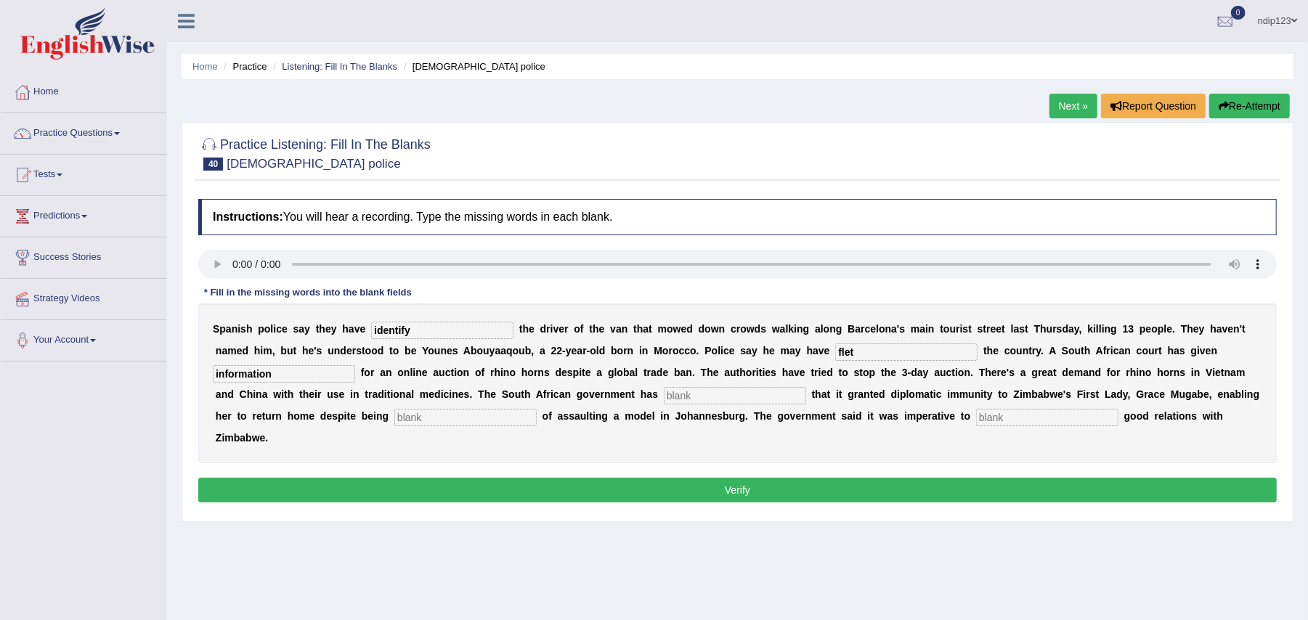
type input "information"
click at [713, 395] on input "text" at bounding box center [735, 395] width 142 height 17
type input "confirmed"
click at [427, 418] on input "text" at bounding box center [465, 417] width 142 height 17
type input "accused"
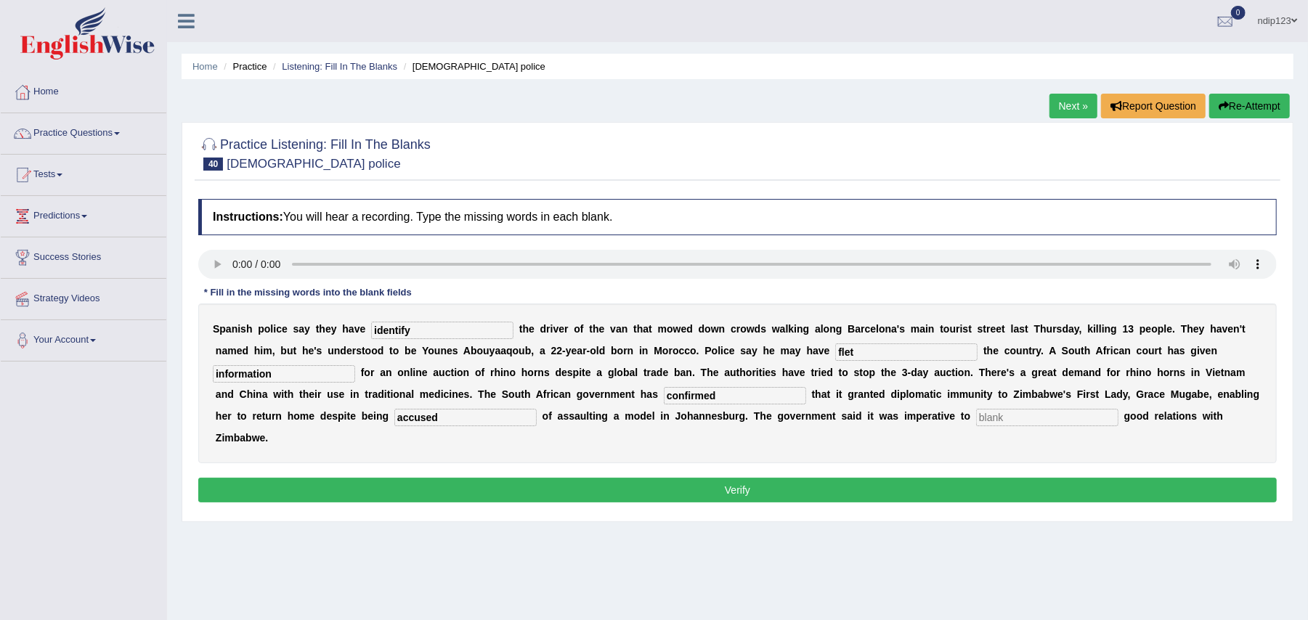
click at [1011, 419] on input "text" at bounding box center [1047, 417] width 142 height 17
type input "maintained"
click at [424, 327] on input "identify" at bounding box center [442, 330] width 142 height 17
type input "identified"
click at [853, 356] on input "flet" at bounding box center [906, 352] width 142 height 17
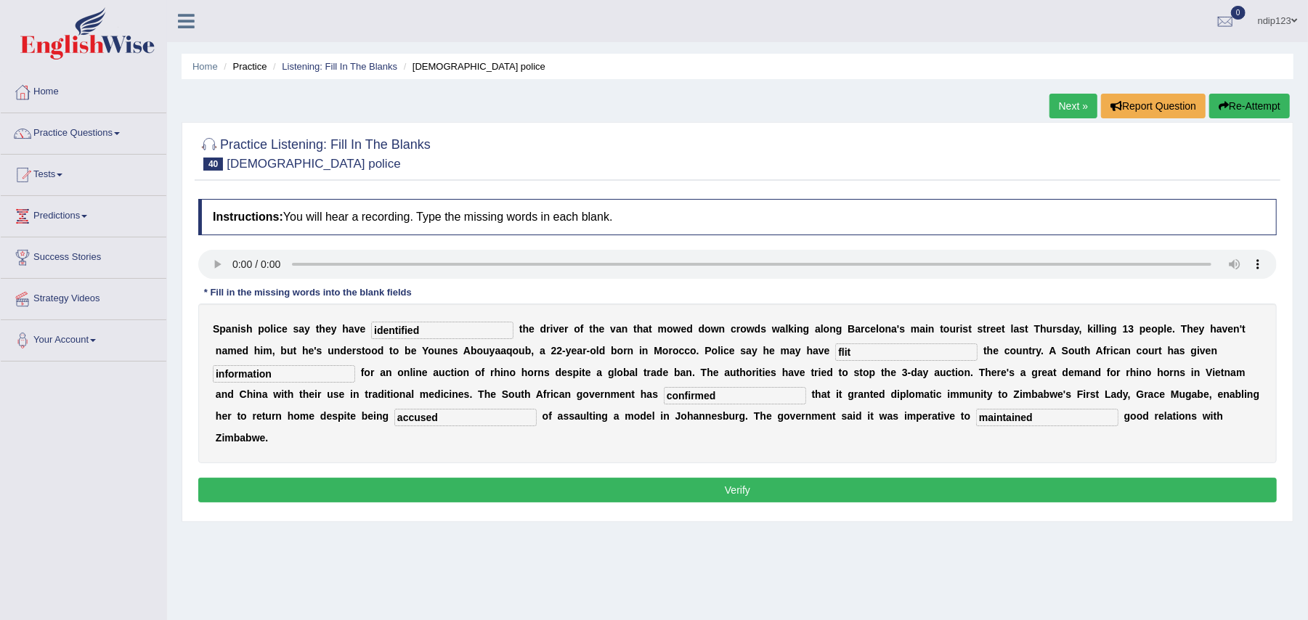
type input "flit"
click at [1041, 417] on input "maintained" at bounding box center [1047, 417] width 142 height 17
type input "maintain"
click at [737, 488] on button "Verify" at bounding box center [737, 490] width 1079 height 25
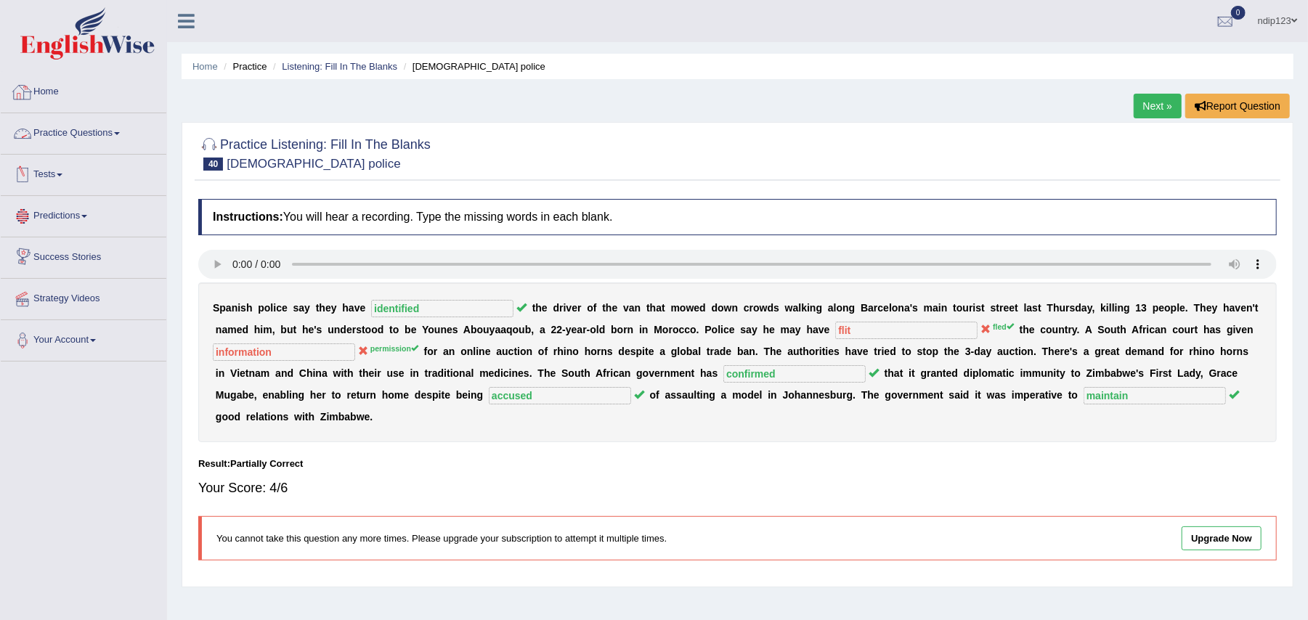
click at [89, 100] on link "Home" at bounding box center [84, 90] width 166 height 36
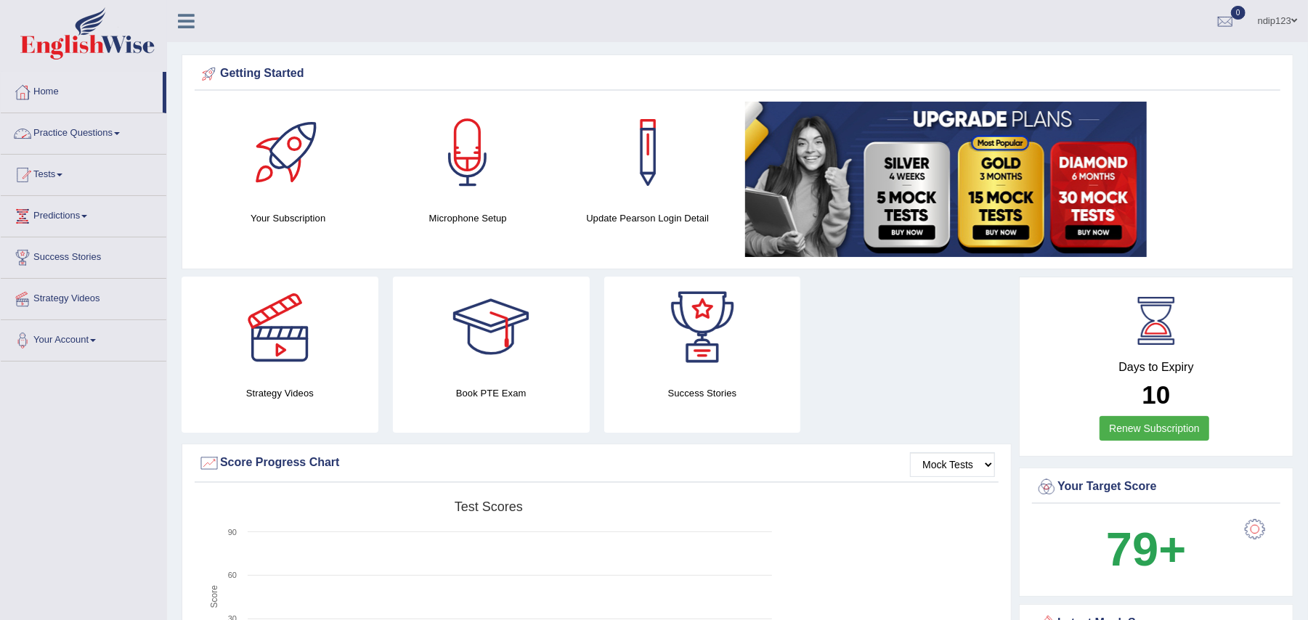
click at [105, 131] on link "Practice Questions" at bounding box center [84, 131] width 166 height 36
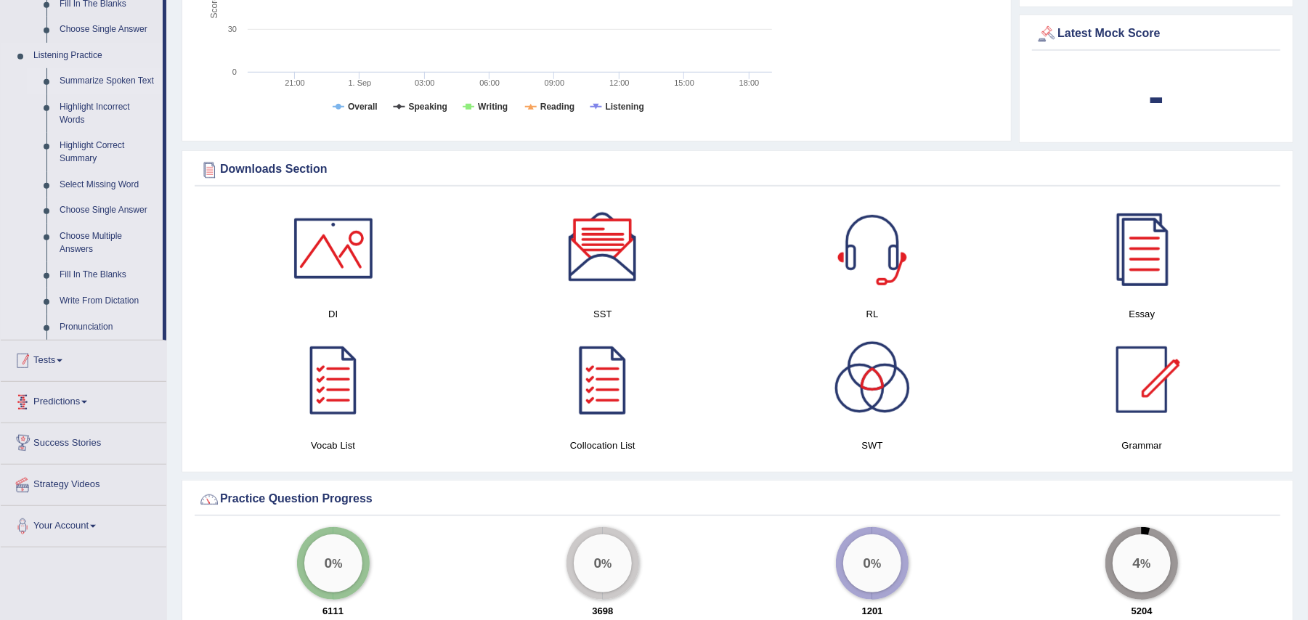
scroll to position [581, 0]
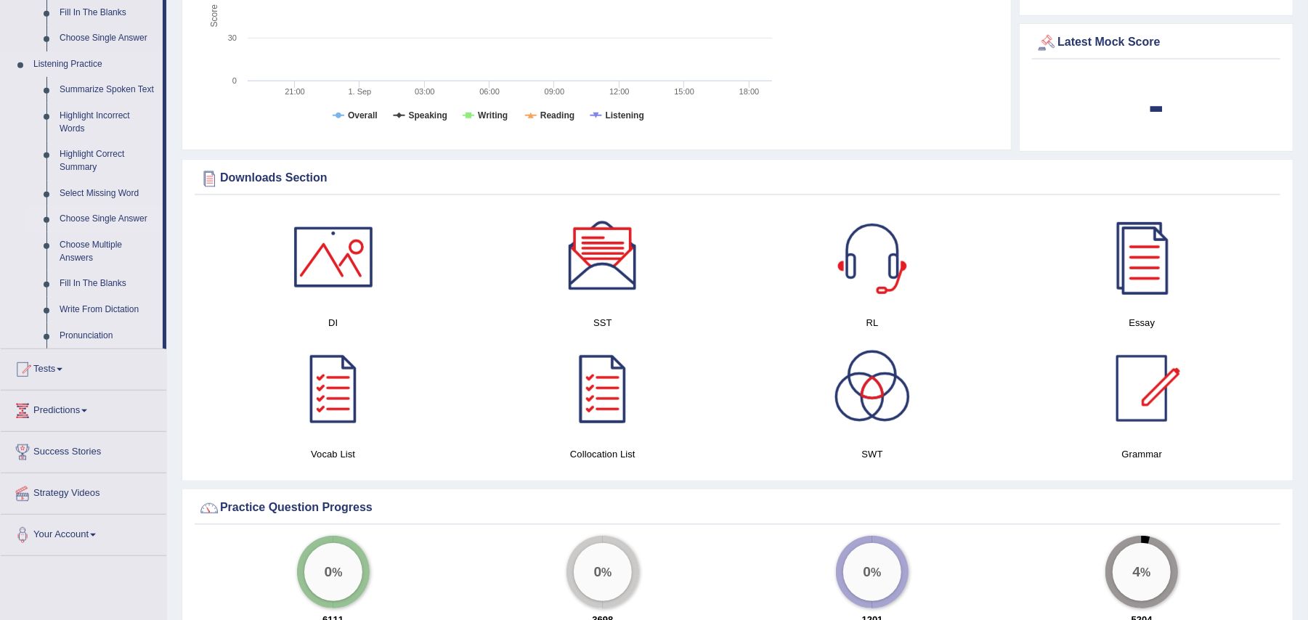
click at [74, 219] on link "Choose Single Answer" at bounding box center [108, 219] width 110 height 26
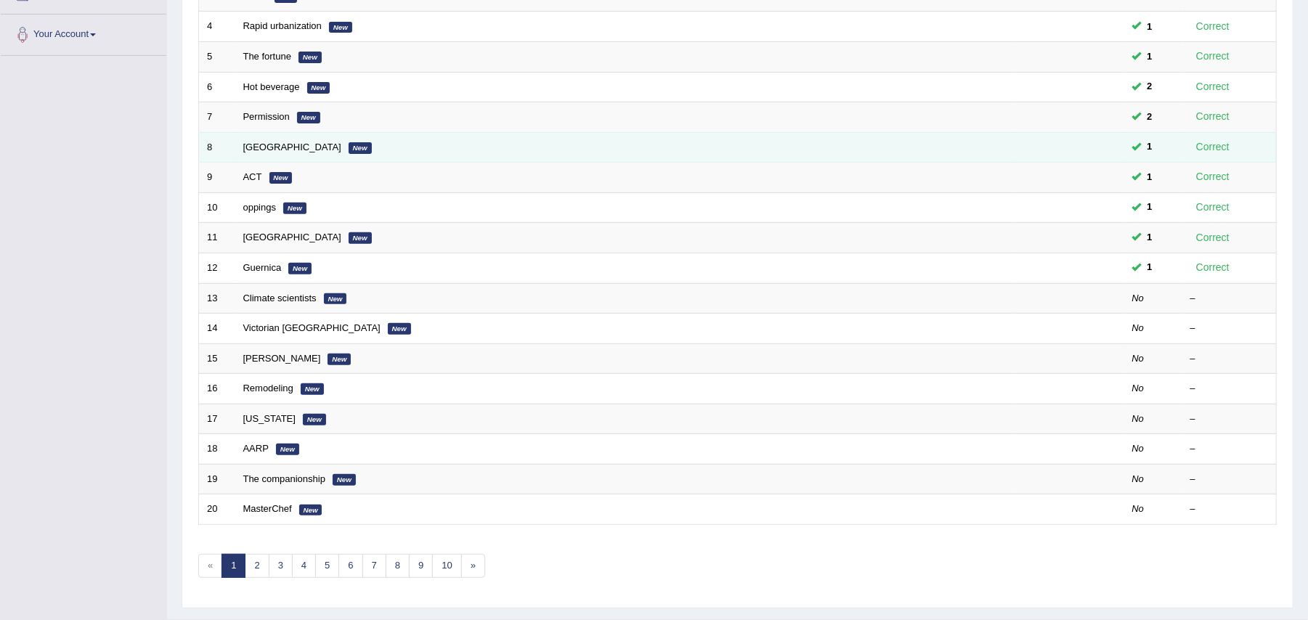
scroll to position [347, 0]
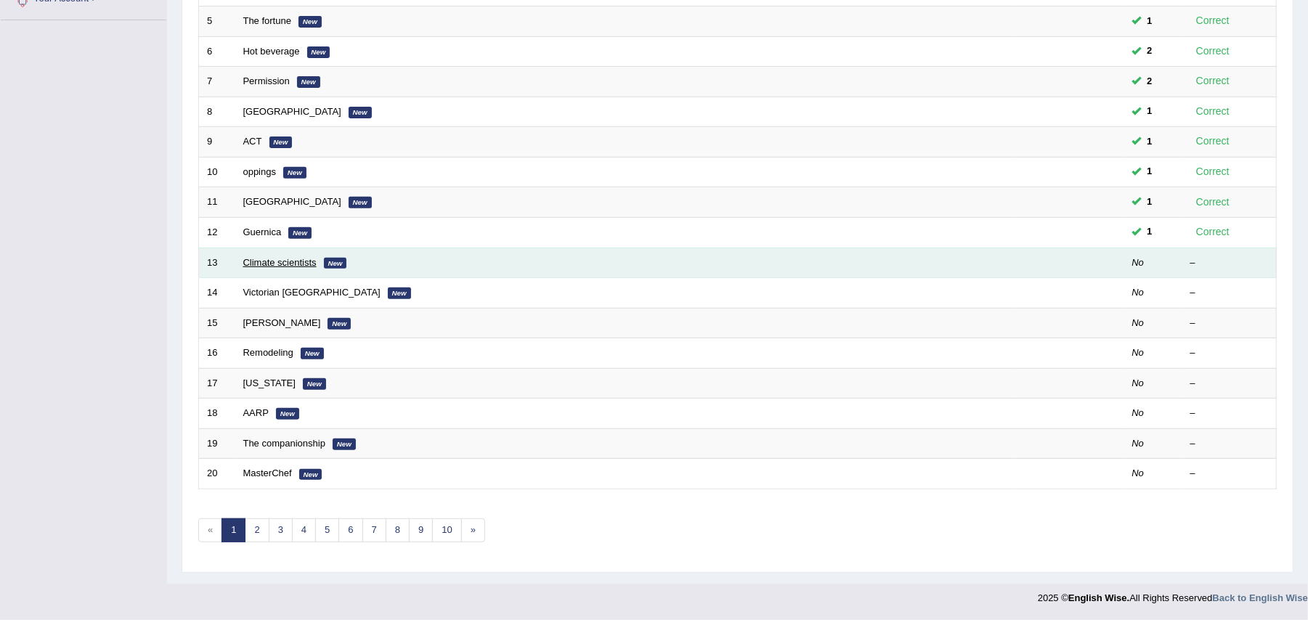
click at [248, 259] on link "Climate scientists" at bounding box center [279, 262] width 73 height 11
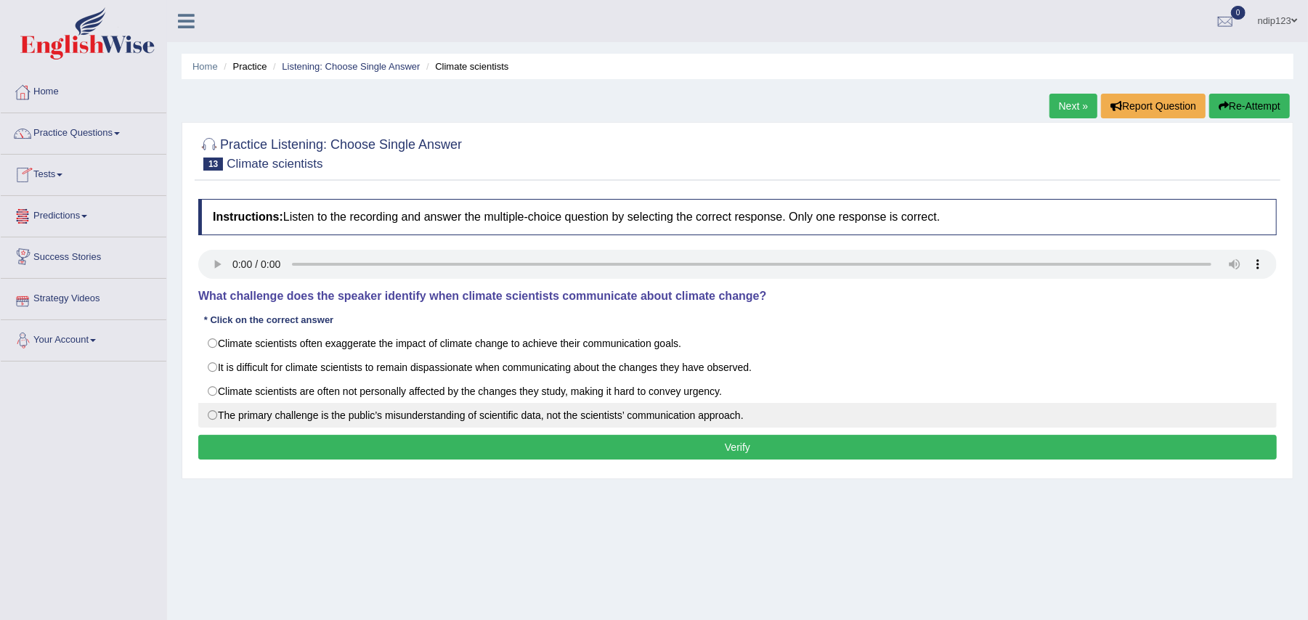
click at [216, 416] on label "The primary challenge is the public’s misunderstanding of scientific data, not …" at bounding box center [737, 415] width 1079 height 25
radio input "true"
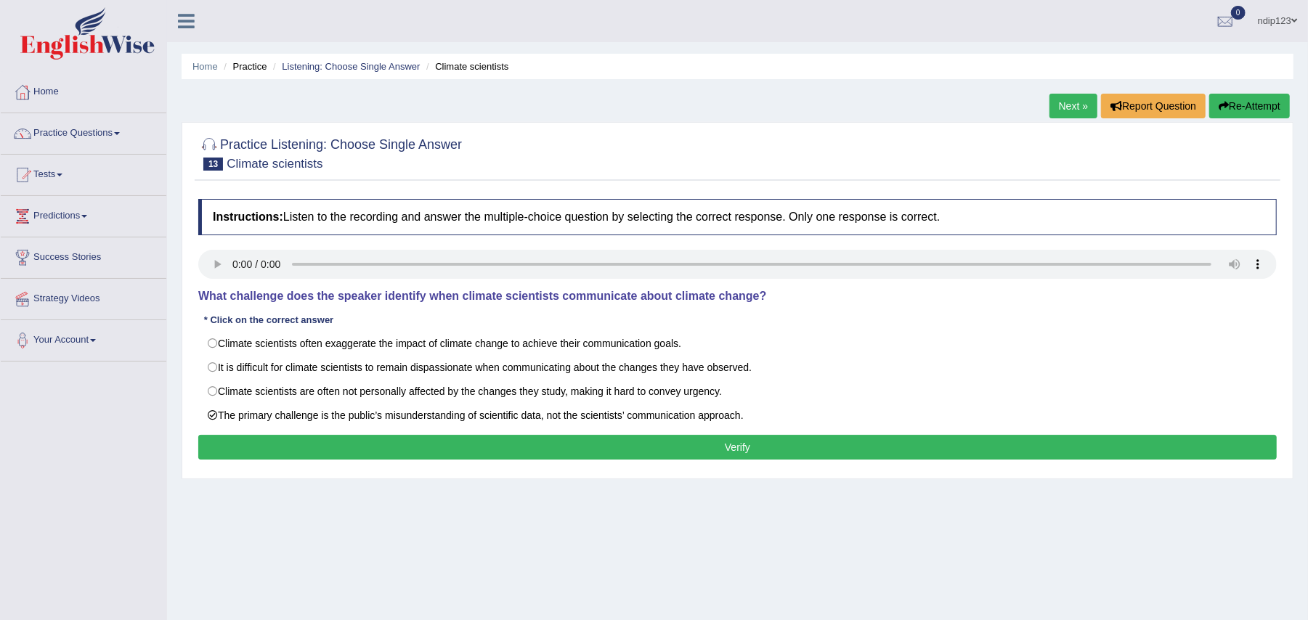
click at [727, 448] on button "Verify" at bounding box center [737, 447] width 1079 height 25
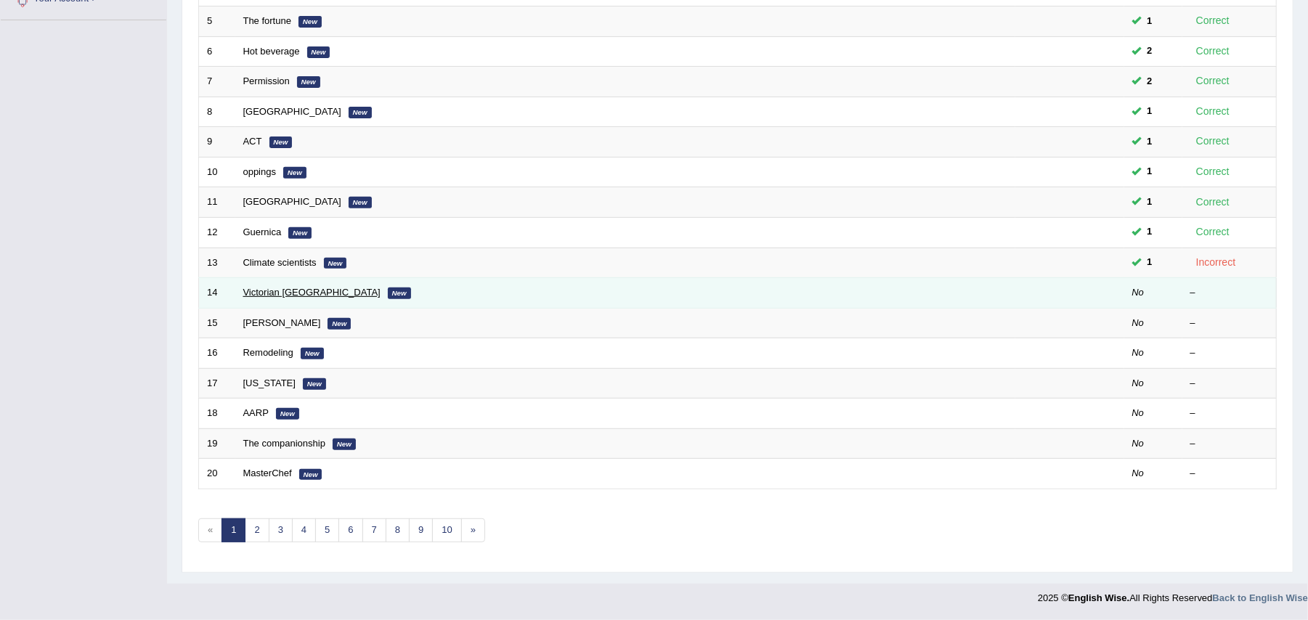
click at [291, 287] on link "Victorian [GEOGRAPHIC_DATA]" at bounding box center [311, 292] width 137 height 11
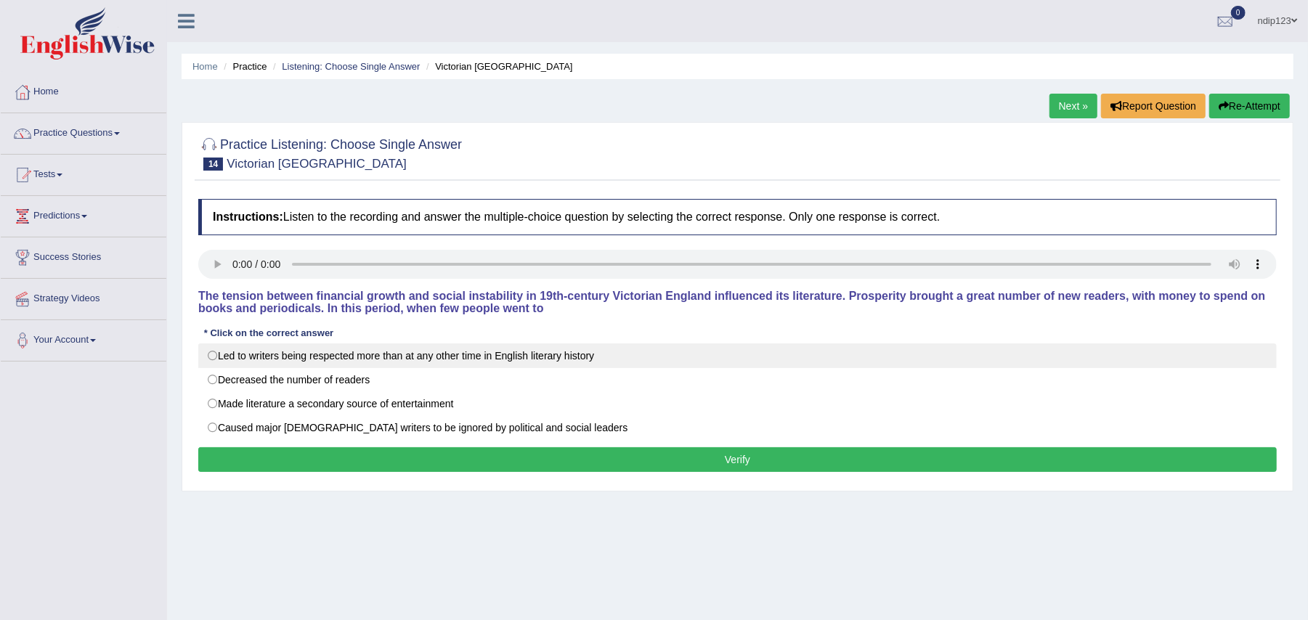
click at [215, 360] on label "Led to writers being respected more than at any other time in English literary …" at bounding box center [737, 356] width 1079 height 25
radio input "true"
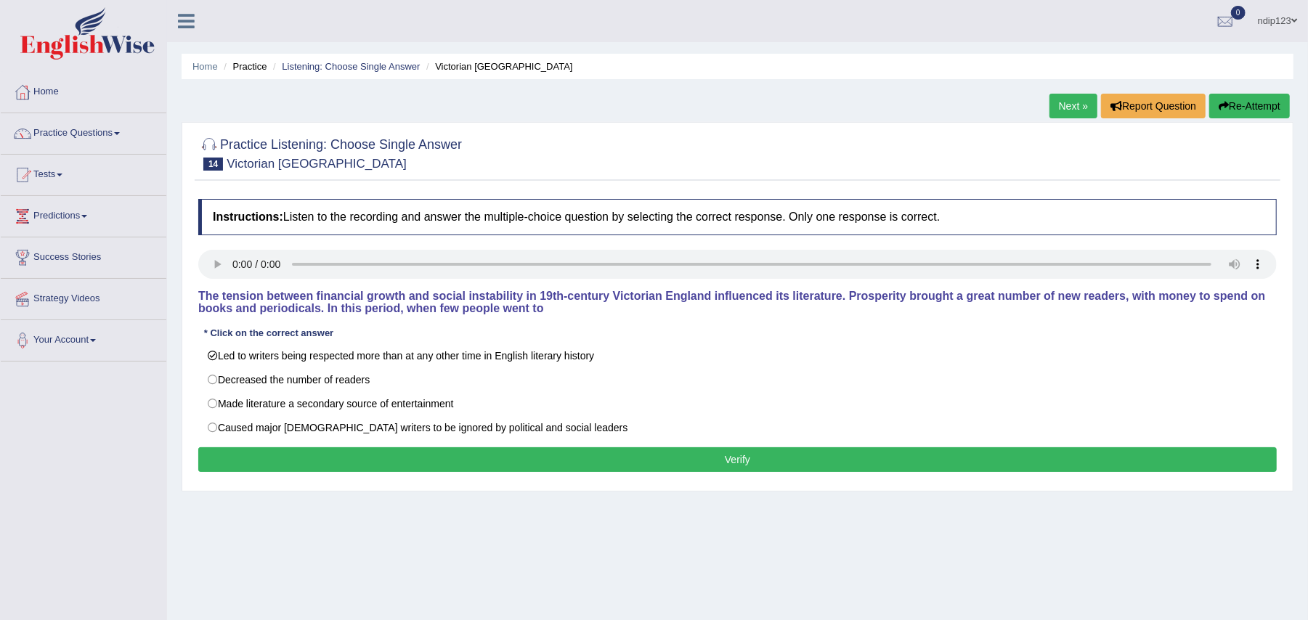
click at [755, 465] on button "Verify" at bounding box center [737, 459] width 1079 height 25
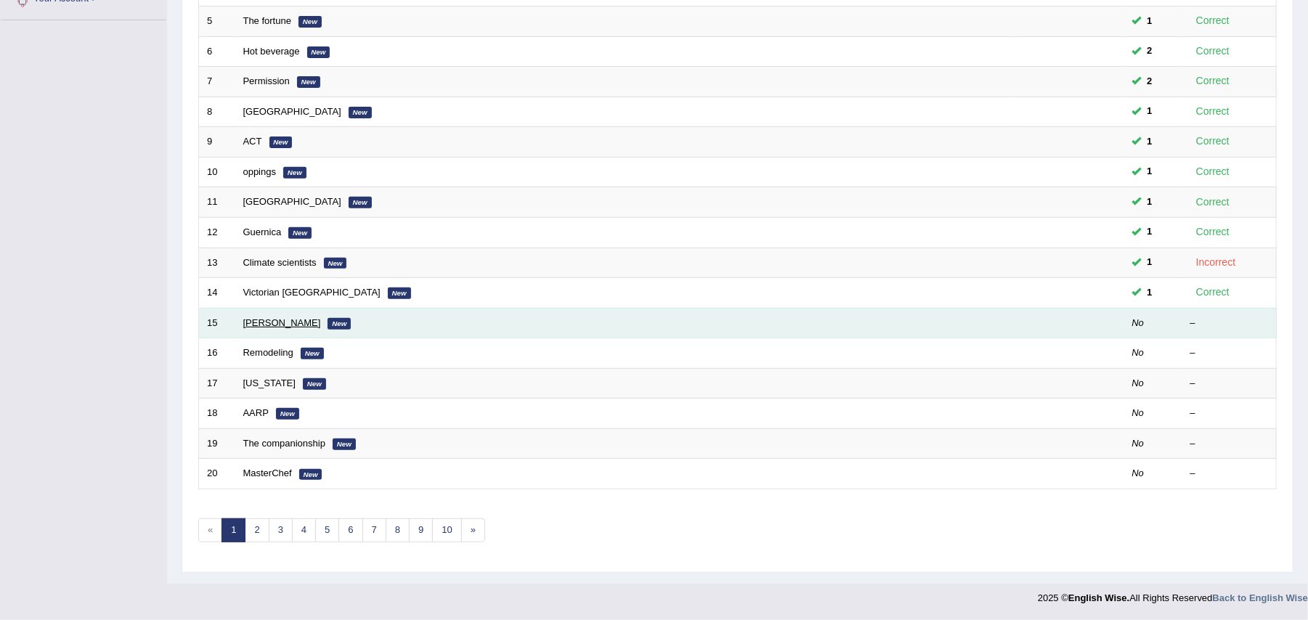
click at [277, 317] on link "[PERSON_NAME]" at bounding box center [282, 322] width 78 height 11
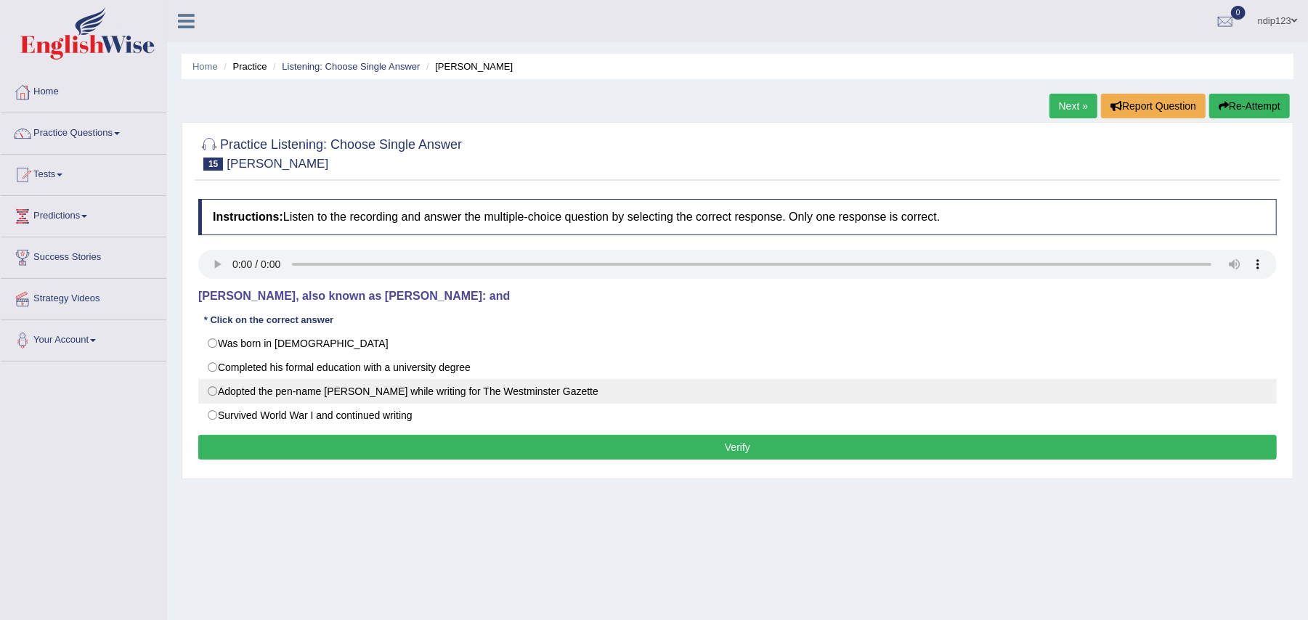
click at [213, 386] on label "Adopted the pen-name Saki while writing for The Westminster Gazette" at bounding box center [737, 391] width 1079 height 25
radio input "true"
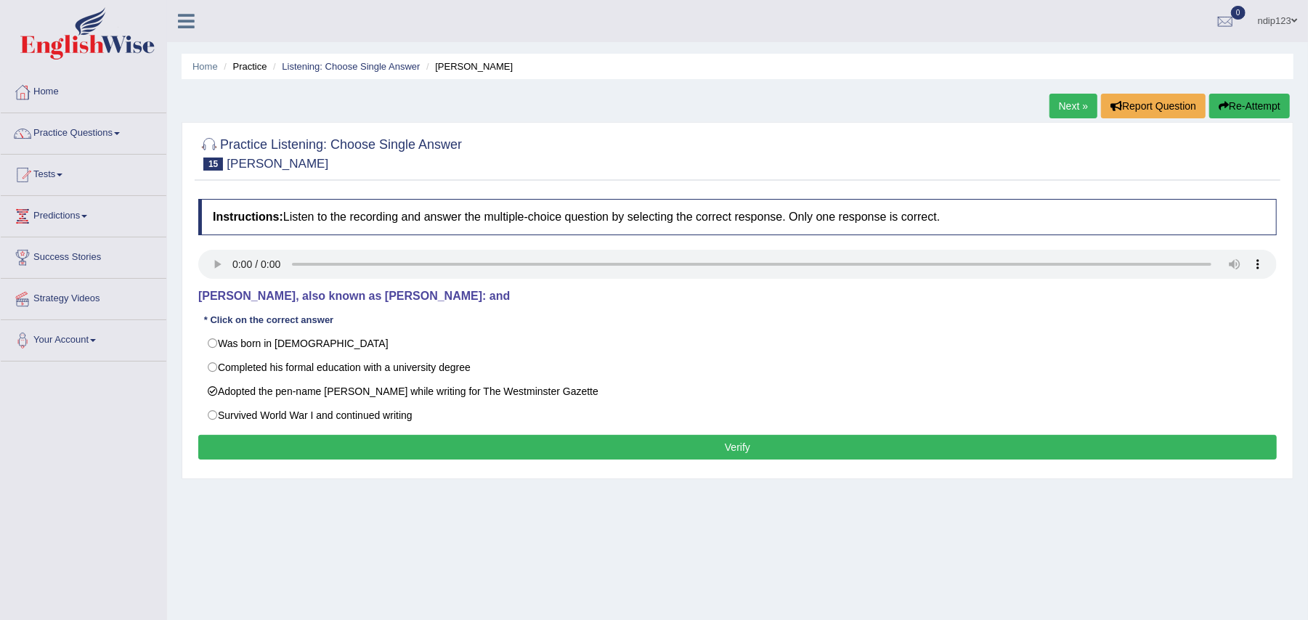
click at [758, 446] on button "Verify" at bounding box center [737, 447] width 1079 height 25
